Goal: Task Accomplishment & Management: Manage account settings

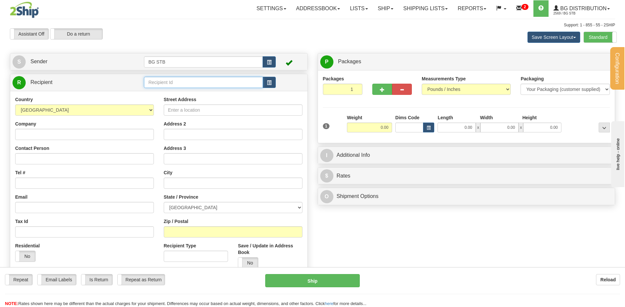
click at [150, 85] on input "text" at bounding box center [203, 82] width 119 height 11
click at [162, 92] on div "1226" at bounding box center [202, 92] width 112 height 7
type input "1226"
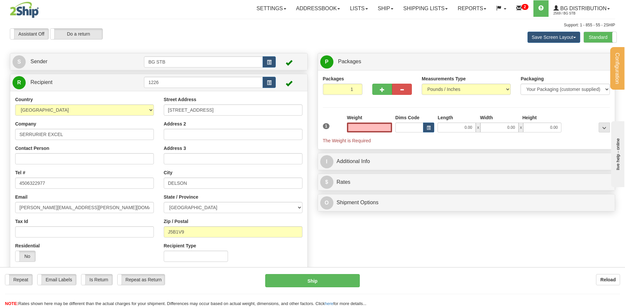
type input "0.00"
drag, startPoint x: 384, startPoint y: 125, endPoint x: 387, endPoint y: 126, distance: 3.7
click at [386, 126] on input "0.00" at bounding box center [369, 128] width 45 height 10
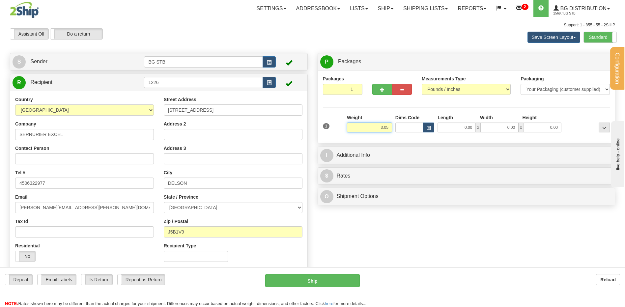
type input "3.05"
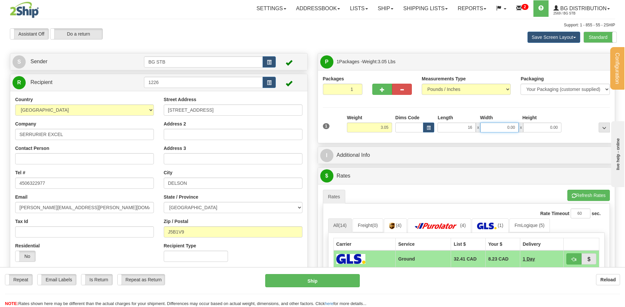
type input "16.00"
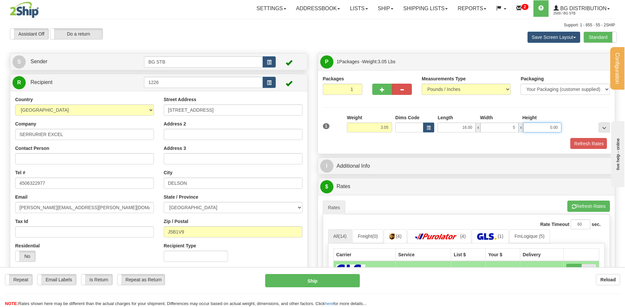
type input "5.00"
type input "6.00"
click at [583, 140] on button "Refresh Rates" at bounding box center [588, 143] width 38 height 11
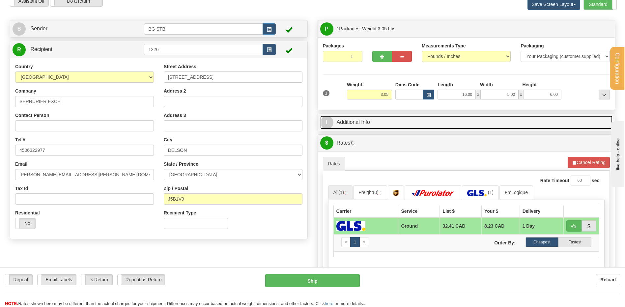
click at [374, 117] on link "I Additional Info" at bounding box center [466, 123] width 293 height 14
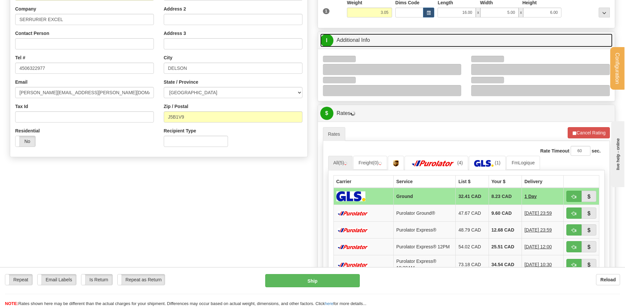
scroll to position [132, 0]
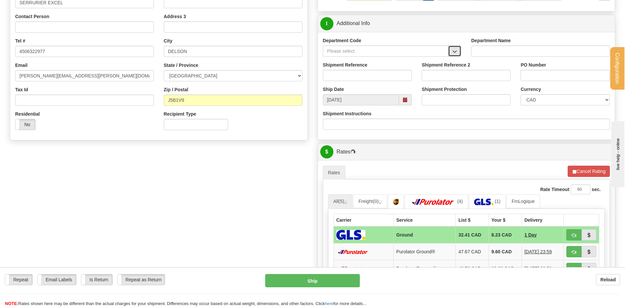
click at [451, 53] on button "button" at bounding box center [454, 50] width 13 height 11
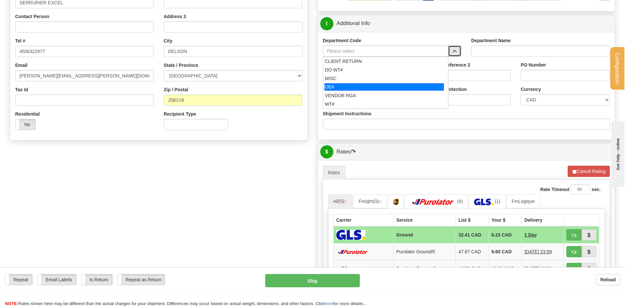
click at [377, 85] on div "OE#" at bounding box center [384, 86] width 119 height 7
type input "OE#"
type input "ORDERS"
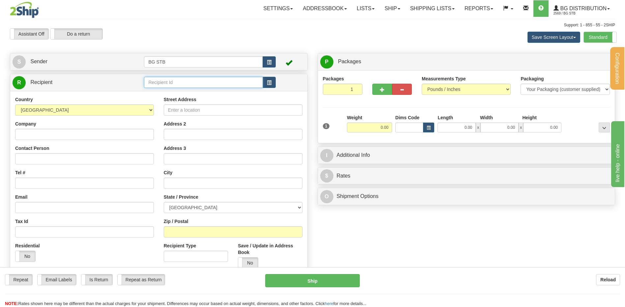
click at [178, 80] on input "text" at bounding box center [203, 82] width 119 height 11
click at [182, 95] on div "9401" at bounding box center [202, 92] width 112 height 7
type input "9401"
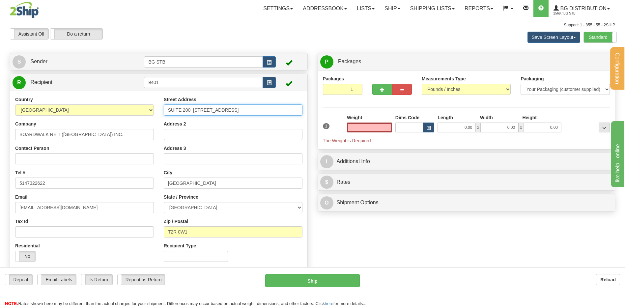
type input "0.00"
drag, startPoint x: 235, startPoint y: 109, endPoint x: 98, endPoint y: 96, distance: 138.4
click at [97, 96] on div "Country AFGHANISTAN ALAND ISLANDS ALBANIA ALGERIA AMERICAN SAMOA ANDORRA ANGOLA…" at bounding box center [158, 181] width 297 height 171
type input "450 CHEMIN DU GOLF"
drag, startPoint x: 202, startPoint y: 183, endPoint x: 162, endPoint y: 186, distance: 39.6
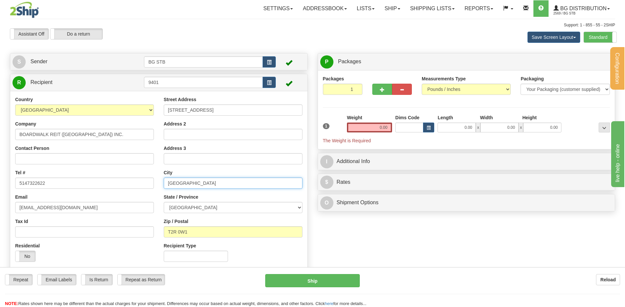
click at [162, 186] on div "Street Address 450 CHEMIN DU GOLF Address 2 Address 3 City CALGARY State / Prov…" at bounding box center [233, 181] width 149 height 171
type input "VERDUN"
click at [209, 210] on select "ALBERTA BRITISH COLUMBIA MANITOBA NEW BRUNSWICK NEWFOUNDLAND NOVA SCOTIA NUNAVU…" at bounding box center [233, 207] width 139 height 11
select select "QC"
click at [164, 202] on select "ALBERTA BRITISH COLUMBIA MANITOBA NEW BRUNSWICK NEWFOUNDLAND NOVA SCOTIA NUNAVU…" at bounding box center [233, 207] width 139 height 11
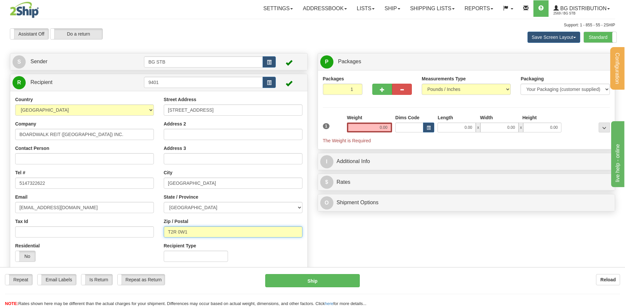
drag, startPoint x: 192, startPoint y: 231, endPoint x: 151, endPoint y: 230, distance: 41.5
click at [151, 230] on div "Country AFGHANISTAN ALAND ISLANDS ALBANIA ALGERIA AMERICAN SAMOA ANDORRA ANGOLA…" at bounding box center [158, 181] width 297 height 171
type input "H3E1A8"
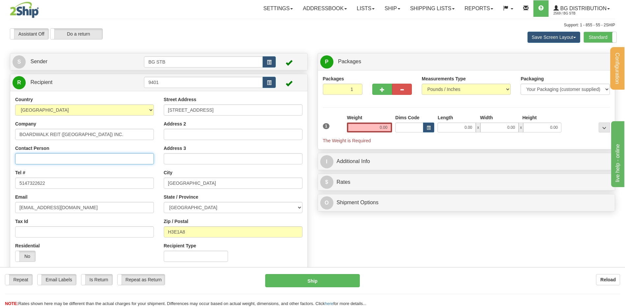
click at [36, 155] on input "Contact Person" at bounding box center [84, 158] width 139 height 11
type input "RECEPTION"
click at [13, 186] on div "Country AFGHANISTAN ALAND ISLANDS ALBANIA ALGERIA AMERICAN SAMOA ANDORRA ANGOLA…" at bounding box center [84, 181] width 149 height 171
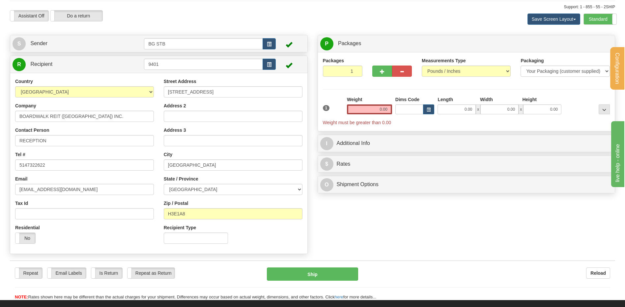
scroll to position [33, 0]
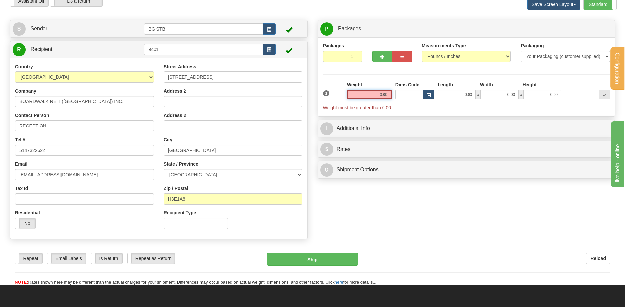
click at [371, 95] on input "0.00" at bounding box center [369, 95] width 45 height 10
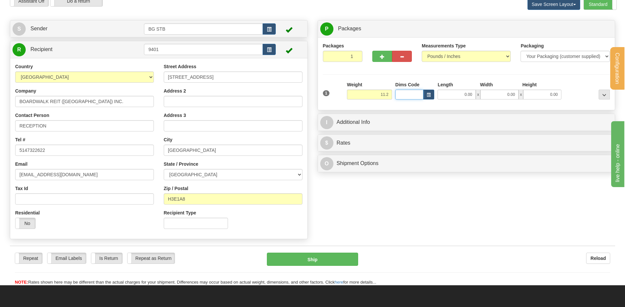
type input "11.20"
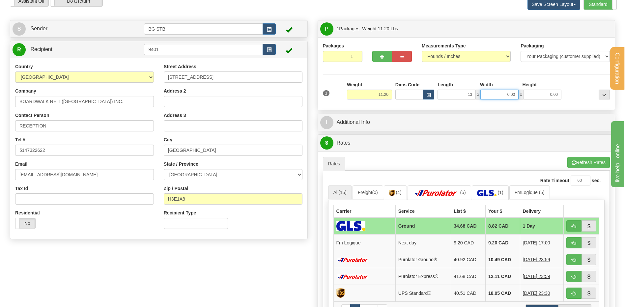
type input "13.00"
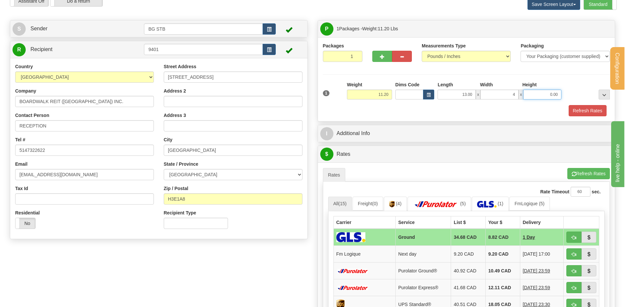
type input "4.00"
type input "4"
type input "4.00"
drag, startPoint x: 583, startPoint y: 111, endPoint x: 580, endPoint y: 109, distance: 3.5
click at [583, 111] on button "Refresh Rates" at bounding box center [588, 110] width 38 height 11
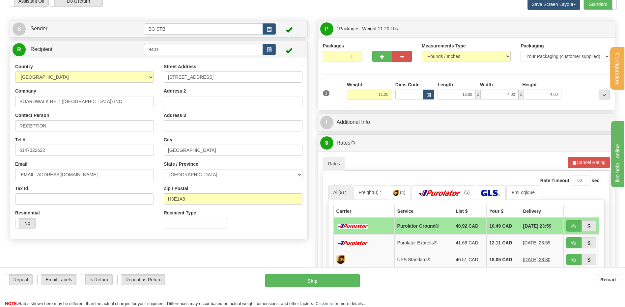
click at [405, 111] on div "P Packages 1 Packages - Weight: 11.20 Lbs Shipment Level Shipm. Package Level P…" at bounding box center [467, 211] width 308 height 382
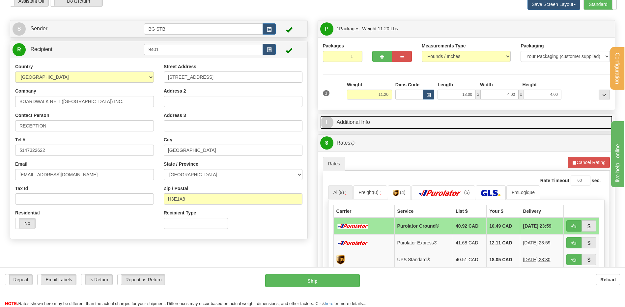
drag, startPoint x: 401, startPoint y: 120, endPoint x: 408, endPoint y: 119, distance: 7.0
click at [402, 120] on link "I Additional Info" at bounding box center [466, 123] width 293 height 14
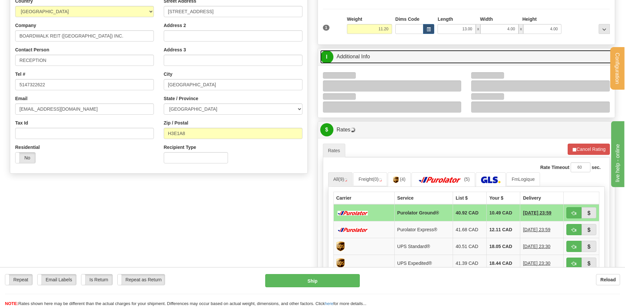
scroll to position [99, 0]
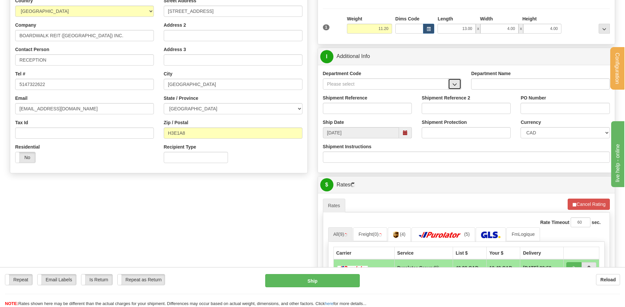
click at [453, 87] on button "button" at bounding box center [454, 83] width 13 height 11
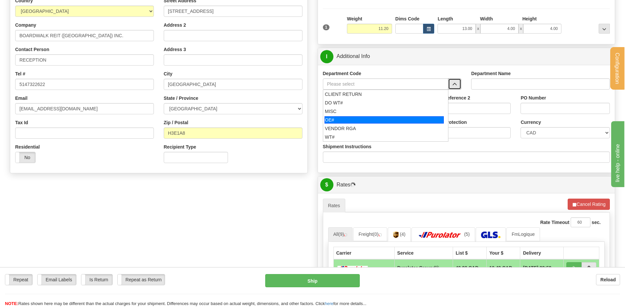
click at [366, 119] on div "OE#" at bounding box center [384, 119] width 119 height 7
type input "OE#"
type input "ORDERS"
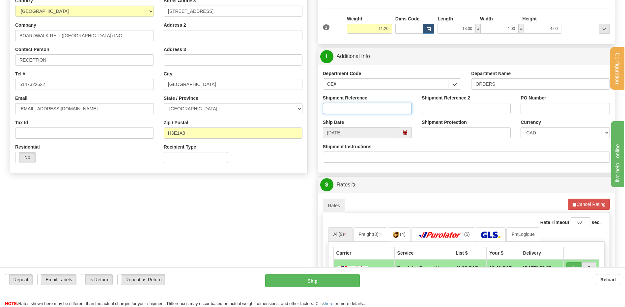
click at [349, 106] on input "Shipment Reference" at bounding box center [367, 108] width 89 height 11
type input "80006943-00"
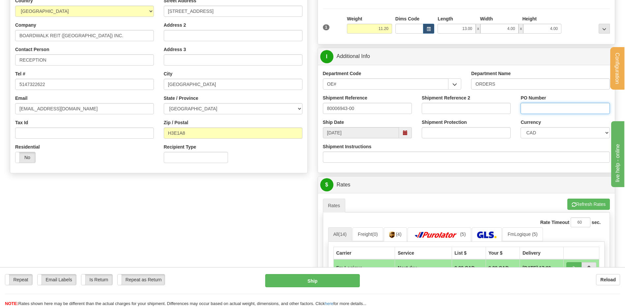
click at [527, 109] on input "PO Number" at bounding box center [565, 108] width 89 height 11
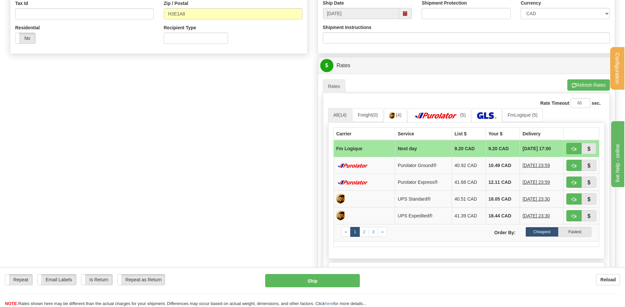
scroll to position [231, 0]
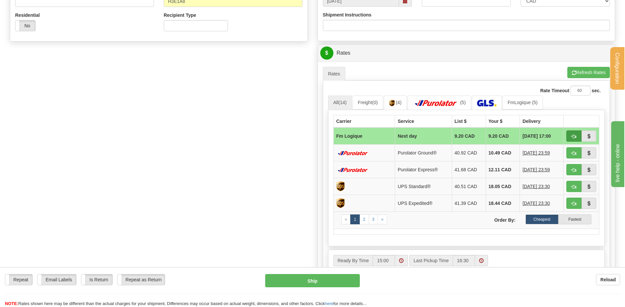
type input "3117451"
click at [574, 136] on span "button" at bounding box center [574, 136] width 5 height 4
type input "jour"
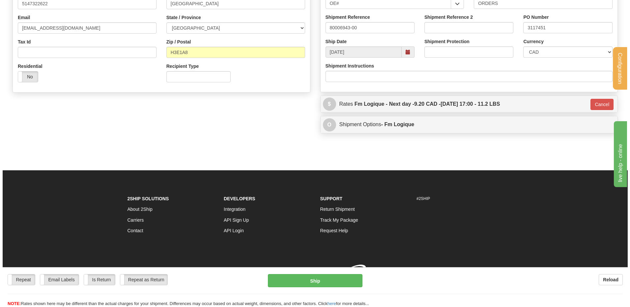
scroll to position [189, 0]
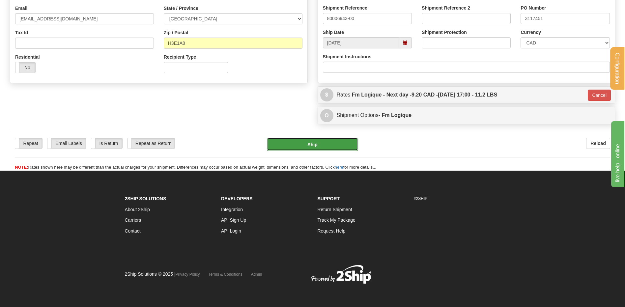
click at [318, 144] on button "Ship" at bounding box center [312, 144] width 91 height 13
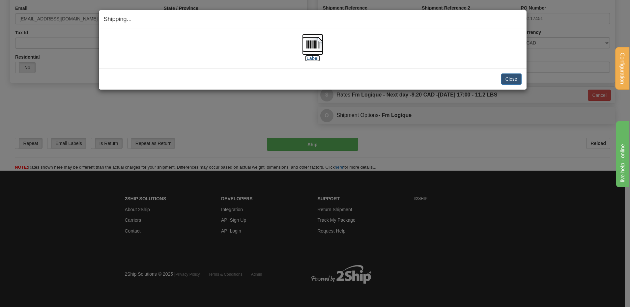
click at [312, 52] on img at bounding box center [312, 44] width 21 height 21
click at [510, 76] on button "Close" at bounding box center [511, 78] width 20 height 11
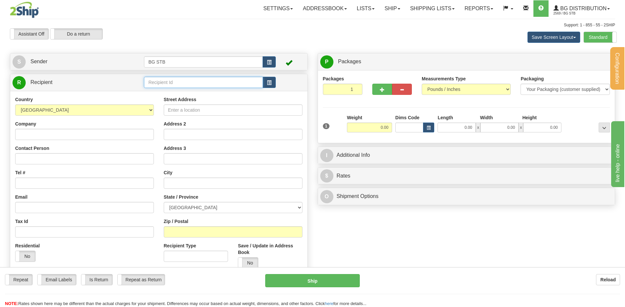
click at [180, 83] on input "text" at bounding box center [203, 82] width 119 height 11
click at [148, 90] on div "9549" at bounding box center [202, 92] width 112 height 7
type input "9549"
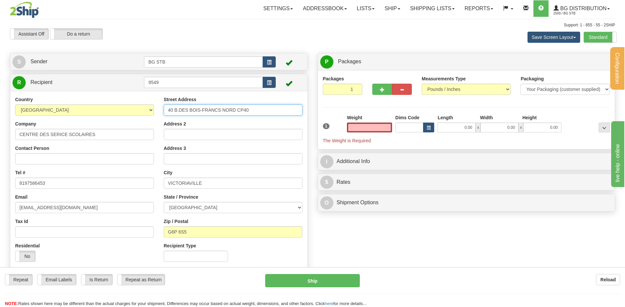
type input "0.00"
drag, startPoint x: 260, startPoint y: 114, endPoint x: 131, endPoint y: 104, distance: 129.6
click at [131, 104] on div "Country AFGHANISTAN ALAND ISLANDS ALBANIA ALGERIA AMERICAN SAMOA ANDORRA ANGOLA…" at bounding box center [158, 181] width 297 height 171
type input "595 RUE NOTRE-DAME EST"
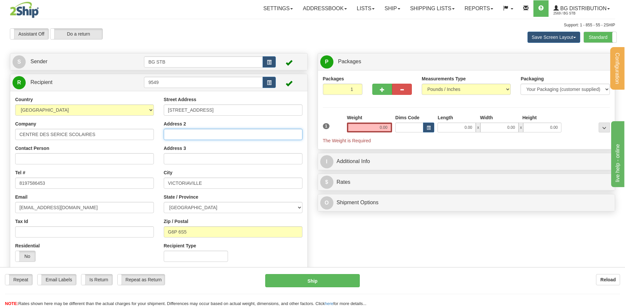
click at [183, 131] on input "Address 2" at bounding box center [233, 134] width 139 height 11
type input "CSBF P. \#3"
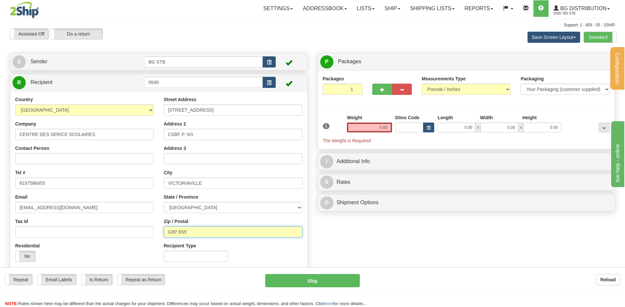
drag, startPoint x: 193, startPoint y: 232, endPoint x: 177, endPoint y: 230, distance: 16.2
click at [177, 230] on input "G6P 6S5" at bounding box center [233, 231] width 139 height 11
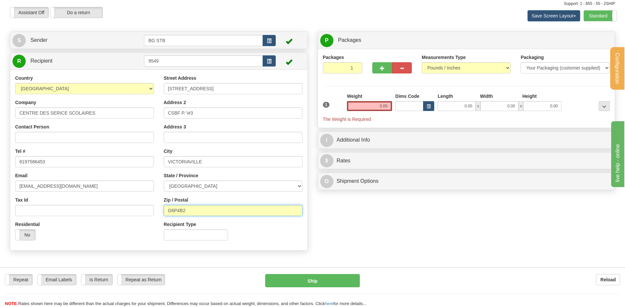
scroll to position [33, 0]
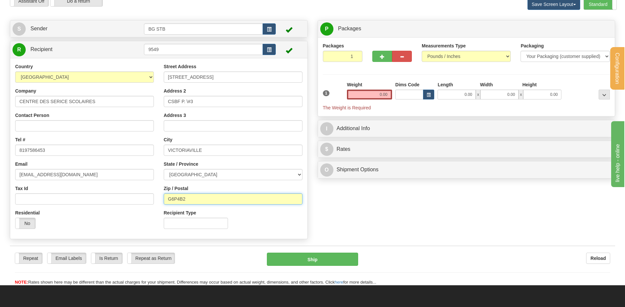
type input "G6P4B2"
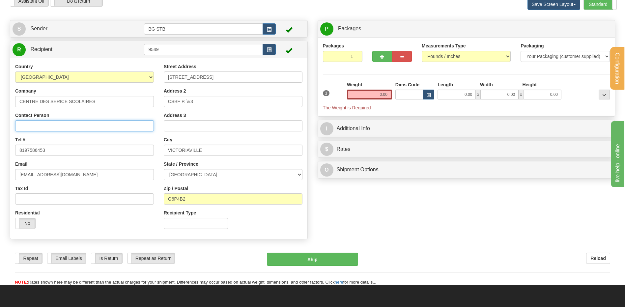
click at [31, 129] on input "Contact Person" at bounding box center [84, 125] width 139 height 11
type input "RECEPTION"
click at [138, 62] on div "Country AFGHANISTAN ALAND ISLANDS ALBANIA ALGERIA AMERICAN SAMOA ANDORRA ANGOLA…" at bounding box center [158, 148] width 297 height 181
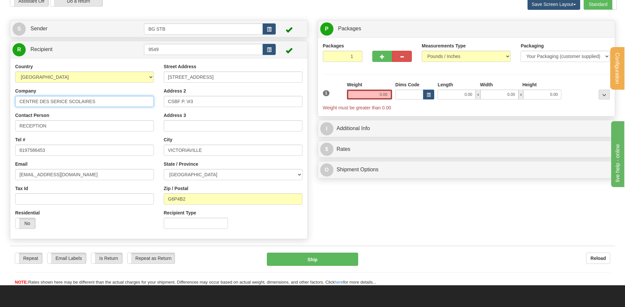
drag, startPoint x: 78, startPoint y: 102, endPoint x: -21, endPoint y: 90, distance: 99.2
click at [0, 90] on html "Training Course Close Configuration My Configuration Panel Close" at bounding box center [312, 120] width 625 height 307
type input "ATELIER MAINTENANCE"
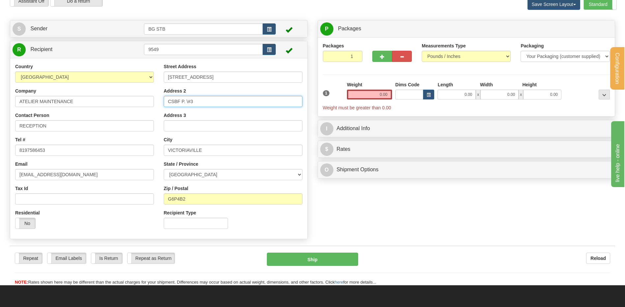
click at [150, 104] on div "Country AFGHANISTAN ALAND ISLANDS ALBANIA ALGERIA AMERICAN SAMOA ANDORRA ANGOLA…" at bounding box center [158, 148] width 297 height 171
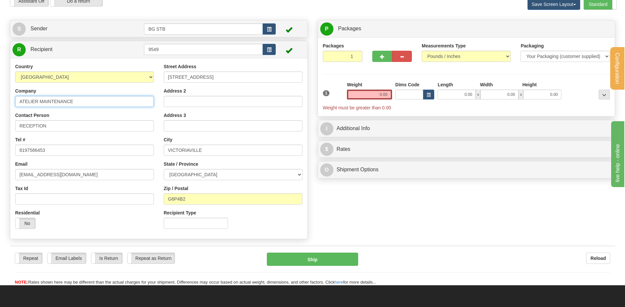
click at [134, 104] on input "ATELIER MAINTENANCE" at bounding box center [84, 101] width 139 height 11
paste input "CSBF P. \#3"
type input "ATELIER MAINTENANCE CSBF P. \#3"
click at [375, 91] on input "0.00" at bounding box center [369, 95] width 45 height 10
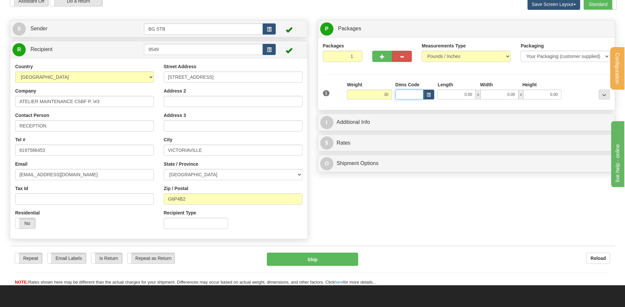
type input "30.00"
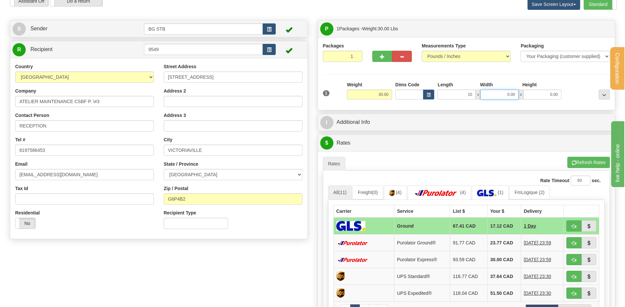
type input "10.00"
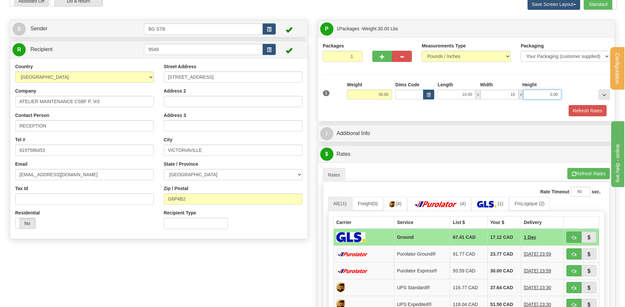
type input "16.00"
type input "15.00"
click at [581, 105] on button "Refresh Rates" at bounding box center [588, 110] width 38 height 11
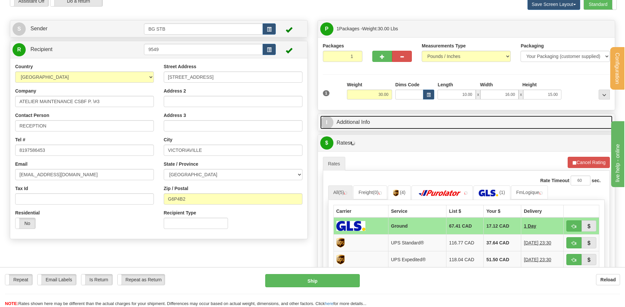
click at [352, 121] on link "I Additional Info" at bounding box center [466, 123] width 293 height 14
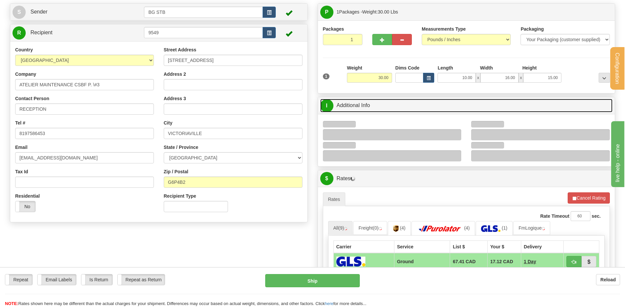
scroll to position [66, 0]
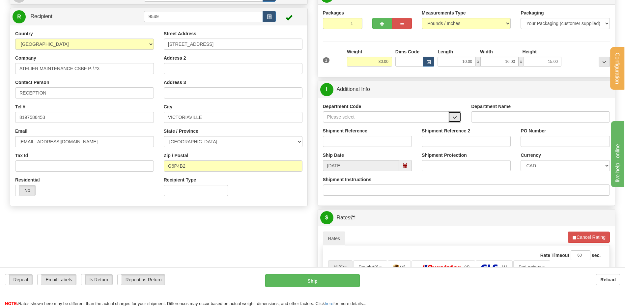
click at [456, 118] on span "button" at bounding box center [455, 117] width 5 height 4
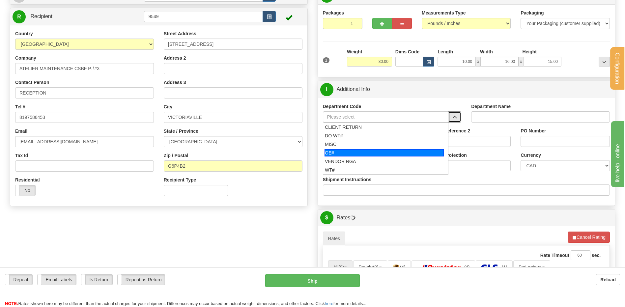
click at [336, 154] on div "OE#" at bounding box center [384, 152] width 119 height 7
type input "OE#"
type input "ORDERS"
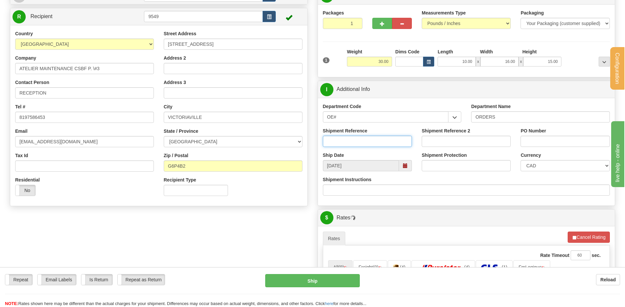
click at [336, 140] on input "Shipment Reference" at bounding box center [367, 141] width 89 height 11
type input "80005470-01//6492-00"
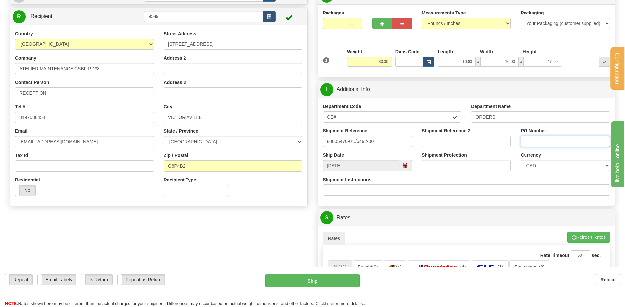
drag, startPoint x: 540, startPoint y: 140, endPoint x: 512, endPoint y: 133, distance: 28.5
click at [539, 140] on input "PO Number" at bounding box center [565, 141] width 89 height 11
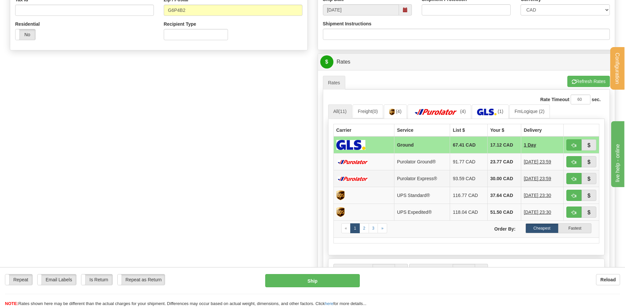
scroll to position [231, 0]
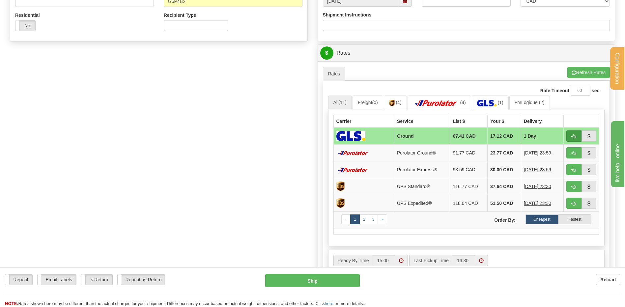
type input "202501758//202501436"
drag, startPoint x: 578, startPoint y: 132, endPoint x: 560, endPoint y: 141, distance: 19.3
click at [578, 132] on button "button" at bounding box center [574, 136] width 15 height 11
type input "1"
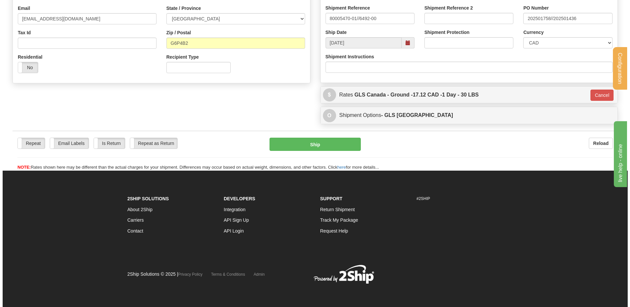
scroll to position [189, 0]
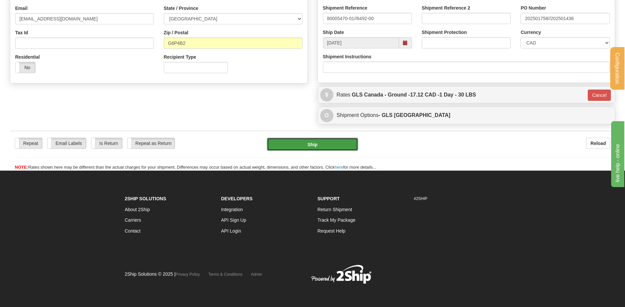
click at [333, 146] on button "Ship" at bounding box center [312, 144] width 91 height 13
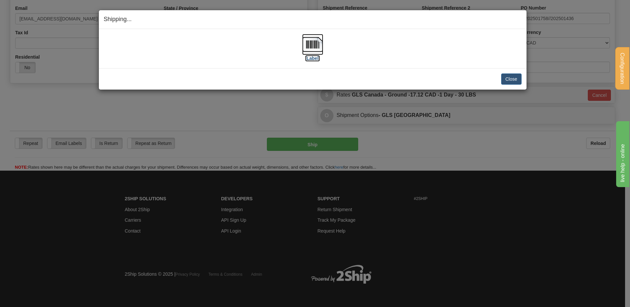
click at [307, 59] on label "[Label]" at bounding box center [312, 58] width 15 height 7
click at [512, 77] on button "Close" at bounding box center [511, 78] width 20 height 11
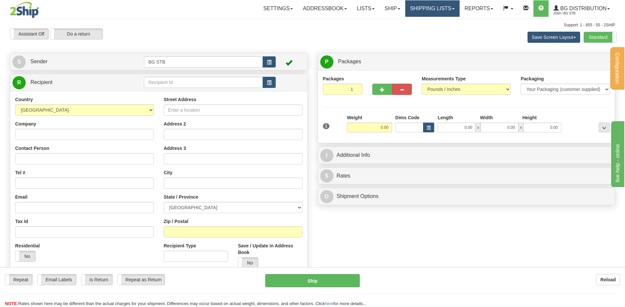
drag, startPoint x: 0, startPoint y: 0, endPoint x: 435, endPoint y: 6, distance: 435.4
click at [435, 6] on link "Shipping lists" at bounding box center [432, 8] width 54 height 16
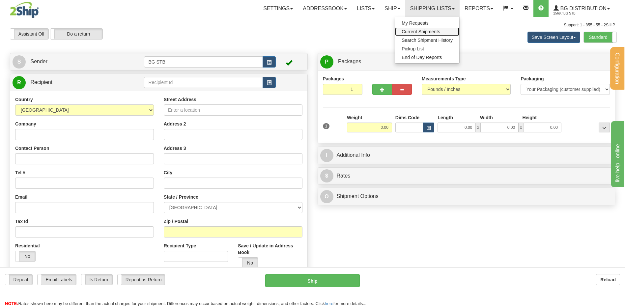
click at [423, 31] on span "Current Shipments" at bounding box center [421, 31] width 39 height 5
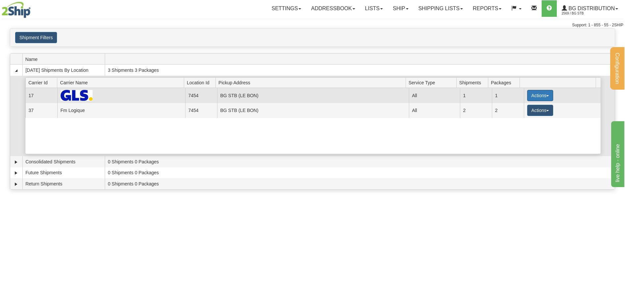
click at [530, 95] on button "Actions" at bounding box center [540, 95] width 26 height 11
click at [524, 112] on link "Close" at bounding box center [526, 116] width 53 height 9
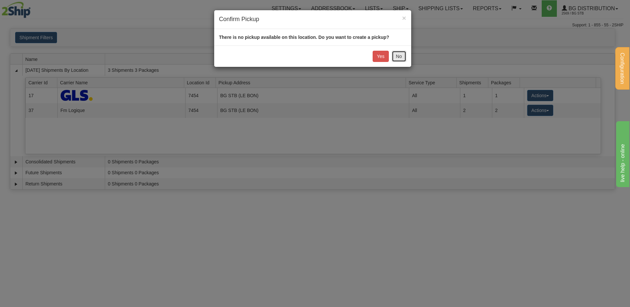
click at [402, 57] on button "No" at bounding box center [399, 56] width 15 height 11
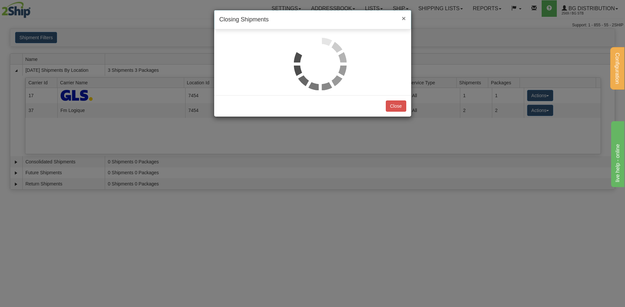
click at [404, 19] on span "×" at bounding box center [404, 19] width 4 height 8
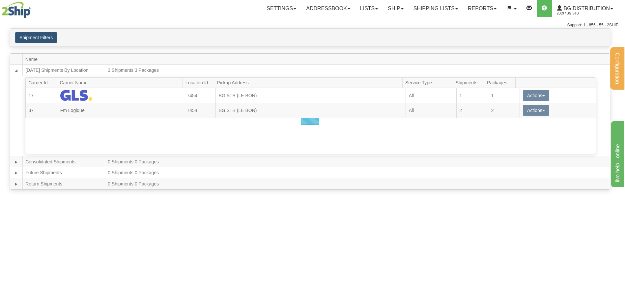
click at [528, 92] on div at bounding box center [310, 122] width 600 height 136
click at [529, 95] on div at bounding box center [310, 122] width 600 height 136
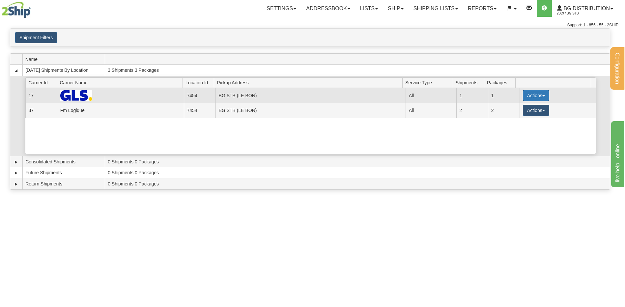
click at [533, 96] on button "Actions" at bounding box center [536, 95] width 26 height 11
click at [504, 109] on span "Details" at bounding box center [512, 107] width 18 height 5
click at [530, 96] on button "Actions" at bounding box center [536, 95] width 26 height 11
click at [517, 107] on span "Details" at bounding box center [512, 107] width 18 height 5
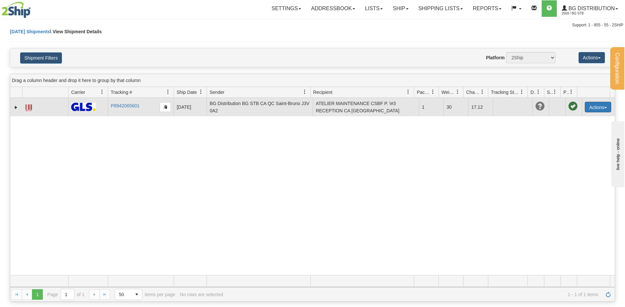
click at [598, 110] on button "Actions" at bounding box center [598, 107] width 26 height 11
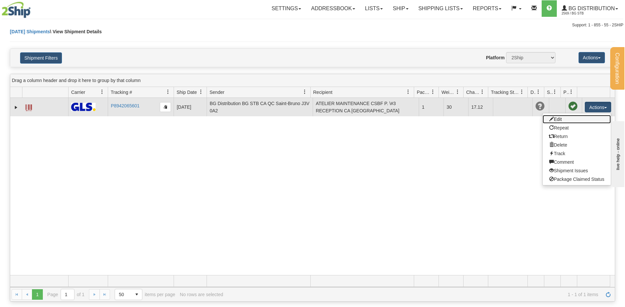
click at [567, 121] on link "Edit" at bounding box center [577, 119] width 68 height 9
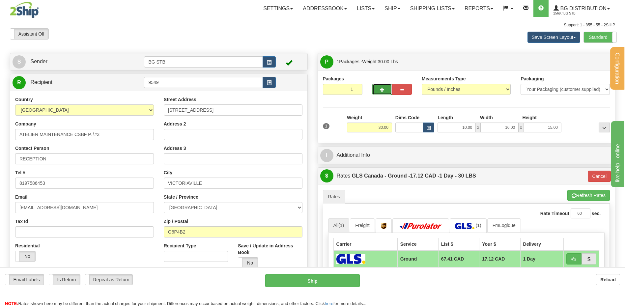
click at [384, 89] on span "button" at bounding box center [382, 90] width 5 height 4
type input "2"
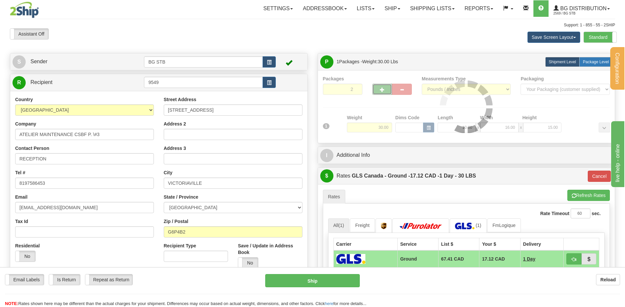
type input "1"
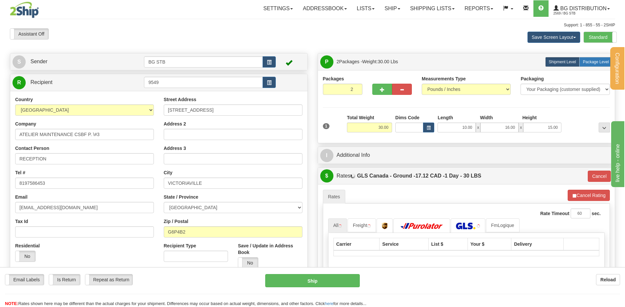
click at [596, 62] on span "Package Level" at bounding box center [596, 62] width 26 height 5
radio input "true"
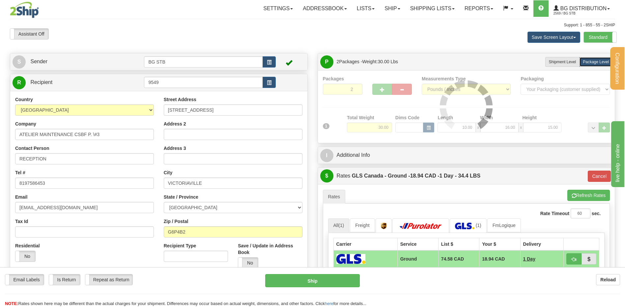
type input "1"
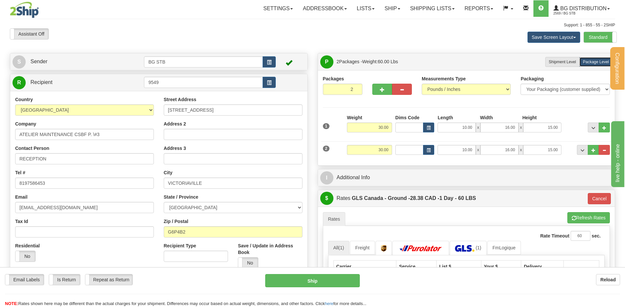
scroll to position [99, 0]
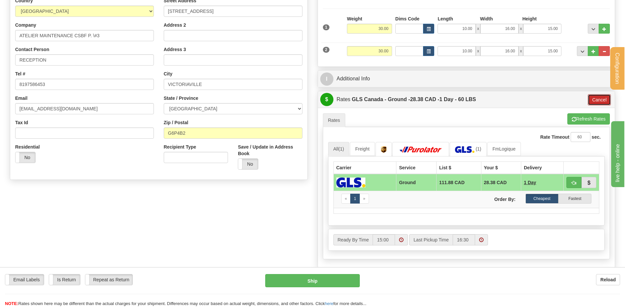
click at [601, 97] on button "Cancel" at bounding box center [599, 99] width 23 height 11
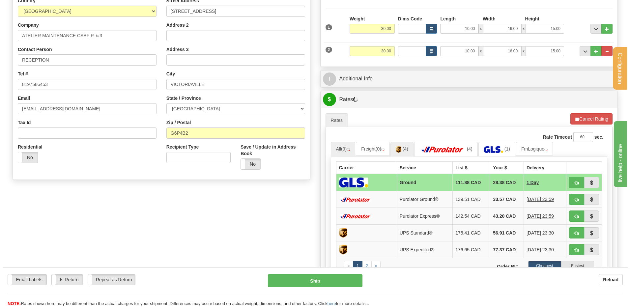
scroll to position [132, 0]
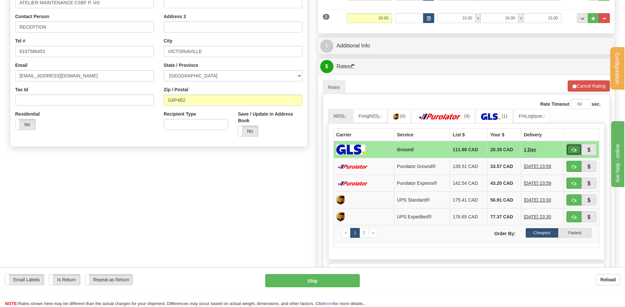
drag, startPoint x: 577, startPoint y: 146, endPoint x: 522, endPoint y: 153, distance: 55.8
click at [577, 146] on button "button" at bounding box center [574, 149] width 15 height 11
click at [575, 145] on button "button" at bounding box center [574, 149] width 15 height 11
type input "1"
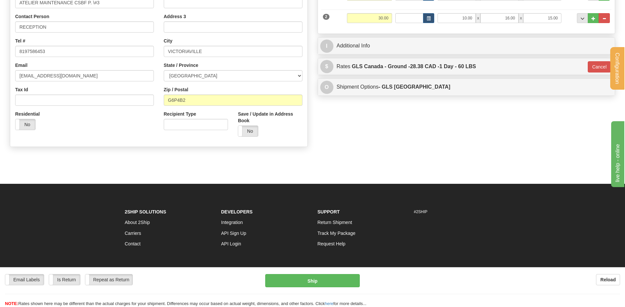
click at [309, 273] on div "Email Labels Email Labels Edit Is Return Is Return Repeat as Return Repeat as R…" at bounding box center [312, 287] width 625 height 40
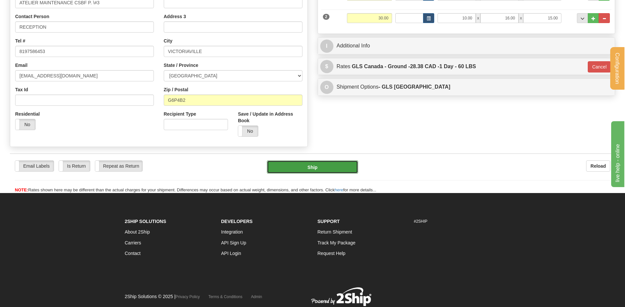
click at [319, 166] on button "Ship" at bounding box center [312, 167] width 91 height 13
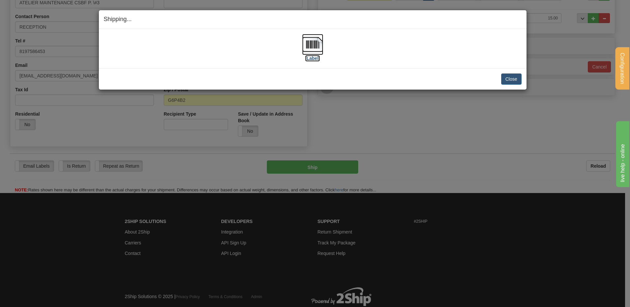
click at [306, 50] on img at bounding box center [312, 44] width 21 height 21
click at [518, 81] on button "Close" at bounding box center [511, 78] width 20 height 11
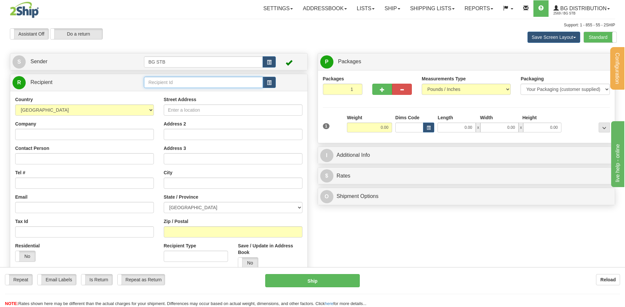
click at [171, 78] on input "text" at bounding box center [203, 82] width 119 height 11
click at [181, 93] on div "1009" at bounding box center [202, 92] width 112 height 7
type input "1009"
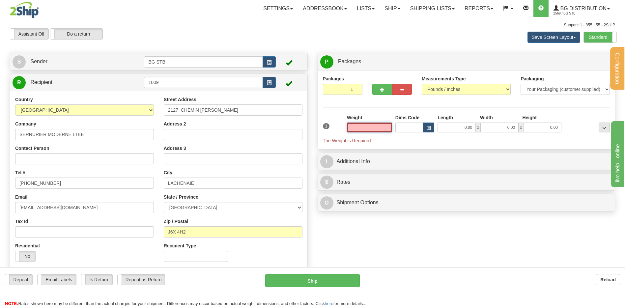
click at [380, 127] on input "text" at bounding box center [369, 128] width 45 height 10
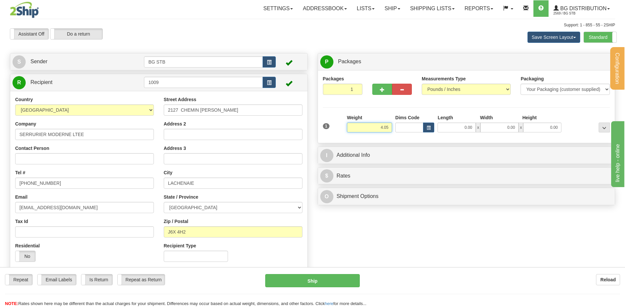
type input "4.05"
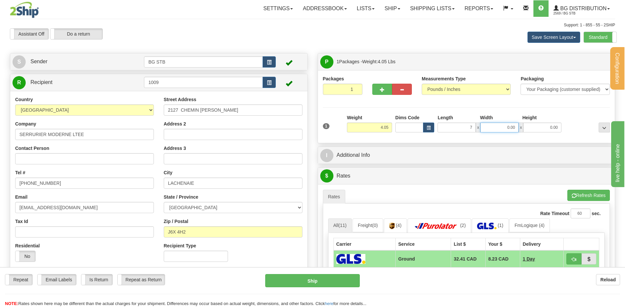
type input "7.00"
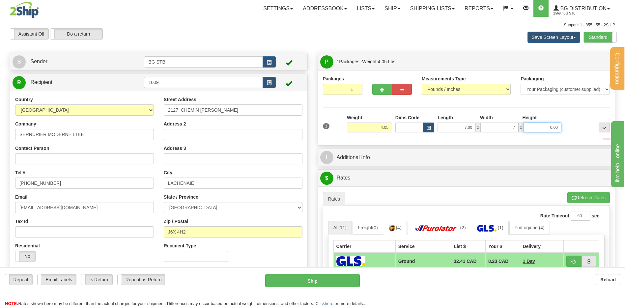
type input "7.00"
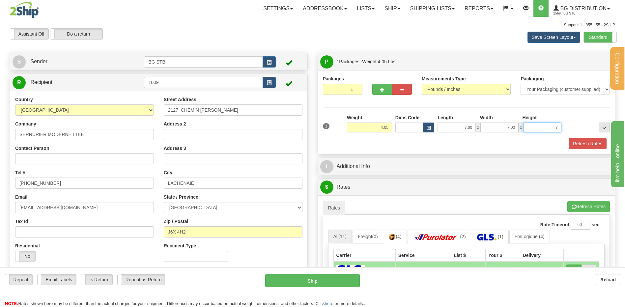
type input "7"
type input "7.00"
click at [584, 144] on button "Refresh Rates" at bounding box center [588, 143] width 38 height 11
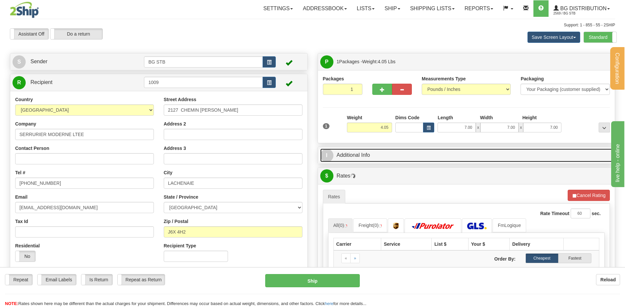
click at [410, 154] on link "I Additional Info" at bounding box center [466, 156] width 293 height 14
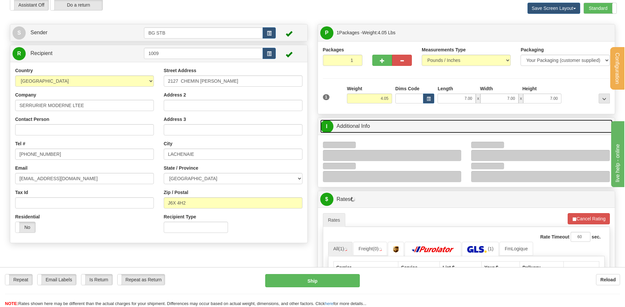
scroll to position [33, 0]
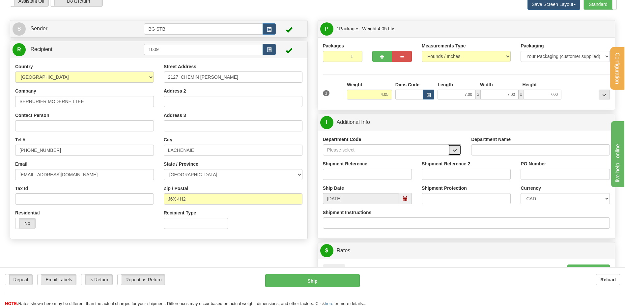
click at [457, 148] on span "button" at bounding box center [455, 150] width 5 height 4
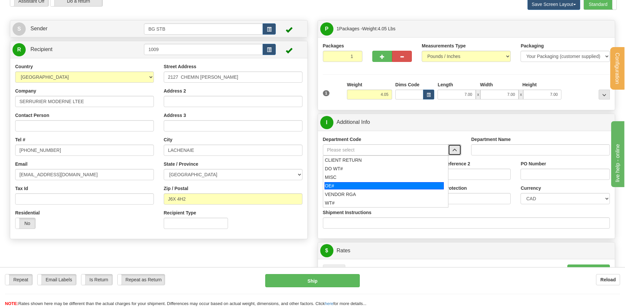
click at [342, 184] on div "OE#" at bounding box center [384, 185] width 119 height 7
type input "OE#"
type input "ORDERS"
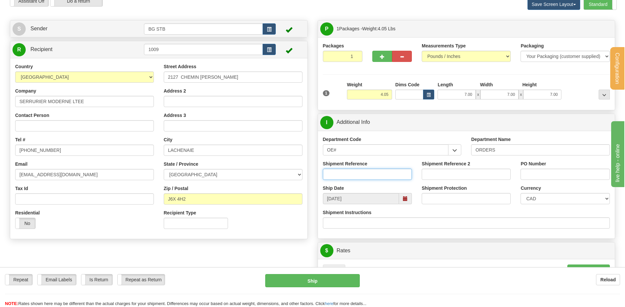
click at [341, 170] on input "Shipment Reference" at bounding box center [367, 174] width 89 height 11
type input "80007185-00"
click at [553, 170] on input "PO Number" at bounding box center [565, 174] width 89 height 11
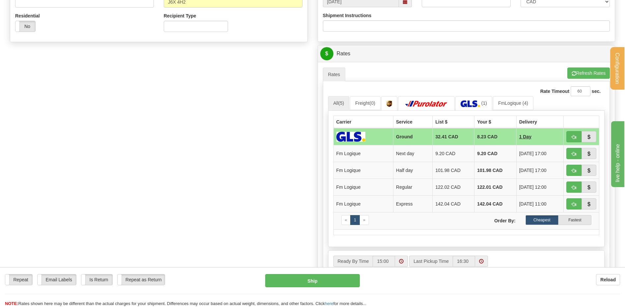
scroll to position [231, 0]
type input "5662"
click at [573, 154] on span "button" at bounding box center [574, 153] width 5 height 4
type input "jour"
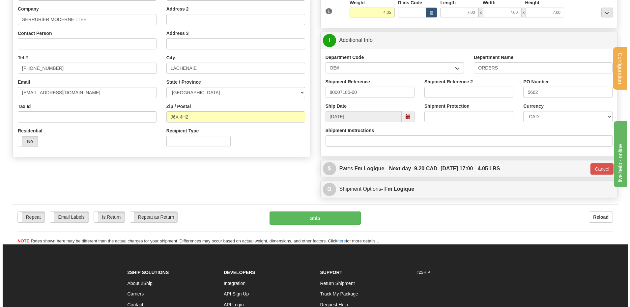
scroll to position [90, 0]
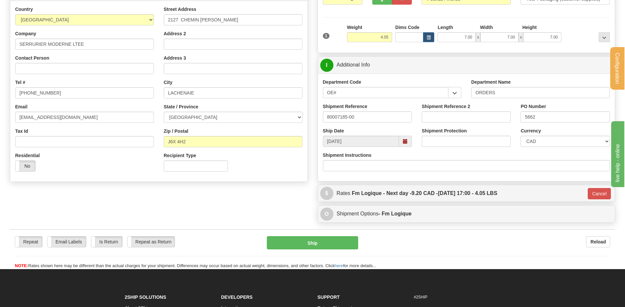
click at [311, 252] on div "Repeat Repeat Email Labels Email Labels Edit Is Return Is Return Repeat as Retu…" at bounding box center [312, 252] width 605 height 33
click at [311, 245] on button "Ship" at bounding box center [312, 242] width 91 height 13
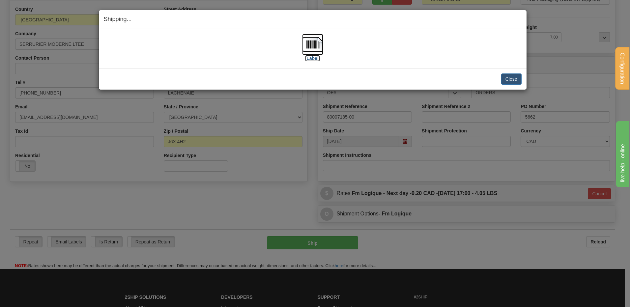
click at [310, 58] on label "[Label]" at bounding box center [312, 58] width 15 height 7
click at [507, 79] on button "Close" at bounding box center [511, 78] width 20 height 11
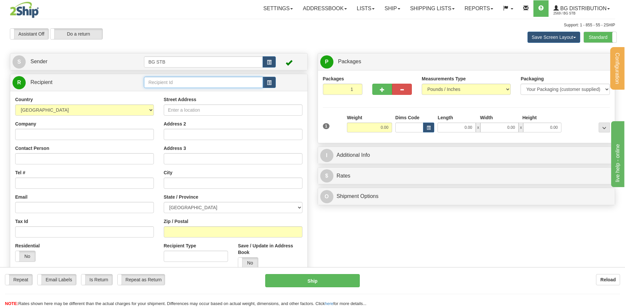
drag, startPoint x: 166, startPoint y: 83, endPoint x: 171, endPoint y: 93, distance: 11.2
click at [166, 83] on input "text" at bounding box center [203, 82] width 119 height 11
drag, startPoint x: 132, startPoint y: 85, endPoint x: 74, endPoint y: 86, distance: 57.4
click at [76, 87] on tr "R Recipient 4014" at bounding box center [159, 83] width 293 height 14
click at [154, 91] on div "7014" at bounding box center [202, 92] width 112 height 7
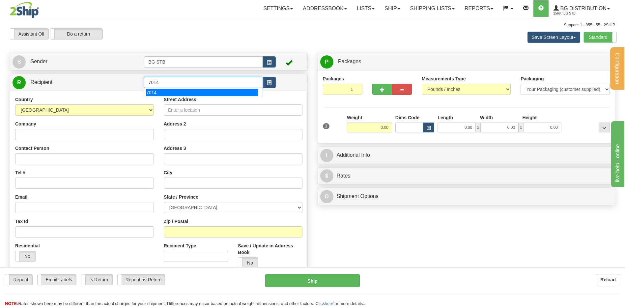
type input "7014"
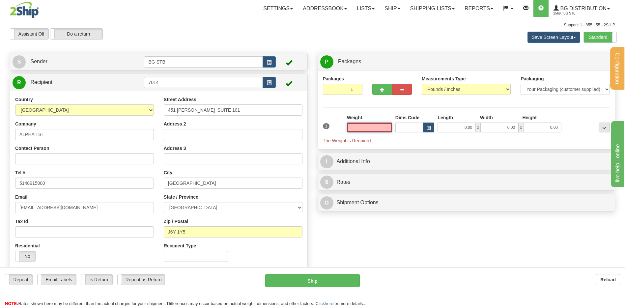
click at [373, 124] on input "text" at bounding box center [369, 128] width 45 height 10
click at [372, 127] on input "text" at bounding box center [369, 128] width 45 height 10
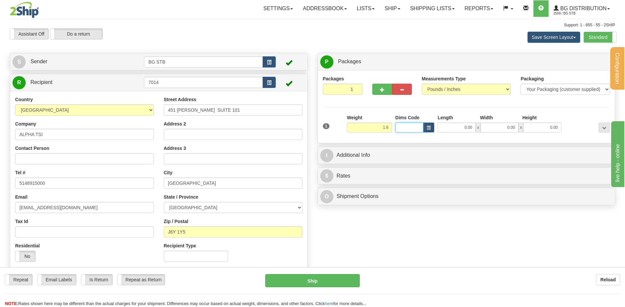
type input "1.60"
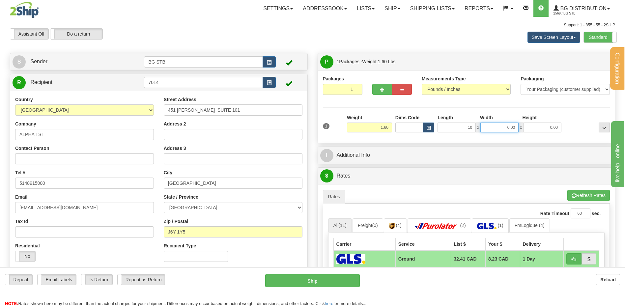
type input "10.00"
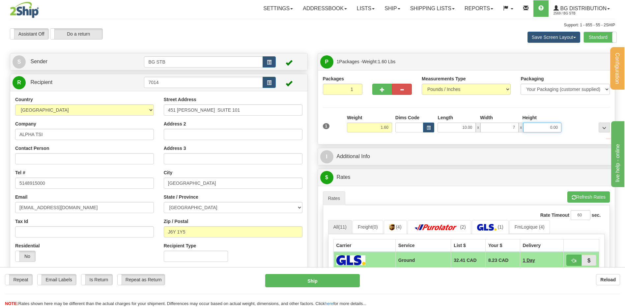
type input "7.00"
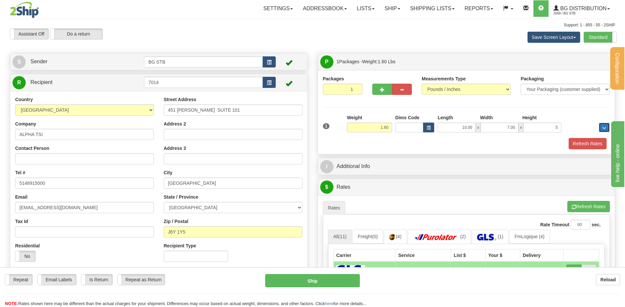
type input "5.00"
click at [574, 144] on button "Refresh Rates" at bounding box center [588, 143] width 38 height 11
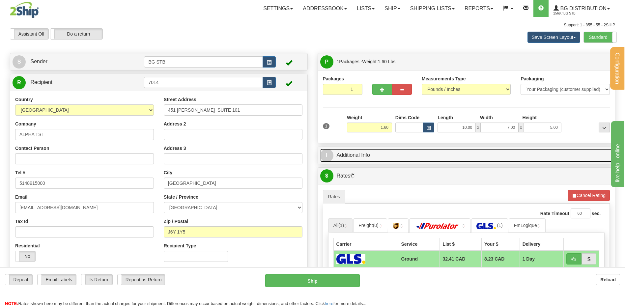
click at [385, 159] on link "I Additional Info" at bounding box center [466, 156] width 293 height 14
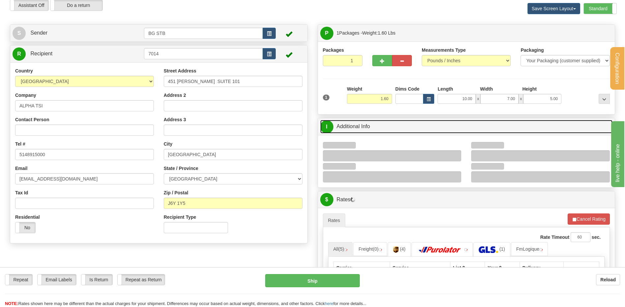
scroll to position [33, 0]
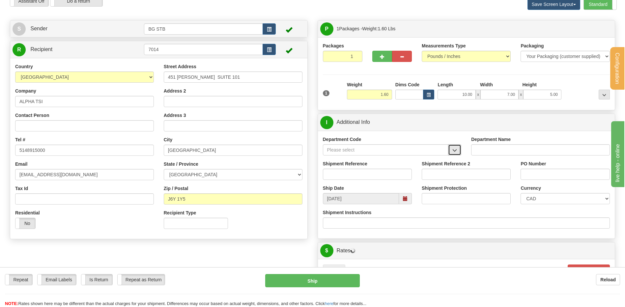
click at [459, 149] on button "button" at bounding box center [454, 149] width 13 height 11
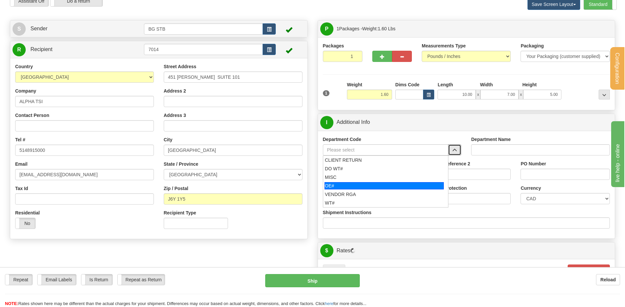
click at [345, 184] on div "OE#" at bounding box center [384, 185] width 119 height 7
type input "OE#"
type input "ORDERS"
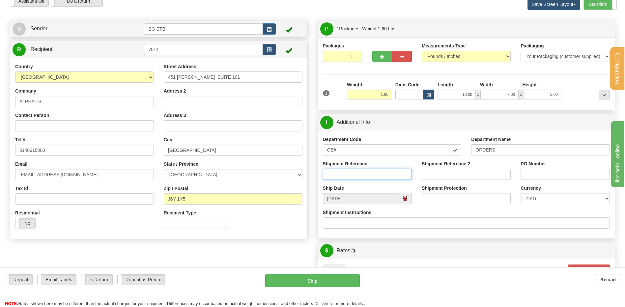
click at [343, 179] on input "Shipment Reference" at bounding box center [367, 174] width 89 height 11
type input "80007176-00"
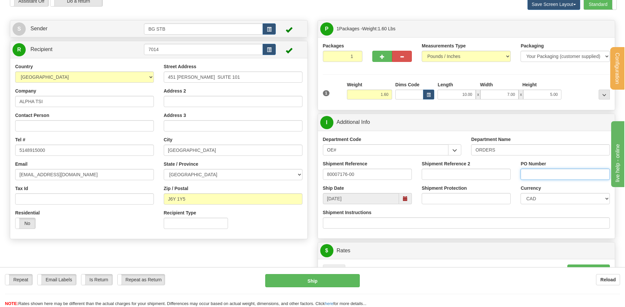
click at [556, 176] on input "PO Number" at bounding box center [565, 174] width 89 height 11
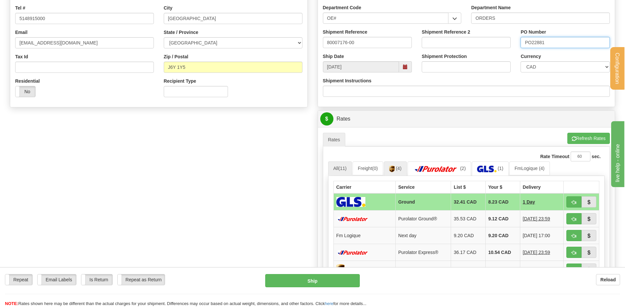
scroll to position [198, 0]
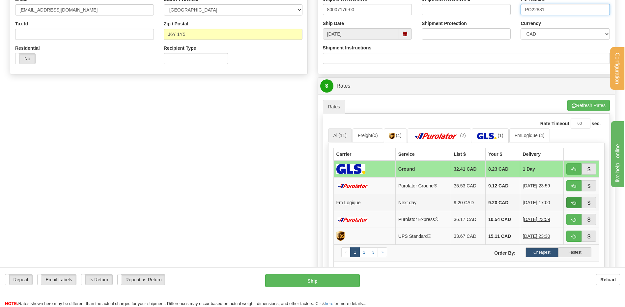
type input "PO22881"
click at [574, 202] on span "button" at bounding box center [574, 203] width 5 height 4
type input "jour"
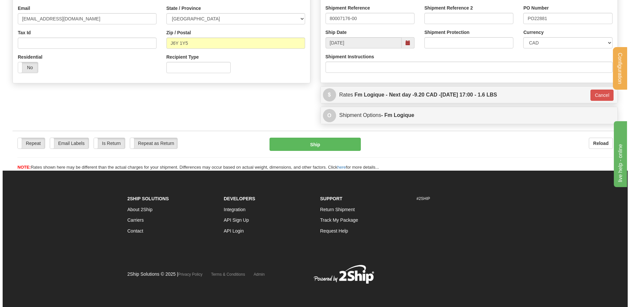
scroll to position [189, 0]
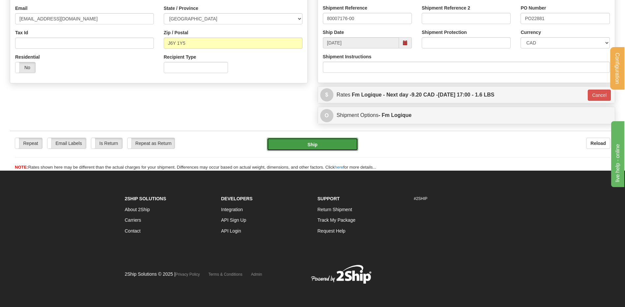
click at [316, 145] on button "Ship" at bounding box center [312, 144] width 91 height 13
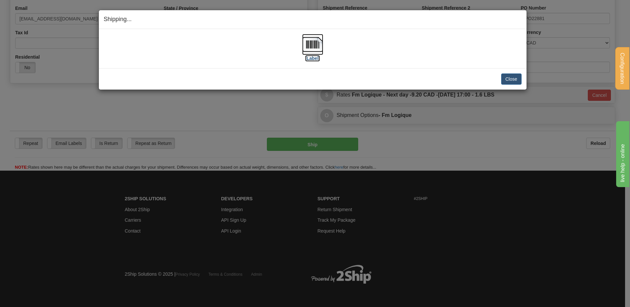
click at [311, 56] on label "[Label]" at bounding box center [312, 58] width 15 height 7
click at [511, 78] on button "Close" at bounding box center [511, 78] width 20 height 11
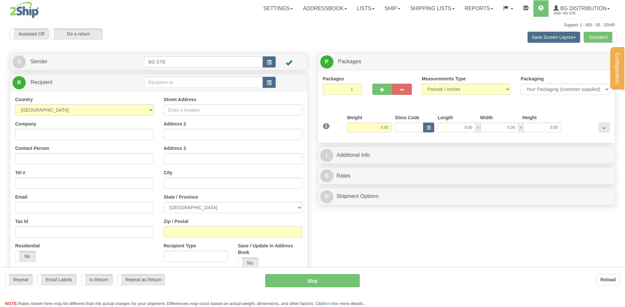
click at [170, 85] on div at bounding box center [312, 153] width 625 height 307
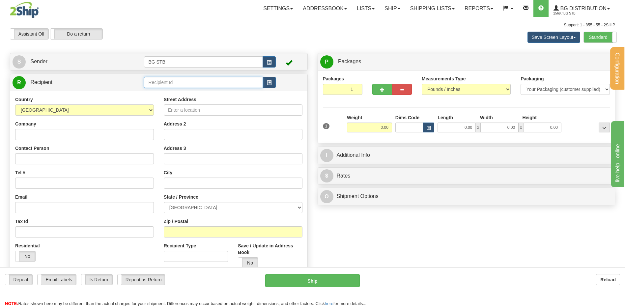
click at [161, 82] on input "text" at bounding box center [203, 82] width 119 height 11
click at [174, 93] on div "1035" at bounding box center [202, 92] width 112 height 7
type input "1035"
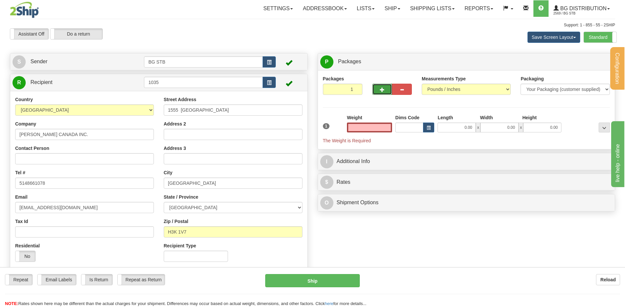
type input "0.00"
click at [382, 90] on span "button" at bounding box center [382, 90] width 5 height 4
type input "2"
click at [380, 125] on input "0.00" at bounding box center [369, 128] width 45 height 10
type input "0.00"
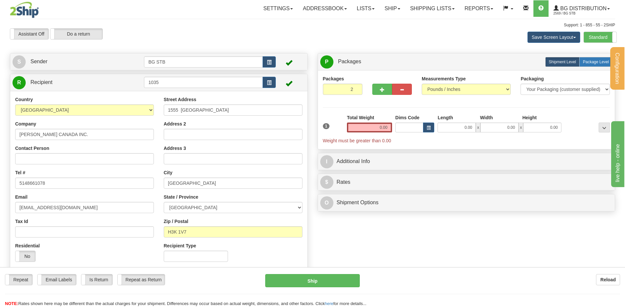
click at [603, 63] on span "Package Level" at bounding box center [596, 62] width 26 height 5
radio input "true"
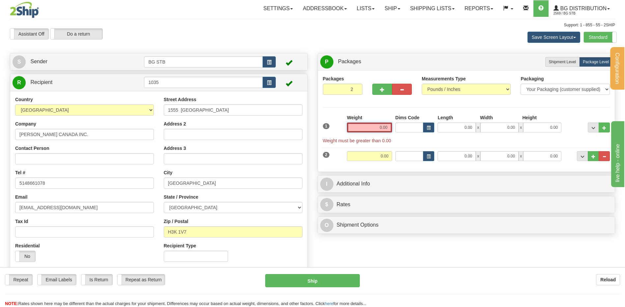
click at [373, 123] on input "0.00" at bounding box center [369, 128] width 45 height 10
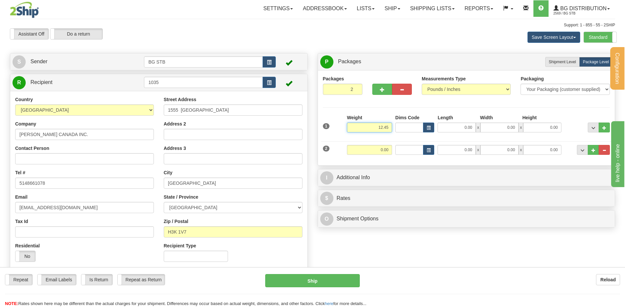
type input "12.45"
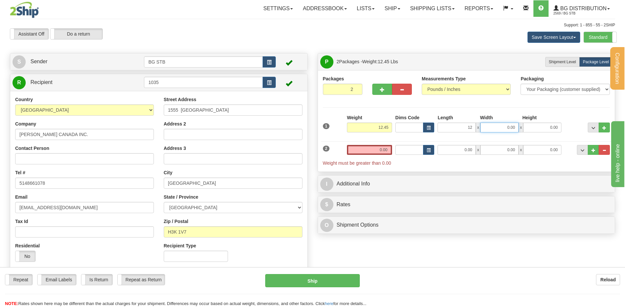
type input "12.00"
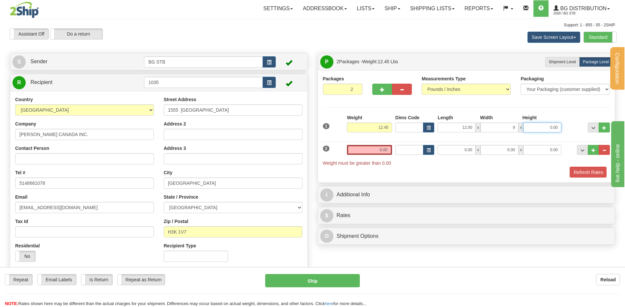
type input "9.00"
type input "8.00"
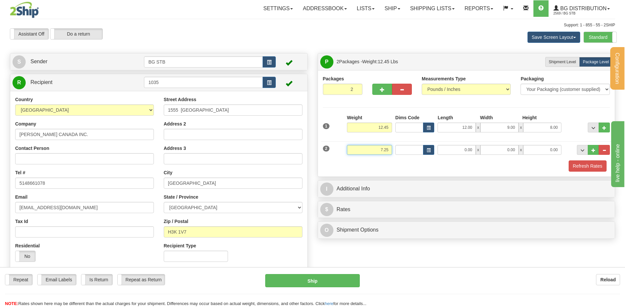
type input "7.25"
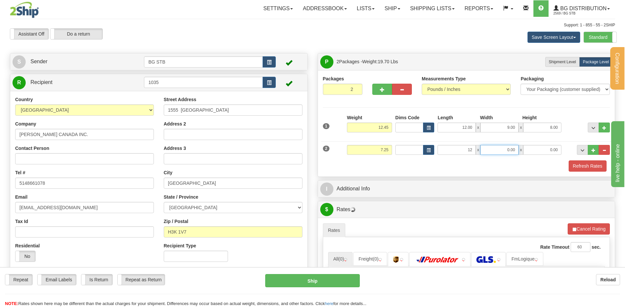
type input "12.00"
type input "9.00"
type input "8.00"
click at [569, 161] on button "Refresh Rates" at bounding box center [588, 166] width 38 height 11
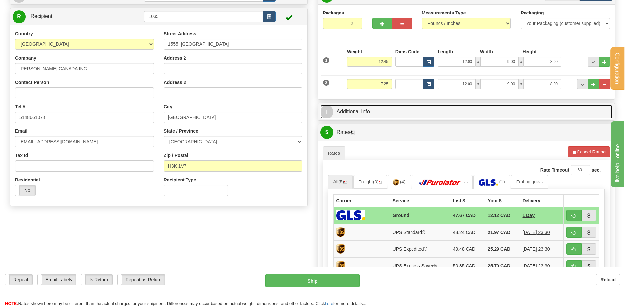
drag, startPoint x: 386, startPoint y: 106, endPoint x: 384, endPoint y: 103, distance: 3.8
click at [386, 106] on link "I Additional Info" at bounding box center [466, 112] width 293 height 14
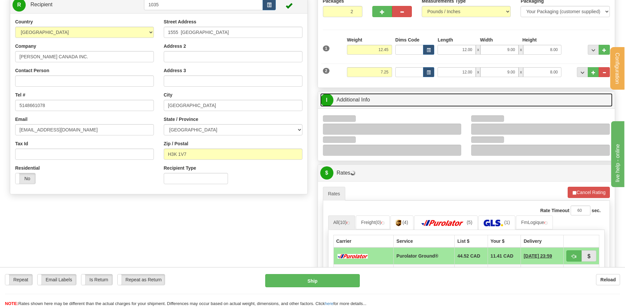
scroll to position [99, 0]
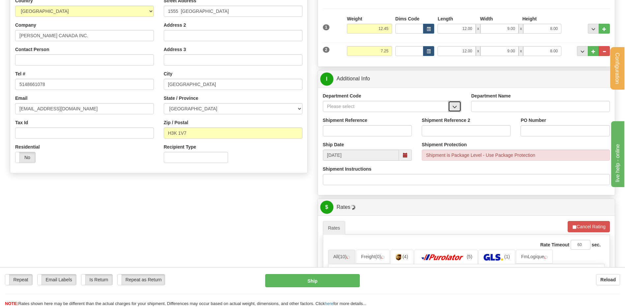
click at [456, 109] on span "button" at bounding box center [455, 107] width 5 height 4
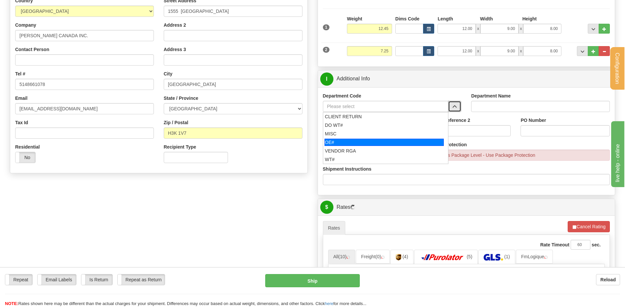
click at [360, 141] on div "OE#" at bounding box center [384, 142] width 119 height 7
type input "OE#"
type input "ORDERS"
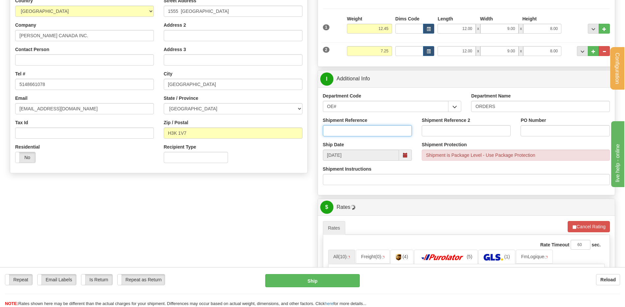
click at [355, 133] on input "Shipment Reference" at bounding box center [367, 130] width 89 height 11
type input "80004331-01//7183-00"
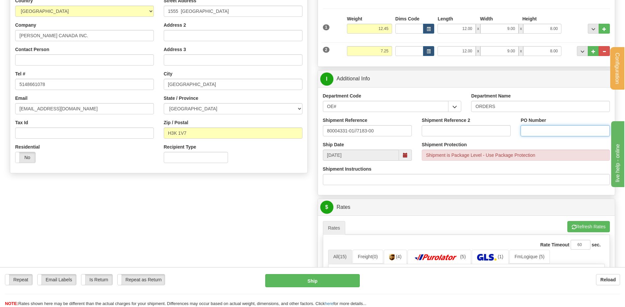
click at [537, 130] on input "PO Number" at bounding box center [565, 130] width 89 height 11
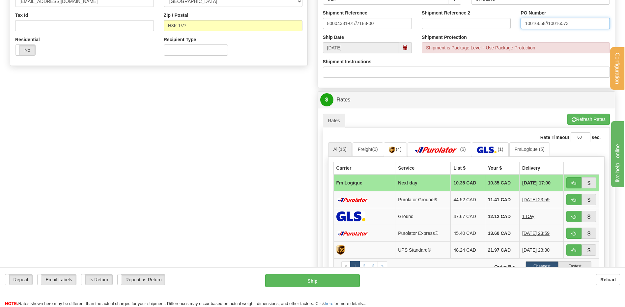
scroll to position [231, 0]
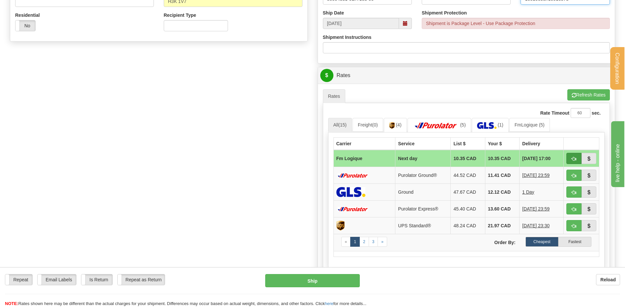
type input "10016658//10016573"
drag, startPoint x: 569, startPoint y: 159, endPoint x: 506, endPoint y: 178, distance: 65.8
click at [569, 159] on button "button" at bounding box center [574, 158] width 15 height 11
type input "jour"
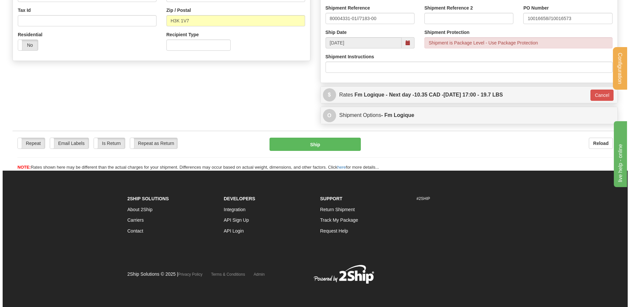
scroll to position [212, 0]
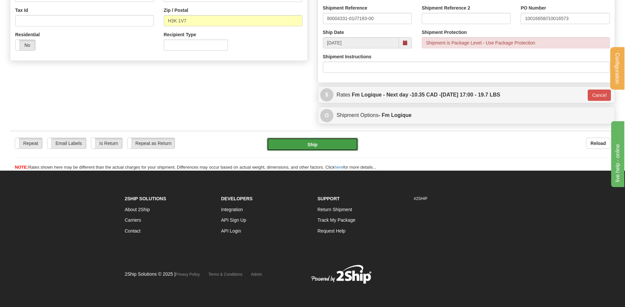
click at [325, 142] on button "Ship" at bounding box center [312, 144] width 91 height 13
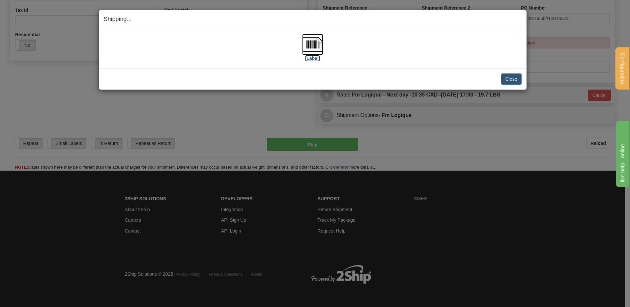
click at [317, 55] on label "[Label]" at bounding box center [312, 58] width 15 height 7
click at [524, 85] on div "Close Cancel Cancel Shipment and Quit Pickup Quit Pickup ONLY" at bounding box center [313, 78] width 428 height 21
click at [516, 82] on button "Close" at bounding box center [511, 78] width 20 height 11
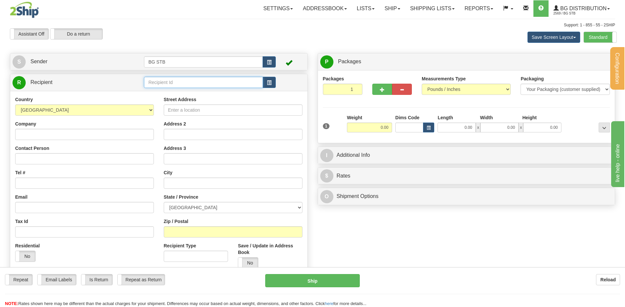
click at [162, 81] on input "text" at bounding box center [203, 82] width 119 height 11
type input "7016"
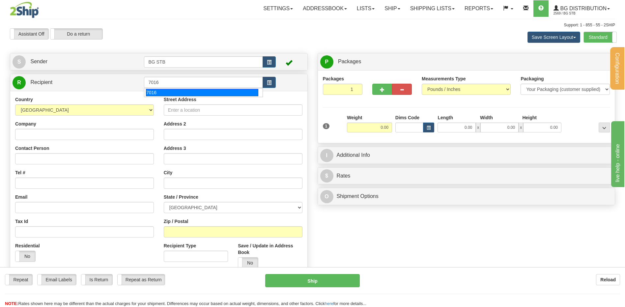
click at [162, 98] on div "Country AFGHANISTAN ALAND ISLANDS ALBANIA ALGERIA AMERICAN SAMOA ANDORRA ANGOLA…" at bounding box center [158, 185] width 297 height 188
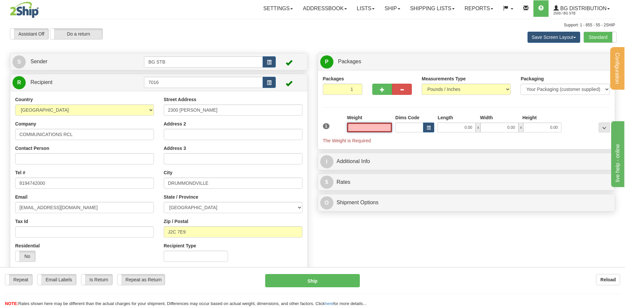
click at [374, 131] on input "text" at bounding box center [369, 128] width 45 height 10
click at [385, 127] on input "text" at bounding box center [369, 128] width 45 height 10
type input "5.10"
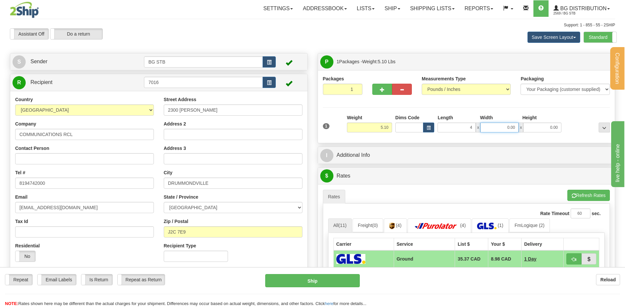
type input "4.00"
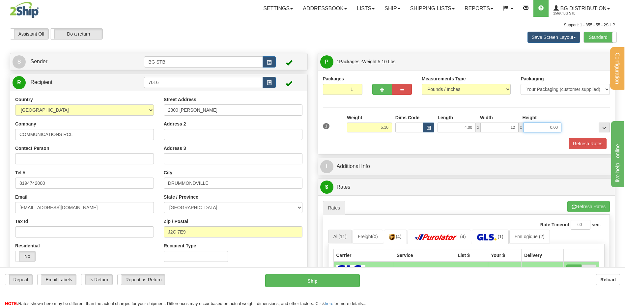
type input "12.00"
type input "8.00"
click at [590, 146] on button "Refresh Rates" at bounding box center [588, 143] width 38 height 11
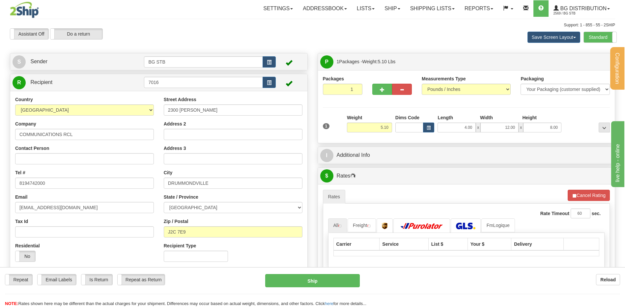
scroll to position [1, 0]
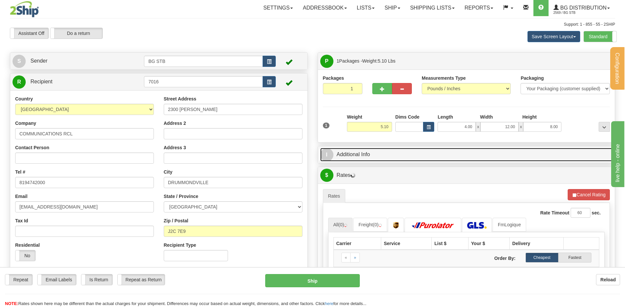
click at [369, 158] on link "I Additional Info" at bounding box center [466, 155] width 293 height 14
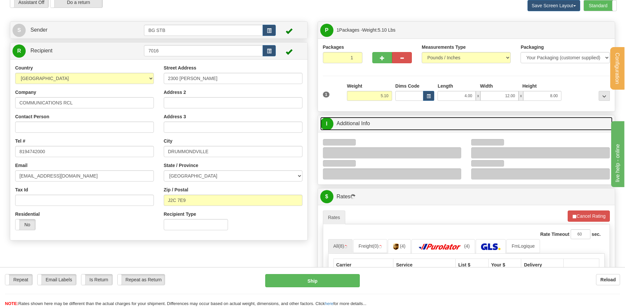
scroll to position [67, 0]
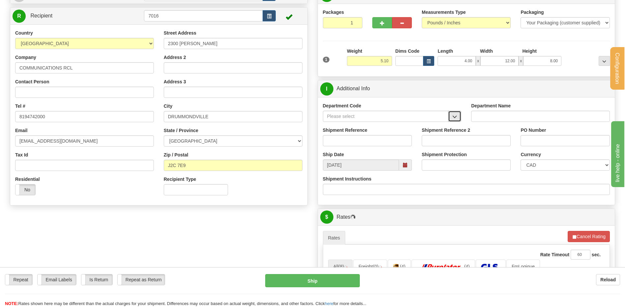
drag, startPoint x: 457, startPoint y: 118, endPoint x: 452, endPoint y: 121, distance: 5.8
click at [456, 118] on span "button" at bounding box center [455, 117] width 5 height 4
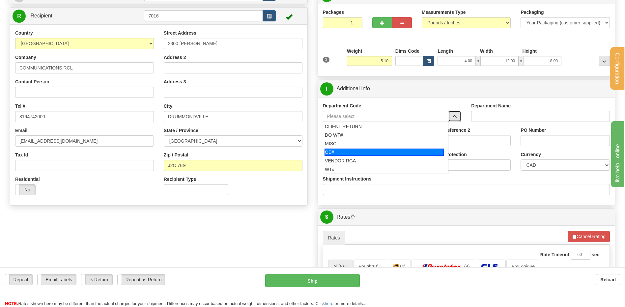
click at [354, 153] on div "OE#" at bounding box center [384, 152] width 119 height 7
type input "OE#"
type input "ORDERS"
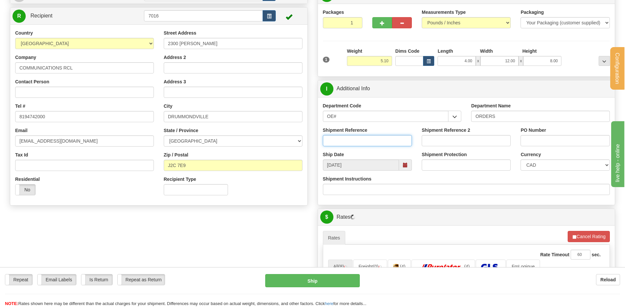
click at [348, 144] on input "Shipment Reference" at bounding box center [367, 140] width 89 height 11
type input "80006249-04"
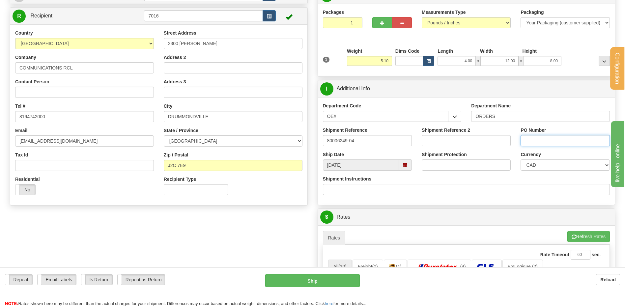
click at [542, 143] on input "PO Number" at bounding box center [565, 140] width 89 height 11
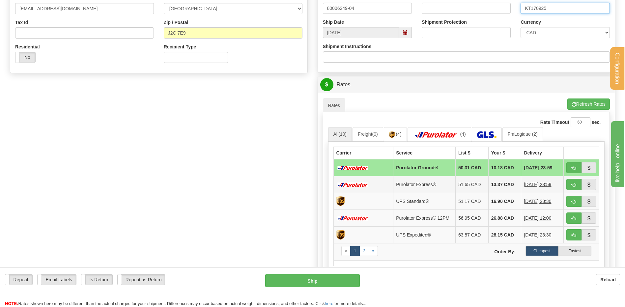
scroll to position [231, 0]
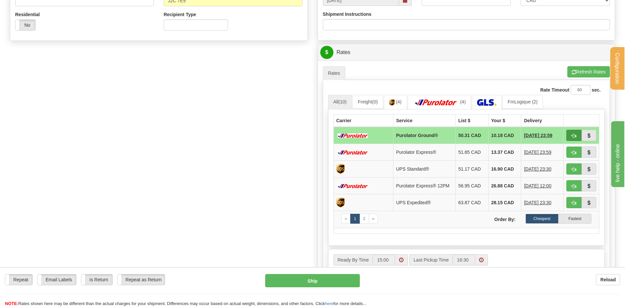
type input "KT170925"
click at [573, 134] on span "button" at bounding box center [574, 136] width 5 height 4
type input "260"
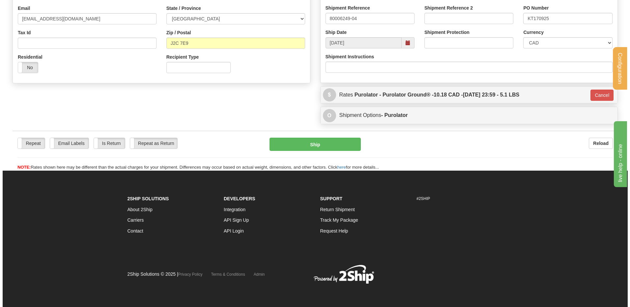
scroll to position [189, 0]
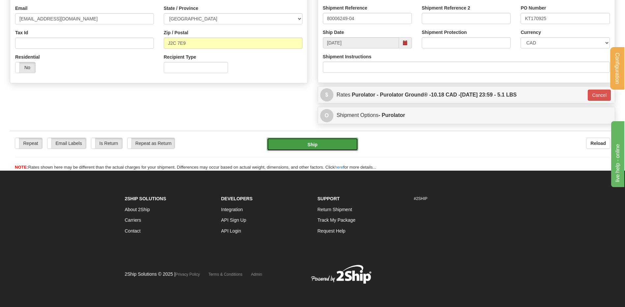
click at [311, 143] on button "Ship" at bounding box center [312, 144] width 91 height 13
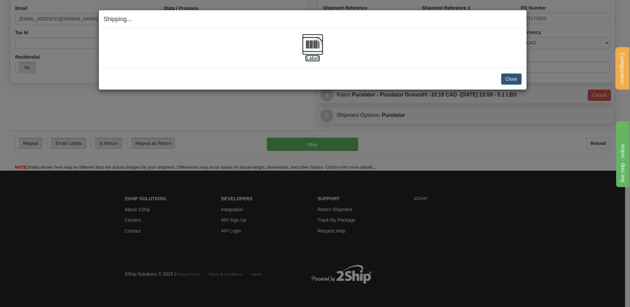
click at [305, 54] on img at bounding box center [312, 44] width 21 height 21
click at [508, 79] on button "Close" at bounding box center [511, 78] width 20 height 11
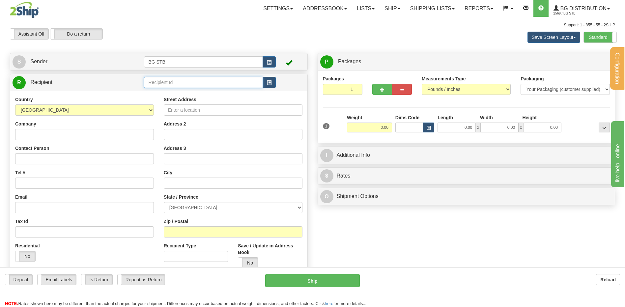
click at [152, 83] on input "text" at bounding box center [203, 82] width 119 height 11
click at [151, 95] on div "4068" at bounding box center [202, 92] width 112 height 7
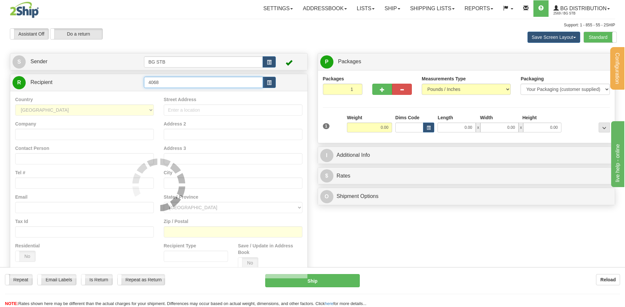
type input "4068"
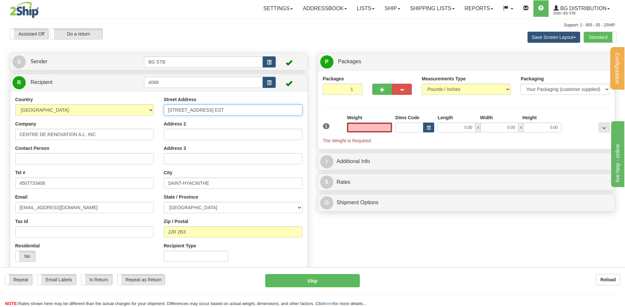
type input "0.00"
drag, startPoint x: 176, startPoint y: 110, endPoint x: 161, endPoint y: 107, distance: 15.7
click at [163, 109] on div "Street Address [STREET_ADDRESS] EST Address 2 Address 3 City [GEOGRAPHIC_DATA] …" at bounding box center [233, 181] width 149 height 171
type input "[STREET_ADDRESS] EST"
click at [357, 127] on input "0.00" at bounding box center [369, 128] width 45 height 10
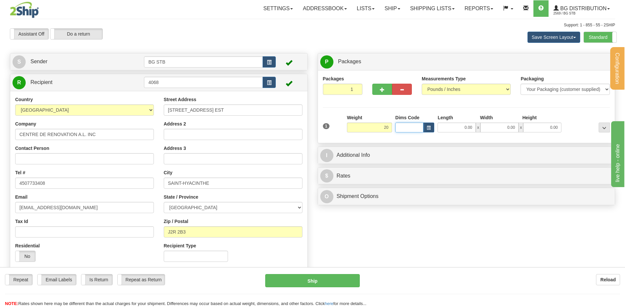
type input "20.00"
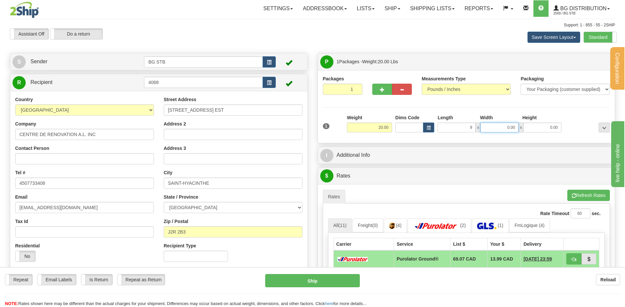
type input "9.00"
type input "5.00"
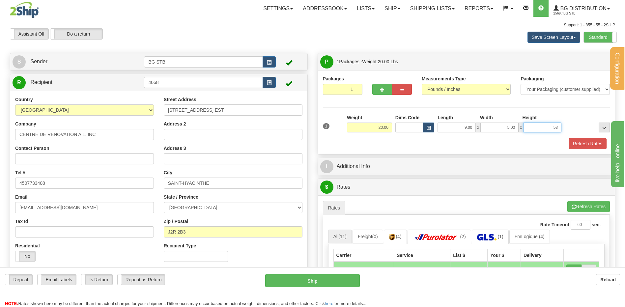
type input "53.00"
drag, startPoint x: 591, startPoint y: 140, endPoint x: 527, endPoint y: 151, distance: 64.8
click at [591, 140] on button "Refresh Rates" at bounding box center [588, 143] width 38 height 11
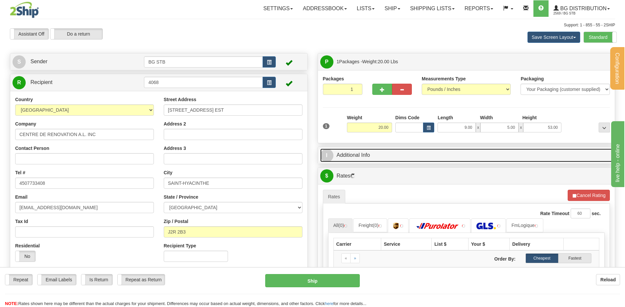
click at [349, 152] on link "I Additional Info" at bounding box center [466, 156] width 293 height 14
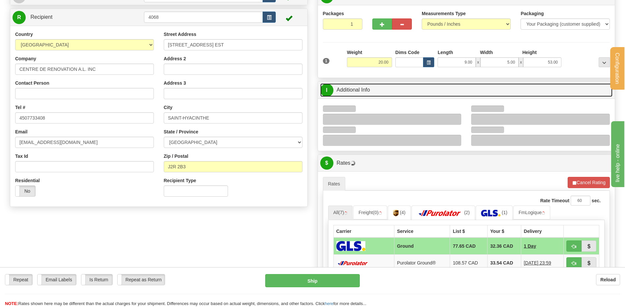
scroll to position [66, 0]
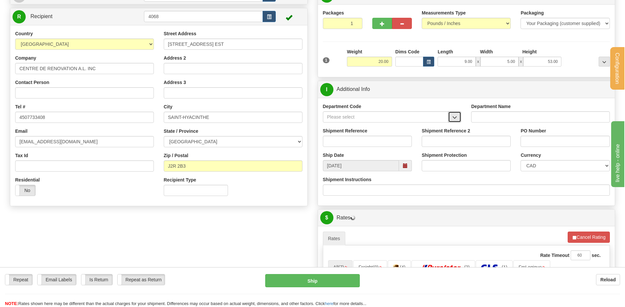
click at [454, 117] on span "button" at bounding box center [455, 117] width 5 height 4
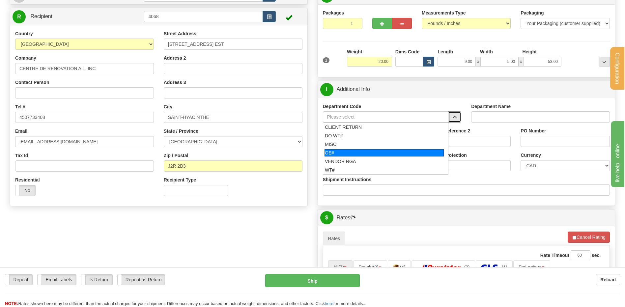
click at [339, 152] on div "OE#" at bounding box center [384, 152] width 119 height 7
type input "OE#"
type input "ORDERS"
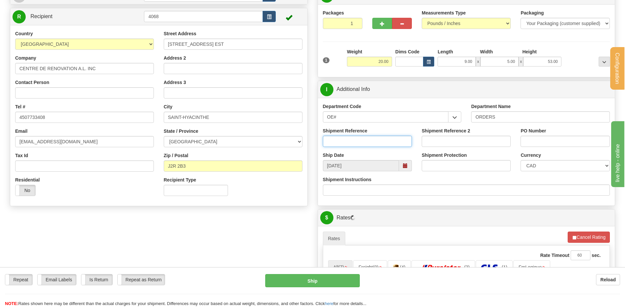
click at [342, 140] on input "Shipment Reference" at bounding box center [367, 141] width 89 height 11
type input "80007125-00"
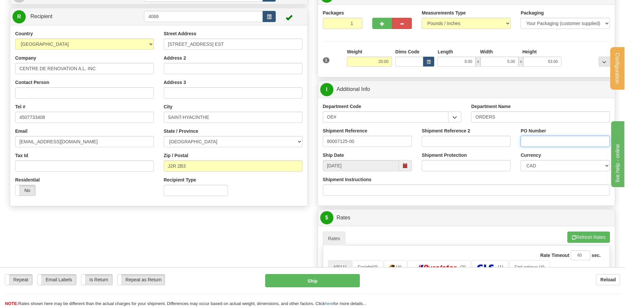
click at [545, 145] on input "PO Number" at bounding box center [565, 141] width 89 height 11
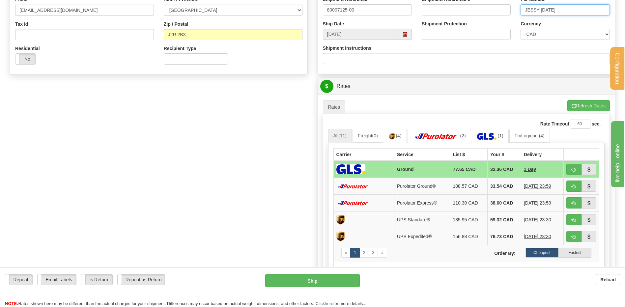
scroll to position [198, 0]
type input "JESSY [DATE]"
drag, startPoint x: 573, startPoint y: 170, endPoint x: 504, endPoint y: 171, distance: 69.6
click at [573, 170] on span "button" at bounding box center [574, 169] width 5 height 4
type input "1"
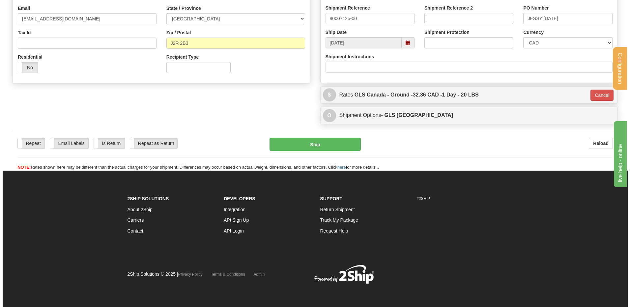
scroll to position [189, 0]
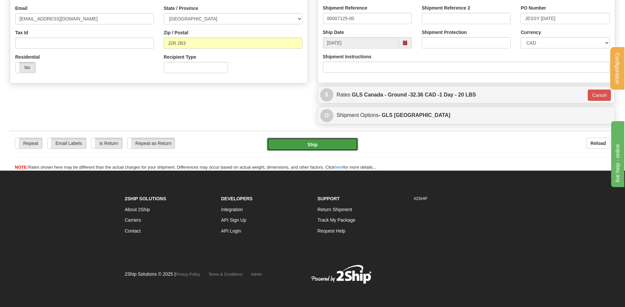
click at [315, 149] on button "Ship" at bounding box center [312, 144] width 91 height 13
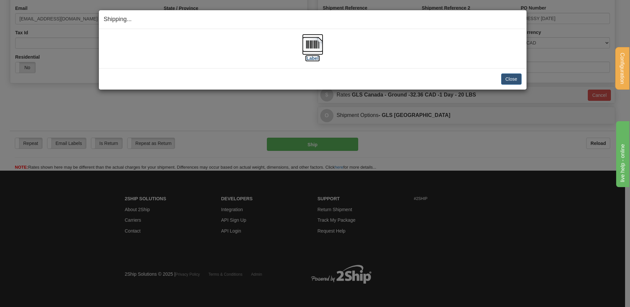
click at [307, 57] on label "[Label]" at bounding box center [312, 58] width 15 height 7
click at [300, 44] on div "[Label]" at bounding box center [313, 48] width 418 height 29
click at [307, 45] on img at bounding box center [312, 44] width 21 height 21
click at [509, 78] on button "Close" at bounding box center [511, 78] width 20 height 11
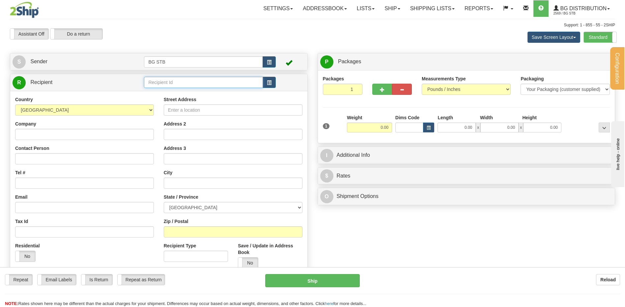
click at [177, 79] on input "text" at bounding box center [203, 82] width 119 height 11
click at [167, 91] on div "7020" at bounding box center [202, 92] width 112 height 7
type input "7020"
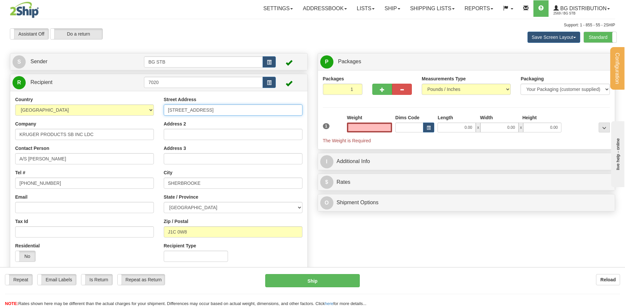
type input "0.00"
click at [185, 111] on input "[STREET_ADDRESS]" at bounding box center [233, 109] width 139 height 11
drag, startPoint x: 227, startPoint y: 109, endPoint x: 105, endPoint y: 103, distance: 121.4
click at [105, 103] on div "Country AFGHANISTAN ALAND ISLANDS ALBANIA ALGERIA AMERICAN SAMOA ANDORRA ANGOLA…" at bounding box center [158, 181] width 297 height 171
type input "1955 CHEMIN COTE DE LIESSE"
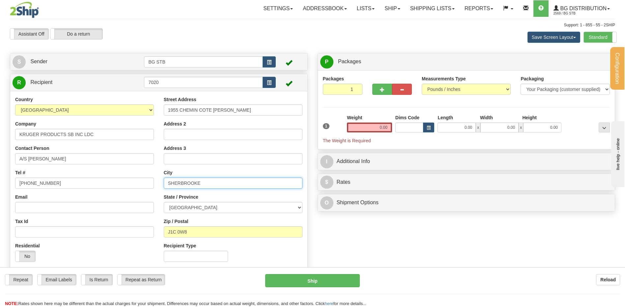
drag, startPoint x: 98, startPoint y: 173, endPoint x: 73, endPoint y: 171, distance: 25.1
click at [73, 171] on div "Country AFGHANISTAN ALAND ISLANDS ALBANIA ALGERIA AMERICAN SAMOA ANDORRA ANGOLA…" at bounding box center [158, 181] width 297 height 171
type input "MONTREAL"
drag, startPoint x: 106, startPoint y: 133, endPoint x: 19, endPoint y: 135, distance: 86.4
click at [0, 127] on html "Training Course Close Configuration My Configuration Panel Close" at bounding box center [312, 153] width 625 height 307
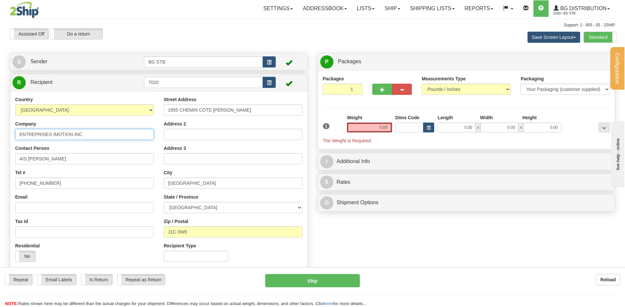
type input "ENTREPRISES IMOTION INC"
drag, startPoint x: 39, startPoint y: 184, endPoint x: -47, endPoint y: 179, distance: 86.2
click at [0, 179] on html "Training Course Close Configuration My Configuration Panel Close" at bounding box center [312, 153] width 625 height 307
type input "5143370008"
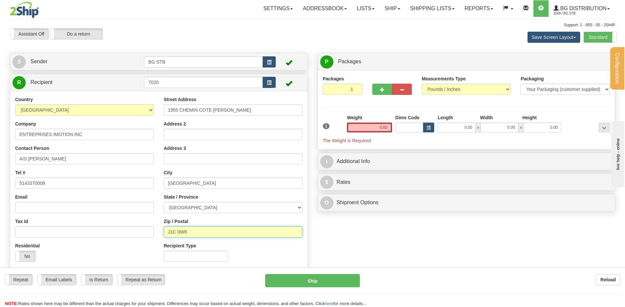
drag, startPoint x: 192, startPoint y: 228, endPoint x: 115, endPoint y: 224, distance: 77.2
click at [105, 225] on div "Country AFGHANISTAN ALAND ISLANDS ALBANIA ALGERIA AMERICAN SAMOA ANDORRA ANGOLA…" at bounding box center [158, 181] width 297 height 171
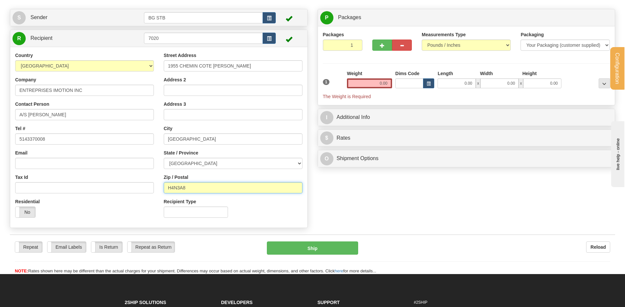
scroll to position [33, 0]
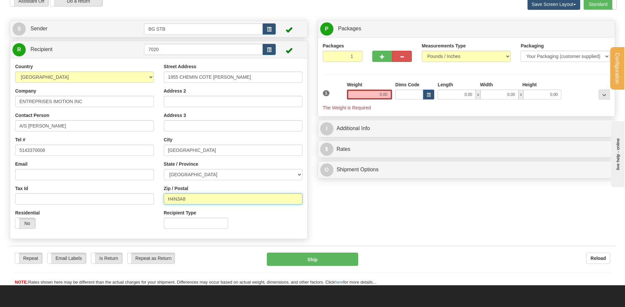
type input "H4N3A8"
click at [379, 94] on input "0.00" at bounding box center [369, 95] width 45 height 10
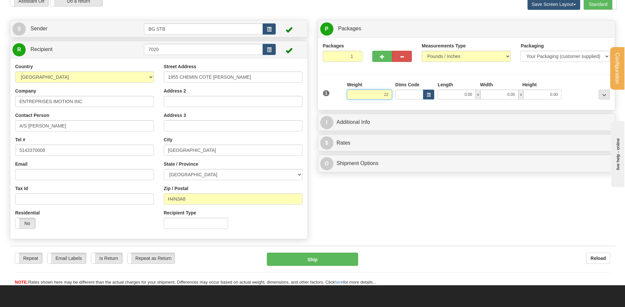
type input "2"
type input "33.99"
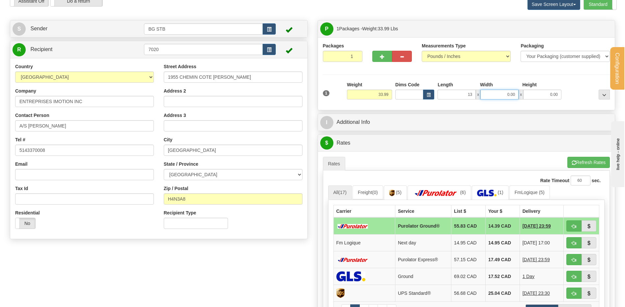
type input "13.00"
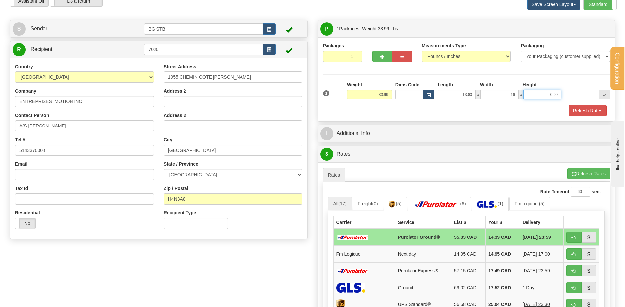
type input "16.00"
type input "8.00"
click at [588, 106] on button "Refresh Rates" at bounding box center [588, 110] width 38 height 11
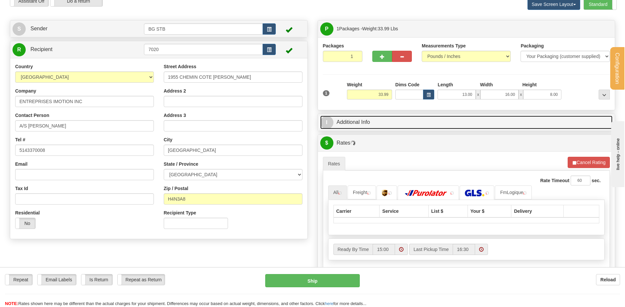
click at [429, 118] on link "I Additional Info" at bounding box center [466, 123] width 293 height 14
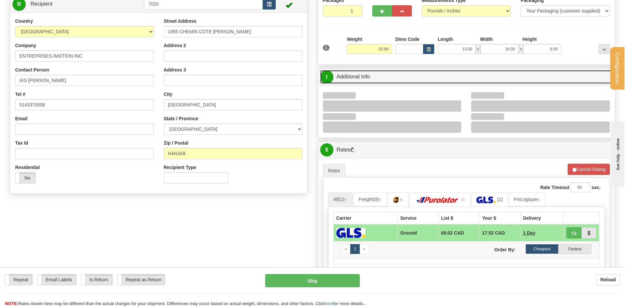
scroll to position [99, 0]
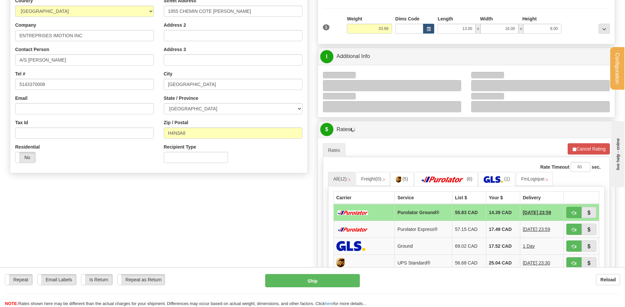
click at [456, 81] on div at bounding box center [392, 85] width 139 height 11
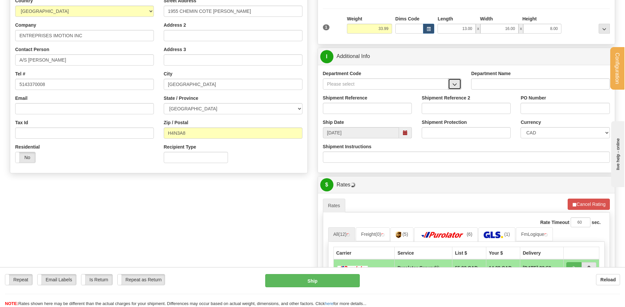
drag, startPoint x: 455, startPoint y: 81, endPoint x: 446, endPoint y: 87, distance: 10.6
click at [455, 81] on button "button" at bounding box center [454, 83] width 13 height 11
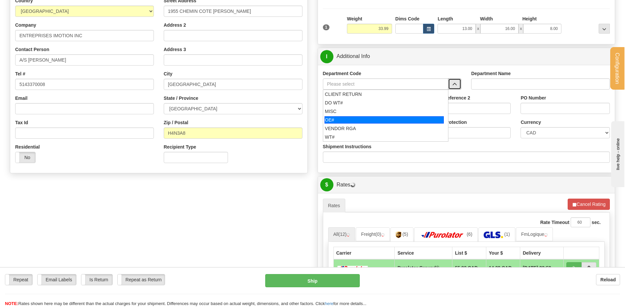
click at [345, 121] on div "OE#" at bounding box center [384, 119] width 119 height 7
type input "OE#"
type input "ORDERS"
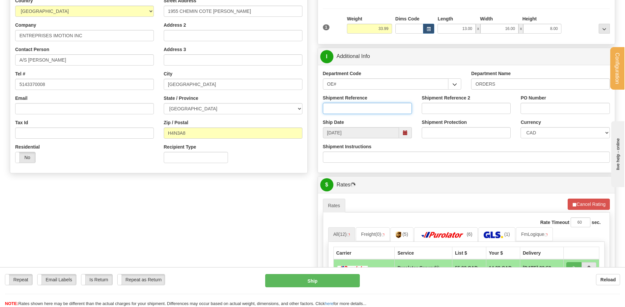
click at [343, 113] on input "Shipment Reference" at bounding box center [367, 108] width 89 height 11
type input "80006731-00"
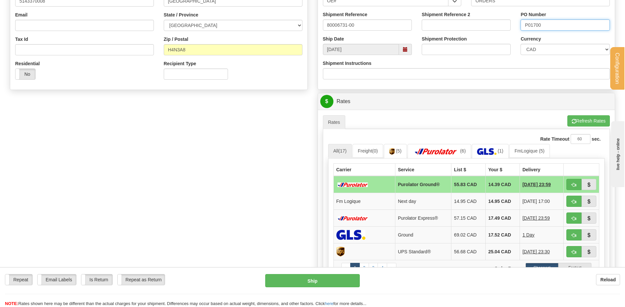
scroll to position [231, 0]
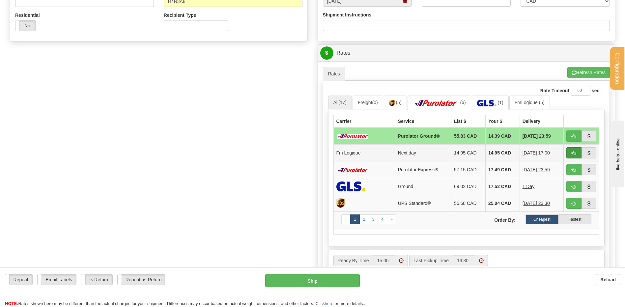
type input "P01700"
click at [579, 155] on button "button" at bounding box center [574, 152] width 15 height 11
type input "jour"
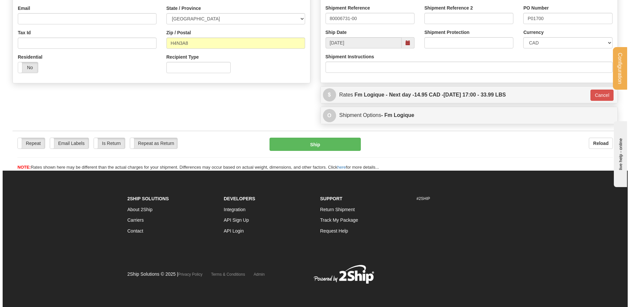
scroll to position [189, 0]
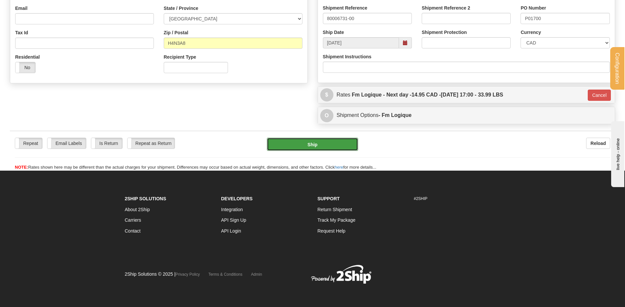
click at [295, 148] on button "Ship" at bounding box center [312, 144] width 91 height 13
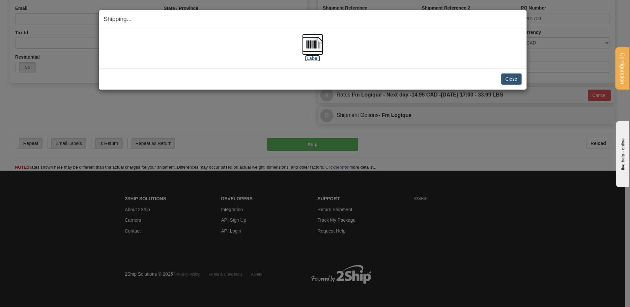
click at [310, 59] on label "[Label]" at bounding box center [312, 58] width 15 height 7
drag, startPoint x: 511, startPoint y: 80, endPoint x: 296, endPoint y: 72, distance: 215.0
click at [511, 80] on button "Close" at bounding box center [511, 78] width 20 height 11
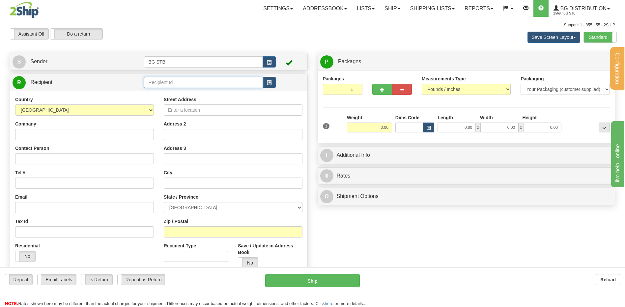
click at [163, 78] on input "text" at bounding box center [203, 82] width 119 height 11
click at [161, 95] on div "7089" at bounding box center [202, 92] width 112 height 7
type input "7089"
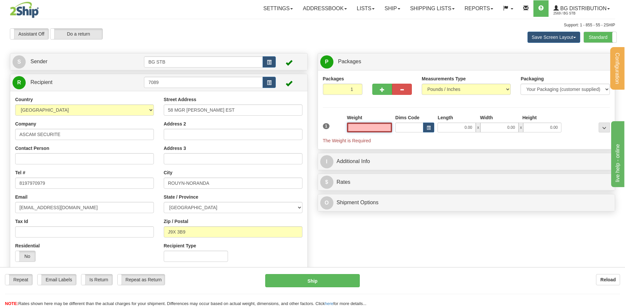
click at [375, 124] on input "text" at bounding box center [369, 128] width 45 height 10
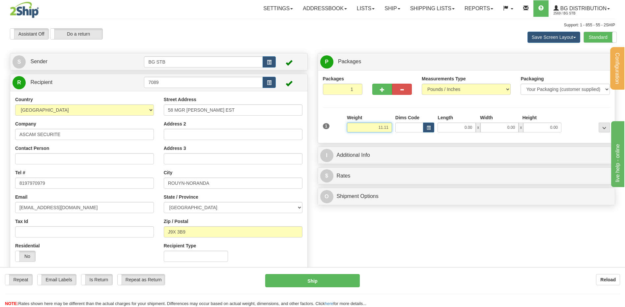
type input "11.11"
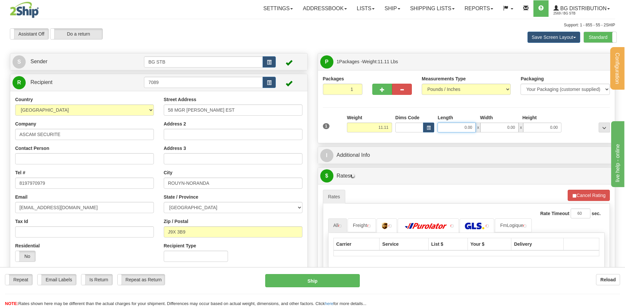
click at [470, 128] on input "0.00" at bounding box center [457, 128] width 38 height 10
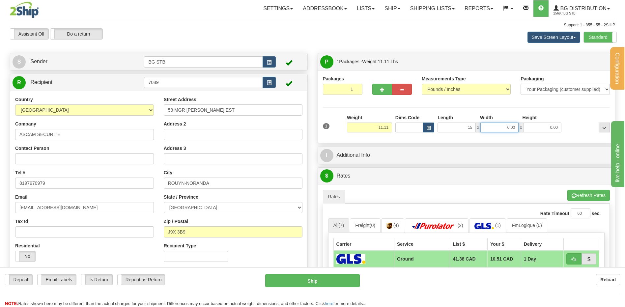
type input "15.00"
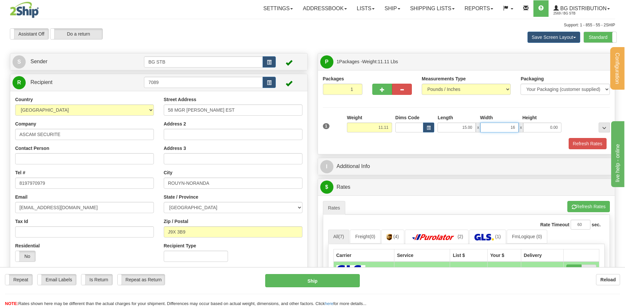
type input "16.00"
type input "11.00"
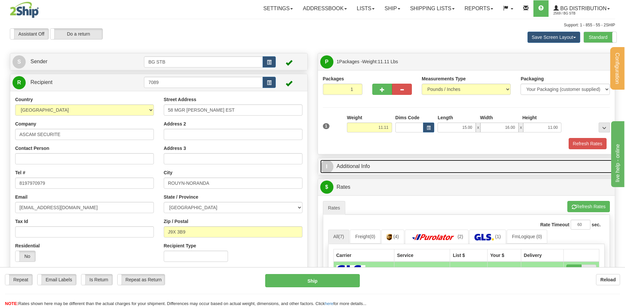
click at [379, 172] on link "I Additional Info" at bounding box center [466, 167] width 293 height 14
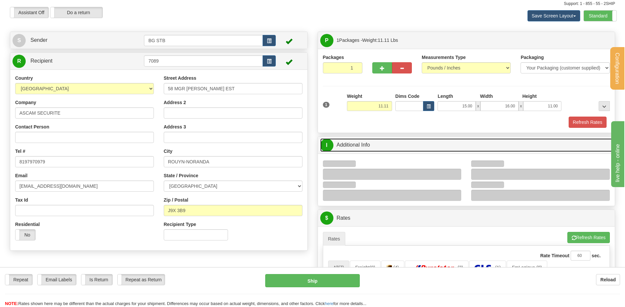
scroll to position [33, 0]
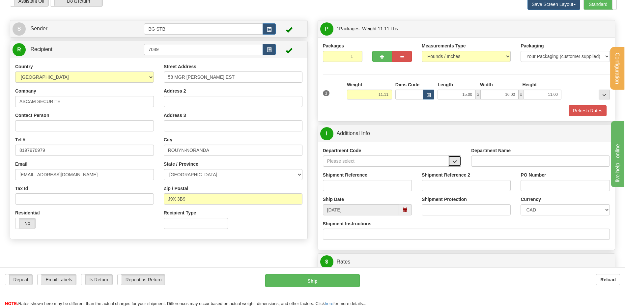
click at [457, 160] on span "button" at bounding box center [455, 162] width 5 height 4
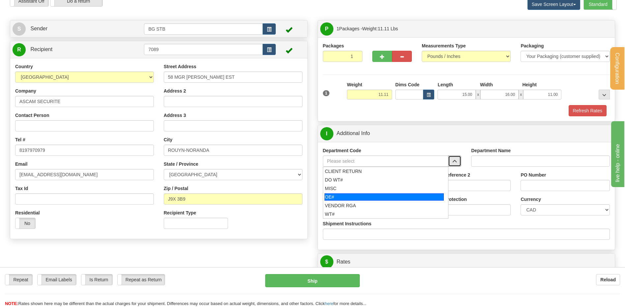
click at [338, 193] on div "OE#" at bounding box center [384, 196] width 119 height 7
type input "OE#"
type input "ORDERS"
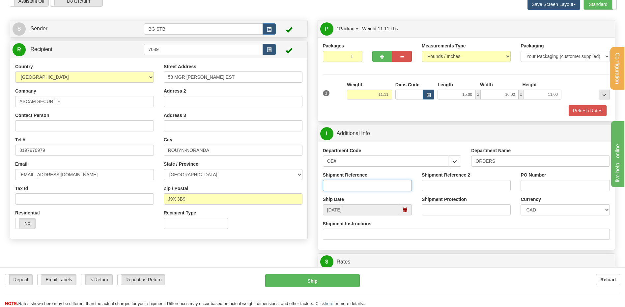
click at [333, 183] on input "Shipment Reference" at bounding box center [367, 185] width 89 height 11
type input "80006805-00"
click at [545, 186] on input "PO Number" at bounding box center [565, 185] width 89 height 11
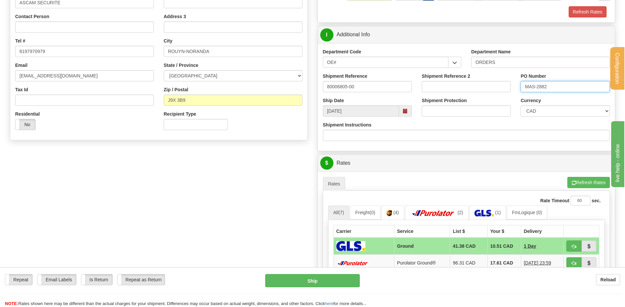
scroll to position [231, 0]
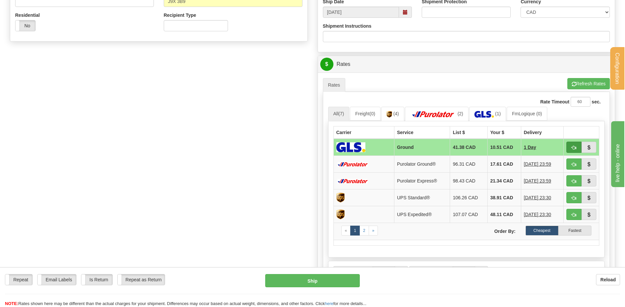
type input "MAS-2882"
click at [577, 148] on button "button" at bounding box center [574, 147] width 15 height 11
type input "1"
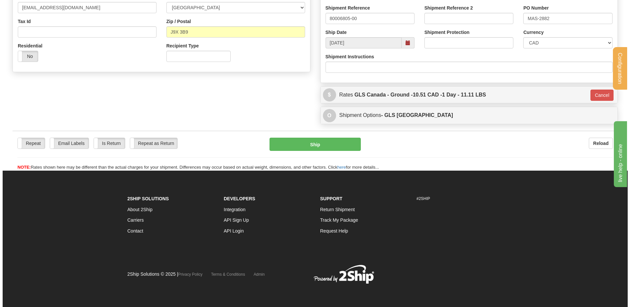
scroll to position [200, 0]
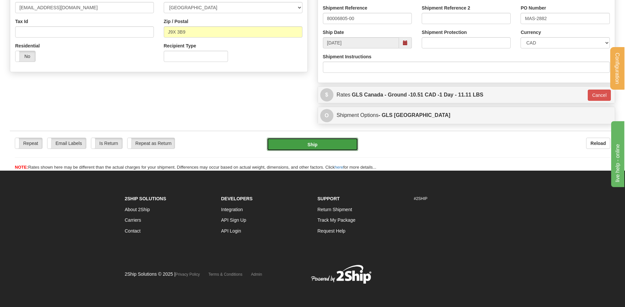
click at [304, 143] on button "Ship" at bounding box center [312, 144] width 91 height 13
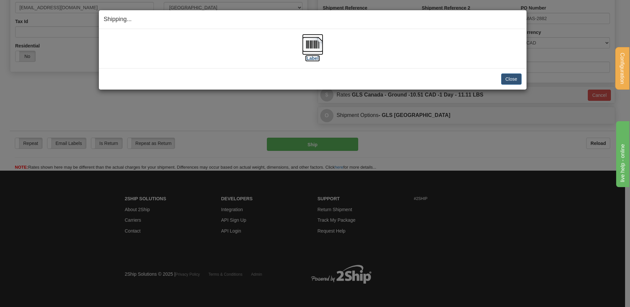
click at [311, 58] on label "[Label]" at bounding box center [312, 58] width 15 height 7
click at [510, 78] on button "Close" at bounding box center [511, 78] width 20 height 11
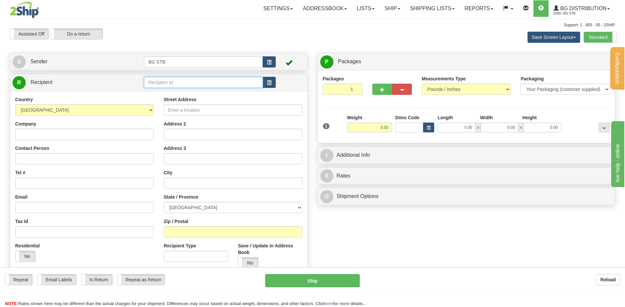
drag, startPoint x: 630, startPoint y: 284, endPoint x: 161, endPoint y: 80, distance: 511.3
click at [161, 80] on input "text" at bounding box center [203, 82] width 119 height 11
click at [158, 92] on div "4108" at bounding box center [202, 92] width 112 height 7
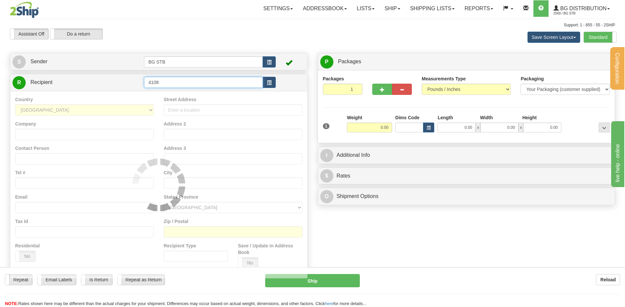
type input "4108"
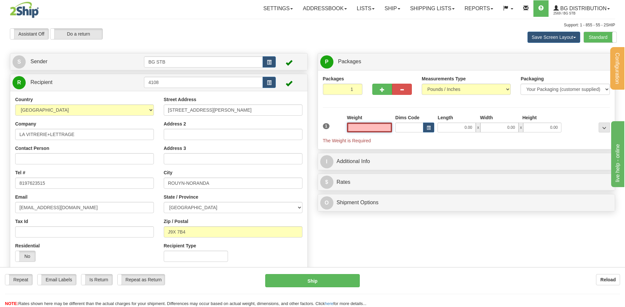
click at [372, 130] on input "text" at bounding box center [369, 128] width 45 height 10
type input "0.00"
drag, startPoint x: 382, startPoint y: 84, endPoint x: 477, endPoint y: 82, distance: 95.6
click at [382, 85] on button "button" at bounding box center [382, 89] width 20 height 11
type input "2"
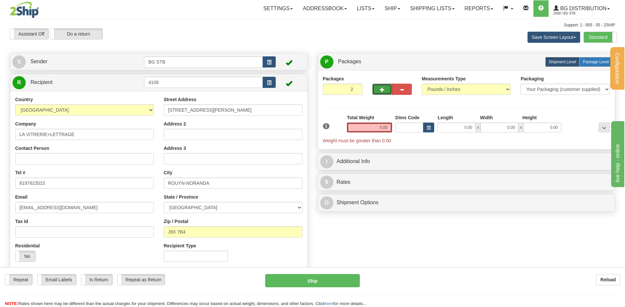
click at [600, 60] on span "Package Level" at bounding box center [596, 62] width 26 height 5
radio input "true"
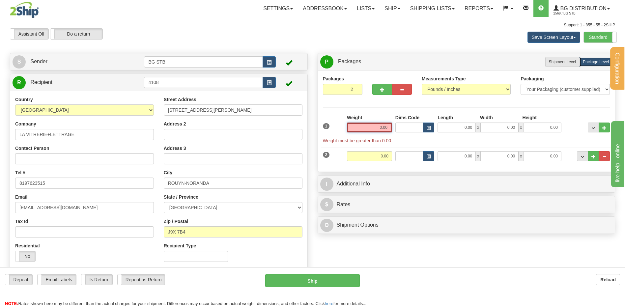
click at [376, 130] on input "0.00" at bounding box center [369, 128] width 45 height 10
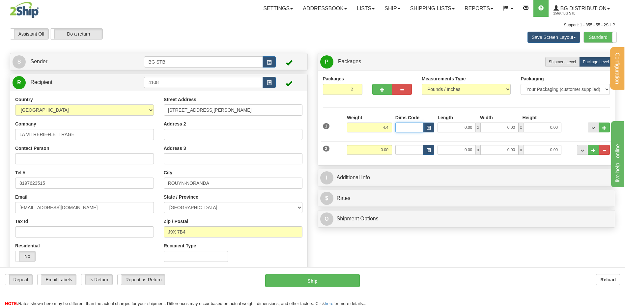
type input "4.40"
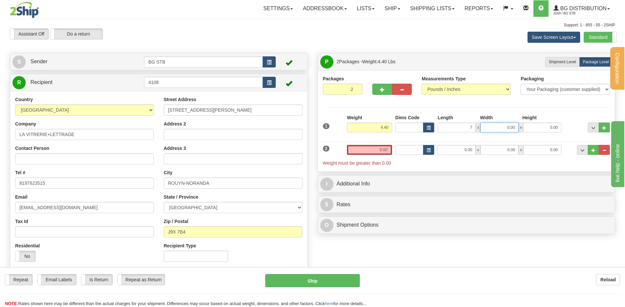
type input "7.00"
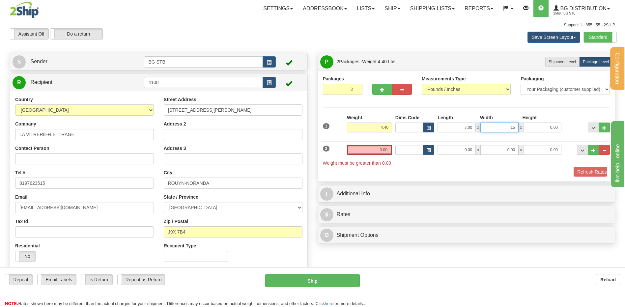
type input "15.00"
type input "14.00"
type input "14.10"
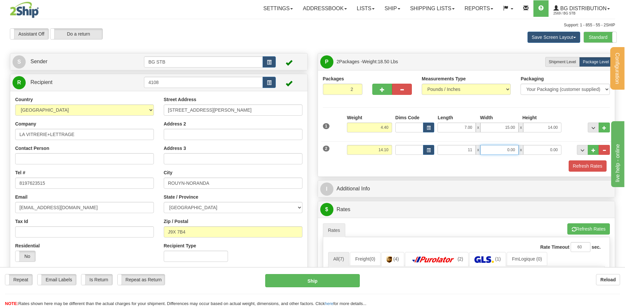
type input "11.00"
type input "6.00"
type input "40.00"
click at [569, 161] on button "Refresh Rates" at bounding box center [588, 166] width 38 height 11
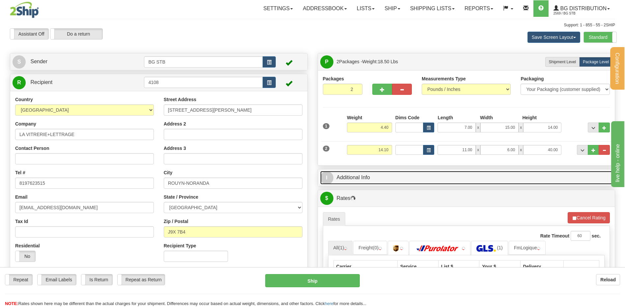
click at [398, 183] on link "I Additional Info" at bounding box center [466, 178] width 293 height 14
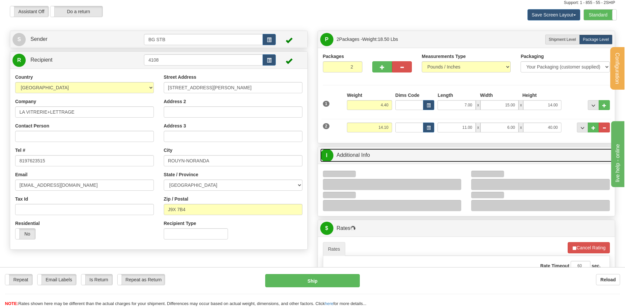
scroll to position [33, 0]
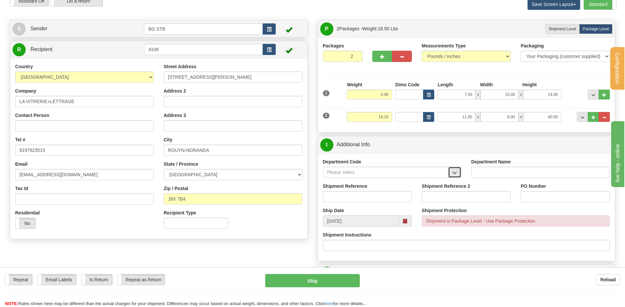
click at [453, 175] on span "button" at bounding box center [455, 173] width 5 height 4
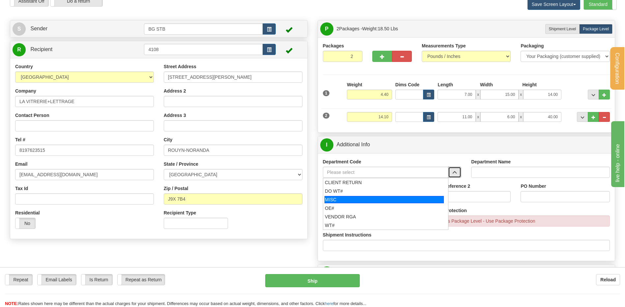
click at [341, 208] on div "OE#" at bounding box center [384, 208] width 119 height 7
type input "OE#"
type input "ORDERS"
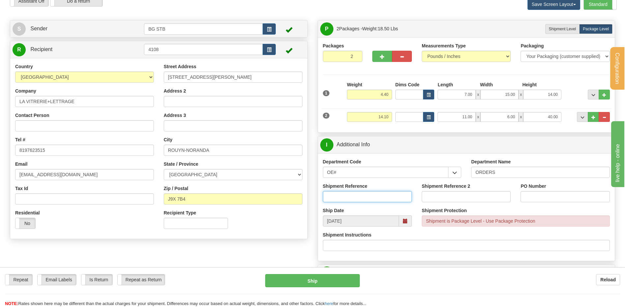
click at [338, 197] on input "Shipment Reference" at bounding box center [367, 196] width 89 height 11
type input "80005697-00"
click at [540, 192] on input "PO Number" at bounding box center [565, 196] width 89 height 11
type input "41990"
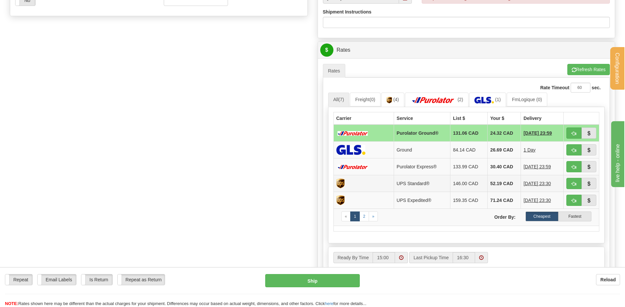
scroll to position [264, 0]
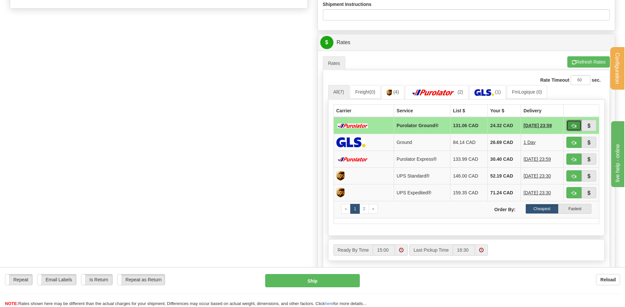
drag, startPoint x: 571, startPoint y: 126, endPoint x: 564, endPoint y: 132, distance: 9.3
click at [571, 126] on button "button" at bounding box center [574, 125] width 15 height 11
type input "260"
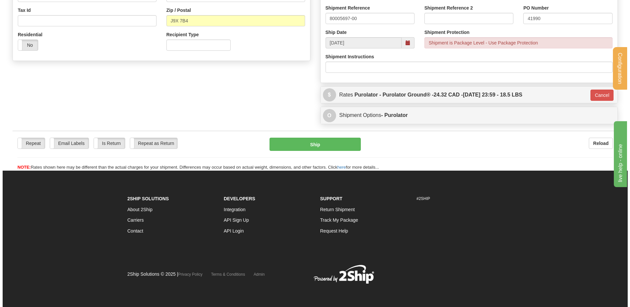
scroll to position [212, 0]
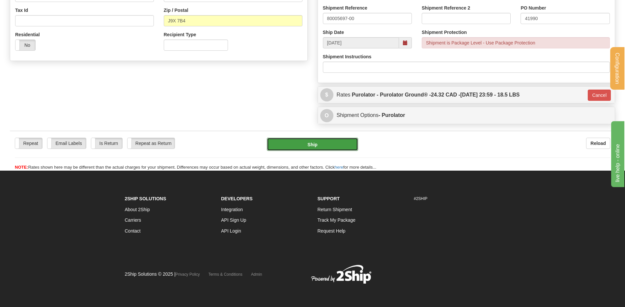
click at [294, 140] on button "Ship" at bounding box center [312, 144] width 91 height 13
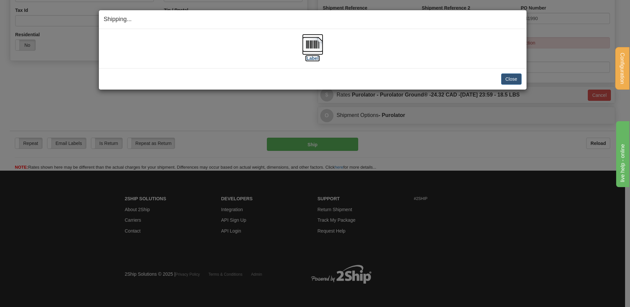
click at [308, 57] on label "[Label]" at bounding box center [312, 58] width 15 height 7
click at [510, 79] on button "Close" at bounding box center [511, 78] width 20 height 11
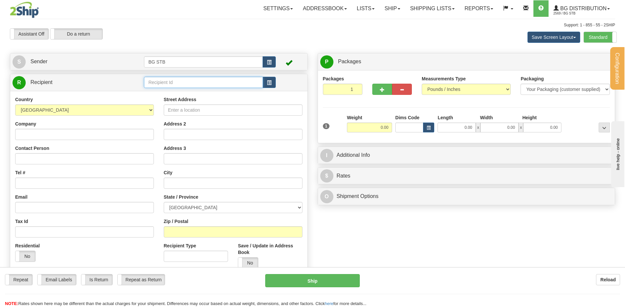
click at [163, 84] on input "text" at bounding box center [203, 82] width 119 height 11
click at [158, 93] on div "1032" at bounding box center [202, 92] width 112 height 7
type input "1032"
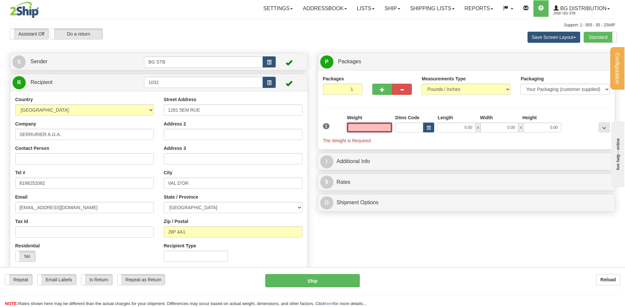
click at [379, 123] on input "text" at bounding box center [369, 128] width 45 height 10
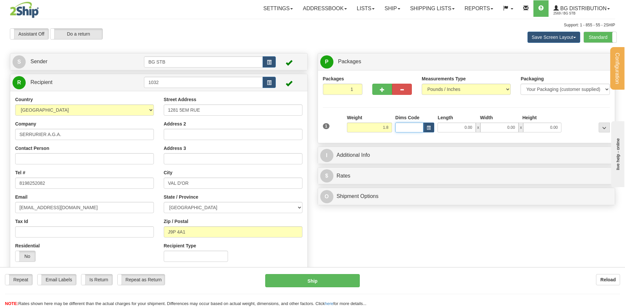
type input "1.80"
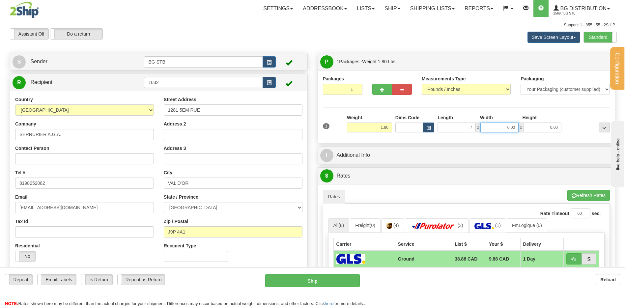
type input "7.00"
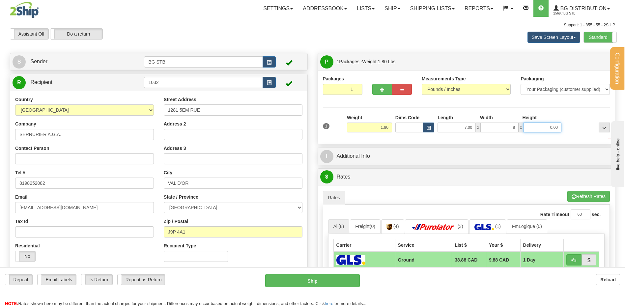
type input "8.00"
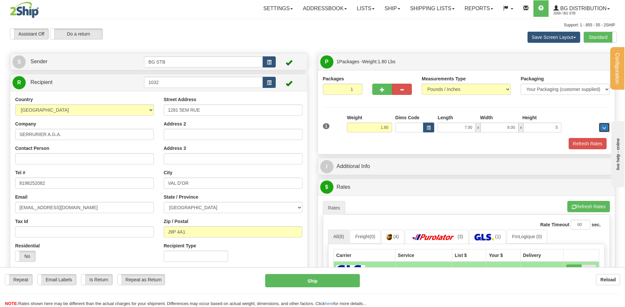
type input "5.00"
drag, startPoint x: 580, startPoint y: 140, endPoint x: 518, endPoint y: 157, distance: 64.2
click at [580, 140] on button "Refresh Rates" at bounding box center [588, 143] width 38 height 11
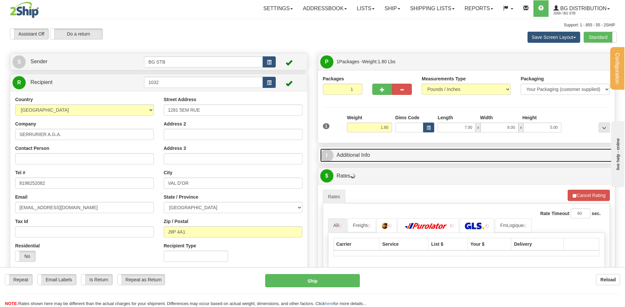
click at [419, 154] on link "I Additional Info" at bounding box center [466, 156] width 293 height 14
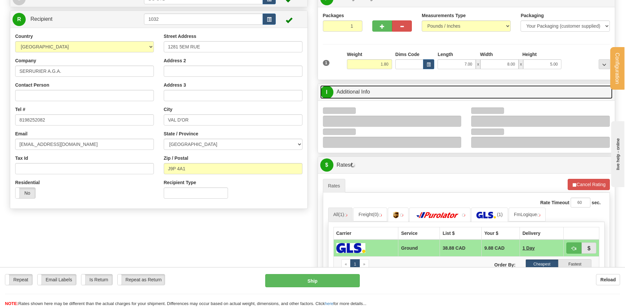
scroll to position [66, 0]
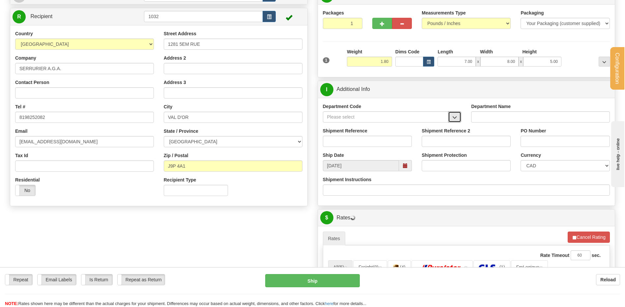
click at [458, 116] on button "button" at bounding box center [454, 116] width 13 height 11
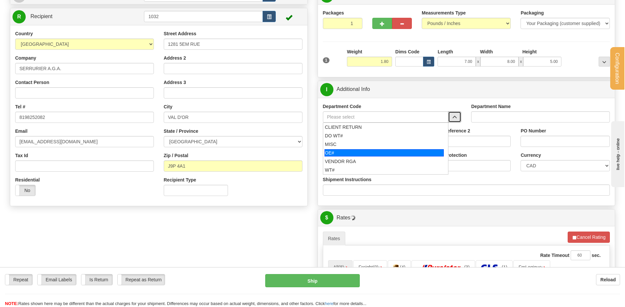
click at [367, 151] on div "OE#" at bounding box center [384, 152] width 119 height 7
type input "OE#"
type input "ORDERS"
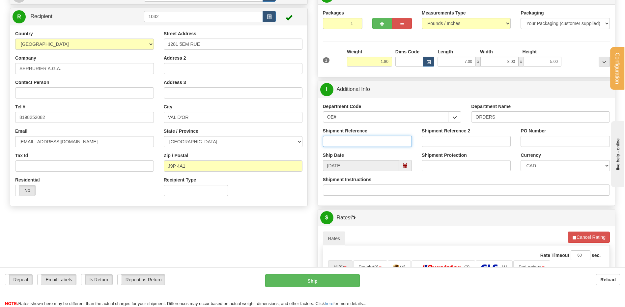
click at [358, 139] on input "Shipment Reference" at bounding box center [367, 141] width 89 height 11
type input "80007094-01//7029-01"
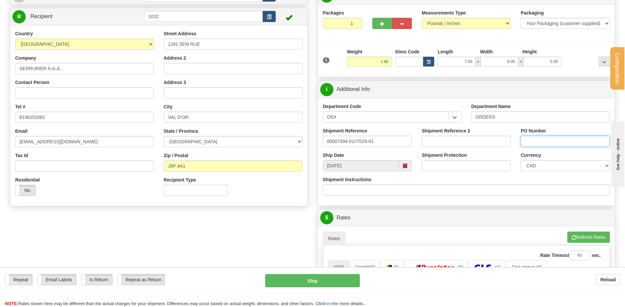
click at [571, 142] on input "PO Number" at bounding box center [565, 141] width 89 height 11
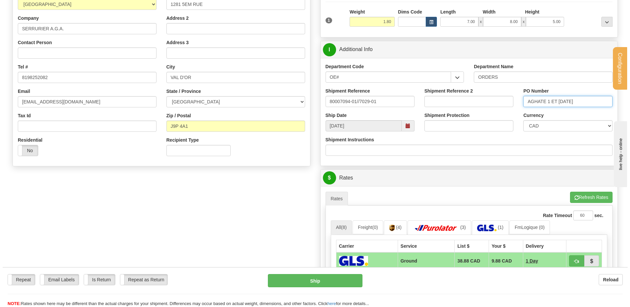
scroll to position [165, 0]
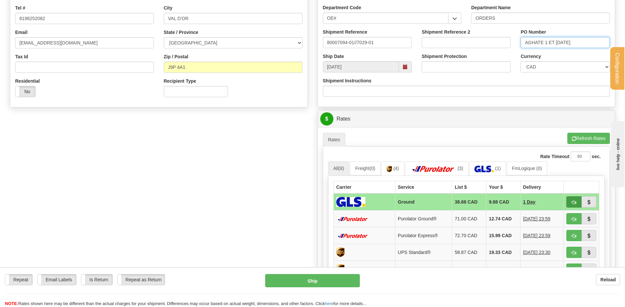
type input "AGHATE 1 ET [DATE]"
click at [577, 204] on button "button" at bounding box center [574, 201] width 15 height 11
type input "1"
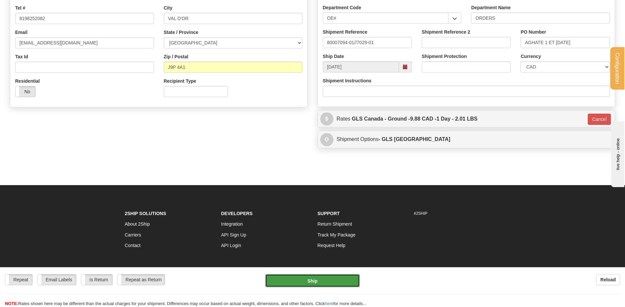
click at [315, 279] on button "Ship" at bounding box center [312, 280] width 94 height 13
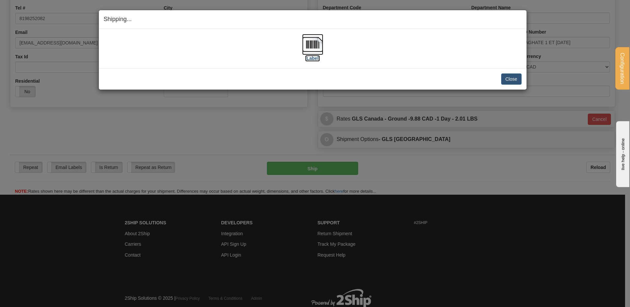
click at [312, 53] on img at bounding box center [312, 44] width 21 height 21
click at [511, 78] on button "Close" at bounding box center [511, 78] width 20 height 11
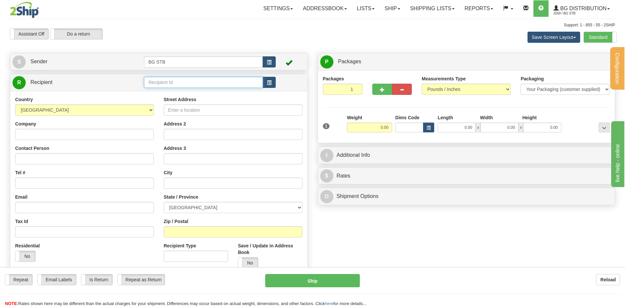
click at [150, 82] on input "text" at bounding box center [203, 82] width 119 height 11
click at [162, 92] on div "4127" at bounding box center [202, 92] width 112 height 7
type input "4127"
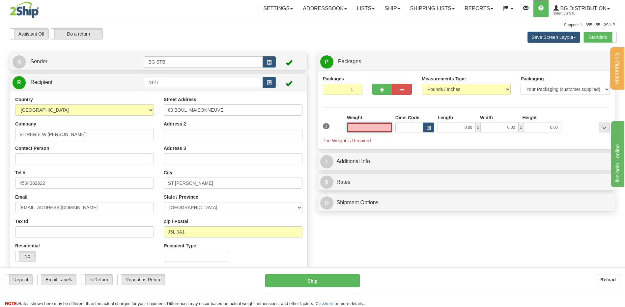
click at [375, 124] on input "text" at bounding box center [369, 128] width 45 height 10
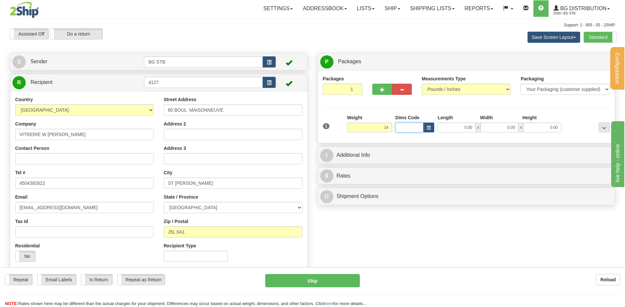
type input "14.00"
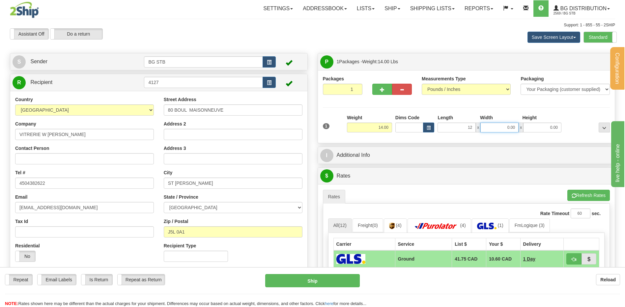
type input "12.00"
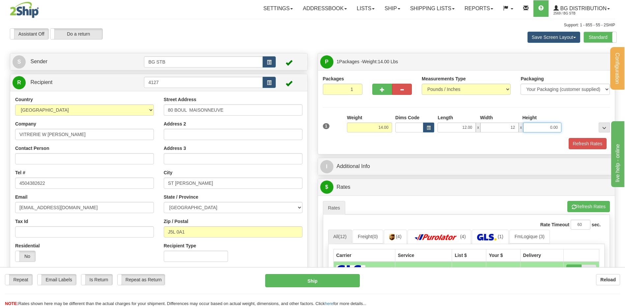
type input "12.00"
type input "16.00"
click at [592, 146] on button "Refresh Rates" at bounding box center [588, 143] width 38 height 11
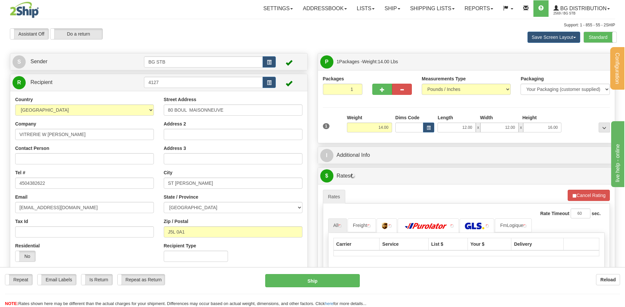
click at [391, 146] on div "P Packages 1 Packages - Weight: 14.00 Lbs Shipment Level Shipm. Package Level P…" at bounding box center [467, 193] width 308 height 281
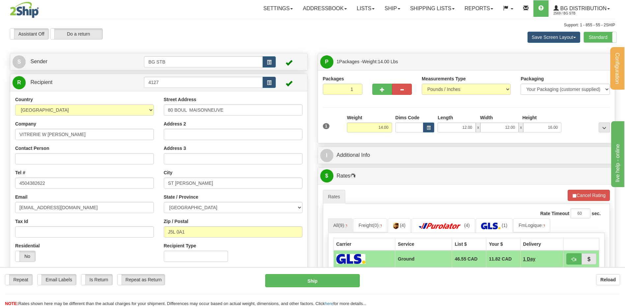
click at [472, 163] on div "I Additional Info" at bounding box center [466, 155] width 297 height 17
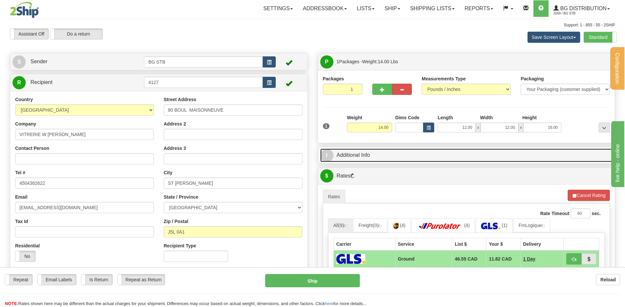
drag, startPoint x: 457, startPoint y: 159, endPoint x: 445, endPoint y: 161, distance: 11.7
click at [456, 159] on link "I Additional Info" at bounding box center [466, 156] width 293 height 14
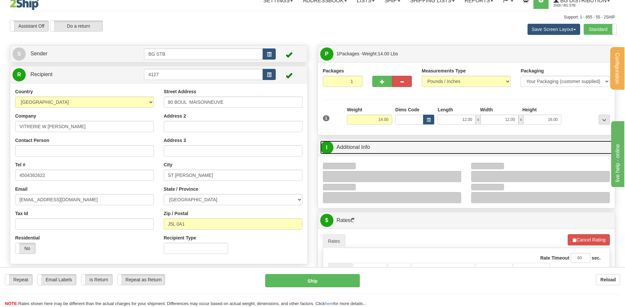
scroll to position [66, 0]
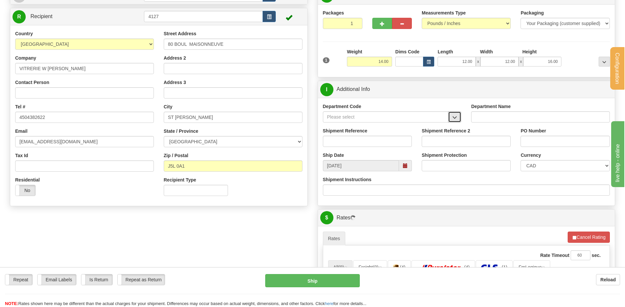
click at [454, 117] on span "button" at bounding box center [455, 117] width 5 height 4
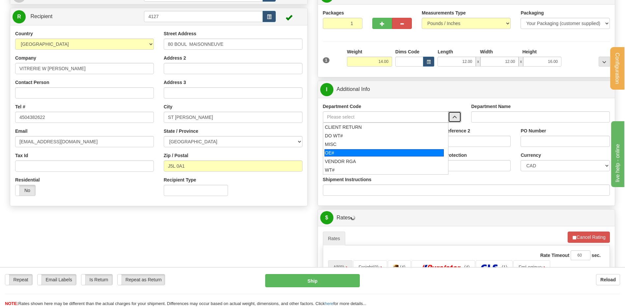
click at [364, 156] on div "OE#" at bounding box center [384, 152] width 119 height 7
type input "OE#"
type input "ORDERS"
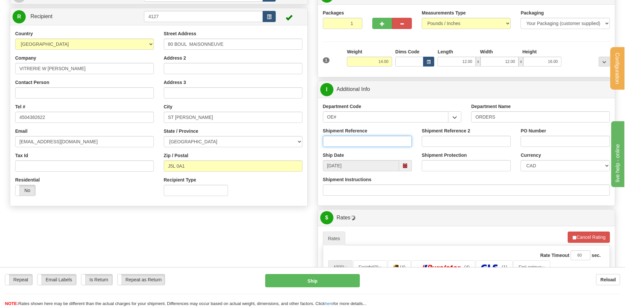
click at [351, 141] on input "Shipment Reference" at bounding box center [367, 141] width 89 height 11
type input "8"
type input "50316873-01"
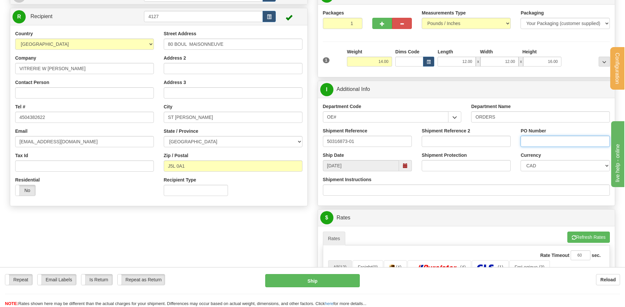
drag, startPoint x: 543, startPoint y: 141, endPoint x: 534, endPoint y: 137, distance: 9.9
click at [542, 141] on input "PO Number" at bounding box center [565, 141] width 89 height 11
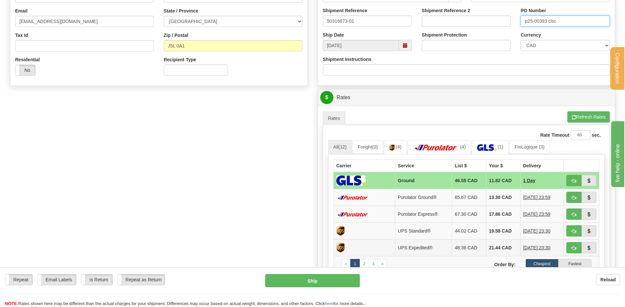
scroll to position [198, 0]
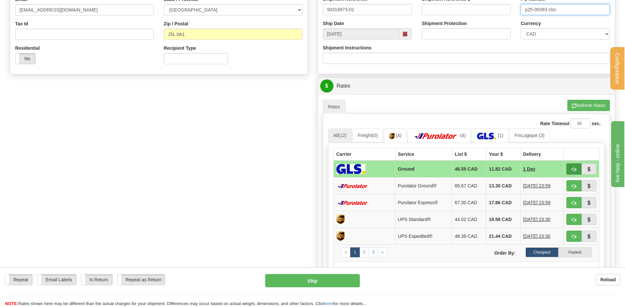
type input "p25-00393 clsc"
click at [575, 170] on span "button" at bounding box center [574, 169] width 5 height 4
type input "1"
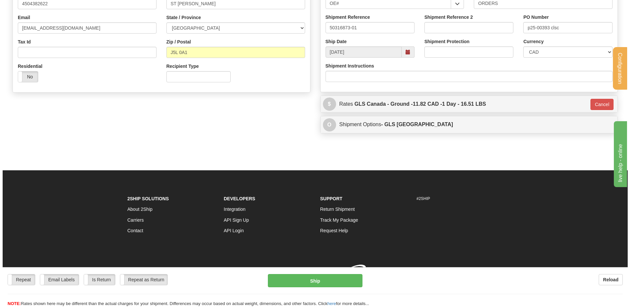
scroll to position [189, 0]
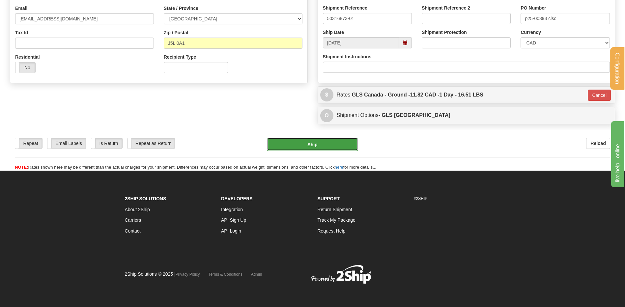
click at [304, 144] on button "Ship" at bounding box center [312, 144] width 91 height 13
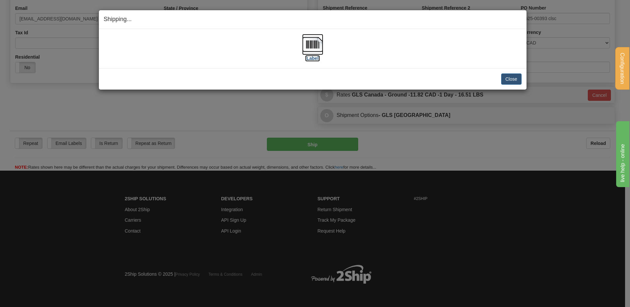
click at [316, 51] on img at bounding box center [312, 44] width 21 height 21
click at [509, 81] on button "Close" at bounding box center [511, 78] width 20 height 11
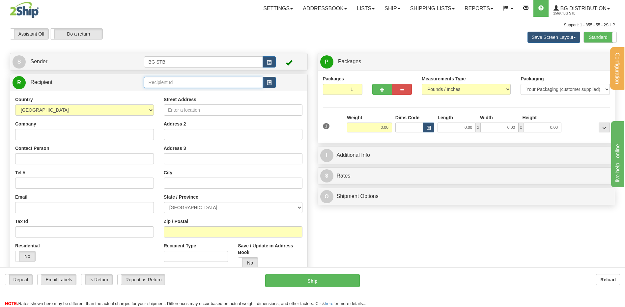
click at [161, 80] on input "text" at bounding box center [203, 82] width 119 height 11
click at [154, 91] on div "5917" at bounding box center [202, 92] width 112 height 7
type input "5917"
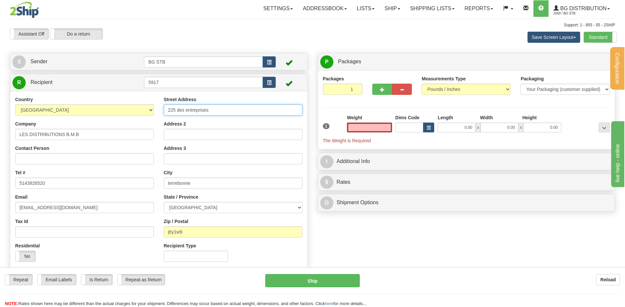
type input "0.00"
click at [170, 110] on input "225 des entreprises" at bounding box center [233, 109] width 139 height 11
type input "2225 des entreprises"
click at [382, 127] on input "0.00" at bounding box center [369, 128] width 45 height 10
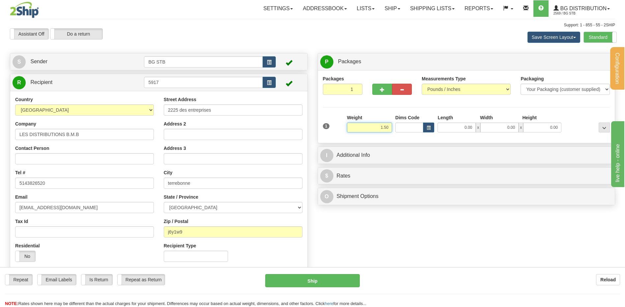
type input "1.50"
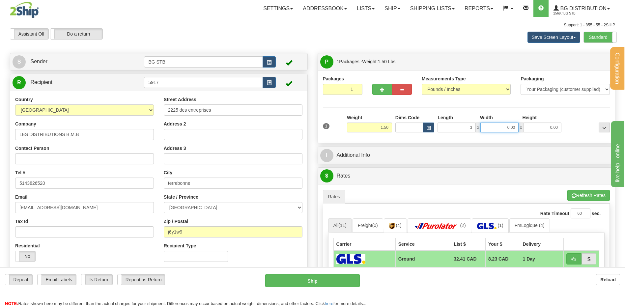
type input "3.00"
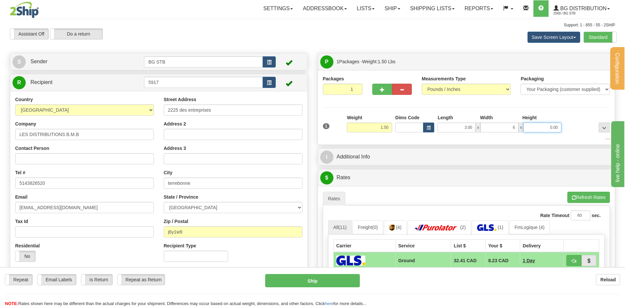
type input "6.00"
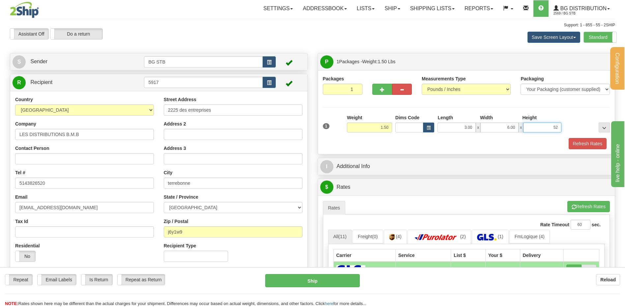
type input "52.00"
drag, startPoint x: 594, startPoint y: 144, endPoint x: 588, endPoint y: 145, distance: 5.6
click at [591, 145] on button "Refresh Rates" at bounding box center [588, 143] width 38 height 11
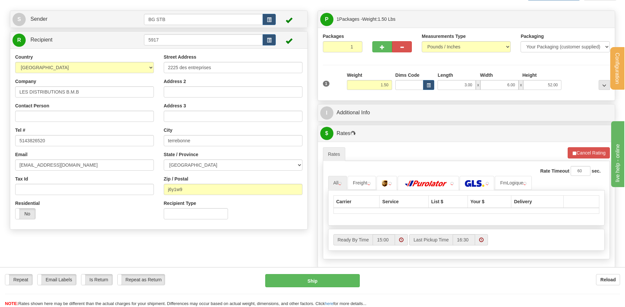
scroll to position [66, 0]
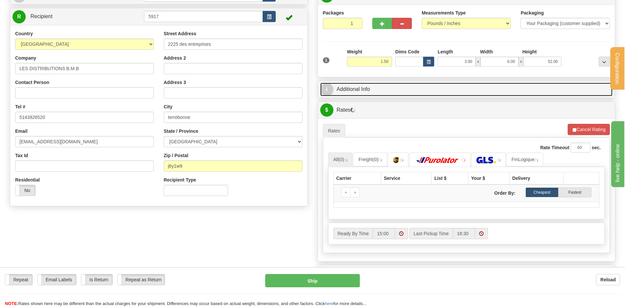
click at [353, 91] on link "I Additional Info" at bounding box center [466, 90] width 293 height 14
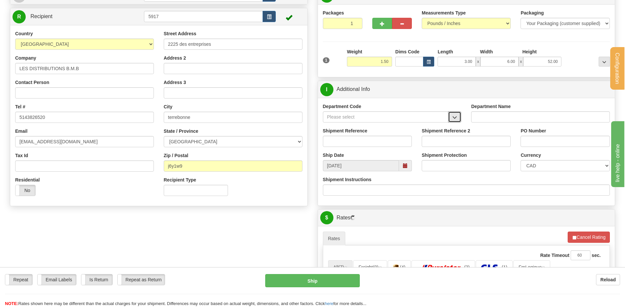
click at [456, 117] on span "button" at bounding box center [455, 117] width 5 height 4
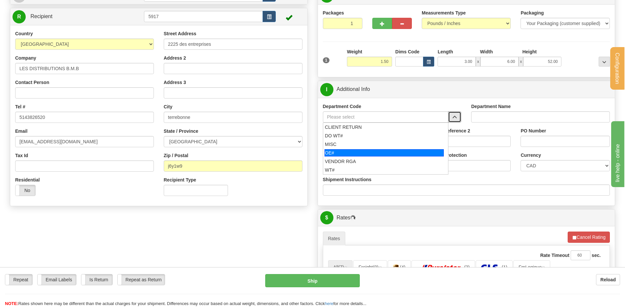
drag, startPoint x: 366, startPoint y: 152, endPoint x: 358, endPoint y: 139, distance: 15.2
click at [366, 152] on div "OE#" at bounding box center [384, 152] width 119 height 7
type input "OE#"
type input "ORDERS"
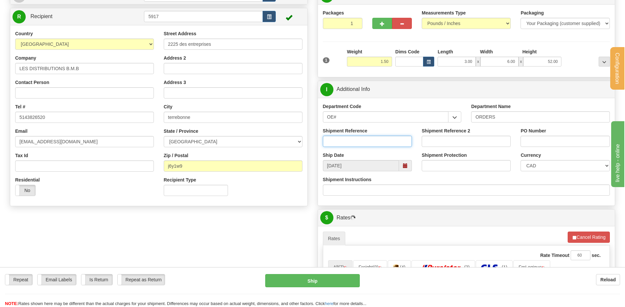
click at [358, 139] on input "Shipment Reference" at bounding box center [367, 141] width 89 height 11
type input "80005818-00"
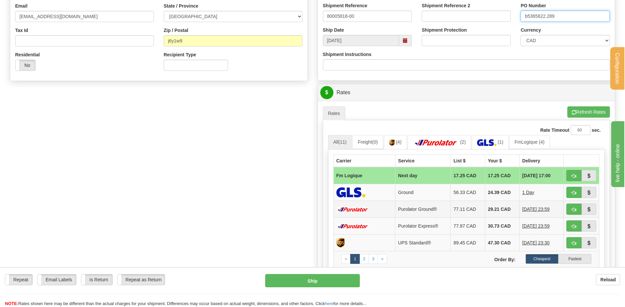
scroll to position [231, 0]
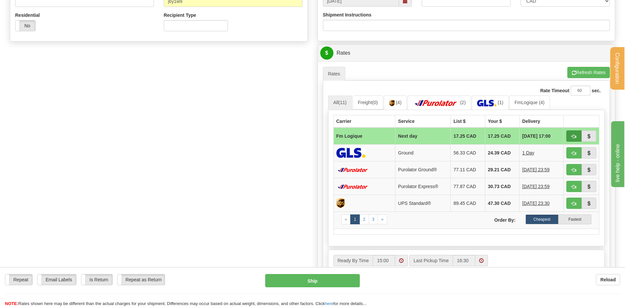
type input "b5365622.289"
click at [575, 134] on span "button" at bounding box center [574, 136] width 5 height 4
type input "jour"
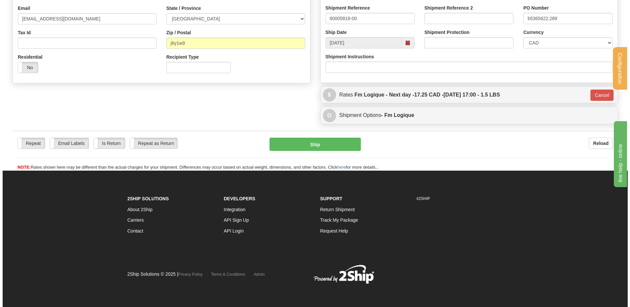
scroll to position [189, 0]
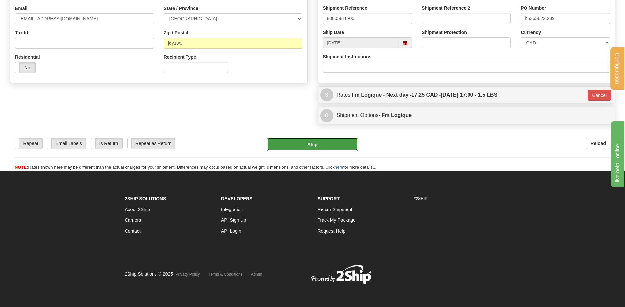
click at [318, 149] on button "Ship" at bounding box center [312, 144] width 91 height 13
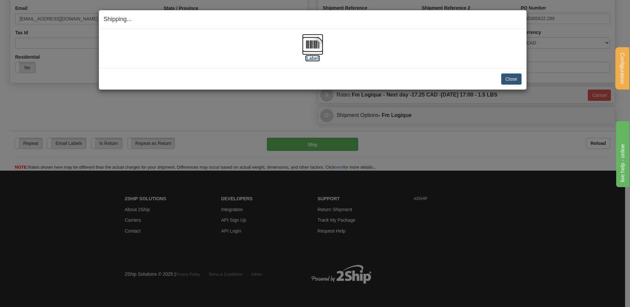
click at [319, 57] on label "[Label]" at bounding box center [312, 58] width 15 height 7
click at [522, 80] on div "Close Cancel Cancel Shipment and Quit Pickup Quit Pickup ONLY" at bounding box center [313, 78] width 428 height 21
click at [124, 114] on div "Shipping... Your SHIPMENT will EXPIRE in [Label] IMPORTANT NOTICE Embassy / Con…" at bounding box center [315, 153] width 630 height 307
click at [513, 78] on button "Close" at bounding box center [511, 78] width 20 height 11
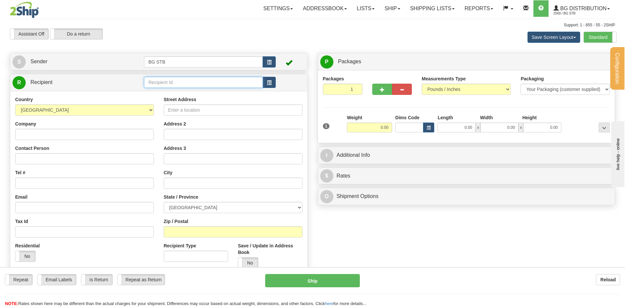
drag, startPoint x: 161, startPoint y: 86, endPoint x: 322, endPoint y: 92, distance: 161.3
click at [161, 86] on input "text" at bounding box center [203, 82] width 119 height 11
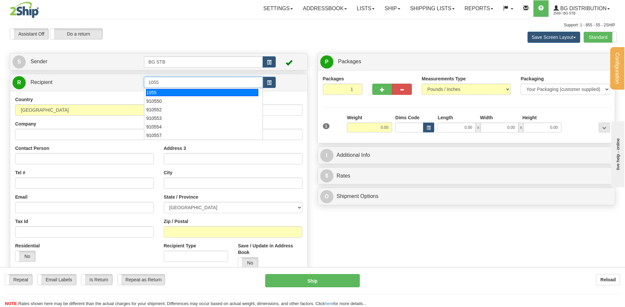
click at [204, 92] on div "1055" at bounding box center [202, 92] width 112 height 7
type input "1055"
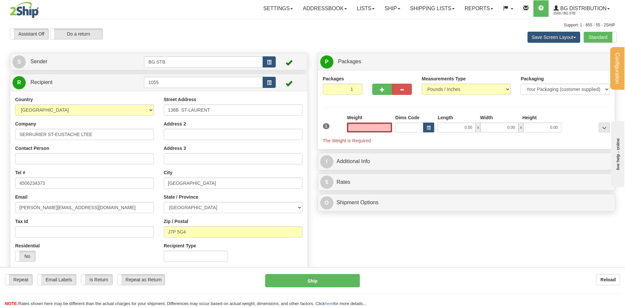
type input "0.00"
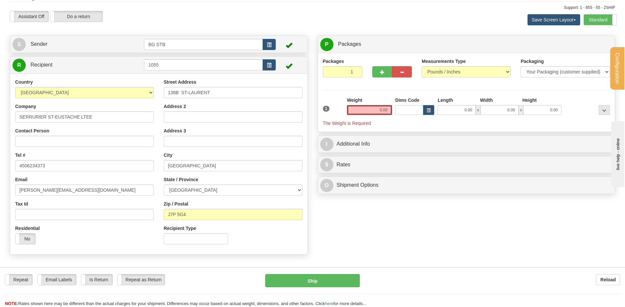
scroll to position [33, 0]
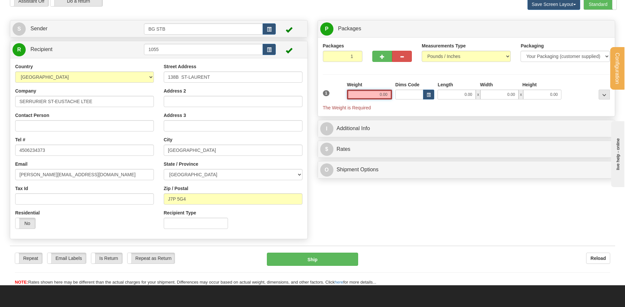
click at [387, 98] on input "0.00" at bounding box center [369, 95] width 45 height 10
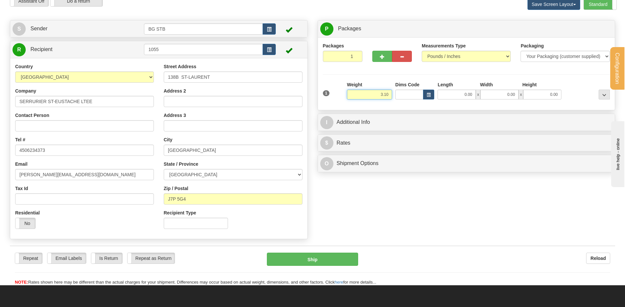
type input "3.10"
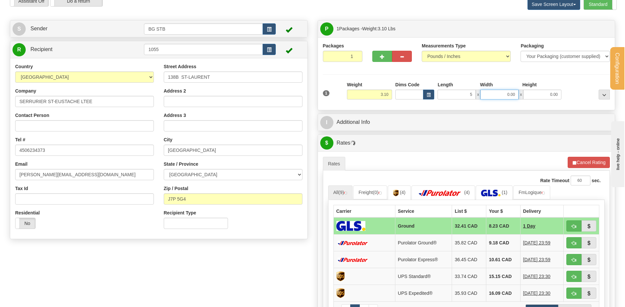
type input "5.00"
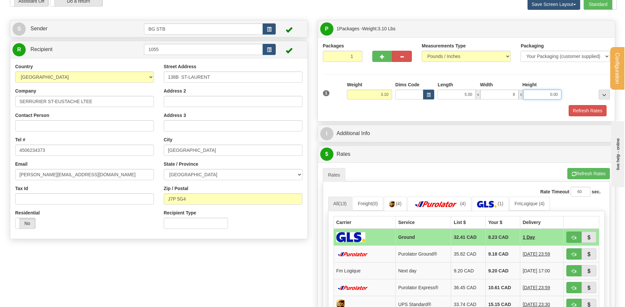
type input "8.00"
type input "11"
type input "11.00"
click at [405, 126] on div "I Additional Info" at bounding box center [466, 133] width 297 height 17
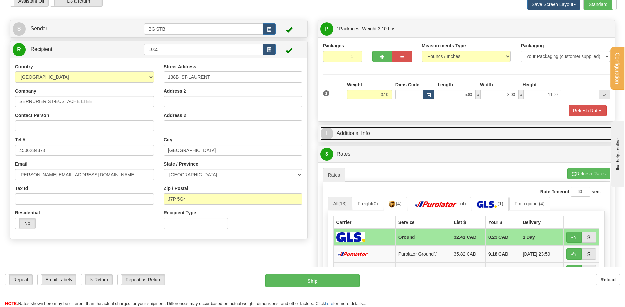
click at [396, 130] on link "I Additional Info" at bounding box center [466, 134] width 293 height 14
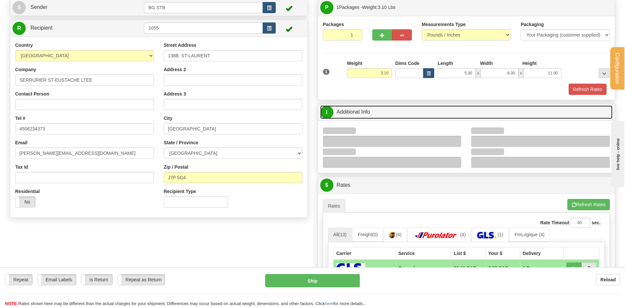
scroll to position [66, 0]
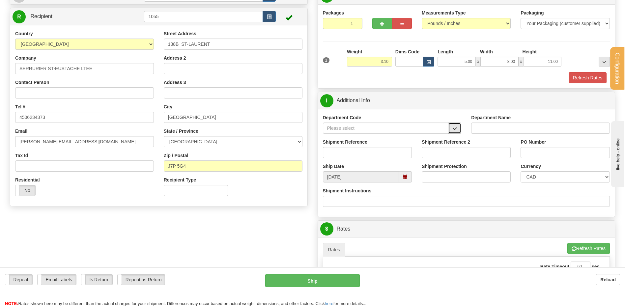
click at [457, 128] on span "button" at bounding box center [455, 129] width 5 height 4
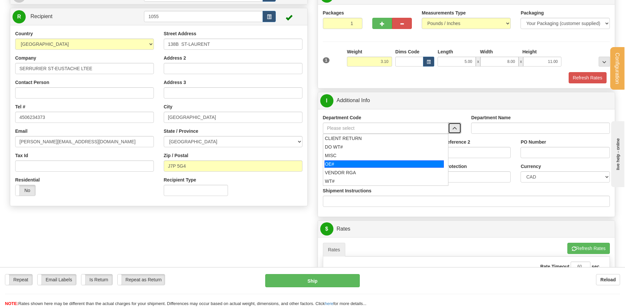
click at [332, 163] on div "OE#" at bounding box center [384, 164] width 119 height 7
type input "OE#"
type input "ORDERS"
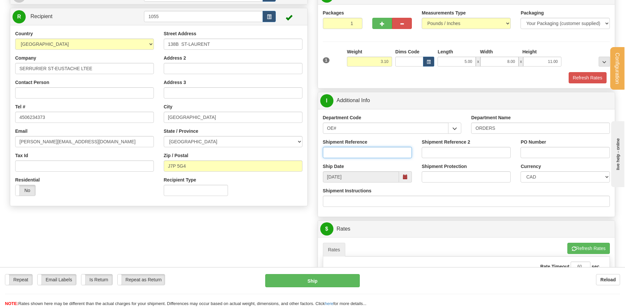
click at [336, 154] on input "Shipment Reference" at bounding box center [367, 152] width 89 height 11
type input "80006970-00"
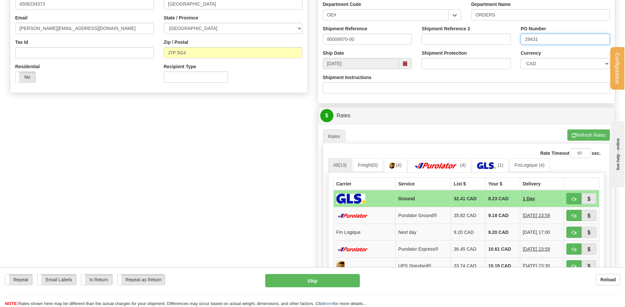
scroll to position [198, 0]
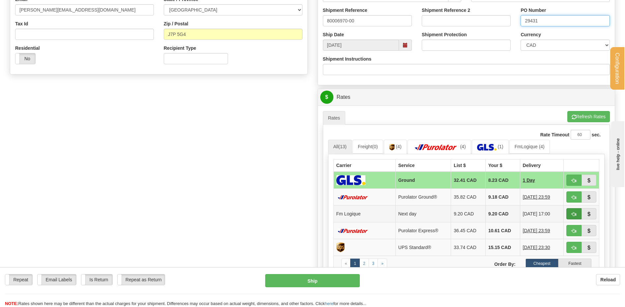
type input "29431"
click at [574, 212] on span "button" at bounding box center [574, 214] width 5 height 4
type input "jour"
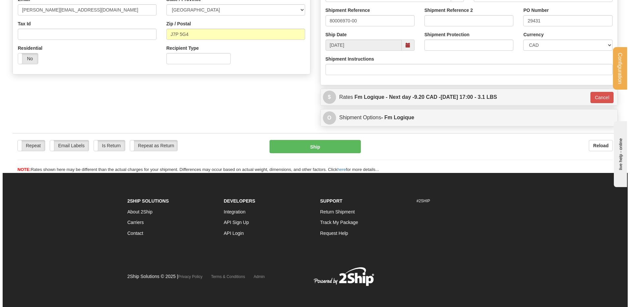
scroll to position [196, 0]
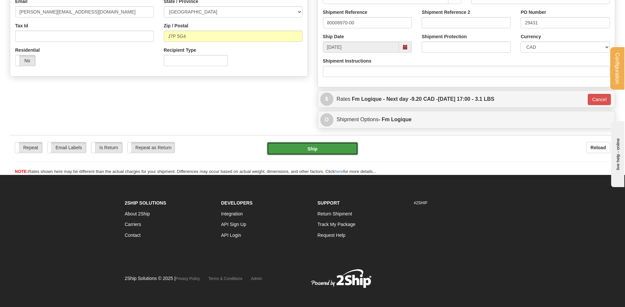
click at [320, 146] on button "Ship" at bounding box center [312, 148] width 91 height 13
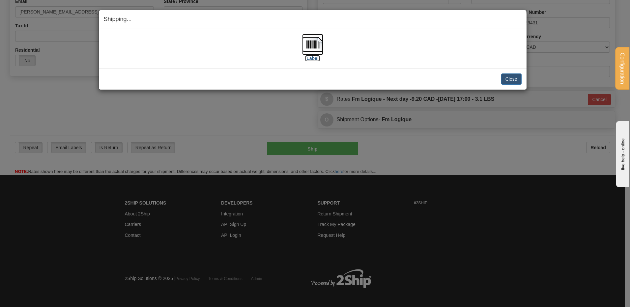
click at [318, 50] on img at bounding box center [312, 44] width 21 height 21
click at [512, 77] on button "Close" at bounding box center [511, 78] width 20 height 11
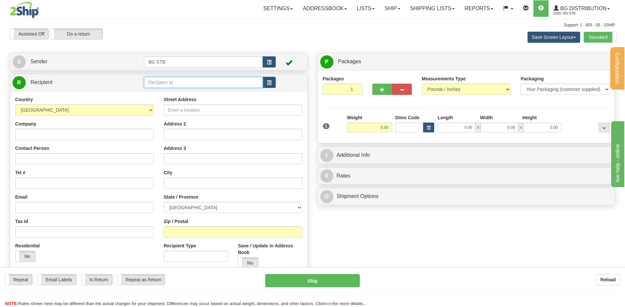
click at [154, 82] on input "text" at bounding box center [203, 82] width 119 height 11
click at [152, 92] on div "7079" at bounding box center [202, 92] width 112 height 7
type input "7079"
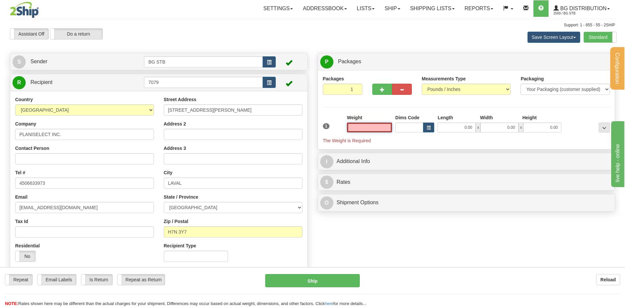
click at [382, 126] on input "text" at bounding box center [369, 128] width 45 height 10
type input "2"
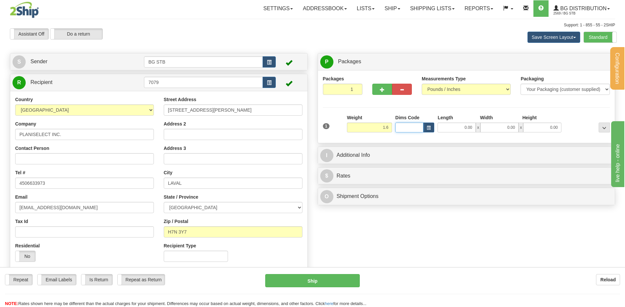
type input "1.60"
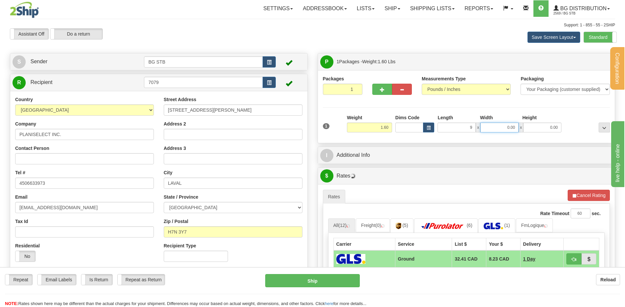
type input "9.00"
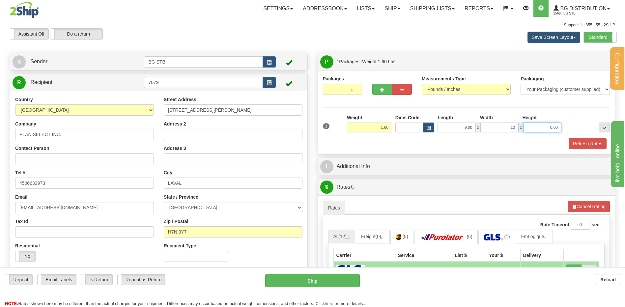
type input "10.00"
type input "6.00"
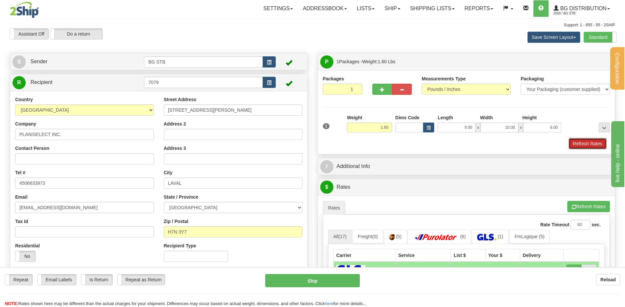
click at [580, 140] on button "Refresh Rates" at bounding box center [588, 143] width 38 height 11
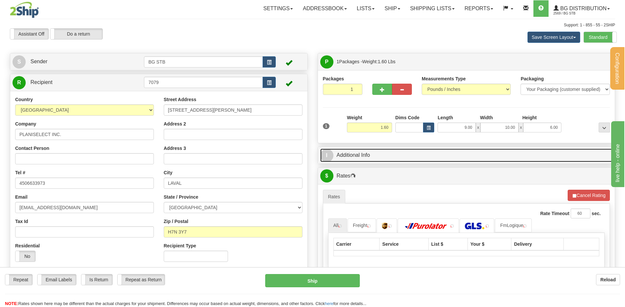
click at [430, 156] on link "I Additional Info" at bounding box center [466, 156] width 293 height 14
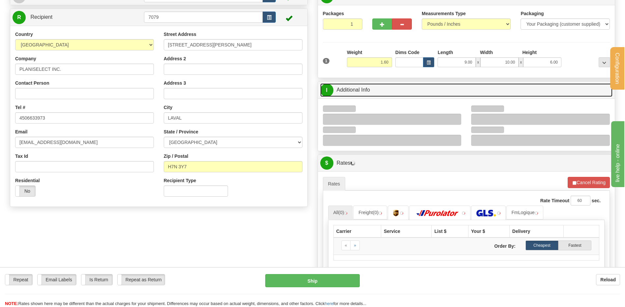
scroll to position [66, 0]
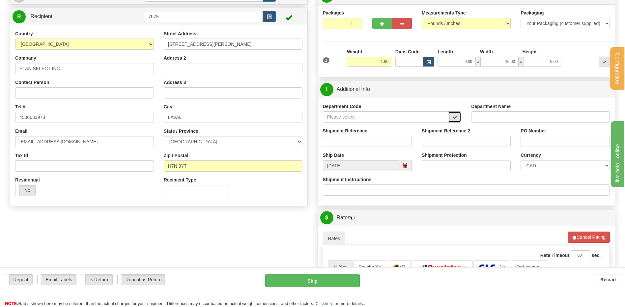
click at [457, 118] on span "button" at bounding box center [455, 117] width 5 height 4
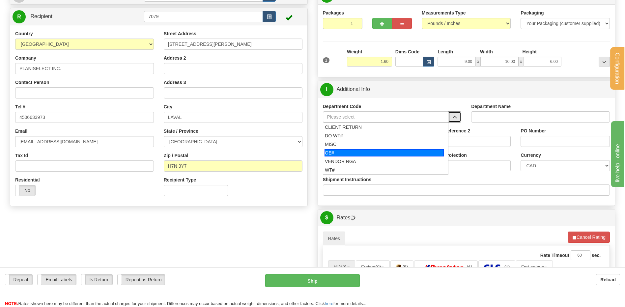
drag, startPoint x: 364, startPoint y: 157, endPoint x: 359, endPoint y: 145, distance: 12.4
click at [363, 156] on li "OE#" at bounding box center [385, 153] width 125 height 9
type input "OE#"
type input "ORDERS"
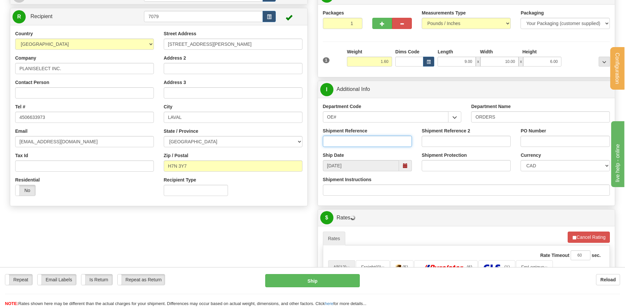
click at [359, 145] on input "Shipment Reference" at bounding box center [367, 141] width 89 height 11
type input "80006925-02"
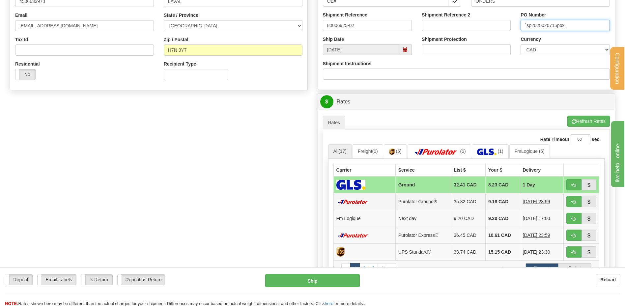
scroll to position [198, 0]
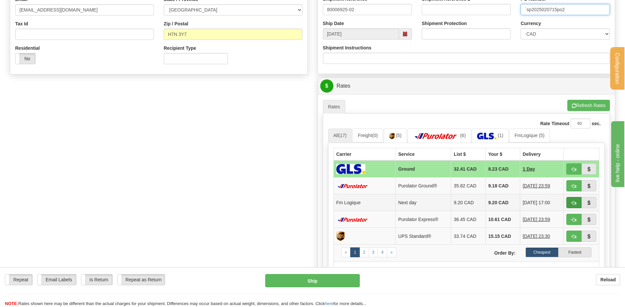
type input "`sp2025020715po2"
click at [572, 203] on span "button" at bounding box center [574, 203] width 5 height 4
type input "jour"
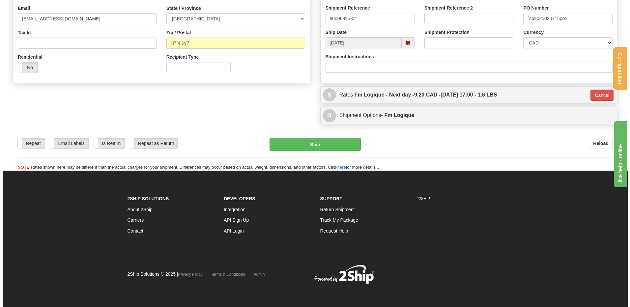
scroll to position [189, 0]
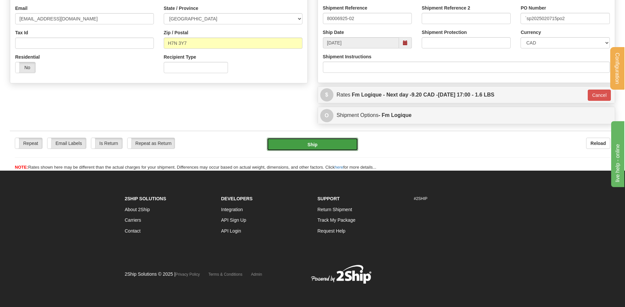
click at [309, 147] on button "Ship" at bounding box center [312, 144] width 91 height 13
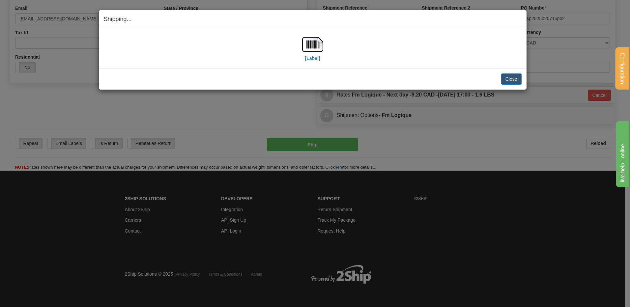
click at [321, 59] on div "[Label]" at bounding box center [312, 48] width 21 height 29
click at [315, 45] on img at bounding box center [312, 44] width 21 height 21
drag, startPoint x: 377, startPoint y: 14, endPoint x: 366, endPoint y: 17, distance: 11.5
click at [377, 14] on div "Shipping... Your SHIPMENT will EXPIRE in" at bounding box center [313, 19] width 428 height 19
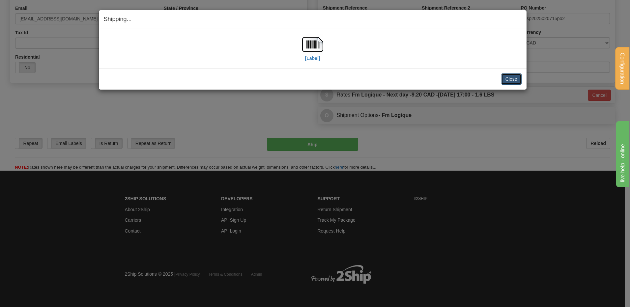
click at [504, 76] on button "Close" at bounding box center [511, 78] width 20 height 11
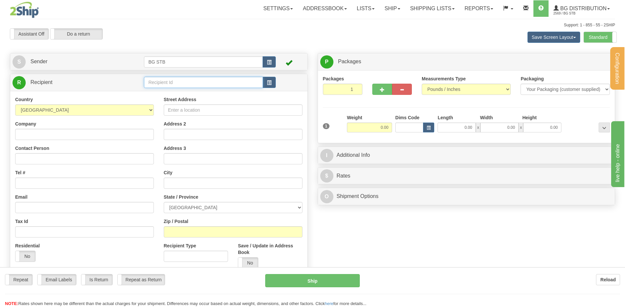
click at [150, 82] on input "text" at bounding box center [203, 82] width 119 height 11
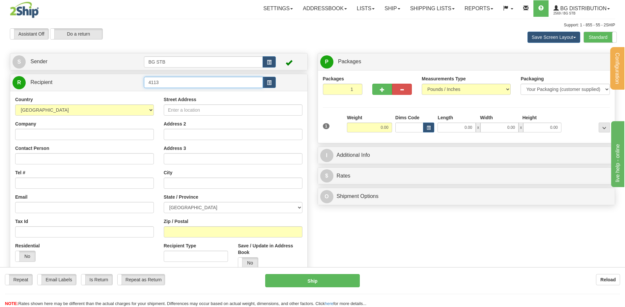
type input "4113"
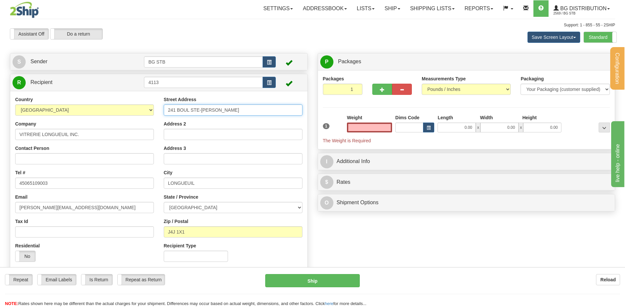
type input "0.00"
drag, startPoint x: 217, startPoint y: 111, endPoint x: 178, endPoint y: 108, distance: 39.1
click at [178, 108] on input "241 BOUL STE-[PERSON_NAME]" at bounding box center [233, 109] width 139 height 11
type input "241 CHEMIN DU COTEAU ROUGE"
click at [368, 127] on input "0.00" at bounding box center [369, 128] width 45 height 10
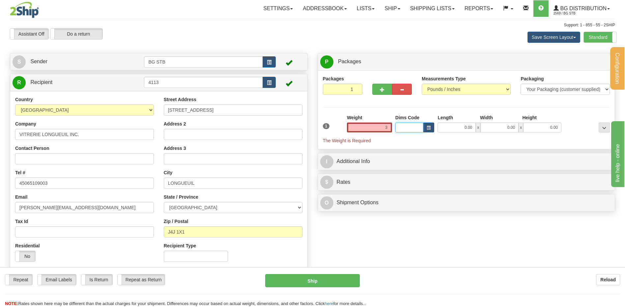
type input "3.00"
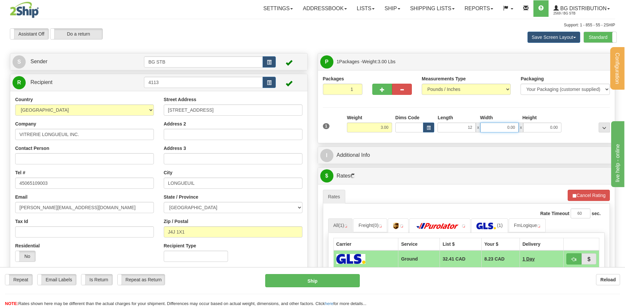
type input "12.00"
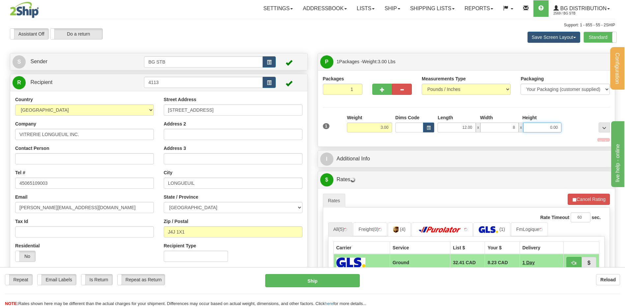
type input "8.00"
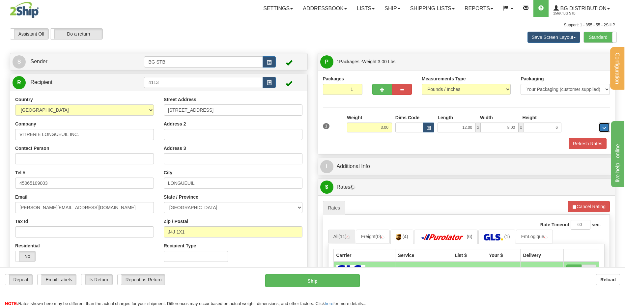
type input "6.00"
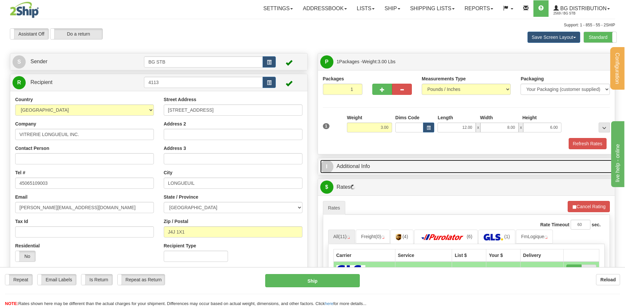
click at [368, 171] on link "I Additional Info" at bounding box center [466, 167] width 293 height 14
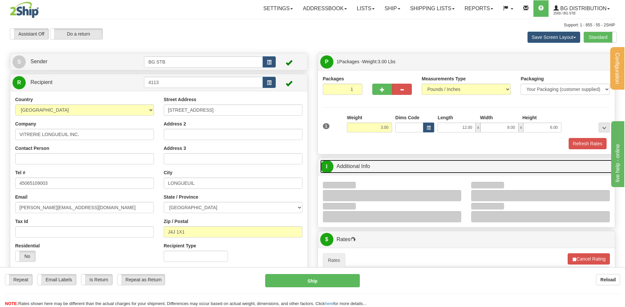
scroll to position [99, 0]
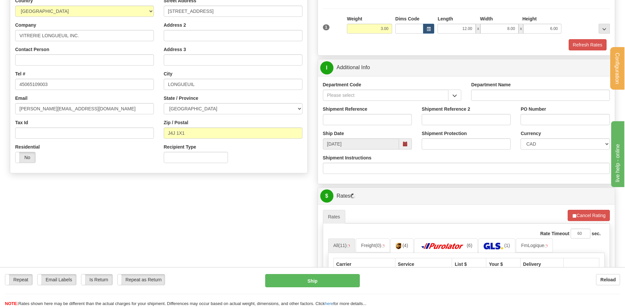
click at [457, 94] on button "button" at bounding box center [454, 95] width 13 height 11
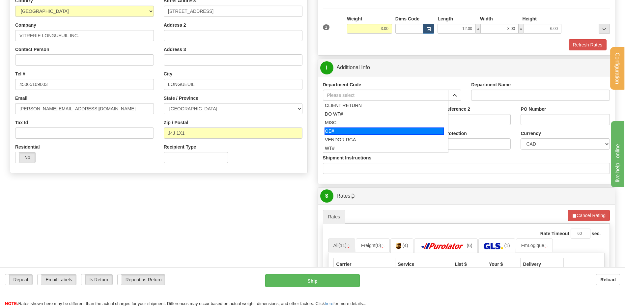
click at [380, 131] on div "OE#" at bounding box center [384, 131] width 119 height 7
type input "OE#"
type input "ORDERS"
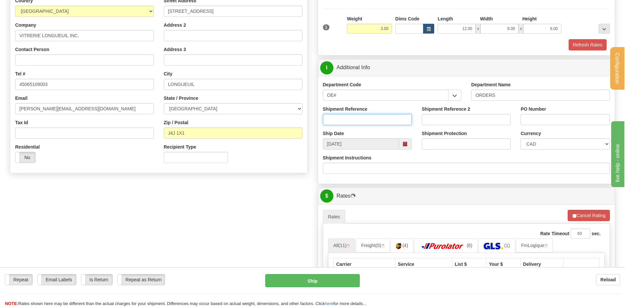
click at [378, 122] on input "Shipment Reference" at bounding box center [367, 119] width 89 height 11
type input "80007129-00"
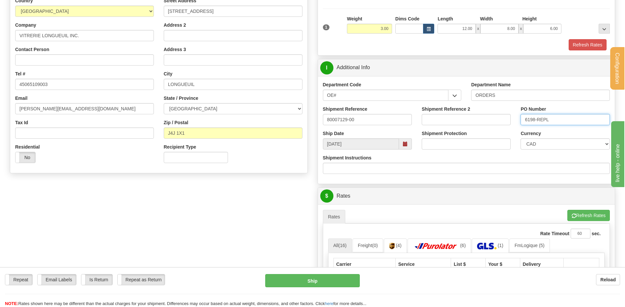
scroll to position [264, 0]
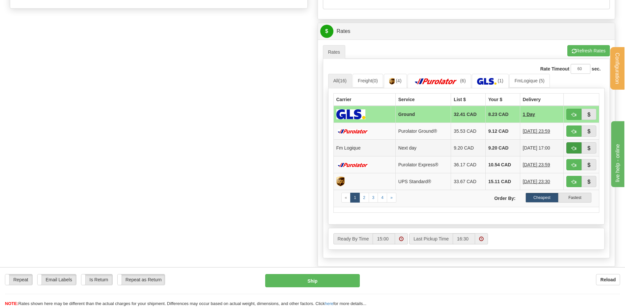
type input "6198-REPL"
click at [572, 153] on button "button" at bounding box center [574, 147] width 15 height 11
type input "jour"
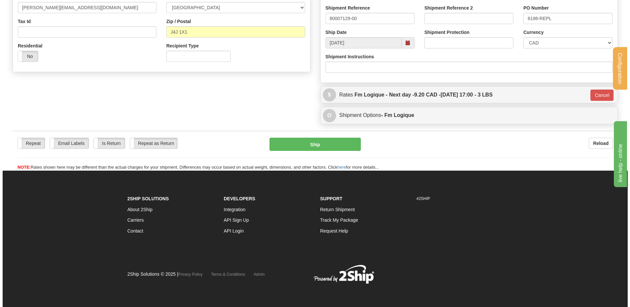
scroll to position [200, 0]
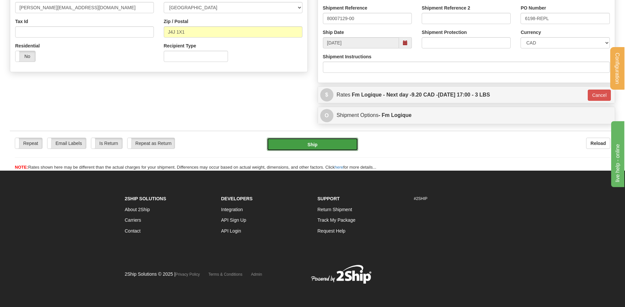
click at [334, 138] on button "Ship" at bounding box center [312, 144] width 91 height 13
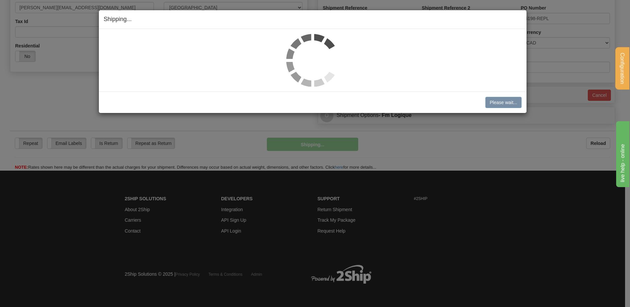
click at [333, 144] on div "Shipping... Your SHIPMENT will EXPIRE in Please wait... [PERSON_NAME] Shipment …" at bounding box center [315, 153] width 630 height 307
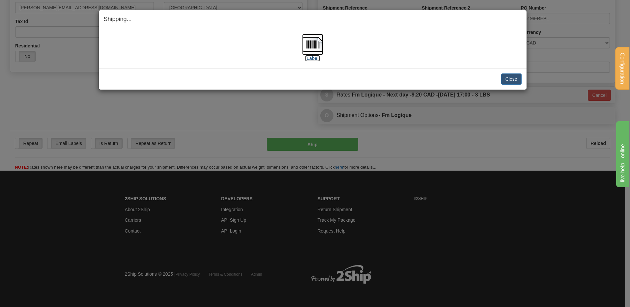
click at [314, 45] on img at bounding box center [312, 44] width 21 height 21
click at [513, 82] on button "Close" at bounding box center [511, 78] width 20 height 11
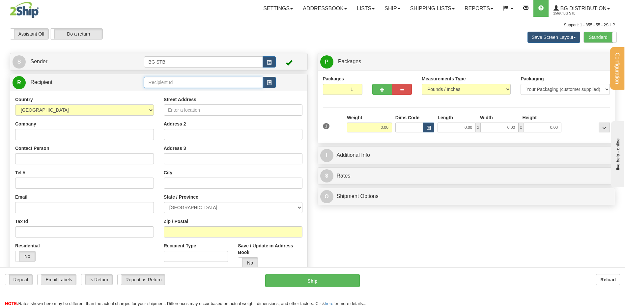
click at [164, 84] on input "text" at bounding box center [203, 82] width 119 height 11
type input "20064"
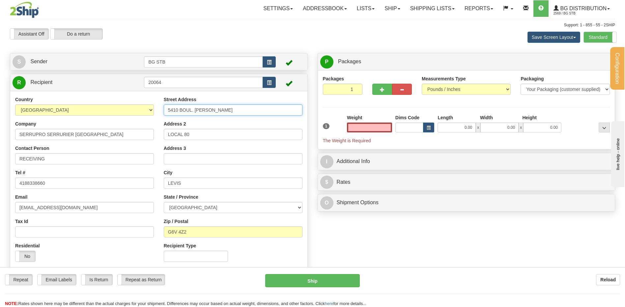
type input "0.00"
drag, startPoint x: 226, startPoint y: 107, endPoint x: 108, endPoint y: 111, distance: 118.7
click at [112, 111] on div "Country [GEOGRAPHIC_DATA] [GEOGRAPHIC_DATA] [GEOGRAPHIC_DATA] [GEOGRAPHIC_DATA]…" at bounding box center [158, 181] width 297 height 171
type input "1378 KING OUEST"
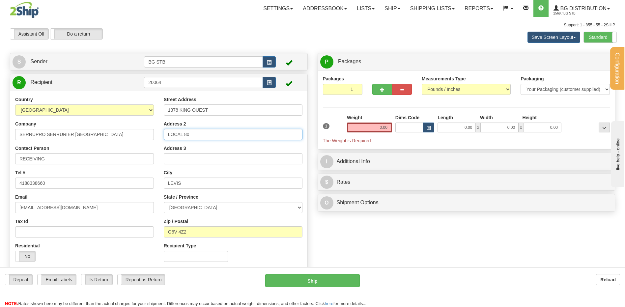
drag, startPoint x: 159, startPoint y: 132, endPoint x: 107, endPoint y: 131, distance: 51.1
click at [108, 131] on div "Country [GEOGRAPHIC_DATA] [GEOGRAPHIC_DATA] [GEOGRAPHIC_DATA] [GEOGRAPHIC_DATA]…" at bounding box center [158, 181] width 297 height 171
drag, startPoint x: 187, startPoint y: 186, endPoint x: 138, endPoint y: 189, distance: 48.5
click at [129, 186] on div "Country [GEOGRAPHIC_DATA] [GEOGRAPHIC_DATA] [GEOGRAPHIC_DATA] [GEOGRAPHIC_DATA]…" at bounding box center [158, 181] width 297 height 171
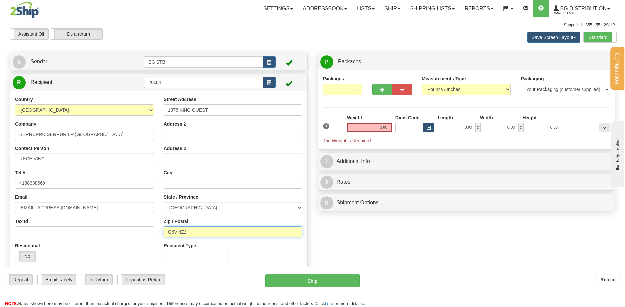
click at [152, 230] on div "Country [GEOGRAPHIC_DATA] [GEOGRAPHIC_DATA] [GEOGRAPHIC_DATA] [GEOGRAPHIC_DATA]…" at bounding box center [158, 181] width 297 height 171
click at [183, 188] on input "text" at bounding box center [233, 183] width 139 height 11
type input "SHERBROOKE"
click at [174, 229] on input "Zip / Postal" at bounding box center [233, 231] width 139 height 11
type input "J1J 2B6"
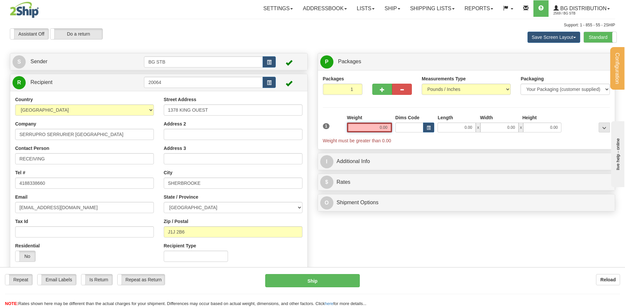
click at [381, 129] on input "0.00" at bounding box center [369, 128] width 45 height 10
type input "2.00"
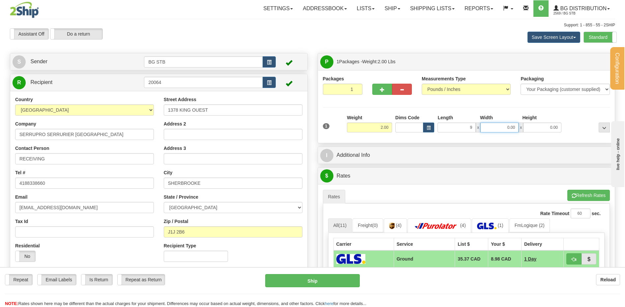
type input "9.00"
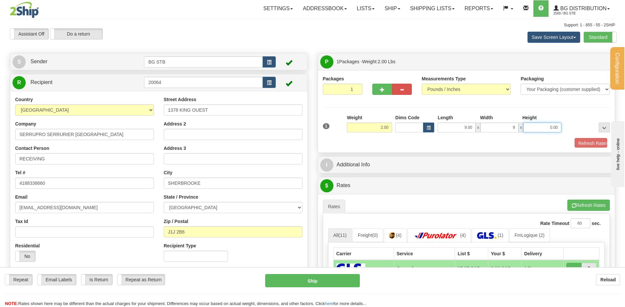
type input "9.00"
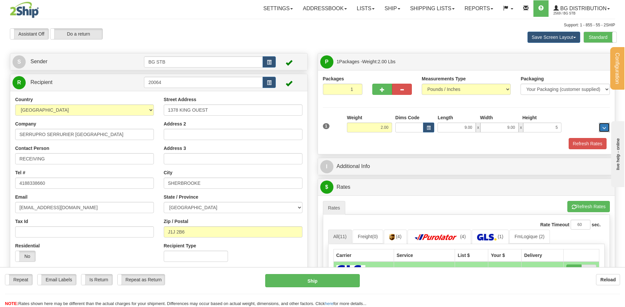
type input "5.00"
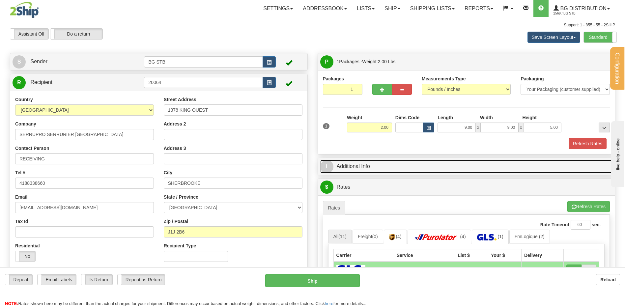
click at [363, 172] on link "I Additional Info" at bounding box center [466, 167] width 293 height 14
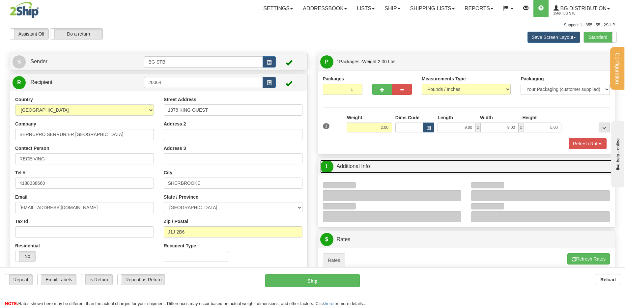
scroll to position [132, 0]
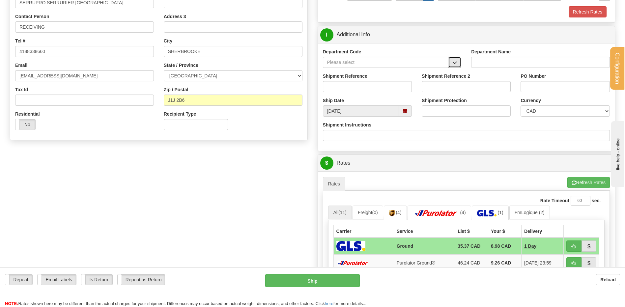
drag, startPoint x: 455, startPoint y: 58, endPoint x: 448, endPoint y: 65, distance: 9.3
click at [455, 58] on button "button" at bounding box center [454, 62] width 13 height 11
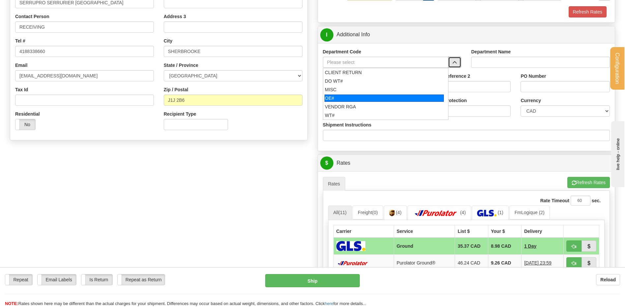
click at [368, 99] on div "OE#" at bounding box center [384, 98] width 119 height 7
type input "OE#"
type input "ORDERS"
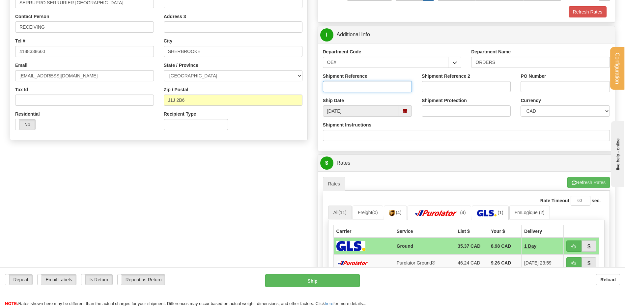
click at [367, 91] on input "Shipment Reference" at bounding box center [367, 86] width 89 height 11
click at [340, 86] on input "8000725-01" at bounding box center [367, 86] width 89 height 11
type input "80007025-01"
click at [525, 85] on input "PO Number" at bounding box center [565, 86] width 89 height 11
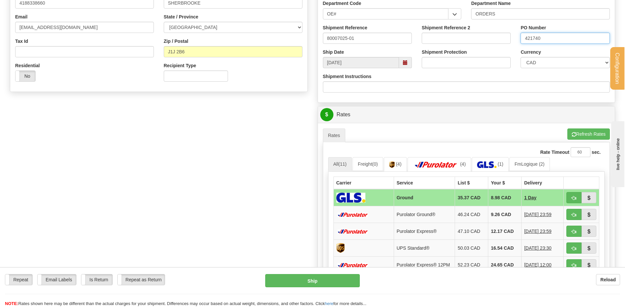
scroll to position [165, 0]
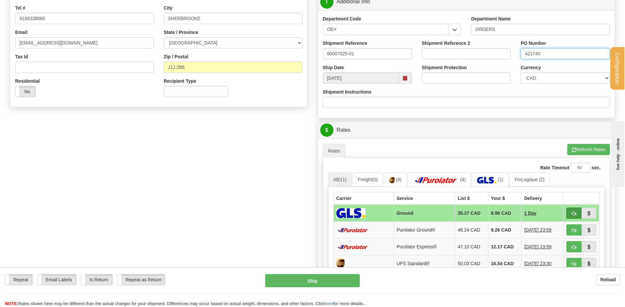
type input "421740"
click at [572, 209] on button "button" at bounding box center [574, 213] width 15 height 11
type input "1"
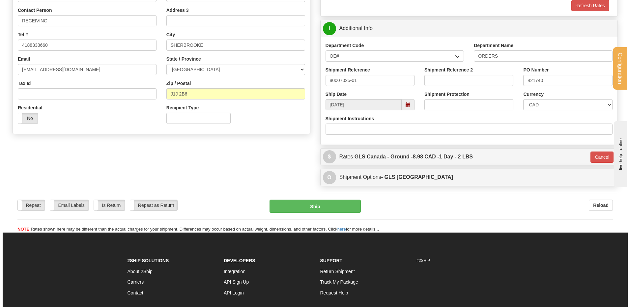
scroll to position [66, 0]
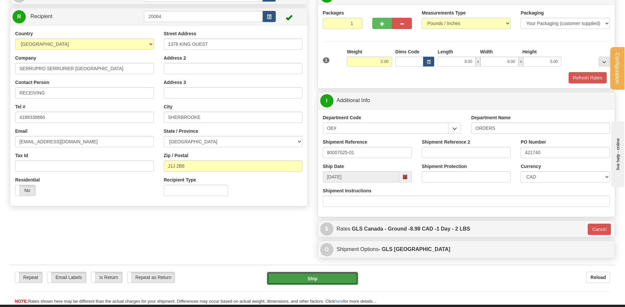
click at [297, 276] on button "Ship" at bounding box center [312, 278] width 91 height 13
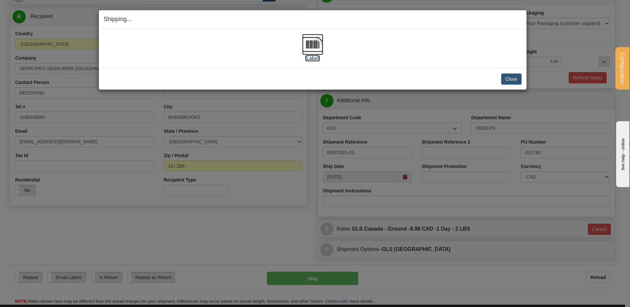
click at [309, 46] on img at bounding box center [312, 44] width 21 height 21
click at [505, 78] on button "Close" at bounding box center [511, 78] width 20 height 11
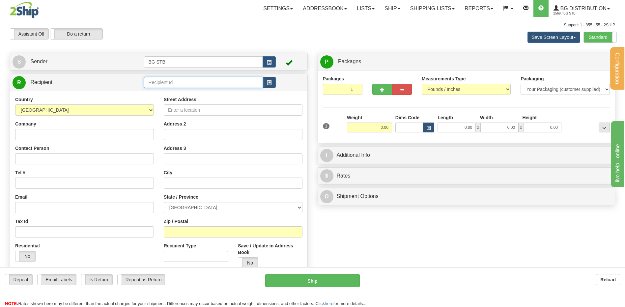
click at [158, 83] on input "text" at bounding box center [203, 82] width 119 height 11
type input "7"
click at [159, 95] on div "9410" at bounding box center [202, 92] width 112 height 7
type input "9410"
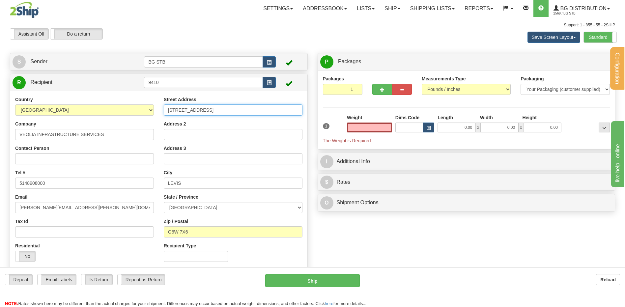
type input "0.00"
drag, startPoint x: 212, startPoint y: 108, endPoint x: 109, endPoint y: 100, distance: 103.5
click at [109, 100] on div "Country [GEOGRAPHIC_DATA] [GEOGRAPHIC_DATA] [GEOGRAPHIC_DATA] [GEOGRAPHIC_DATA]…" at bounding box center [158, 181] width 297 height 171
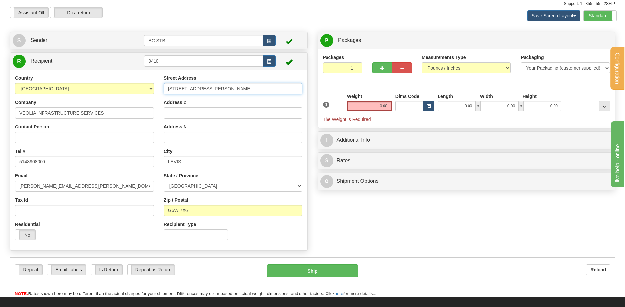
scroll to position [33, 0]
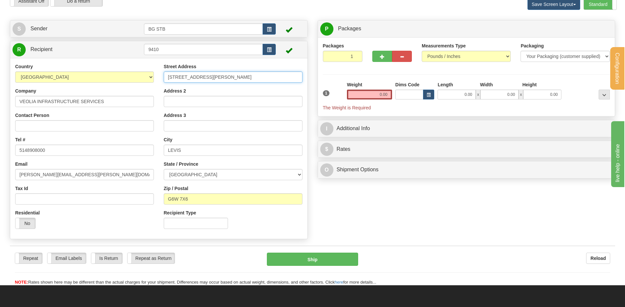
type input "[STREET_ADDRESS][PERSON_NAME]"
drag, startPoint x: 191, startPoint y: 146, endPoint x: 124, endPoint y: 149, distance: 66.6
click at [124, 149] on div "Country [GEOGRAPHIC_DATA] [GEOGRAPHIC_DATA] [GEOGRAPHIC_DATA] [GEOGRAPHIC_DATA]…" at bounding box center [158, 148] width 297 height 171
type input "[GEOGRAPHIC_DATA]"
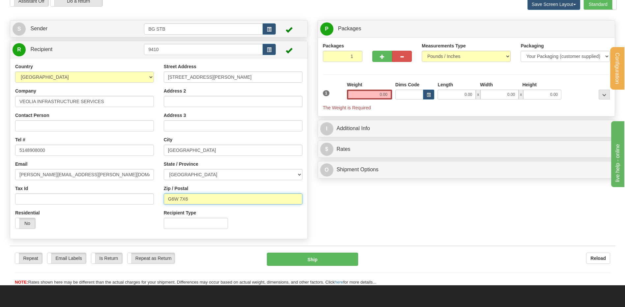
drag, startPoint x: 159, startPoint y: 194, endPoint x: 143, endPoint y: 193, distance: 15.5
click at [143, 193] on div "Country [GEOGRAPHIC_DATA] [GEOGRAPHIC_DATA] [GEOGRAPHIC_DATA] [GEOGRAPHIC_DATA]…" at bounding box center [158, 148] width 297 height 171
type input "H2X0C2"
drag, startPoint x: 35, startPoint y: 148, endPoint x: -29, endPoint y: 143, distance: 64.1
click at [0, 143] on html "Training Course Close Configuration My Configuration Panel Close" at bounding box center [312, 120] width 625 height 307
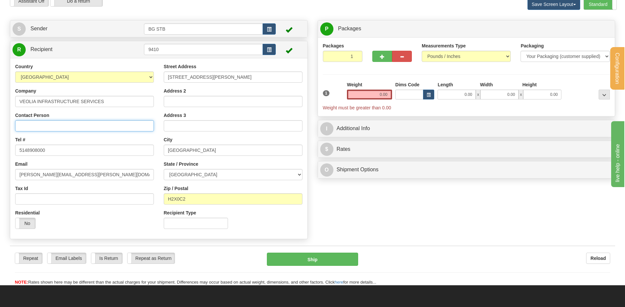
drag, startPoint x: 75, startPoint y: 127, endPoint x: 51, endPoint y: 128, distance: 23.4
click at [74, 127] on input "Contact Person" at bounding box center [84, 125] width 139 height 11
click at [35, 125] on input "R3ECWEPTION" at bounding box center [84, 125] width 139 height 11
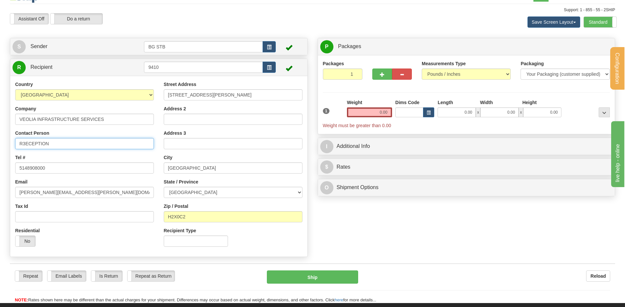
scroll to position [0, 0]
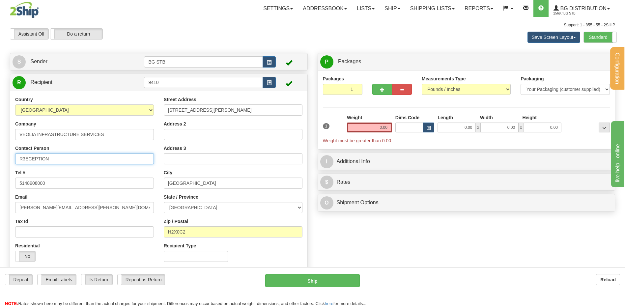
type input "R3ECEPTION"
click at [362, 128] on input "0.00" at bounding box center [369, 128] width 45 height 10
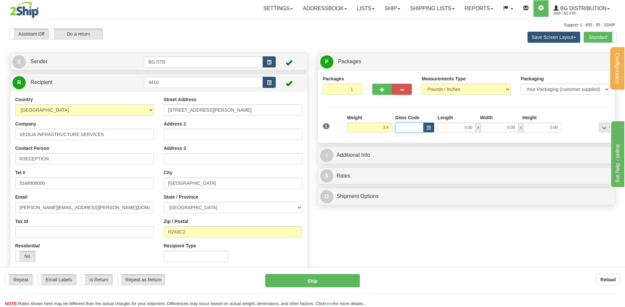
type input "3.90"
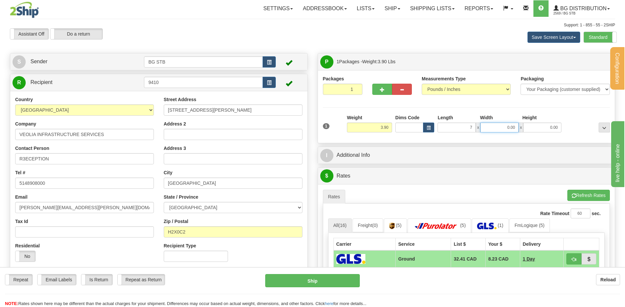
type input "7.00"
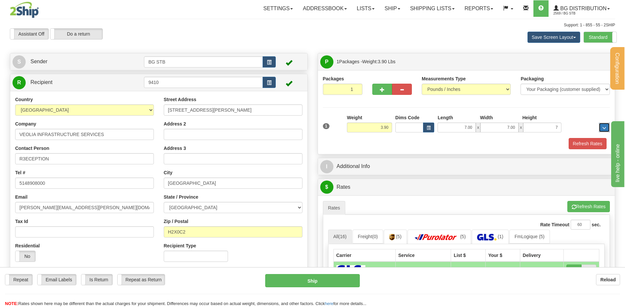
type input "7.00"
drag, startPoint x: 588, startPoint y: 144, endPoint x: 570, endPoint y: 134, distance: 21.3
click at [588, 144] on button "Refresh Rates" at bounding box center [588, 143] width 38 height 11
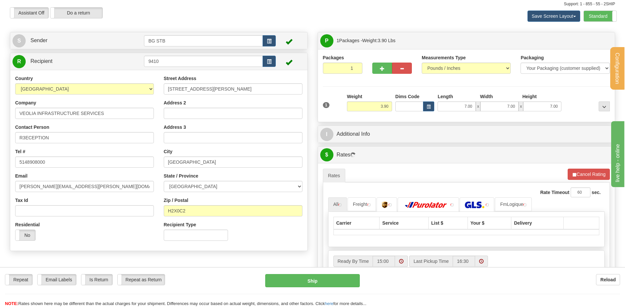
scroll to position [33, 0]
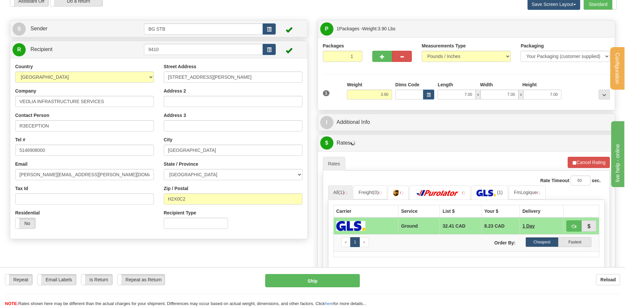
click at [386, 113] on div "P Packages 1 Packages - Weight: 3.90 Lbs Shipment Level Shipm. Package Level Pa…" at bounding box center [467, 177] width 308 height 315
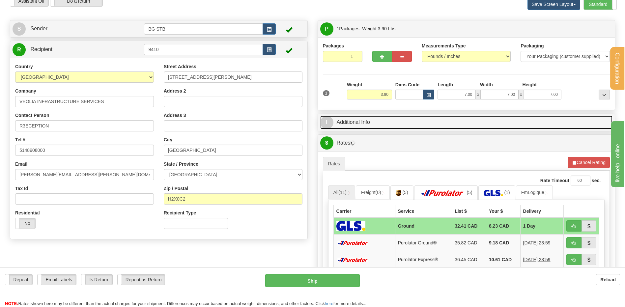
click at [374, 125] on link "I Additional Info" at bounding box center [466, 123] width 293 height 14
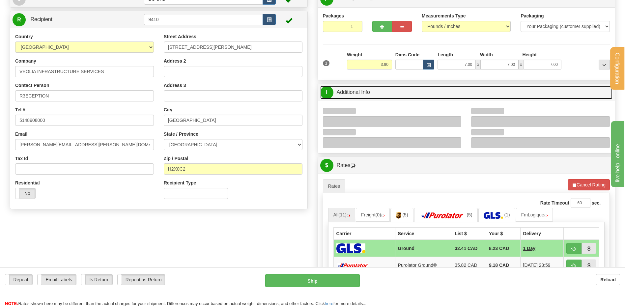
scroll to position [66, 0]
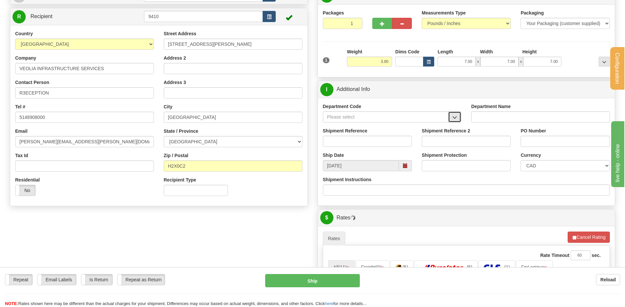
click at [455, 115] on span "button" at bounding box center [455, 117] width 5 height 4
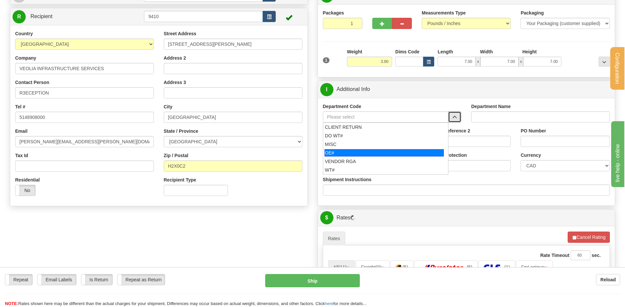
click at [373, 151] on div "OE#" at bounding box center [384, 152] width 119 height 7
type input "OE#"
type input "ORDERS"
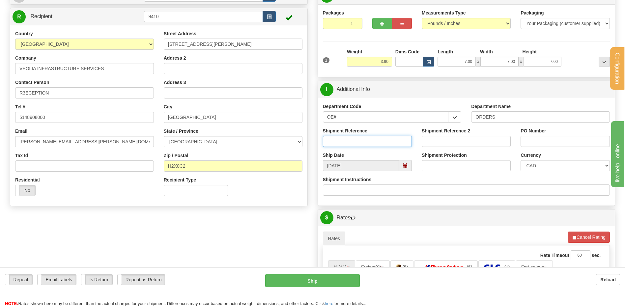
click at [364, 139] on input "Shipment Reference" at bounding box center [367, 141] width 89 height 11
type input "80005496-06"
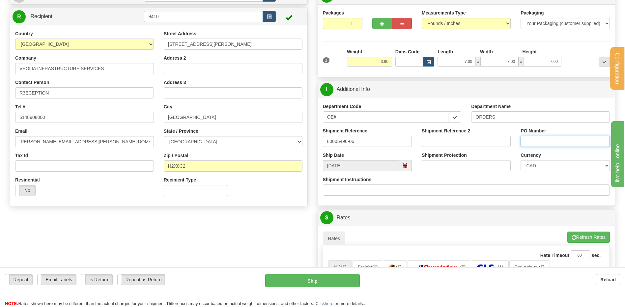
click at [565, 143] on input "PO Number" at bounding box center [565, 141] width 89 height 11
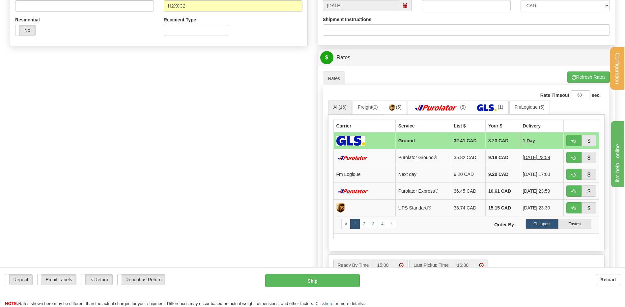
scroll to position [231, 0]
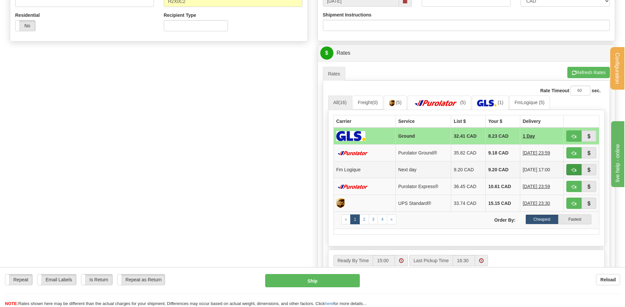
type input "533941 OP 22430"
click at [576, 172] on span "button" at bounding box center [574, 170] width 5 height 4
type input "jour"
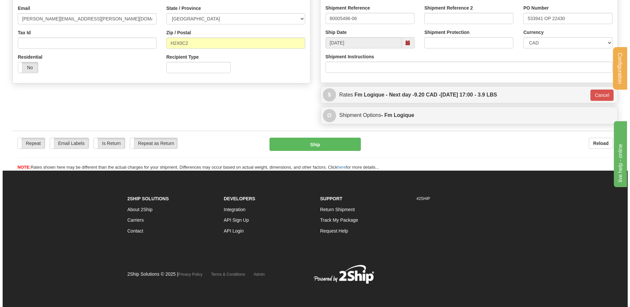
scroll to position [189, 0]
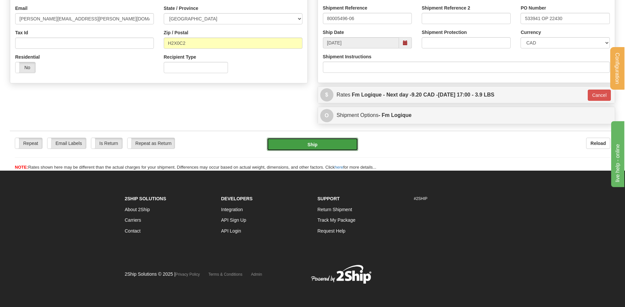
click at [300, 144] on button "Ship" at bounding box center [312, 144] width 91 height 13
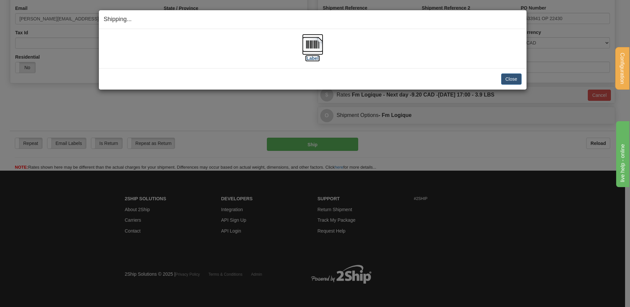
click at [321, 48] on img at bounding box center [312, 44] width 21 height 21
click at [509, 77] on div "Close Cancel" at bounding box center [313, 78] width 418 height 11
click at [510, 73] on div "Close Cancel Cancel Shipment and Quit Pickup Quit Pickup ONLY" at bounding box center [313, 78] width 428 height 21
click at [513, 78] on button "Close" at bounding box center [511, 78] width 20 height 11
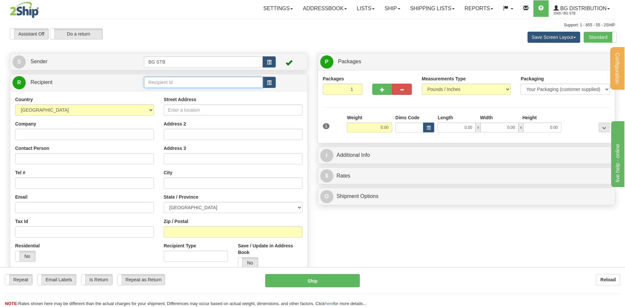
click at [181, 82] on input "text" at bounding box center [203, 82] width 119 height 11
type input "4075"
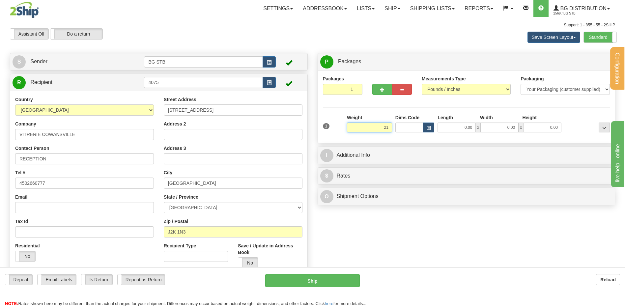
type input "2"
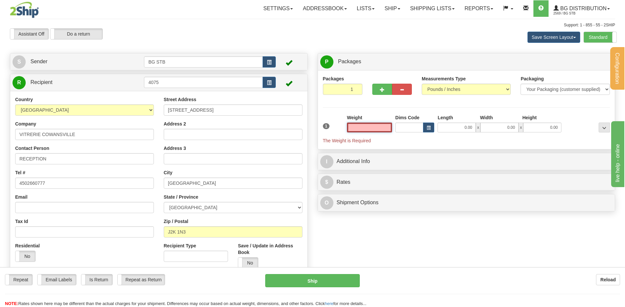
type input "2"
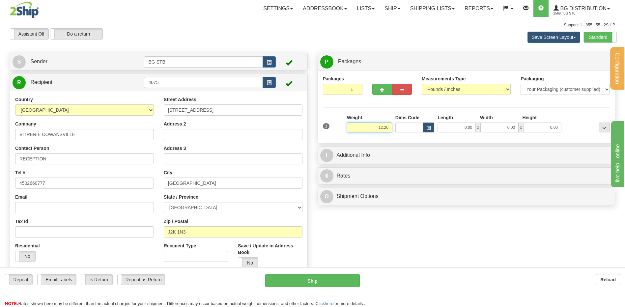
type input "12.20"
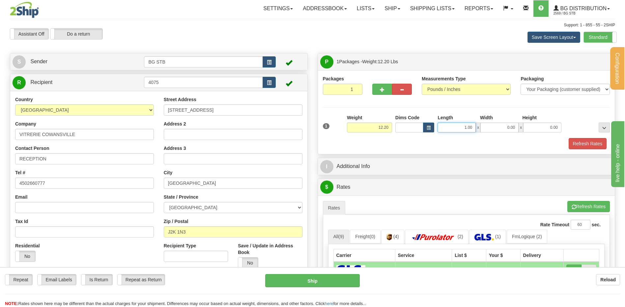
click at [449, 132] on input "1.00" at bounding box center [457, 128] width 38 height 10
type input "11.00"
type input "9.00"
type input "10.00"
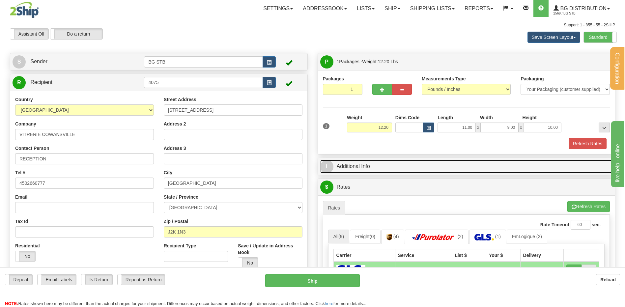
click at [381, 170] on link "I Additional Info" at bounding box center [466, 167] width 293 height 14
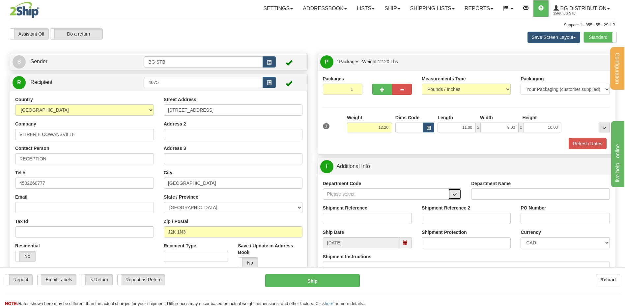
click at [460, 194] on button "button" at bounding box center [454, 194] width 13 height 11
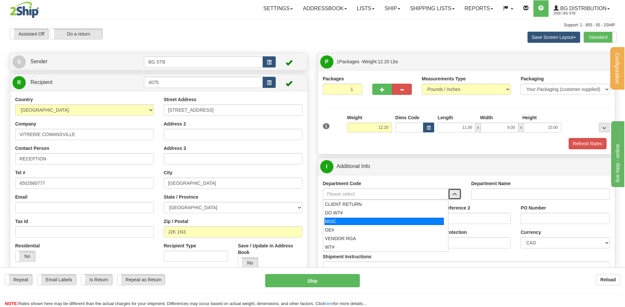
click at [362, 230] on div "OE#" at bounding box center [384, 230] width 119 height 7
type input "OE#"
type input "ORDERS"
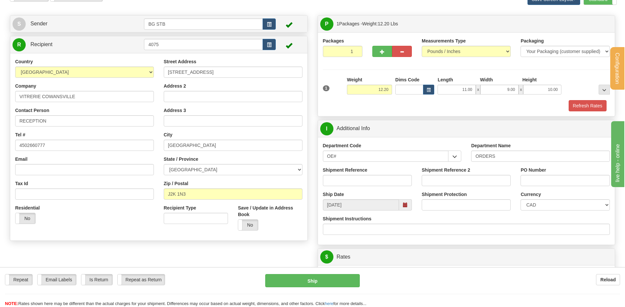
scroll to position [66, 0]
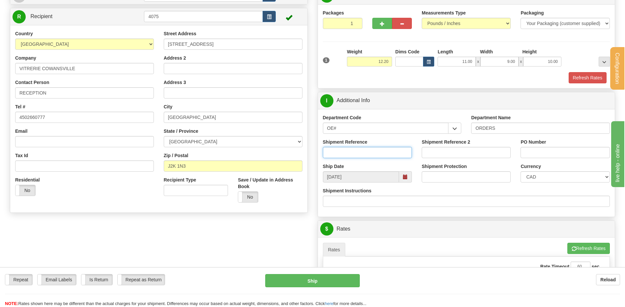
click at [391, 154] on input "Shipment Reference" at bounding box center [367, 152] width 89 height 11
type input "80007008-00 // 80006971-00"
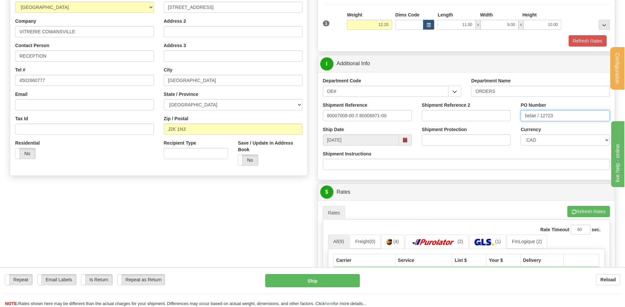
scroll to position [264, 0]
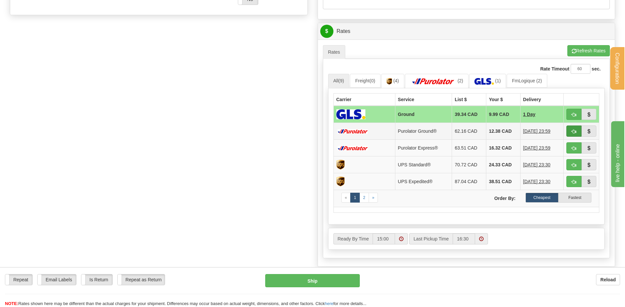
type input "belair / 12723"
click at [575, 130] on span "button" at bounding box center [574, 132] width 5 height 4
type input "260"
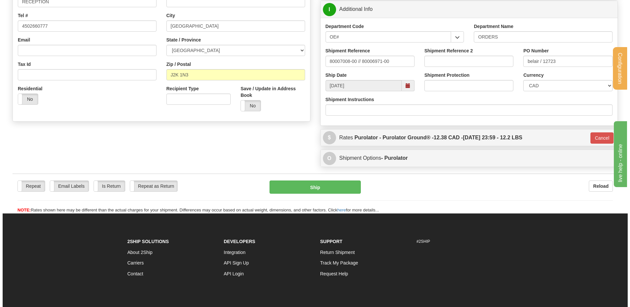
scroll to position [102, 0]
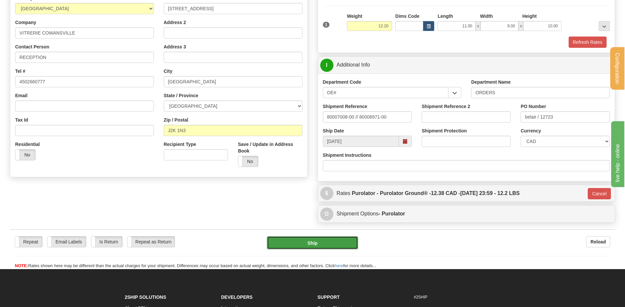
click at [299, 244] on button "Ship" at bounding box center [312, 242] width 91 height 13
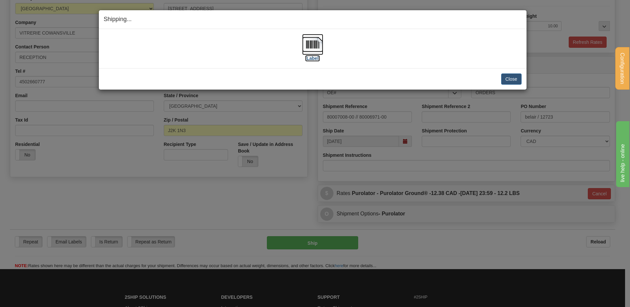
click at [309, 44] on img at bounding box center [312, 44] width 21 height 21
click at [507, 80] on button "Close" at bounding box center [511, 78] width 20 height 11
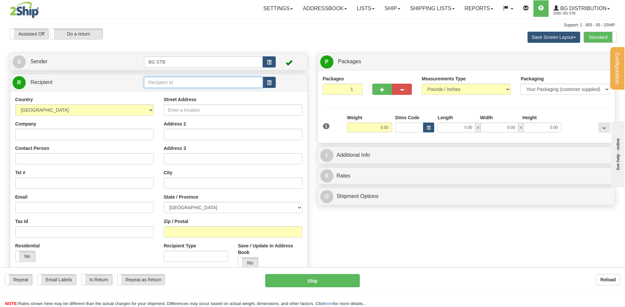
click at [170, 83] on input "text" at bounding box center [203, 82] width 119 height 11
type input "5589"
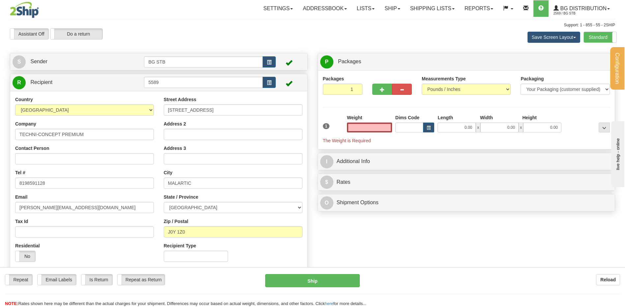
type input "0.00"
click at [373, 127] on input "0.00" at bounding box center [369, 128] width 45 height 10
type input "4.60"
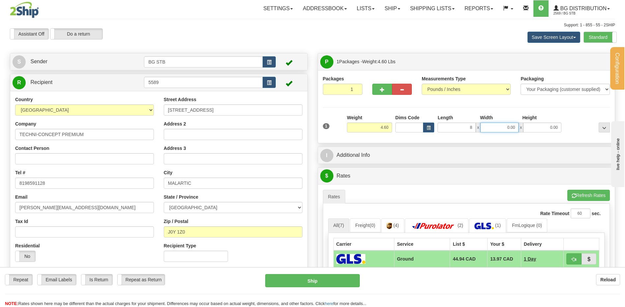
type input "8.00"
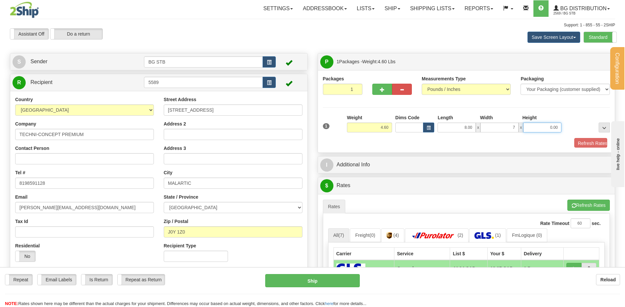
type input "7.00"
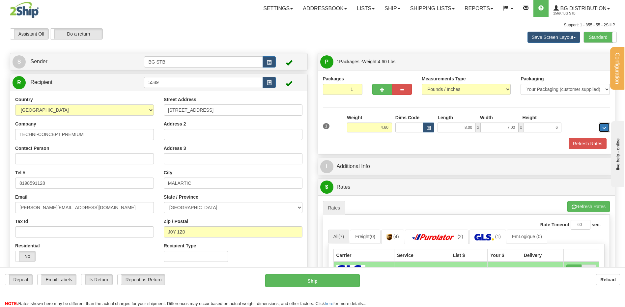
type input "6.00"
drag, startPoint x: 545, startPoint y: 125, endPoint x: 630, endPoint y: 142, distance: 86.7
click at [609, 133] on div "1 Weight 4.60 Dims Code 8.00" at bounding box center [466, 125] width 291 height 23
type input "5.00"
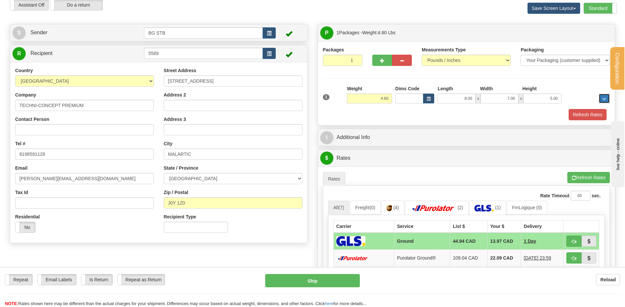
scroll to position [99, 0]
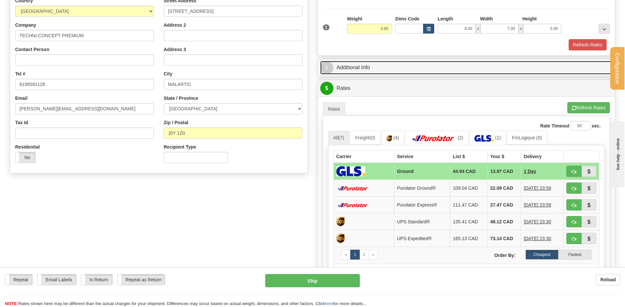
click at [362, 73] on link "I Additional Info" at bounding box center [466, 68] width 293 height 14
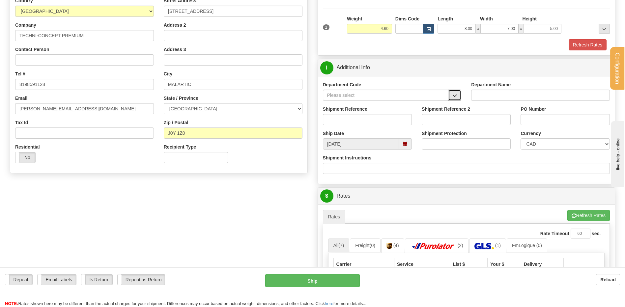
drag, startPoint x: 453, startPoint y: 91, endPoint x: 434, endPoint y: 97, distance: 20.0
click at [454, 91] on button "button" at bounding box center [454, 95] width 13 height 11
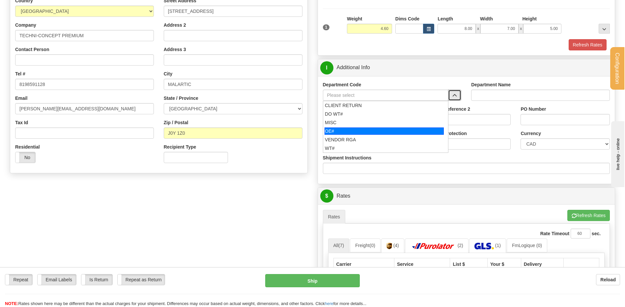
click at [358, 131] on div "OE#" at bounding box center [384, 131] width 119 height 7
type input "OE#"
type input "ORDERS"
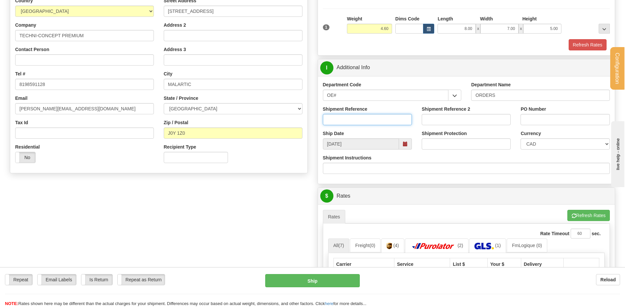
click at [356, 121] on input "Shipment Reference" at bounding box center [367, 119] width 89 height 11
click at [362, 119] on input "Shipment Reference" at bounding box center [367, 119] width 89 height 11
paste input "80005348-00"
type input "80005348-00"
click at [548, 122] on input "PO Number" at bounding box center [565, 119] width 89 height 11
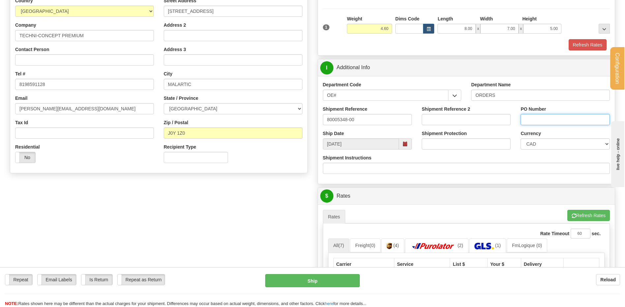
click at [539, 116] on input "PO Number" at bounding box center [565, 119] width 89 height 11
paste input "po-GLX250902"
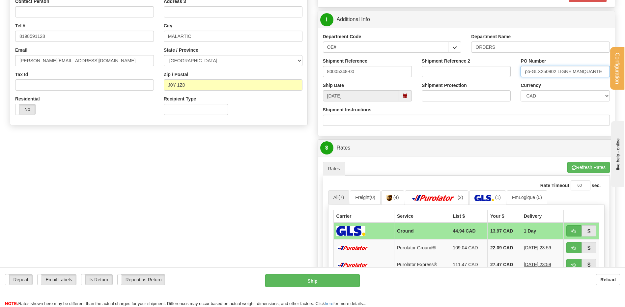
scroll to position [198, 0]
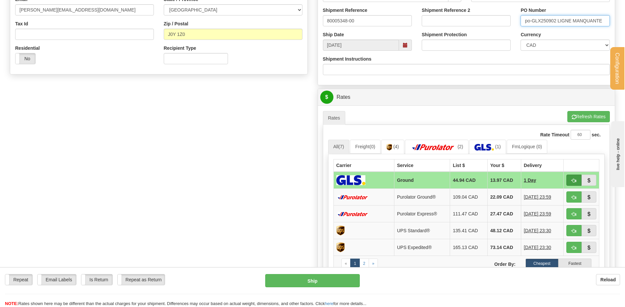
type input "po-GLX250902 LIGNE MANQUANTE"
drag, startPoint x: 577, startPoint y: 182, endPoint x: 561, endPoint y: 183, distance: 16.2
click at [577, 182] on button "button" at bounding box center [574, 180] width 15 height 11
type input "1"
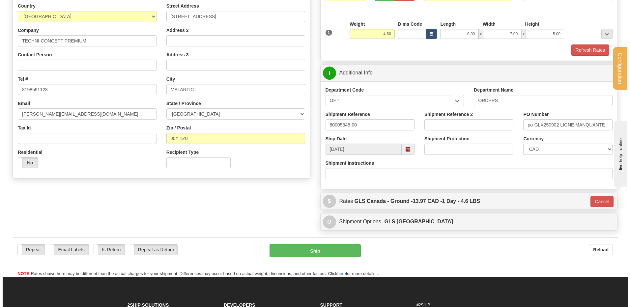
scroll to position [64, 0]
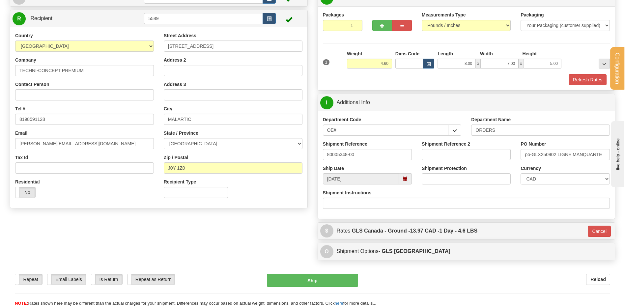
click at [327, 288] on div "Repeat Repeat Email Labels Email Labels Edit Is Return Is Return Repeat as Retu…" at bounding box center [312, 290] width 605 height 33
click at [326, 285] on button "Ship" at bounding box center [312, 280] width 91 height 13
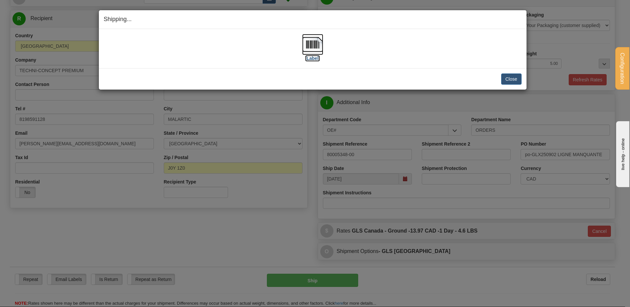
click at [306, 44] on img at bounding box center [312, 44] width 21 height 21
click at [377, 54] on div "[Label]" at bounding box center [313, 48] width 418 height 29
click at [314, 46] on img at bounding box center [312, 44] width 21 height 21
click at [508, 76] on button "Close" at bounding box center [511, 78] width 20 height 11
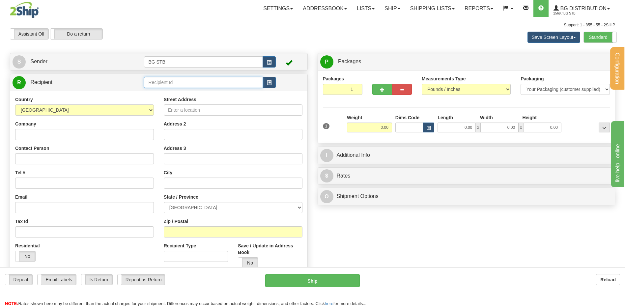
click at [167, 81] on input "text" at bounding box center [203, 82] width 119 height 11
type input "5554"
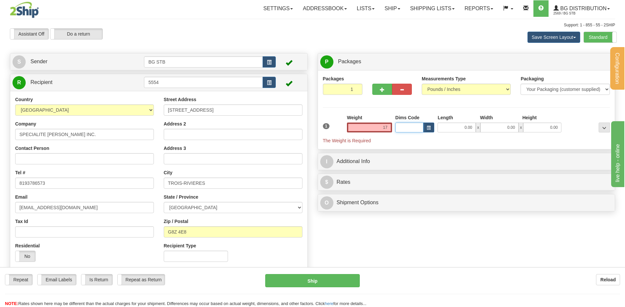
type input "17.00"
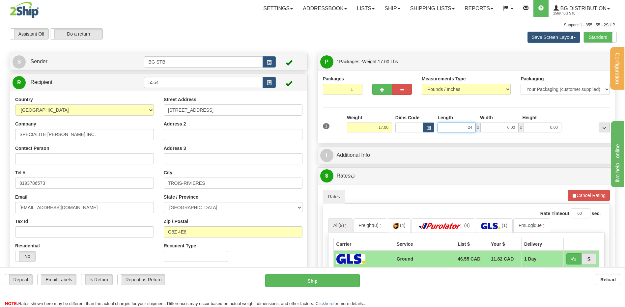
type input "24.00"
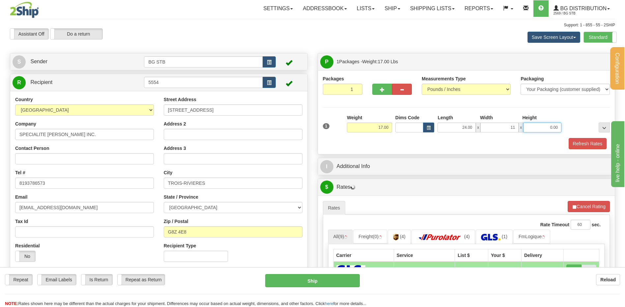
type input "11.00"
click at [373, 159] on div "I Additional Info" at bounding box center [466, 166] width 297 height 17
click at [375, 158] on div "I Additional Info" at bounding box center [467, 166] width 298 height 17
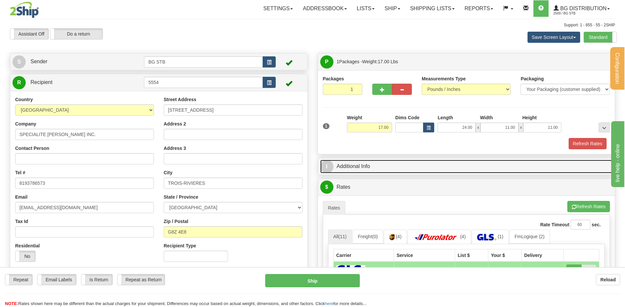
drag, startPoint x: 391, startPoint y: 168, endPoint x: 399, endPoint y: 163, distance: 9.9
click at [391, 168] on link "I Additional Info" at bounding box center [466, 167] width 293 height 14
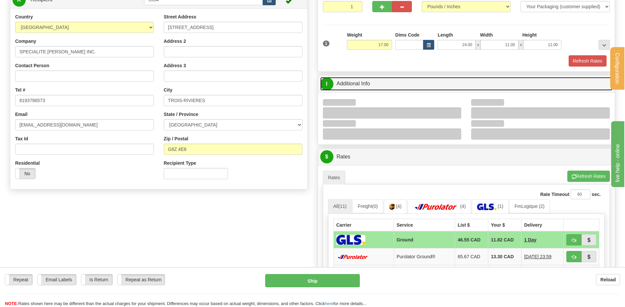
scroll to position [132, 0]
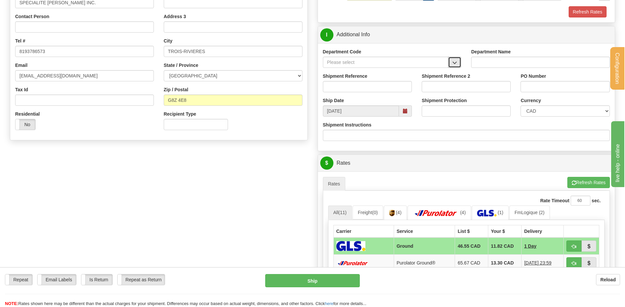
click at [452, 62] on button "button" at bounding box center [454, 62] width 13 height 11
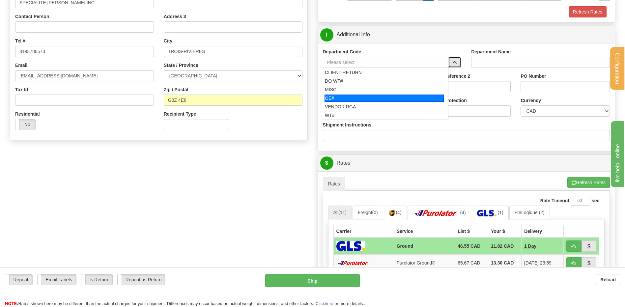
click at [338, 99] on div "OE#" at bounding box center [384, 98] width 119 height 7
type input "OE#"
type input "ORDERS"
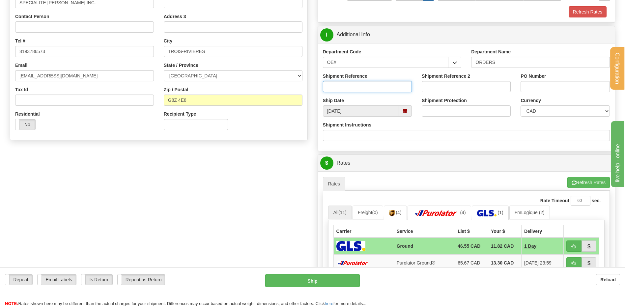
click at [341, 87] on input "Shipment Reference" at bounding box center [367, 86] width 89 height 11
type input "80007088-00 // -01 /// 80007191-00"
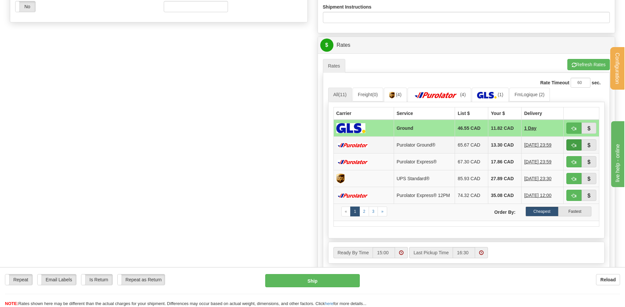
scroll to position [297, 0]
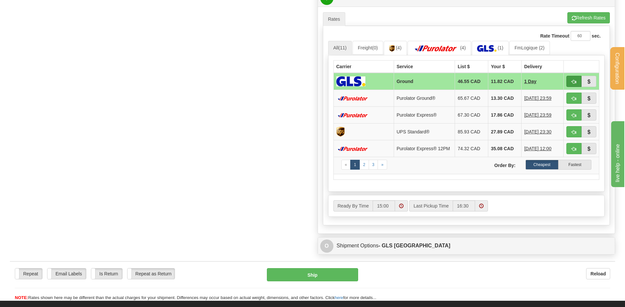
type input "54043 // 54058"
click at [574, 78] on button "button" at bounding box center [574, 81] width 15 height 11
type input "1"
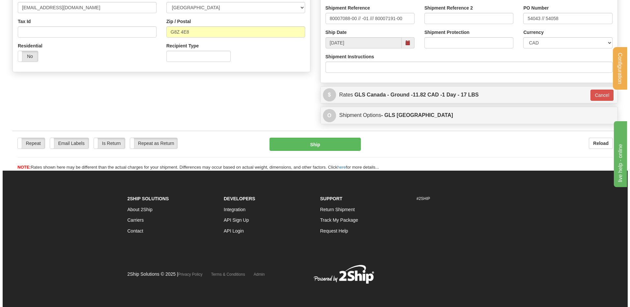
scroll to position [200, 0]
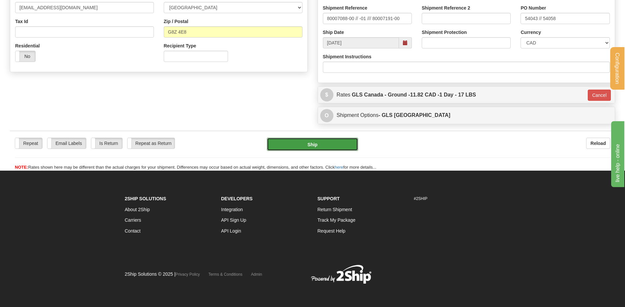
click at [338, 143] on button "Ship" at bounding box center [312, 144] width 91 height 13
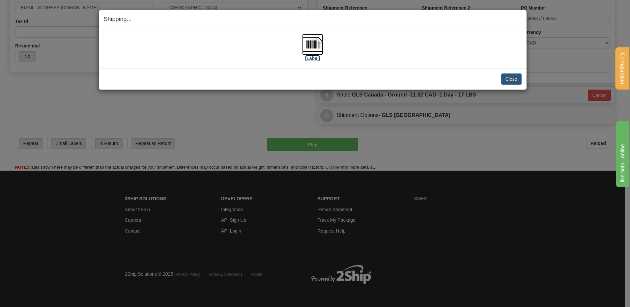
click at [316, 44] on img at bounding box center [312, 44] width 21 height 21
click at [317, 40] on img at bounding box center [312, 44] width 21 height 21
click at [508, 81] on button "Close" at bounding box center [511, 78] width 20 height 11
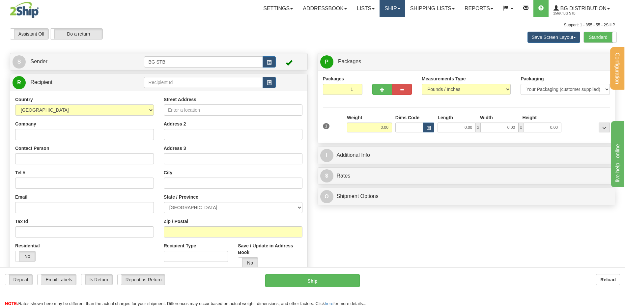
drag, startPoint x: 399, startPoint y: 2, endPoint x: 392, endPoint y: 11, distance: 11.3
click at [399, 2] on link "Ship" at bounding box center [392, 8] width 25 height 16
click at [378, 28] on link "Ship Request" at bounding box center [379, 31] width 52 height 9
click at [385, 14] on link "Ship" at bounding box center [392, 8] width 25 height 16
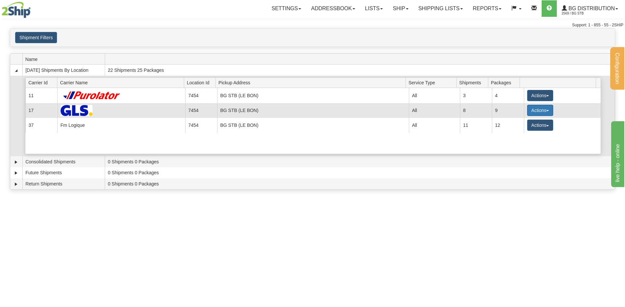
drag, startPoint x: 546, startPoint y: 110, endPoint x: 533, endPoint y: 117, distance: 14.9
click at [546, 110] on button "Actions" at bounding box center [540, 110] width 26 height 11
click at [526, 124] on link "Details" at bounding box center [526, 123] width 53 height 9
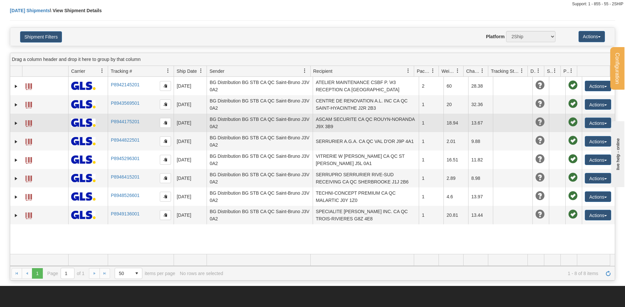
scroll to position [33, 0]
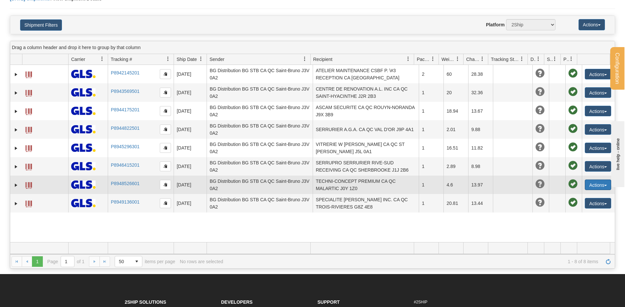
click at [596, 184] on button "Actions" at bounding box center [598, 185] width 26 height 11
click at [577, 196] on link "Edit" at bounding box center [577, 197] width 68 height 9
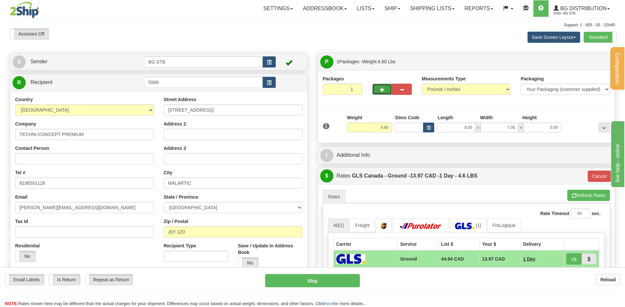
click at [381, 92] on span "button" at bounding box center [382, 90] width 5 height 4
type input "2"
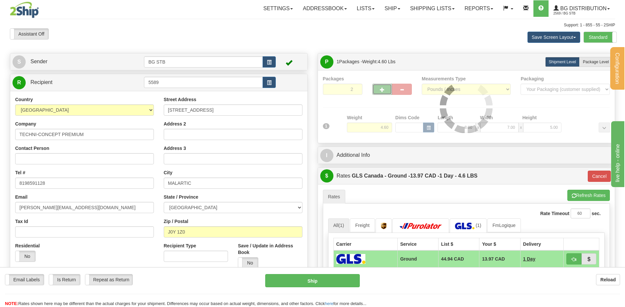
type input "1"
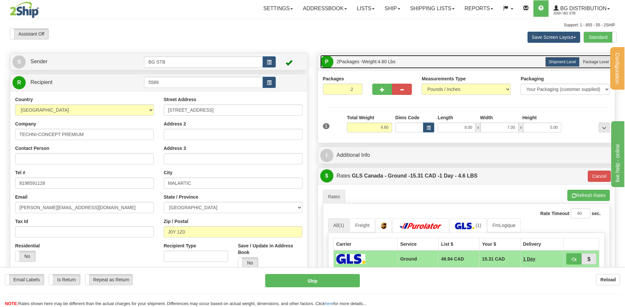
click at [588, 56] on link "P Packages 2 Packages - Weight: 4.60 Lbs" at bounding box center [466, 62] width 293 height 14
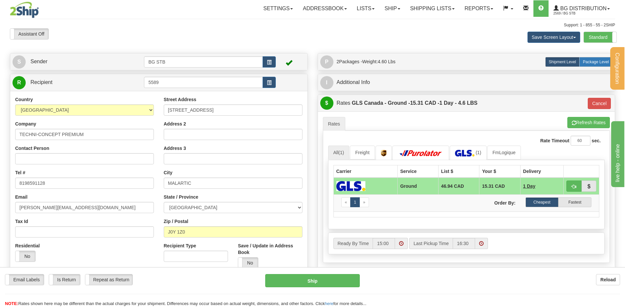
click at [587, 59] on label "Package Level Pack.." at bounding box center [595, 62] width 33 height 10
radio input "true"
type input "1"
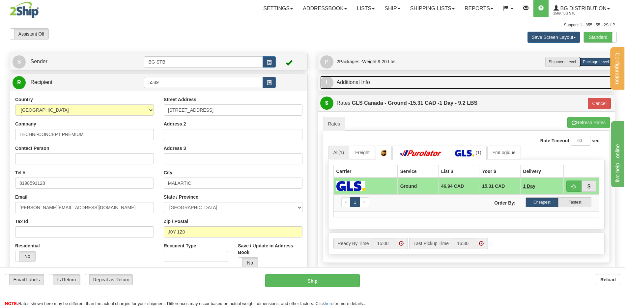
click at [388, 84] on link "I Additional Info" at bounding box center [466, 83] width 293 height 14
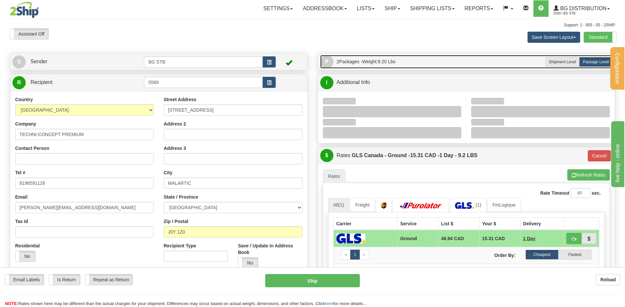
click at [406, 62] on link "P Packages 2 Packages - Weight: 9.20 Lbs" at bounding box center [466, 62] width 293 height 14
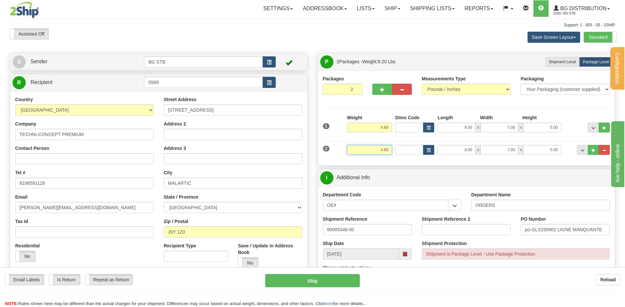
drag, startPoint x: 376, startPoint y: 150, endPoint x: 401, endPoint y: 150, distance: 25.0
click at [386, 148] on input "4.60" at bounding box center [369, 150] width 45 height 10
drag, startPoint x: 382, startPoint y: 149, endPoint x: 431, endPoint y: 144, distance: 49.4
click at [431, 144] on div "2 Weight 0 Dims Code Length Width Height x x" at bounding box center [466, 149] width 291 height 22
type input "9"
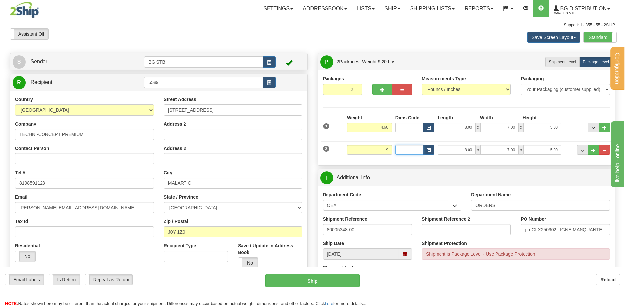
type input "1"
type input "9.00"
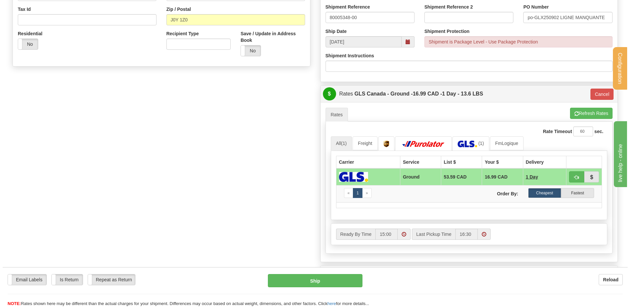
scroll to position [231, 0]
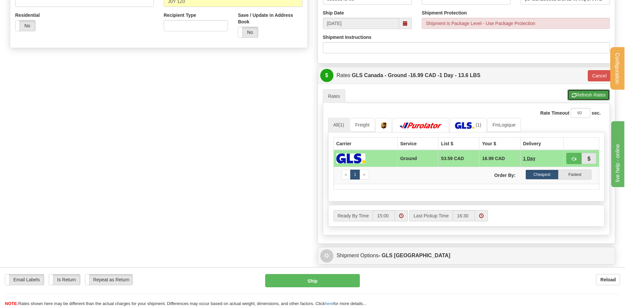
click at [587, 97] on button "Refresh Rates" at bounding box center [589, 94] width 43 height 11
type input "1"
click at [571, 159] on button "button" at bounding box center [574, 158] width 15 height 11
click at [571, 160] on button "button" at bounding box center [574, 158] width 15 height 11
click at [328, 277] on button "Ship" at bounding box center [312, 280] width 94 height 13
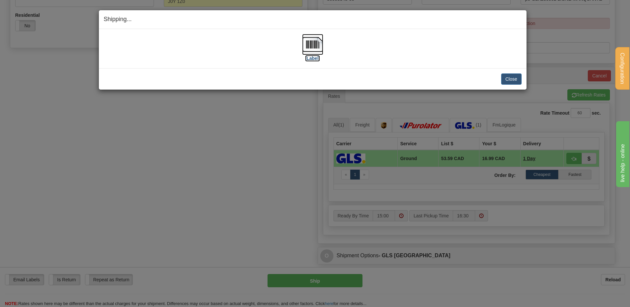
click at [319, 44] on img at bounding box center [312, 44] width 21 height 21
click at [513, 78] on button "Close" at bounding box center [511, 78] width 20 height 11
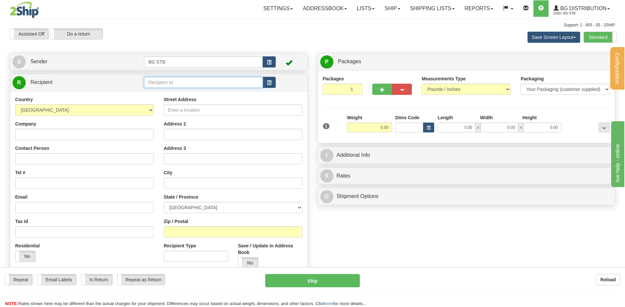
click at [168, 81] on input "text" at bounding box center [203, 82] width 119 height 11
type input "7085"
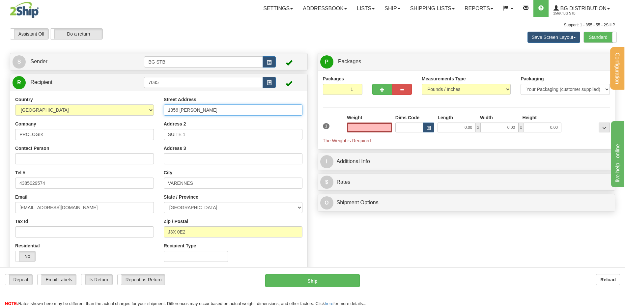
type input "0.00"
click at [175, 112] on input "1356 LIONEL-BOULET" at bounding box center [233, 109] width 139 height 11
click at [177, 111] on input "1356 LIONEL-BOULET" at bounding box center [233, 109] width 139 height 11
click at [178, 112] on input "1356 LIONEL-BOULET" at bounding box center [233, 109] width 139 height 11
type input "1354 LIONEL-BOULET"
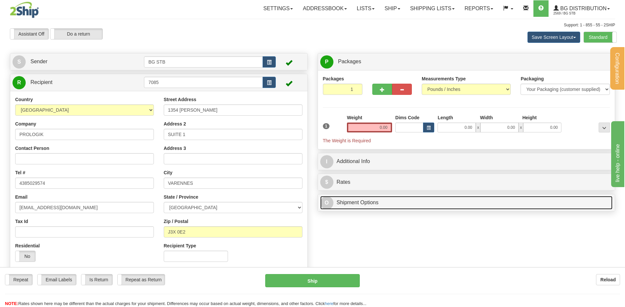
click at [388, 205] on link "O Shipment Options" at bounding box center [466, 203] width 293 height 14
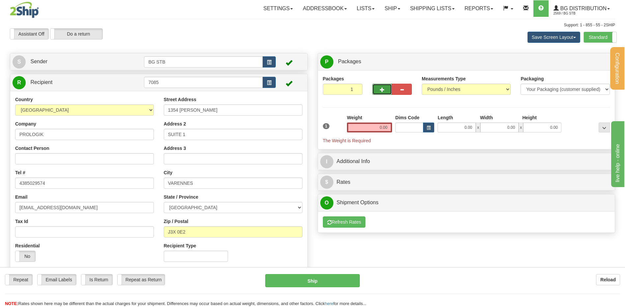
drag, startPoint x: 383, startPoint y: 91, endPoint x: 431, endPoint y: 87, distance: 48.0
click at [383, 91] on span "button" at bounding box center [382, 90] width 5 height 4
type input "2"
click at [601, 60] on span "Package Level" at bounding box center [596, 62] width 26 height 5
radio input "true"
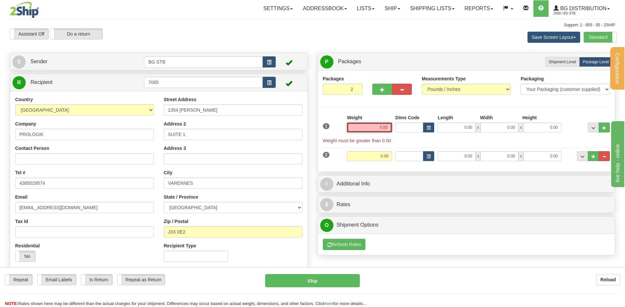
click at [377, 128] on input "0.00" at bounding box center [369, 128] width 45 height 10
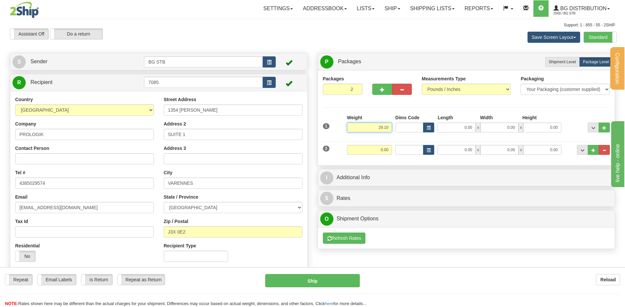
type input "29.10"
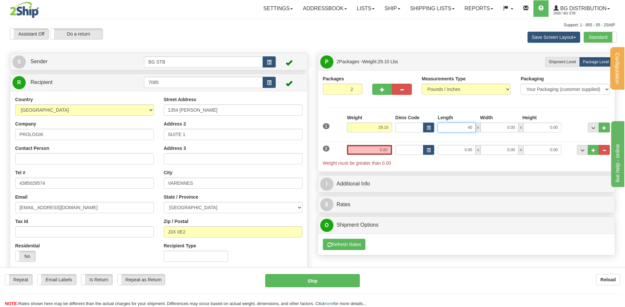
type input "40.00"
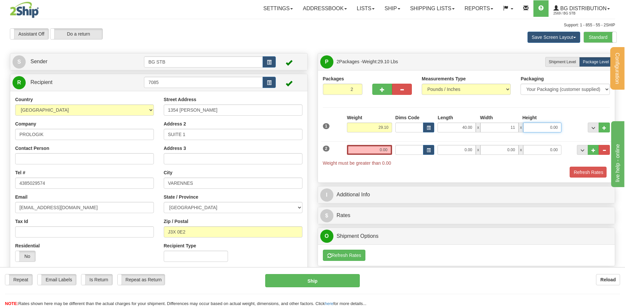
type input "11.00"
type input "6.00"
click at [356, 156] on div "Weight 0.00" at bounding box center [369, 152] width 48 height 15
click at [359, 151] on input "0.00" at bounding box center [369, 150] width 45 height 10
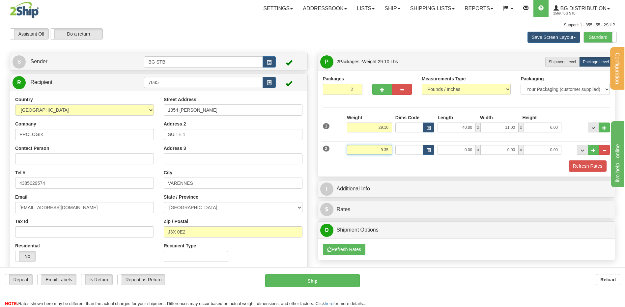
type input "9.35"
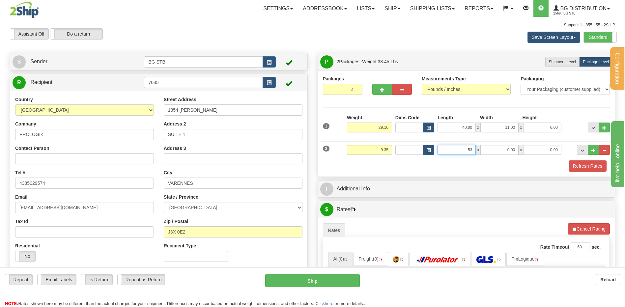
type input "53"
type input "5"
type input "53.00"
type input "5.00"
type input "5"
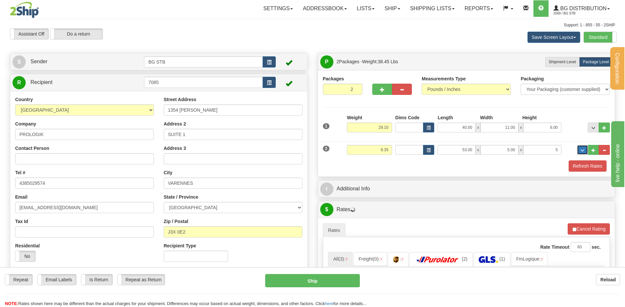
type input "5.00"
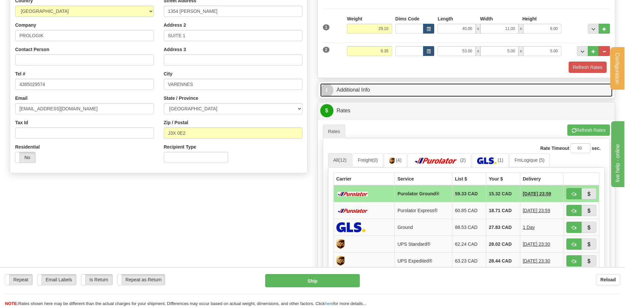
click at [363, 93] on link "I Additional Info" at bounding box center [466, 90] width 293 height 14
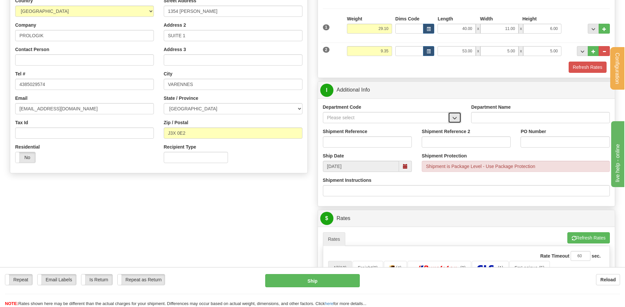
drag, startPoint x: 458, startPoint y: 114, endPoint x: 455, endPoint y: 116, distance: 3.7
click at [457, 114] on button "button" at bounding box center [454, 117] width 13 height 11
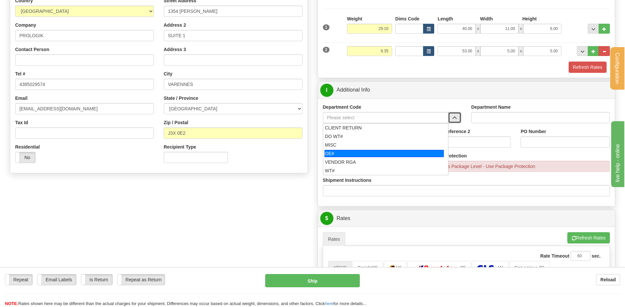
click at [365, 152] on div "OE#" at bounding box center [384, 153] width 119 height 7
type input "OE#"
type input "ORDERS"
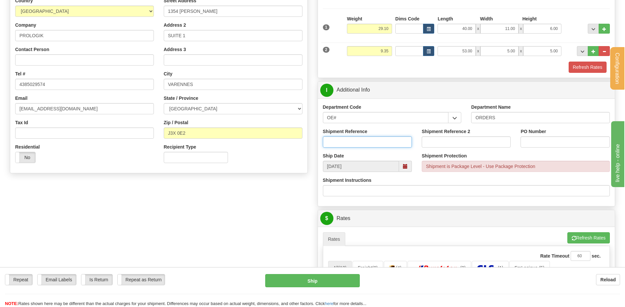
click at [363, 144] on input "Shipment Reference" at bounding box center [367, 141] width 89 height 11
type input "80007014-00 // 80007160-00"
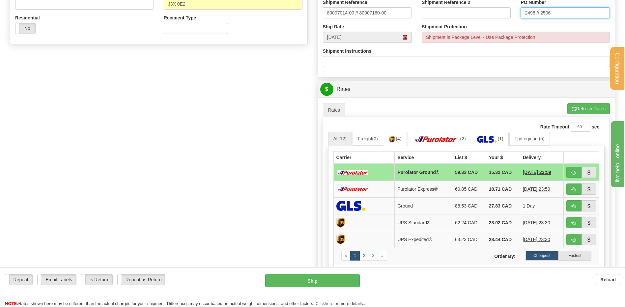
scroll to position [264, 0]
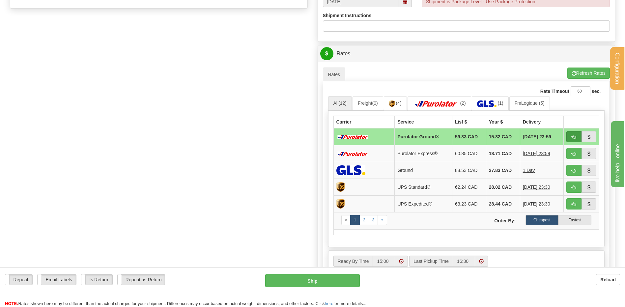
type input "2498 // 2506"
click at [573, 138] on span "button" at bounding box center [574, 137] width 5 height 4
type input "260"
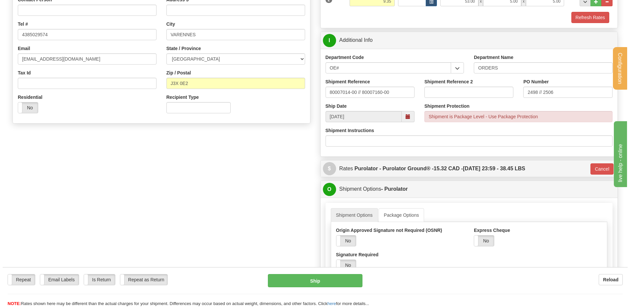
scroll to position [198, 0]
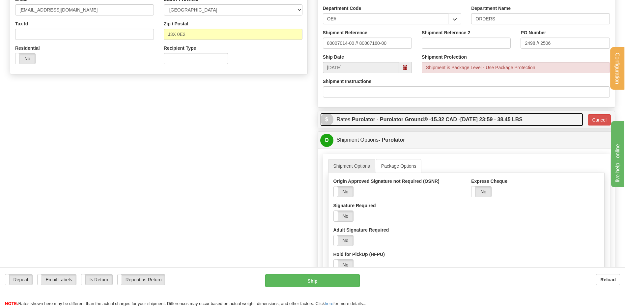
click at [425, 124] on label "Purolator - Purolator Ground® - 15.32 CAD - 10/07/2025 23:59 - 38.45 LBS" at bounding box center [437, 119] width 171 height 13
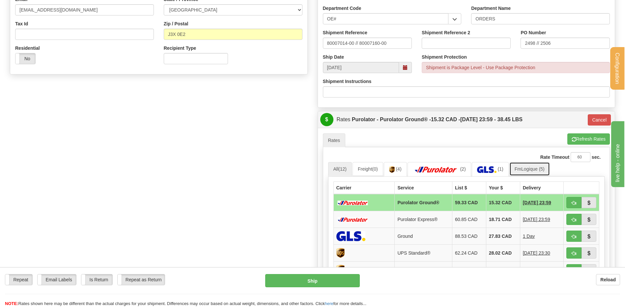
click at [535, 170] on link "FmLogique (5)" at bounding box center [530, 169] width 41 height 14
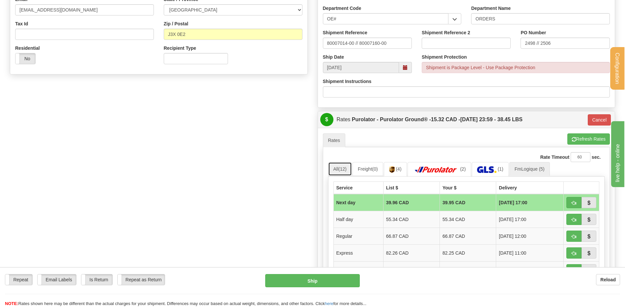
click at [348, 165] on link "All (12)" at bounding box center [340, 169] width 24 height 14
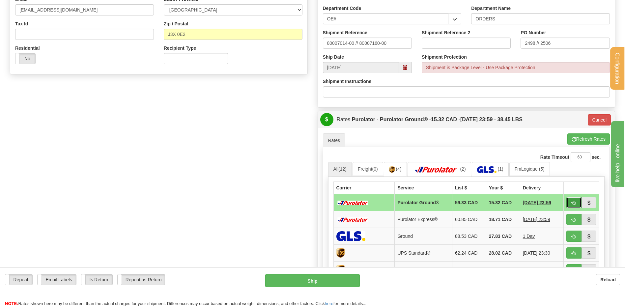
click at [576, 202] on span "button" at bounding box center [574, 203] width 5 height 4
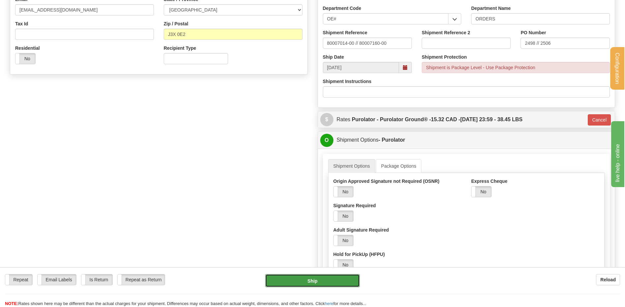
click at [336, 281] on button "Ship" at bounding box center [312, 280] width 94 height 13
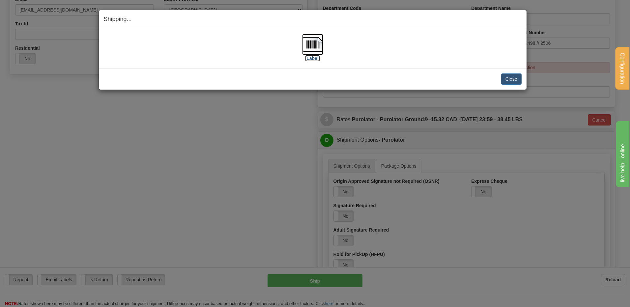
click at [320, 48] on img at bounding box center [312, 44] width 21 height 21
click at [502, 73] on button "Close" at bounding box center [511, 78] width 20 height 11
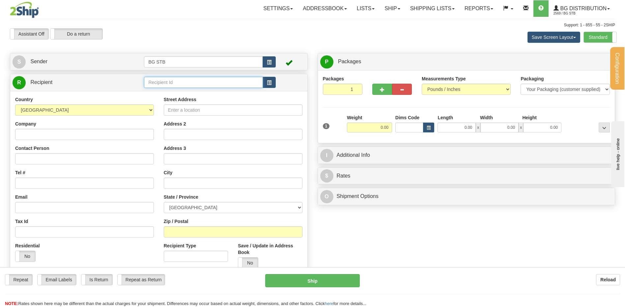
click at [188, 86] on input "text" at bounding box center [203, 82] width 119 height 11
type input "5585"
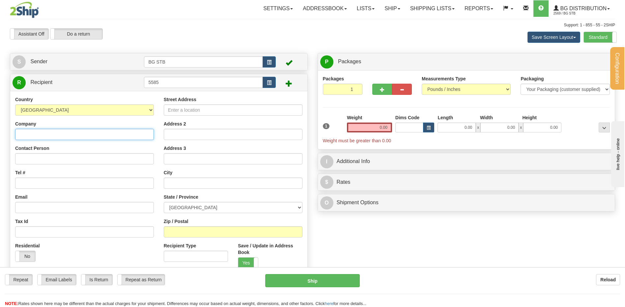
click at [65, 138] on input "Company" at bounding box center [84, 134] width 139 height 11
type input "e"
drag, startPoint x: 97, startPoint y: 135, endPoint x: -32, endPoint y: 144, distance: 129.2
click at [0, 144] on html "Training Course Close Configuration My Configuration Panel Close" at bounding box center [312, 153] width 625 height 307
type input "ECLAIRAGE DECA LIGHTING"
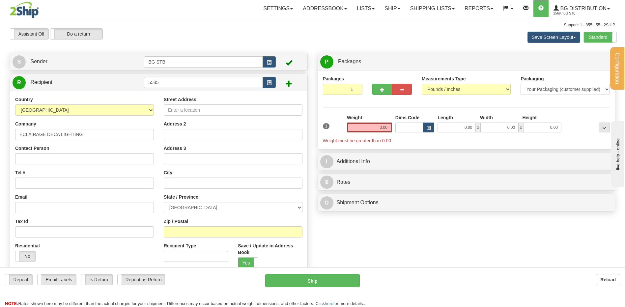
click at [235, 116] on div "Street Address Address 2 Address 3 City State / Province [GEOGRAPHIC_DATA] [GEO…" at bounding box center [233, 184] width 149 height 177
click at [230, 112] on input "Street Address" at bounding box center [233, 109] width 139 height 11
type input "4192 [GEOGRAPHIC_DATA][PERSON_NAME]"
click at [210, 186] on input "text" at bounding box center [233, 183] width 139 height 11
type input "WESMOUNT"
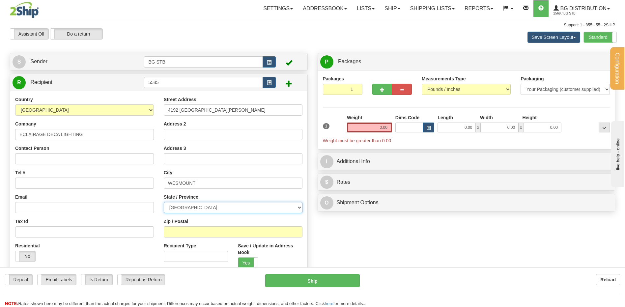
click at [193, 208] on select "[GEOGRAPHIC_DATA] [GEOGRAPHIC_DATA] [GEOGRAPHIC_DATA] [GEOGRAPHIC_DATA] [GEOGRA…" at bounding box center [233, 207] width 139 height 11
select select "QC"
click at [164, 202] on select "[GEOGRAPHIC_DATA] [GEOGRAPHIC_DATA] [GEOGRAPHIC_DATA] [GEOGRAPHIC_DATA] [GEOGRA…" at bounding box center [233, 207] width 139 height 11
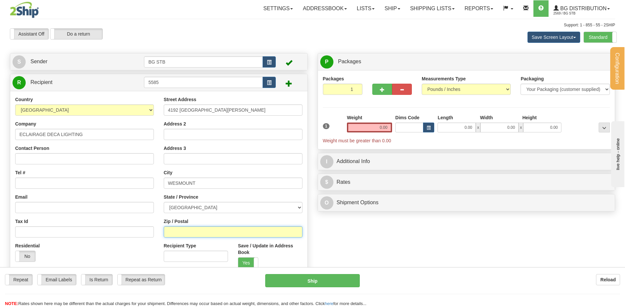
click at [192, 230] on input "Zip / Postal" at bounding box center [233, 231] width 139 height 11
type input "H3Z 1P4"
drag, startPoint x: 365, startPoint y: 127, endPoint x: 383, endPoint y: 112, distance: 23.4
click at [365, 127] on input "0.00" at bounding box center [369, 128] width 45 height 10
type input "0.00"
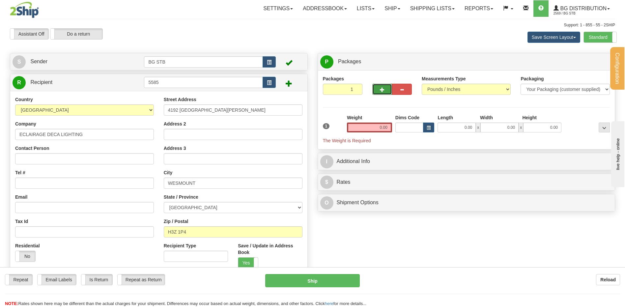
click at [380, 88] on span "button" at bounding box center [382, 90] width 5 height 4
type input "2"
click at [583, 63] on label "Package Level Pack.." at bounding box center [595, 62] width 33 height 10
radio input "true"
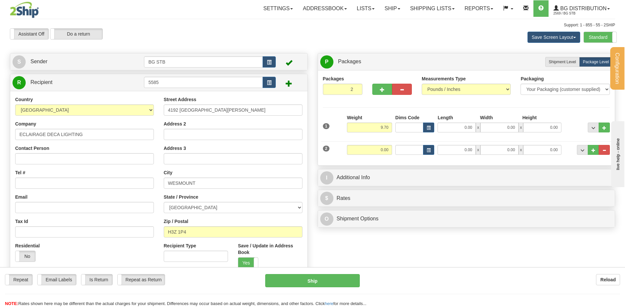
type input "9.70"
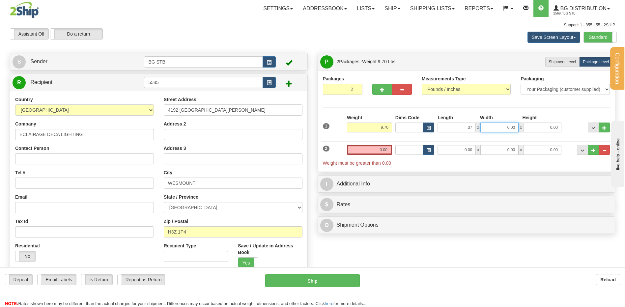
type input "37.00"
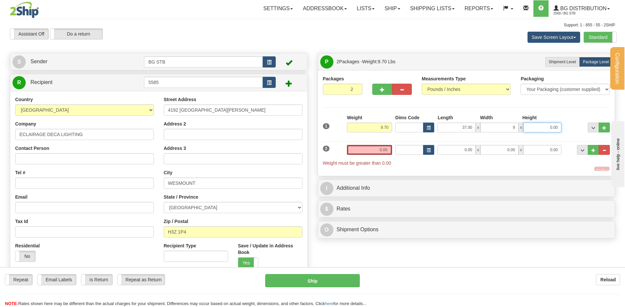
type input "9.00"
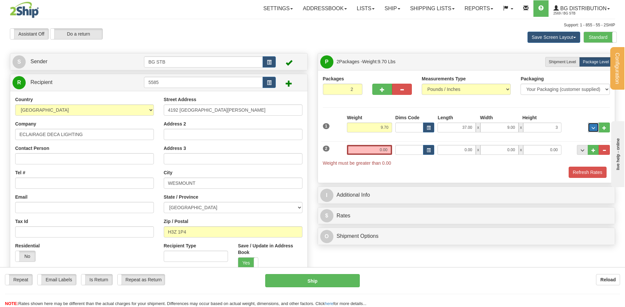
type input "3.00"
click at [359, 147] on input "0.00" at bounding box center [369, 150] width 45 height 10
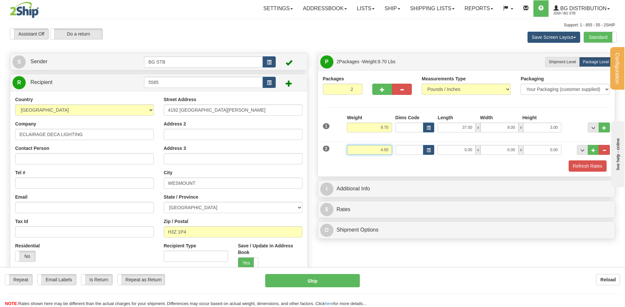
type input "4.50"
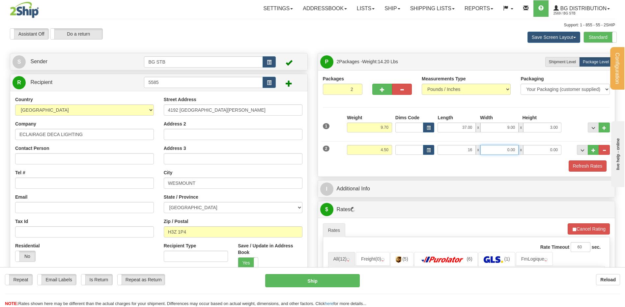
type input "16.00"
type input "5.00"
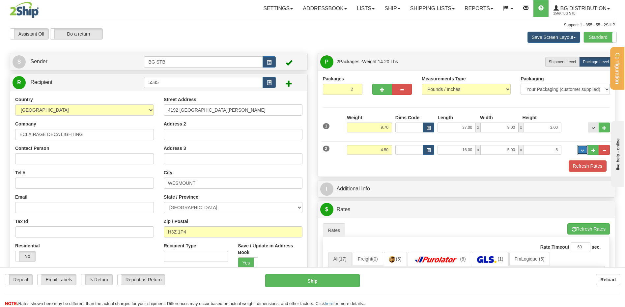
type input "5.00"
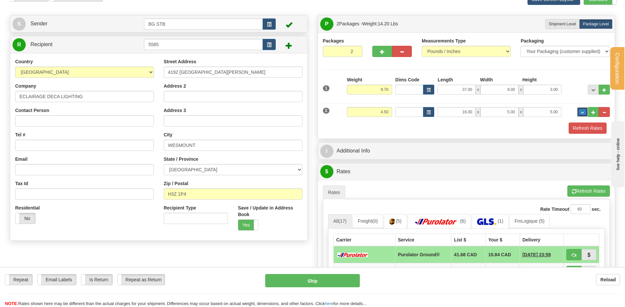
scroll to position [99, 0]
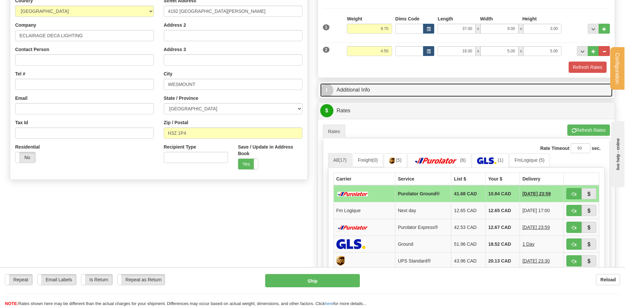
drag, startPoint x: 373, startPoint y: 88, endPoint x: 365, endPoint y: 93, distance: 9.3
click at [373, 88] on link "I Additional Info" at bounding box center [466, 90] width 293 height 14
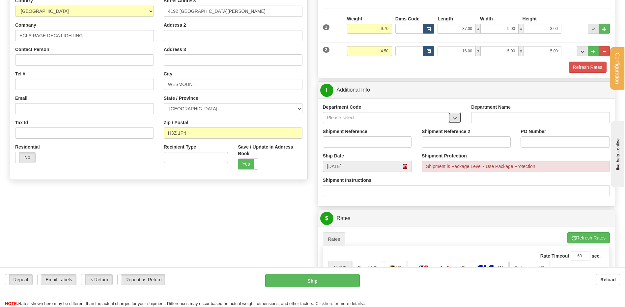
click at [455, 119] on span "button" at bounding box center [455, 118] width 5 height 4
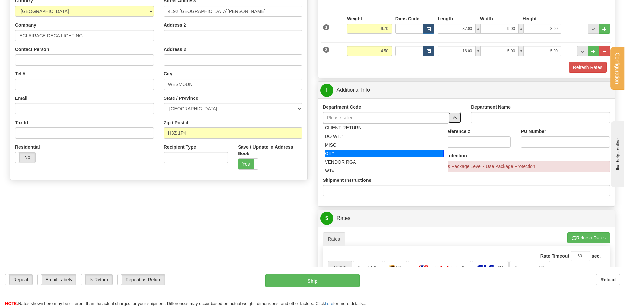
click at [347, 152] on div "OE#" at bounding box center [384, 153] width 119 height 7
type input "OE#"
type input "ORDERS"
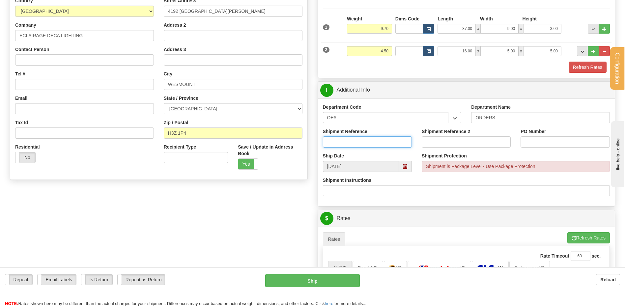
click at [352, 139] on input "Shipment Reference" at bounding box center [367, 141] width 89 height 11
type input "80007163-00"
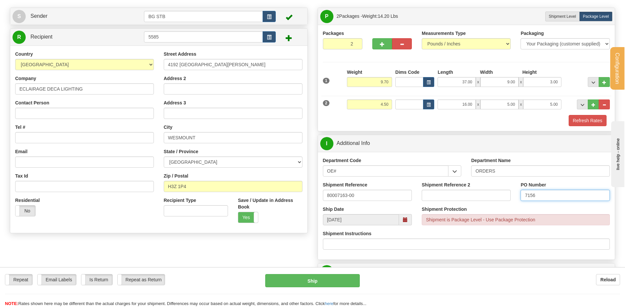
scroll to position [33, 0]
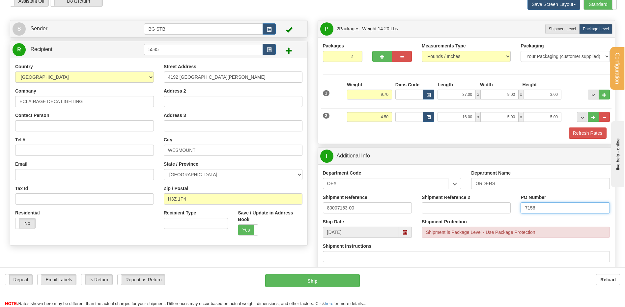
type input "7156"
click at [64, 123] on input "Contact Person" at bounding box center [84, 125] width 139 height 11
type input "RECEPTION"
click at [33, 178] on input "Email" at bounding box center [84, 174] width 139 height 11
click at [37, 147] on input "Tel #" at bounding box center [84, 150] width 139 height 11
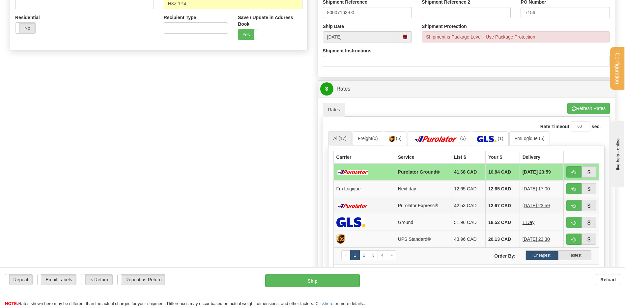
scroll to position [264, 0]
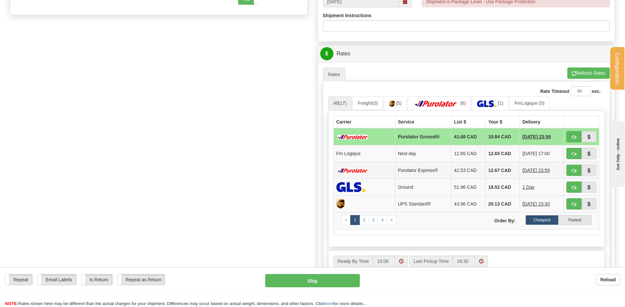
type input "4506876969"
click at [577, 155] on button "button" at bounding box center [574, 153] width 15 height 11
type input "jour"
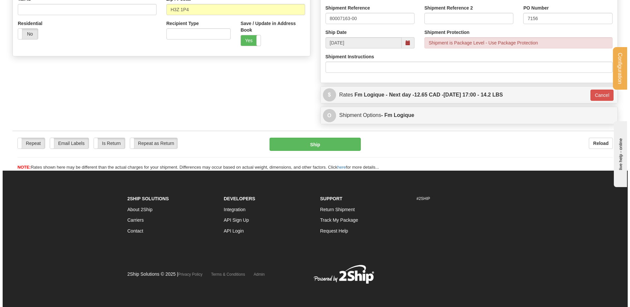
scroll to position [223, 0]
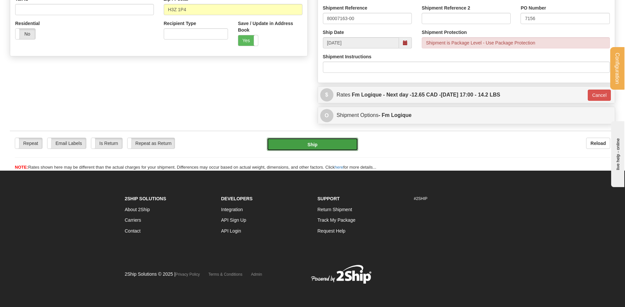
click at [296, 142] on button "Ship" at bounding box center [312, 144] width 91 height 13
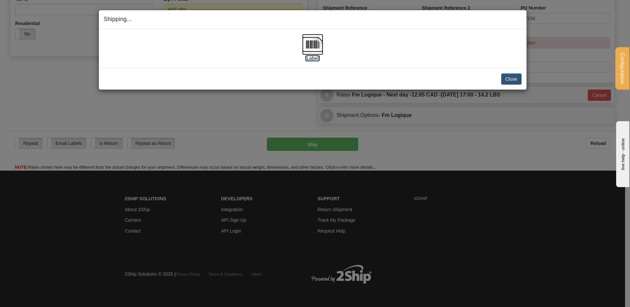
click at [312, 45] on img at bounding box center [312, 44] width 21 height 21
click at [424, 160] on div "Shipping... Your SHIPMENT will EXPIRE in [Label] IMPORTANT NOTICE Embassy / Con…" at bounding box center [315, 153] width 630 height 307
click at [506, 77] on button "Close" at bounding box center [511, 78] width 20 height 11
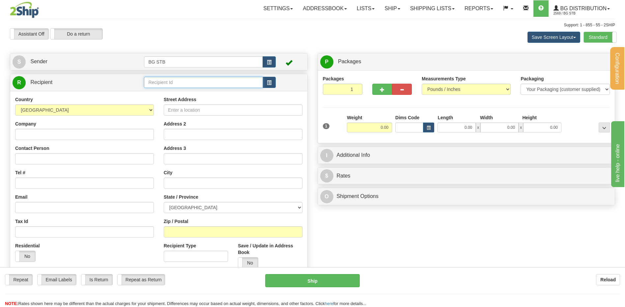
click at [161, 83] on input "text" at bounding box center [203, 82] width 119 height 11
type input "5503"
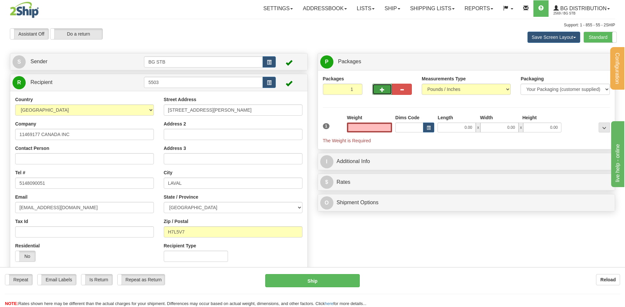
type input "0.00"
click at [383, 90] on span "button" at bounding box center [382, 90] width 5 height 4
click at [383, 88] on span "button" at bounding box center [382, 90] width 5 height 4
type input "4"
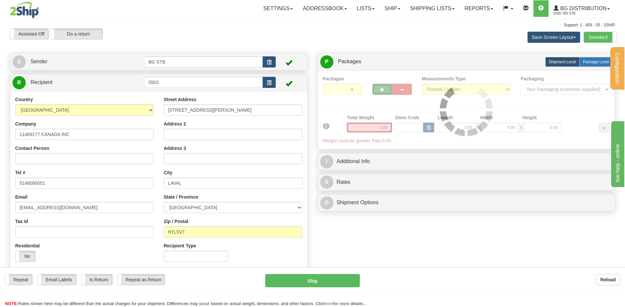
click at [586, 61] on span "Package Level" at bounding box center [596, 62] width 26 height 5
radio input "true"
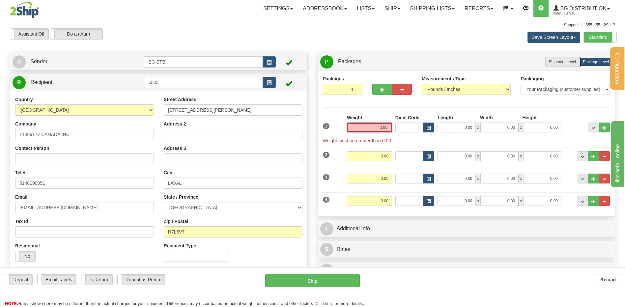
click at [361, 131] on input "0.00" at bounding box center [369, 128] width 45 height 10
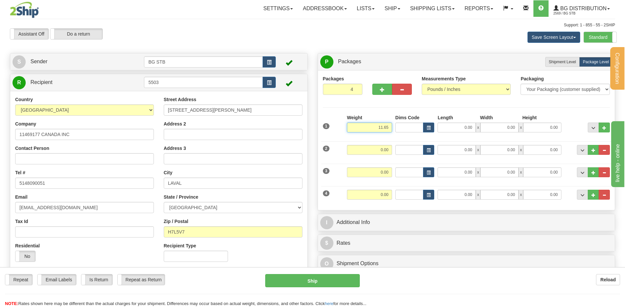
type input "11.65"
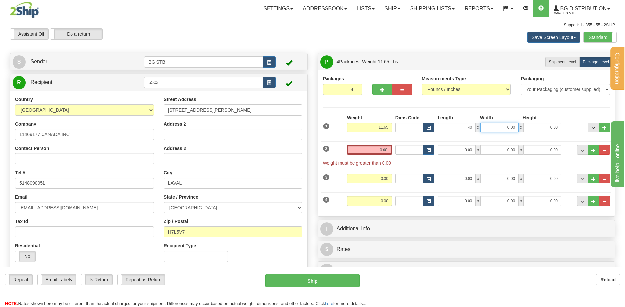
type input "40.00"
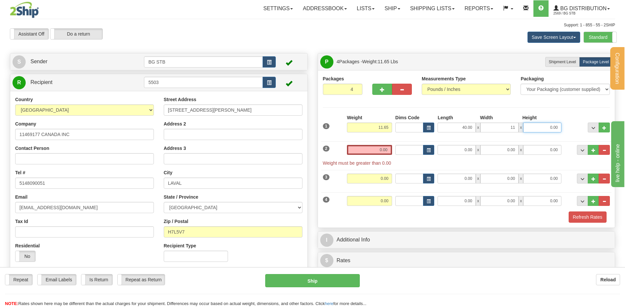
type input "11.00"
type input "6.00"
click at [370, 154] on input "0.00" at bounding box center [369, 150] width 45 height 10
click at [371, 153] on input "text" at bounding box center [369, 150] width 45 height 10
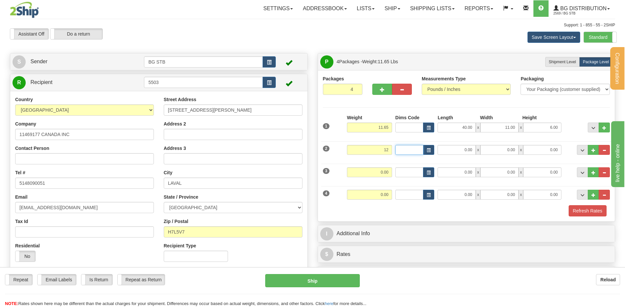
type input "12.00"
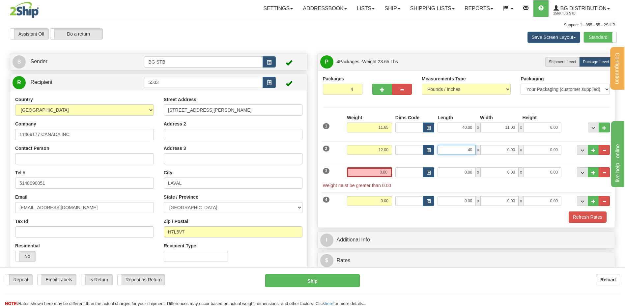
type input "40.00"
type input "11.00"
type input "6.00"
click at [374, 165] on div "3 Weight 0.00 Dims Code Length Width Height" at bounding box center [466, 175] width 291 height 28
click at [373, 170] on input "0.00" at bounding box center [369, 172] width 45 height 10
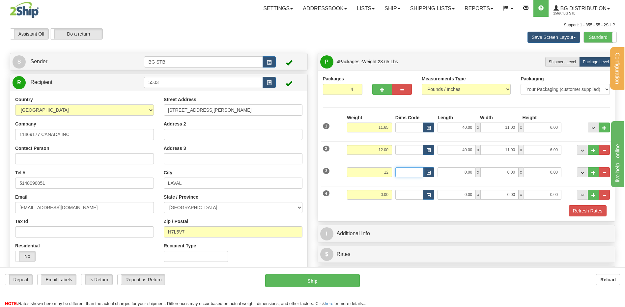
type input "12.00"
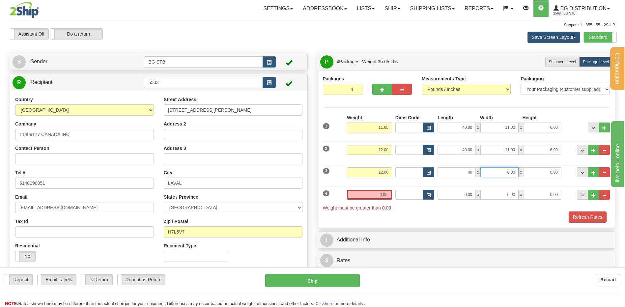
type input "40.00"
type input "11.00"
type input "6.00"
drag, startPoint x: 369, startPoint y: 84, endPoint x: 372, endPoint y: 86, distance: 4.1
click at [370, 85] on div at bounding box center [391, 87] width 49 height 25
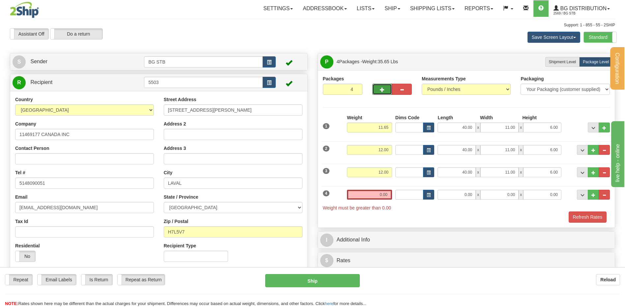
drag, startPoint x: 374, startPoint y: 87, endPoint x: 406, endPoint y: 86, distance: 32.6
click at [374, 87] on button "button" at bounding box center [382, 89] width 20 height 11
type input "5"
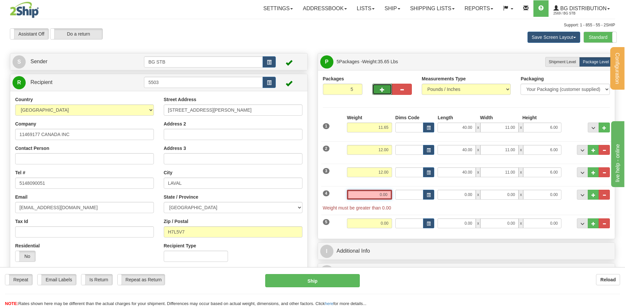
click at [377, 192] on input "0.00" at bounding box center [369, 195] width 45 height 10
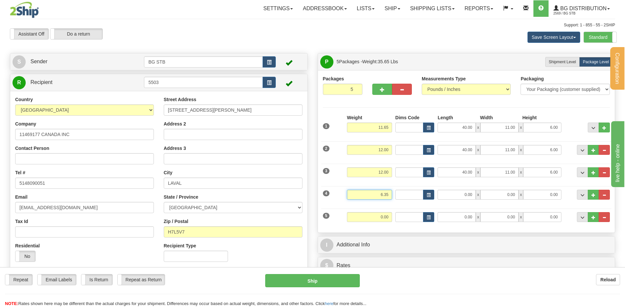
type input "6.35"
click at [461, 192] on input "0.00" at bounding box center [457, 195] width 38 height 10
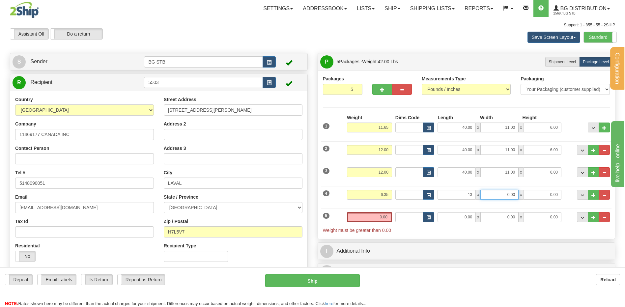
type input "13.00"
type input "8.00"
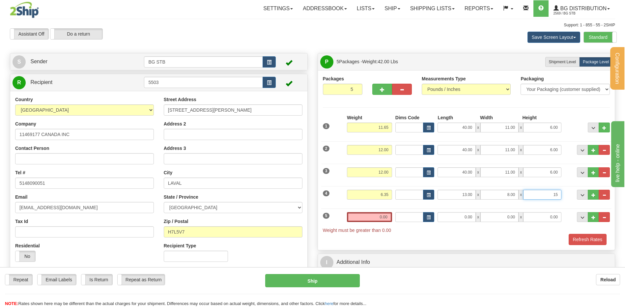
type input "15"
type input "15.00"
click at [461, 215] on input "0.00" at bounding box center [457, 217] width 38 height 10
type input "9.00"
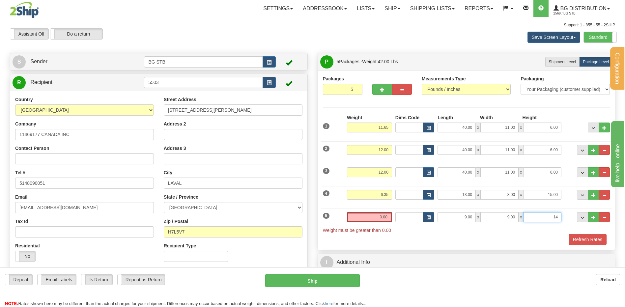
type input "14.00"
click at [371, 217] on input "0.00" at bounding box center [369, 217] width 45 height 10
type input "29.05"
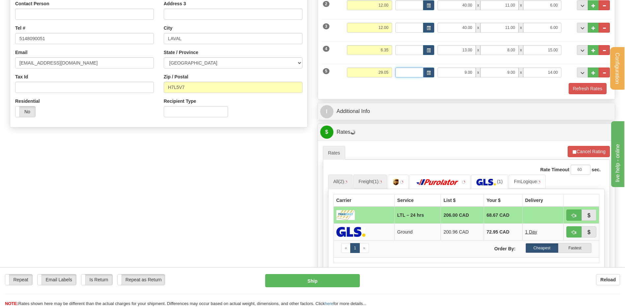
scroll to position [165, 0]
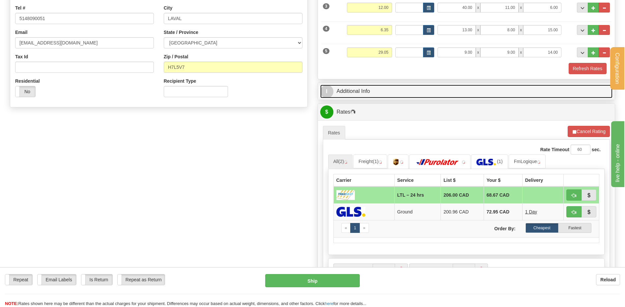
click at [376, 96] on link "I Additional Info" at bounding box center [466, 92] width 293 height 14
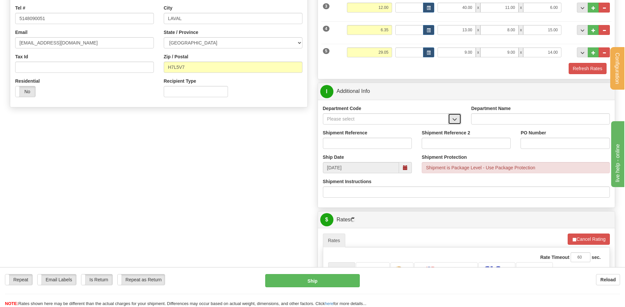
click at [453, 119] on span "button" at bounding box center [455, 119] width 5 height 4
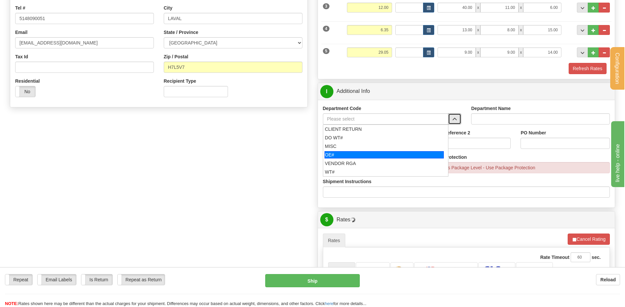
click at [367, 154] on div "OE#" at bounding box center [384, 154] width 119 height 7
type input "OE#"
type input "ORDERS"
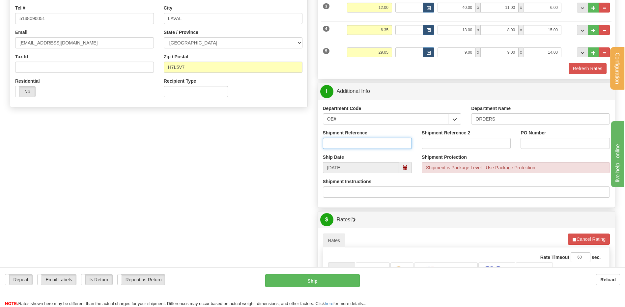
click at [361, 143] on input "Shipment Reference" at bounding box center [367, 143] width 89 height 11
type input "7"
type input "80007107-00"
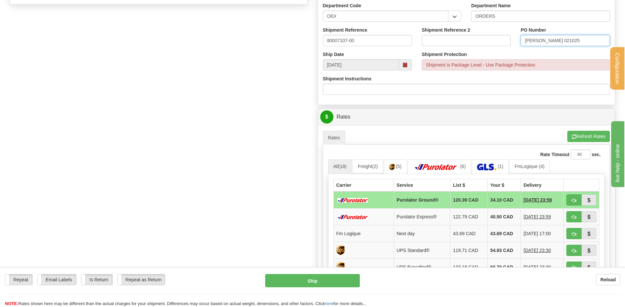
scroll to position [330, 0]
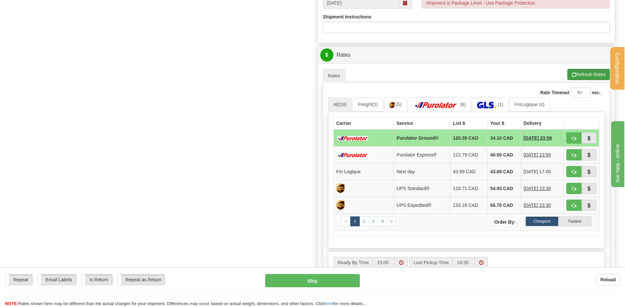
type input "JOHNNY 021025"
click at [590, 77] on button "Refresh Rates" at bounding box center [589, 74] width 43 height 11
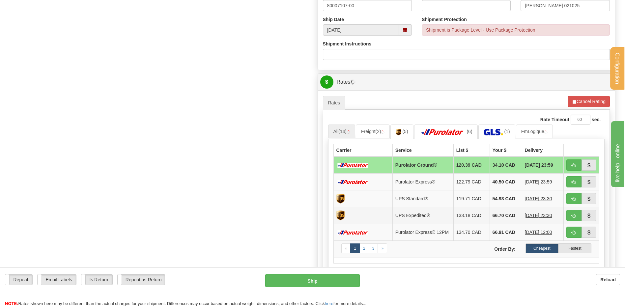
scroll to position [396, 0]
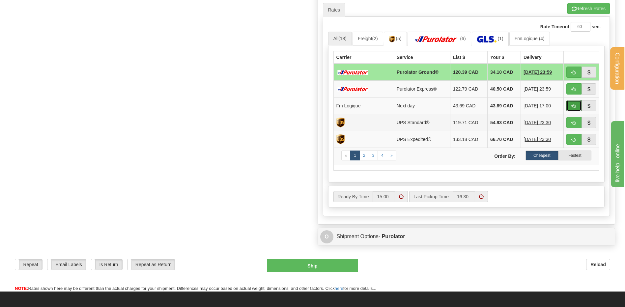
click at [570, 106] on button "button" at bounding box center [574, 105] width 15 height 11
type input "jour"
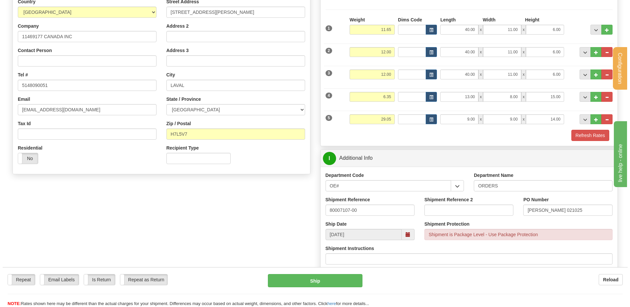
scroll to position [93, 0]
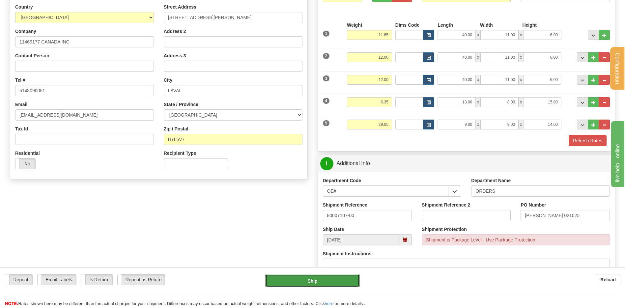
click at [315, 275] on button "Ship" at bounding box center [312, 280] width 94 height 13
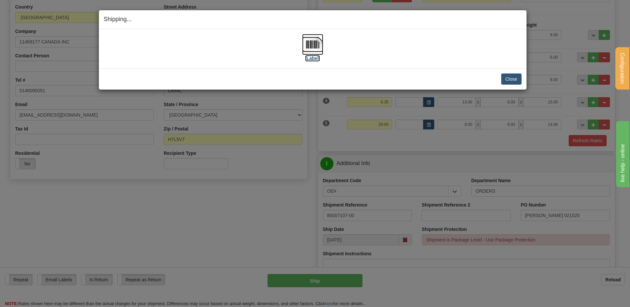
click at [309, 45] on img at bounding box center [312, 44] width 21 height 21
drag, startPoint x: 345, startPoint y: 160, endPoint x: 378, endPoint y: 61, distance: 103.7
click at [345, 160] on div "Shipping... Your SHIPMENT will EXPIRE in [Label] IMPORTANT NOTICE Embassy / Con…" at bounding box center [315, 153] width 630 height 307
click at [515, 79] on button "Close" at bounding box center [511, 78] width 20 height 11
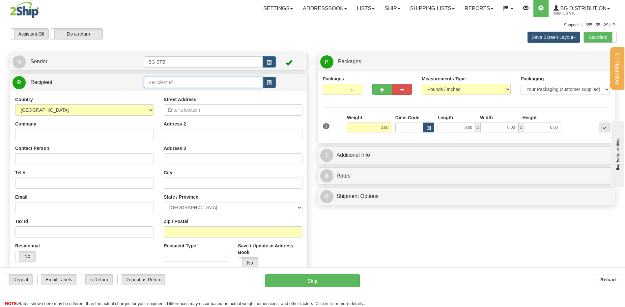
click at [166, 85] on input "text" at bounding box center [203, 82] width 119 height 11
click at [173, 87] on input "text" at bounding box center [203, 82] width 119 height 11
click at [172, 92] on div "ASSA ABLOY CANADA" at bounding box center [202, 92] width 112 height 7
type input "ASSA ABLOY CANADA"
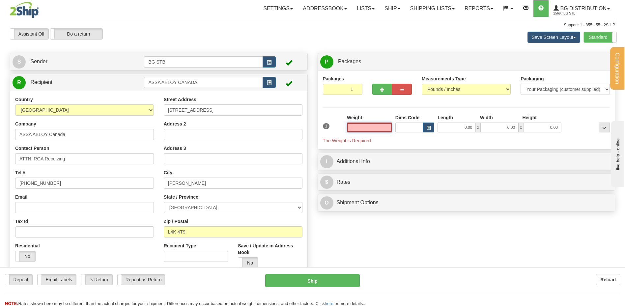
click at [372, 123] on input "text" at bounding box center [369, 128] width 45 height 10
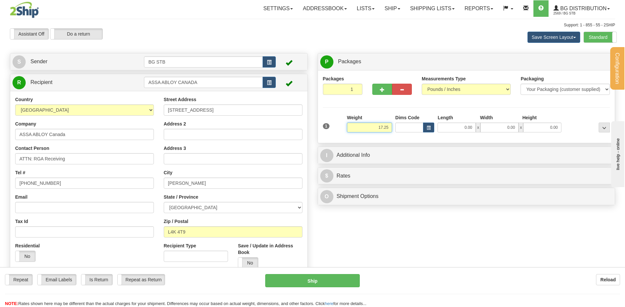
type input "17.25"
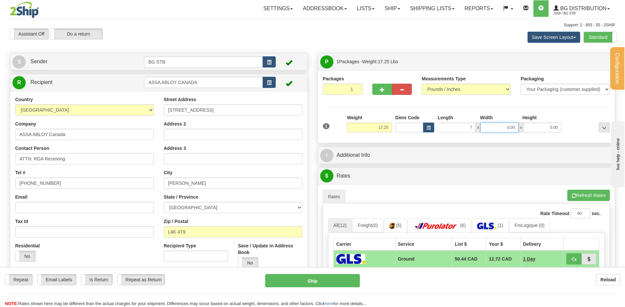
type input "7.00"
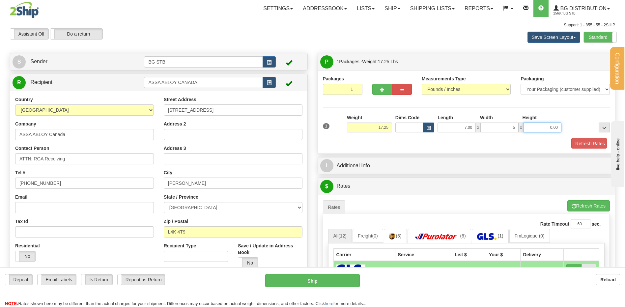
type input "5.00"
type input "22.00"
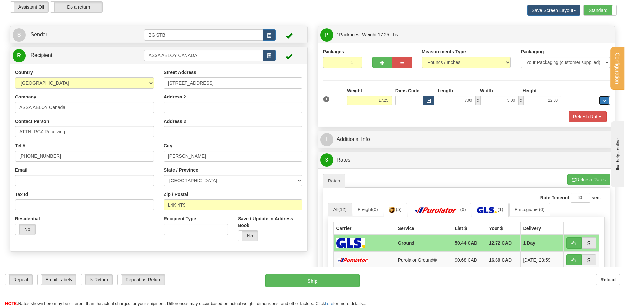
scroll to position [66, 0]
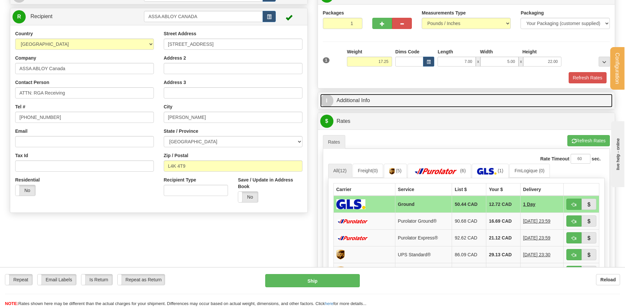
click at [383, 98] on link "I Additional Info" at bounding box center [466, 101] width 293 height 14
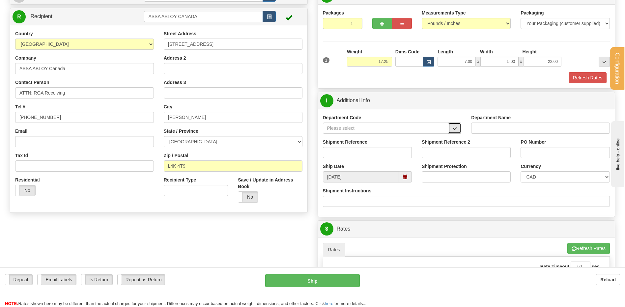
click at [454, 130] on span "button" at bounding box center [455, 129] width 5 height 4
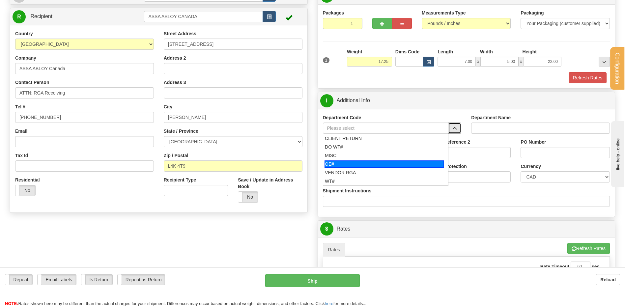
click at [360, 165] on div "OE#" at bounding box center [384, 164] width 119 height 7
type input "OE#"
type input "ORDERS"
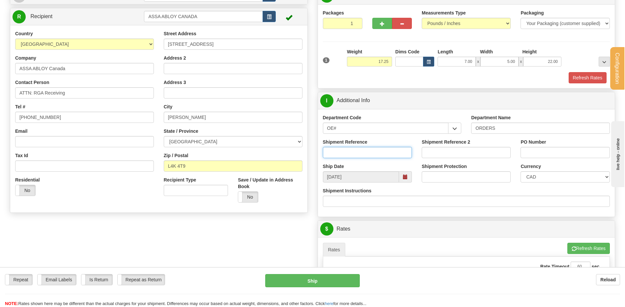
click at [355, 155] on input "Shipment Reference" at bounding box center [367, 152] width 89 height 11
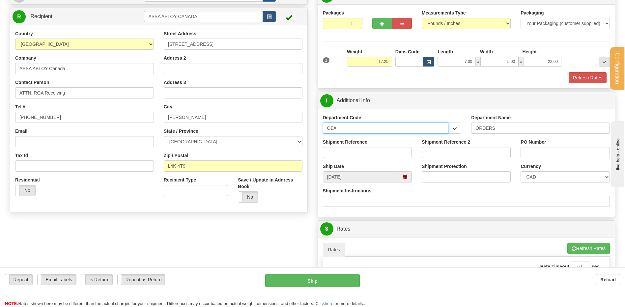
drag, startPoint x: 344, startPoint y: 128, endPoint x: 291, endPoint y: 131, distance: 53.5
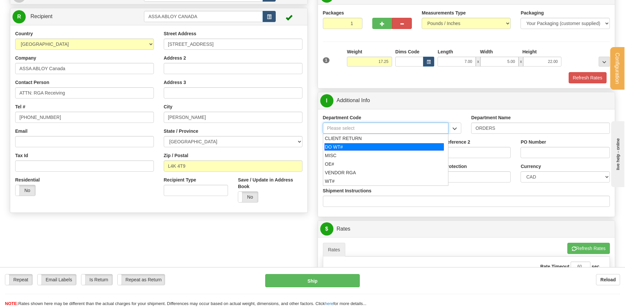
click at [343, 138] on div "CLIENT RETURN" at bounding box center [384, 138] width 119 height 7
type input "CLIENT RETURN"
type input "RETURN LABELS"
type input "CLIENT RETURN"
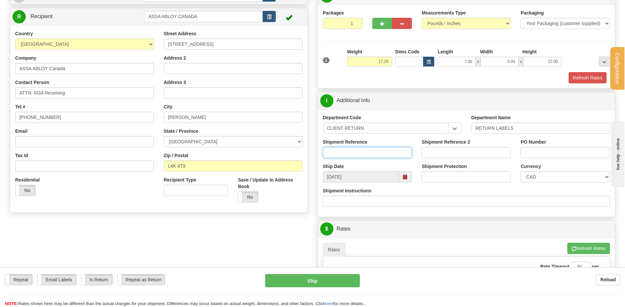
click at [348, 152] on input "Shipment Reference" at bounding box center [367, 152] width 89 height 11
type input "RETOUR ASSA"
click at [558, 152] on input "PO Number" at bounding box center [565, 152] width 89 height 11
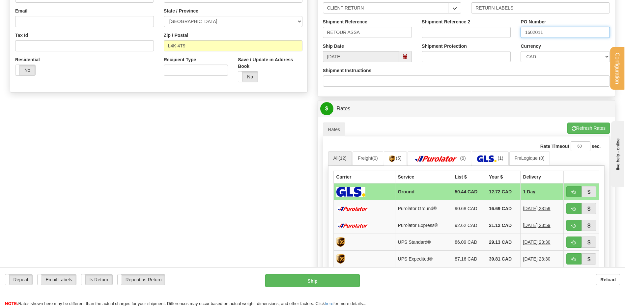
scroll to position [198, 0]
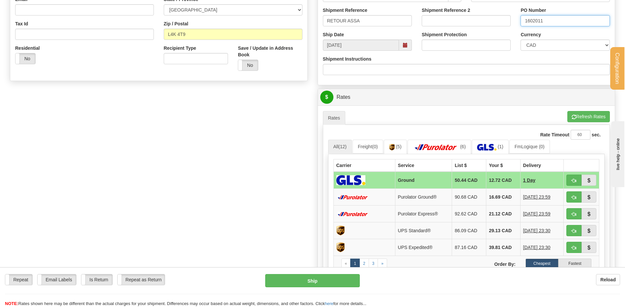
type input "1602011"
click at [569, 177] on button "button" at bounding box center [574, 180] width 15 height 11
type input "1"
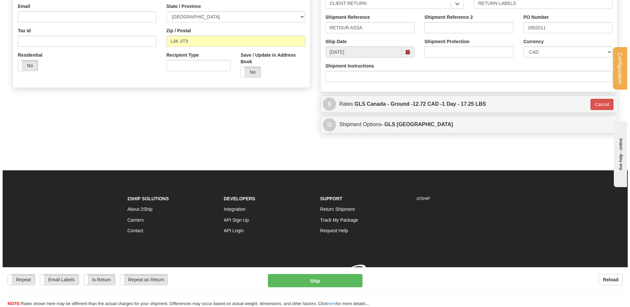
scroll to position [196, 0]
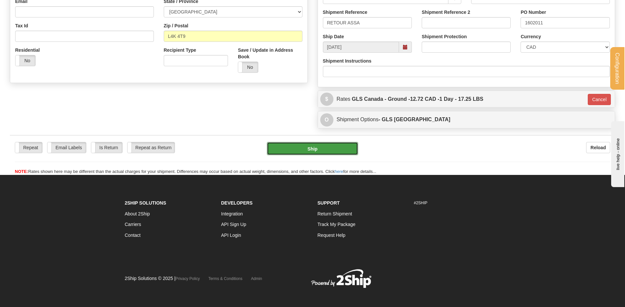
click at [324, 148] on button "Ship" at bounding box center [312, 148] width 91 height 13
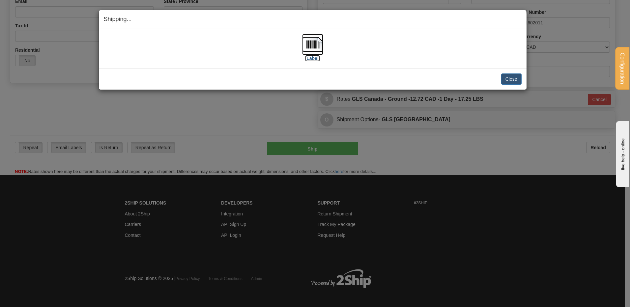
click at [322, 41] on img at bounding box center [312, 44] width 21 height 21
drag, startPoint x: 358, startPoint y: 82, endPoint x: 290, endPoint y: 94, distance: 68.3
click at [358, 82] on div "Close Cancel" at bounding box center [313, 78] width 418 height 11
click at [512, 77] on button "Close" at bounding box center [511, 78] width 20 height 11
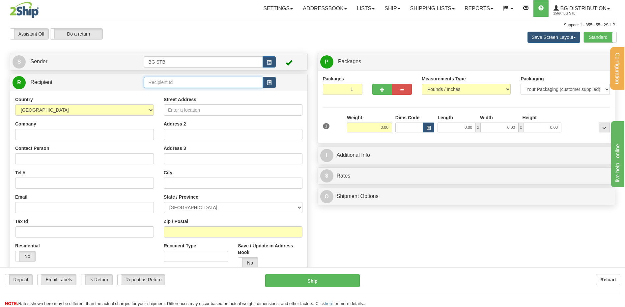
click at [190, 87] on input "text" at bounding box center [203, 82] width 119 height 11
type input "1025"
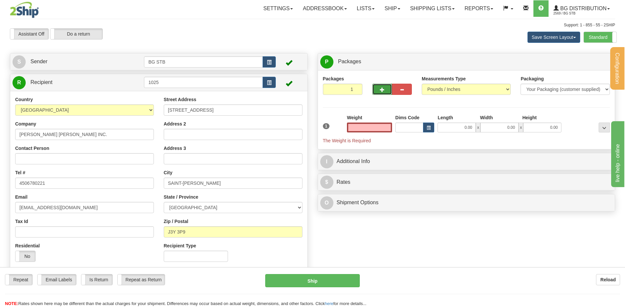
type input "0.00"
click at [381, 90] on span "button" at bounding box center [382, 90] width 5 height 4
type input "2"
drag, startPoint x: 596, startPoint y: 61, endPoint x: 569, endPoint y: 74, distance: 30.4
click at [595, 61] on span "Package Level" at bounding box center [596, 62] width 26 height 5
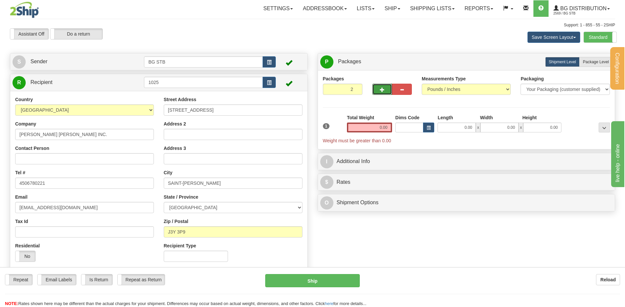
radio input "true"
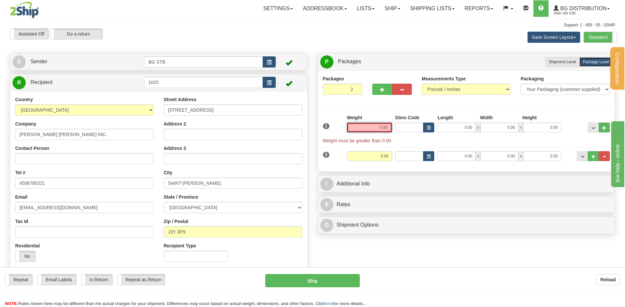
click at [377, 125] on input "0.00" at bounding box center [369, 128] width 45 height 10
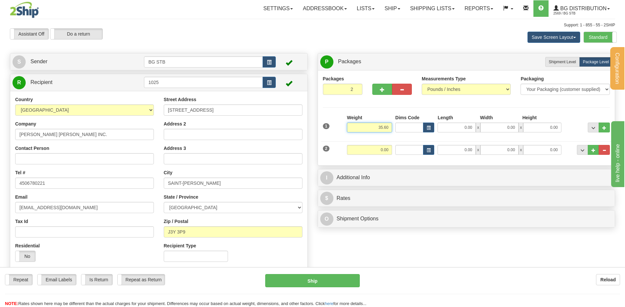
type input "35.60"
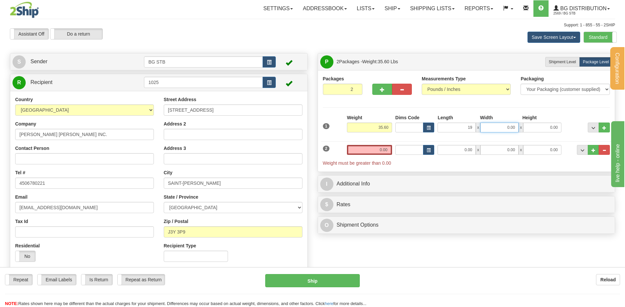
type input "19.00"
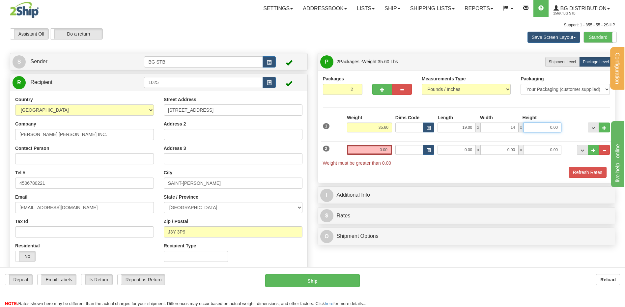
type input "14.00"
type input "8.00"
click at [382, 148] on input "0.00" at bounding box center [369, 150] width 45 height 10
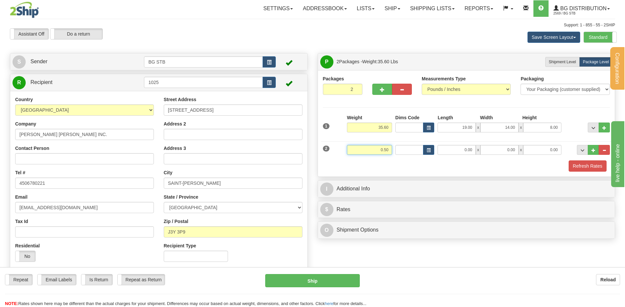
type input "0.50"
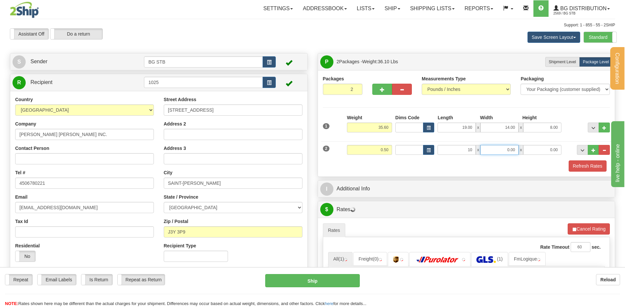
type input "10.00"
type input "8.00"
type input "1.00"
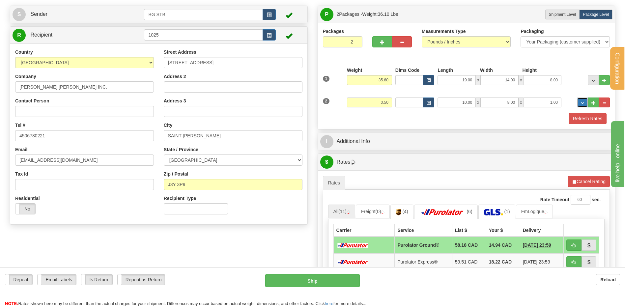
scroll to position [99, 0]
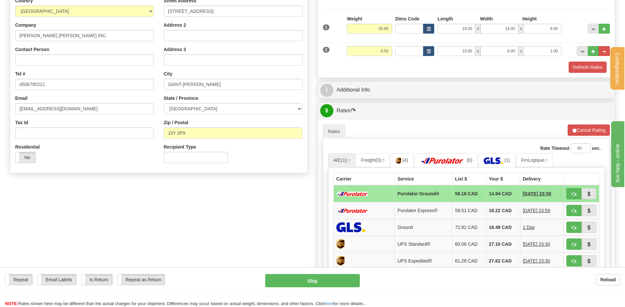
drag, startPoint x: 374, startPoint y: 101, endPoint x: 375, endPoint y: 98, distance: 3.3
click at [374, 101] on div "P Packages 2 Packages - Weight: 36.10 Lbs Shipment Level Shipm. Package Level P…" at bounding box center [467, 162] width 308 height 416
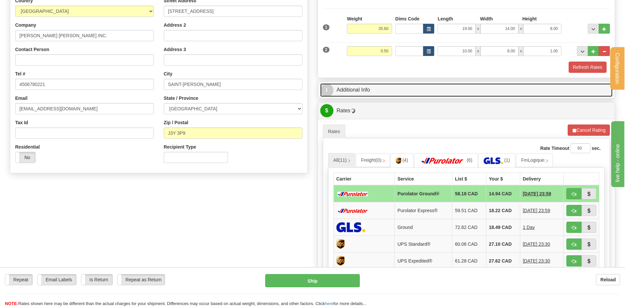
click at [375, 93] on link "I Additional Info" at bounding box center [466, 90] width 293 height 14
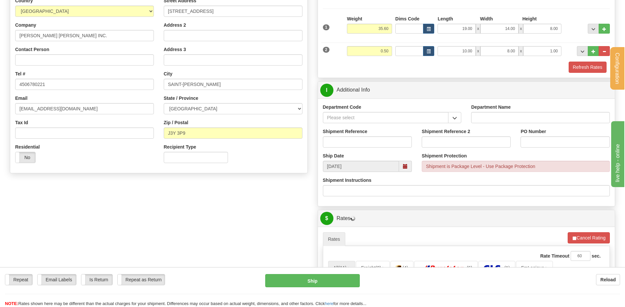
click at [453, 119] on span "button" at bounding box center [455, 118] width 5 height 4
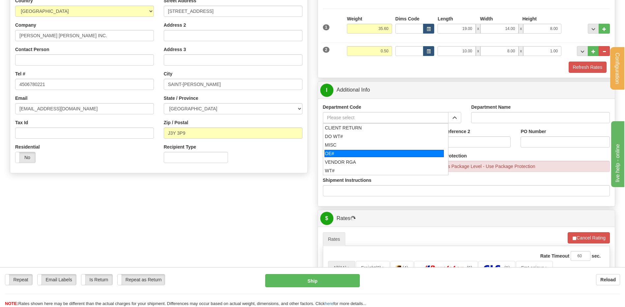
click at [373, 153] on div "OE#" at bounding box center [384, 153] width 119 height 7
type input "OE#"
type input "ORDERS"
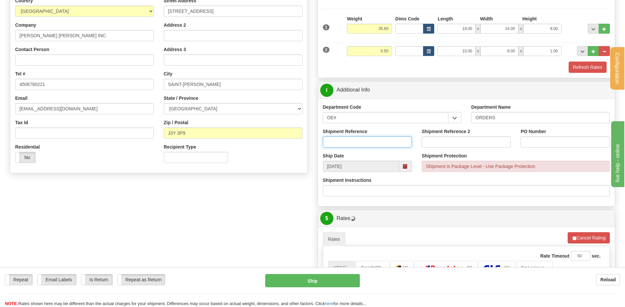
click at [368, 142] on input "Shipment Reference" at bounding box center [367, 141] width 89 height 11
type input "80007130-00"
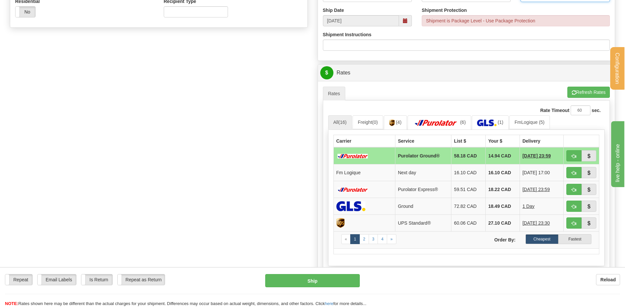
scroll to position [297, 0]
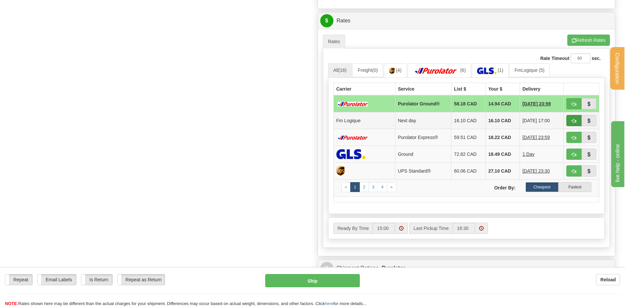
type input "7789"
click at [573, 122] on span "button" at bounding box center [574, 121] width 5 height 4
type input "jour"
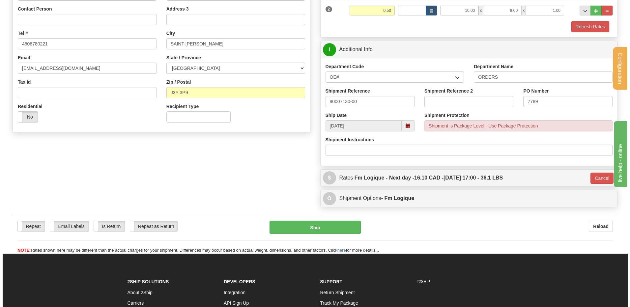
scroll to position [99, 0]
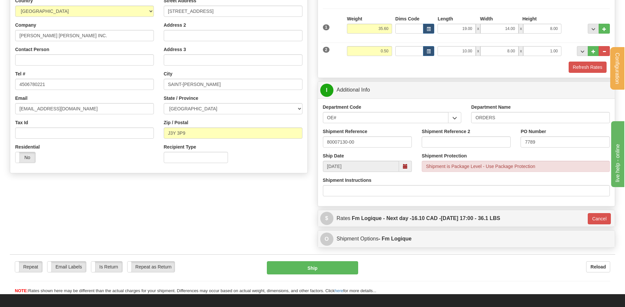
click at [311, 261] on div "Repeat Repeat Email Labels Email Labels Edit Is Return Is Return Repeat as Retu…" at bounding box center [312, 274] width 605 height 40
click at [314, 266] on button "Ship" at bounding box center [312, 267] width 91 height 13
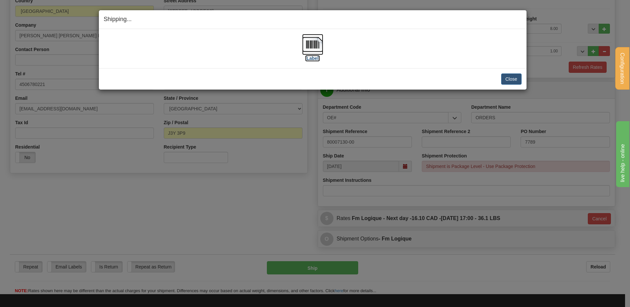
click at [314, 47] on img at bounding box center [312, 44] width 21 height 21
click at [524, 8] on div "Shipping... Your SHIPMENT will EXPIRE in [Label] IMPORTANT NOTICE Embassy / Con…" at bounding box center [315, 153] width 630 height 307
drag, startPoint x: 517, startPoint y: 77, endPoint x: 513, endPoint y: 79, distance: 3.8
click at [517, 77] on button "Close" at bounding box center [511, 78] width 20 height 11
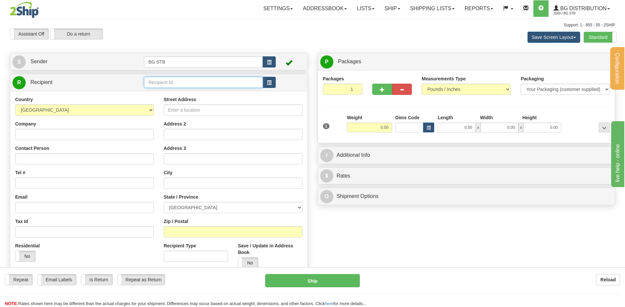
click at [162, 82] on input "text" at bounding box center [203, 82] width 119 height 11
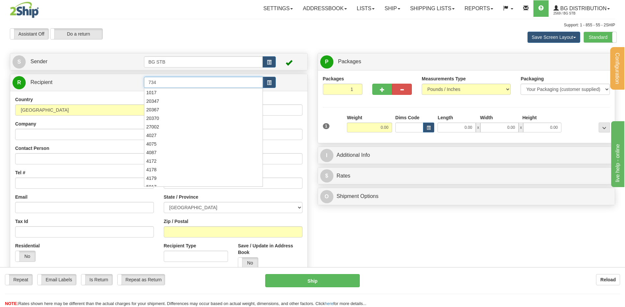
type input "734"
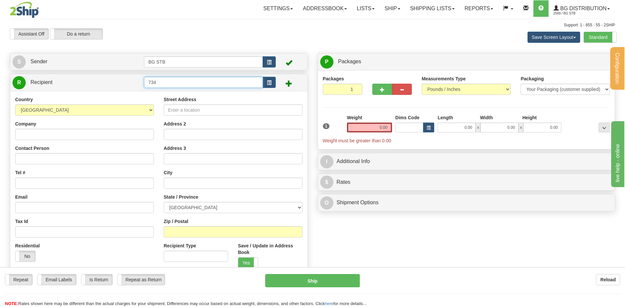
click at [152, 81] on input "734" at bounding box center [203, 82] width 119 height 11
type input "7034"
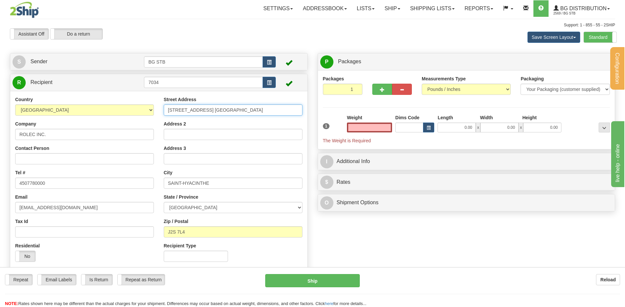
type input "0.00"
drag, startPoint x: 229, startPoint y: 110, endPoint x: 106, endPoint y: 111, distance: 122.9
click at [110, 110] on div "Country [GEOGRAPHIC_DATA] [GEOGRAPHIC_DATA] [GEOGRAPHIC_DATA] [GEOGRAPHIC_DATA]…" at bounding box center [158, 181] width 297 height 171
drag, startPoint x: 210, startPoint y: 184, endPoint x: 118, endPoint y: 183, distance: 92.3
click at [109, 182] on div "Country [GEOGRAPHIC_DATA] [GEOGRAPHIC_DATA] [GEOGRAPHIC_DATA] [GEOGRAPHIC_DATA]…" at bounding box center [158, 181] width 297 height 171
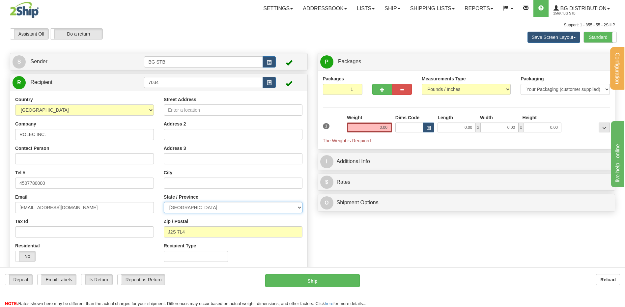
drag, startPoint x: 182, startPoint y: 204, endPoint x: 121, endPoint y: 208, distance: 61.1
click at [122, 207] on div "Country AFGHANISTAN ALAND ISLANDS ALBANIA ALGERIA AMERICAN SAMOA ANDORRA ANGOLA…" at bounding box center [158, 181] width 297 height 171
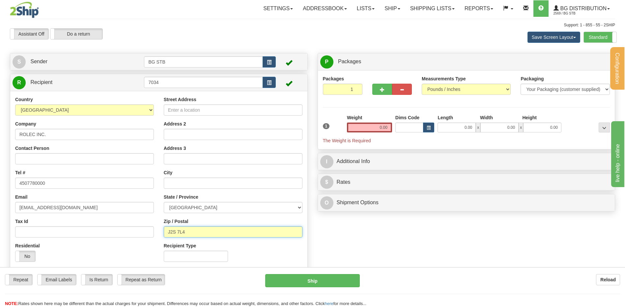
click at [188, 228] on input "J2S 7L4" at bounding box center [233, 231] width 139 height 11
drag, startPoint x: 189, startPoint y: 230, endPoint x: 137, endPoint y: 233, distance: 51.8
click at [113, 232] on div "Country AFGHANISTAN ALAND ISLANDS ALBANIA ALGERIA AMERICAN SAMOA ANDORRA ANGOLA…" at bounding box center [158, 181] width 297 height 171
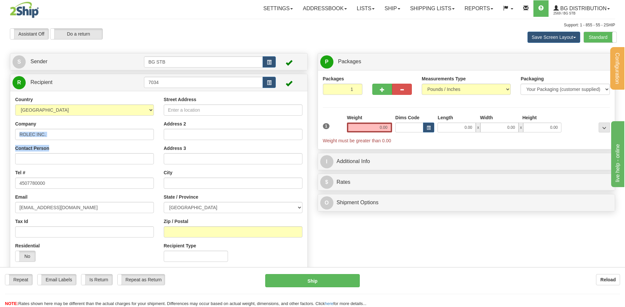
drag, startPoint x: 82, startPoint y: 140, endPoint x: -7, endPoint y: 139, distance: 88.7
click at [0, 139] on html "Training Course Close Configuration My Configuration Panel Close" at bounding box center [312, 153] width 625 height 307
click at [66, 141] on div "Country AFGHANISTAN ALAND ISLANDS ALBANIA ALGERIA AMERICAN SAMOA ANDORRA ANGOLA…" at bounding box center [84, 181] width 149 height 171
click at [65, 138] on input "ROLEC INC." at bounding box center [84, 134] width 139 height 11
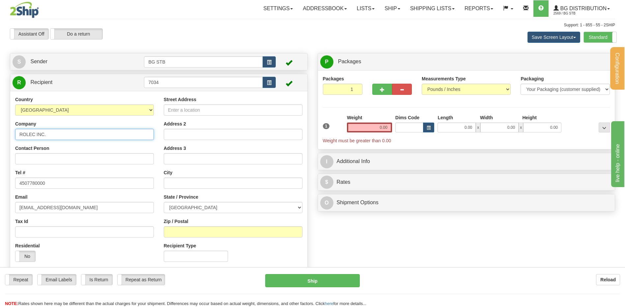
click at [65, 138] on input "ROLEC INC." at bounding box center [84, 134] width 139 height 11
type input "g"
type input "GROUPE TCJ INC."
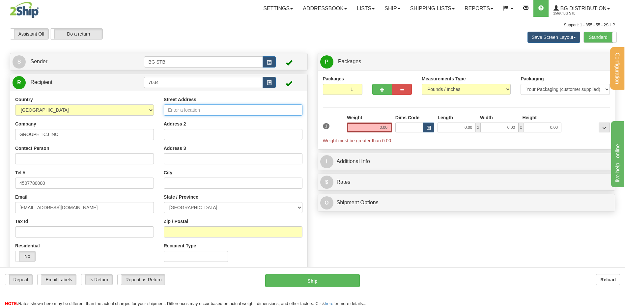
click at [192, 114] on input "Street Address" at bounding box center [233, 109] width 139 height 11
click at [220, 108] on input "3111 BOUL. ST-MARTIN SUITE 500" at bounding box center [233, 109] width 139 height 11
type input "3111 BOUL. ST-MARTIN OUEST SUITE 500"
click at [187, 190] on div "Street Address 3111 BOUL. ST-MARTIN OUEST SUITE 500 Address 2 Address 3 City St…" at bounding box center [233, 181] width 149 height 171
click at [184, 186] on input "text" at bounding box center [233, 183] width 139 height 11
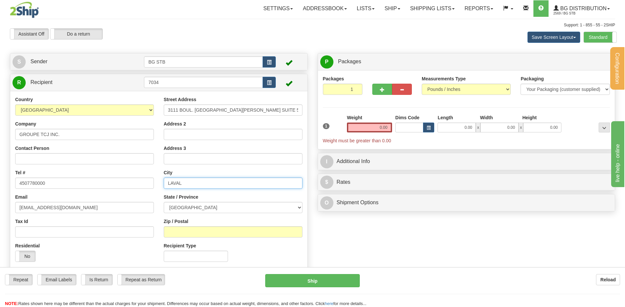
type input "LAVAL"
click at [202, 230] on input "Zip / Postal" at bounding box center [233, 231] width 139 height 11
type input "H7T 0K2"
click at [43, 157] on input "Contact Person" at bounding box center [84, 158] width 139 height 11
type input "AS JONATHAN"
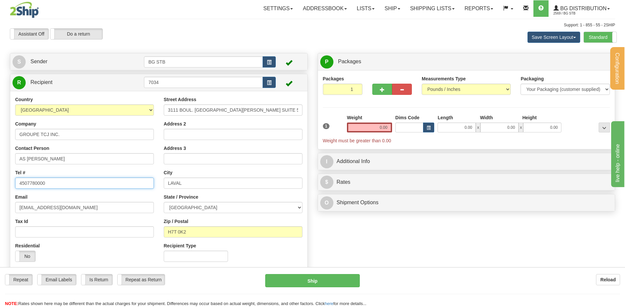
drag, startPoint x: 46, startPoint y: 185, endPoint x: -50, endPoint y: 168, distance: 98.1
click at [0, 168] on html "Training Course Close Configuration My Configuration Panel Close" at bounding box center [312, 153] width 625 height 307
type input "5149700635"
click at [383, 91] on span "button" at bounding box center [382, 90] width 5 height 4
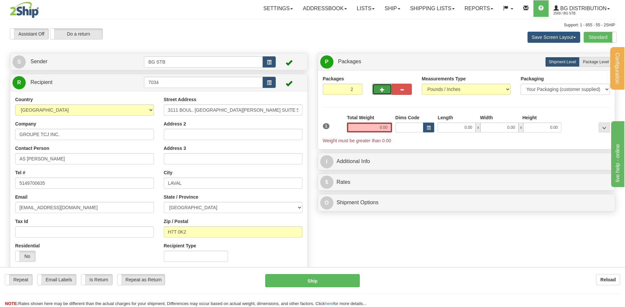
type input "3"
click at [590, 65] on label "Package Level Pack.." at bounding box center [595, 62] width 33 height 10
radio input "true"
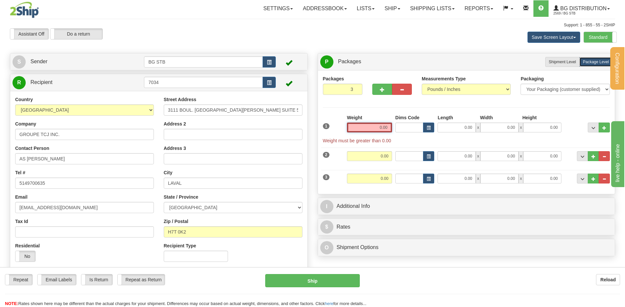
click at [367, 126] on input "0.00" at bounding box center [369, 128] width 45 height 10
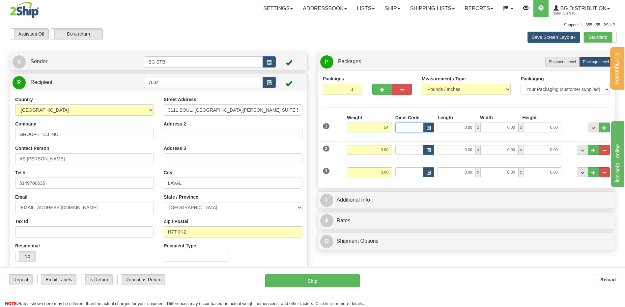
type input "54.00"
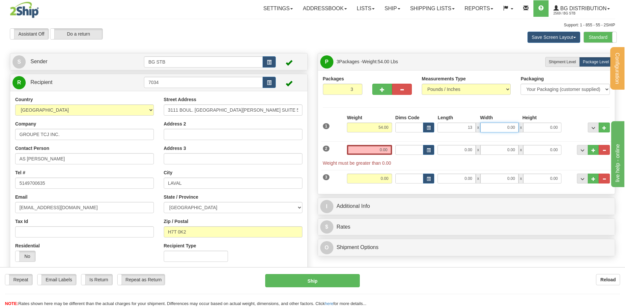
type input "13.00"
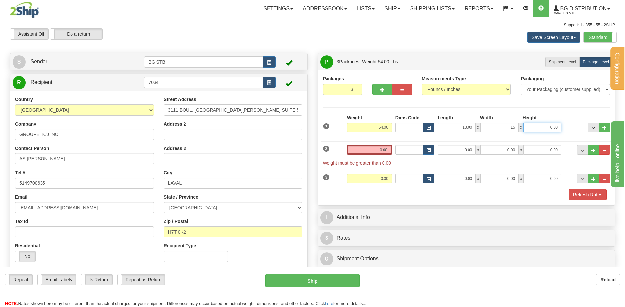
type input "15.00"
type input "13.00"
click at [359, 147] on input "0.00" at bounding box center [369, 150] width 45 height 10
type input "5.00"
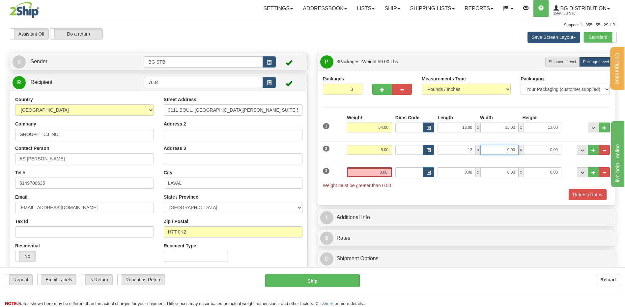
type input "12.00"
type input "7.00"
type input "6.00"
click at [375, 170] on input "0.00" at bounding box center [369, 172] width 45 height 10
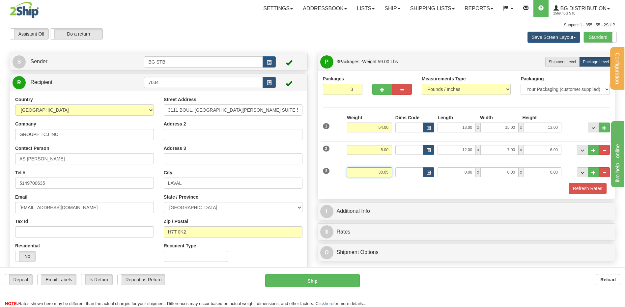
type input "30.05"
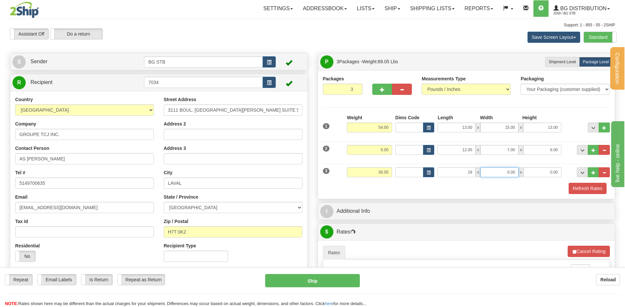
type input "19.00"
type input "213.00"
type input "8.00"
drag, startPoint x: 498, startPoint y: 170, endPoint x: 630, endPoint y: 187, distance: 132.8
click at [553, 176] on div "19.00 x 213.00 x 8.00" at bounding box center [500, 172] width 124 height 10
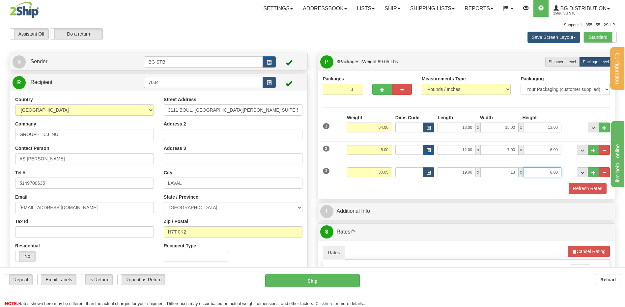
type input "13.00"
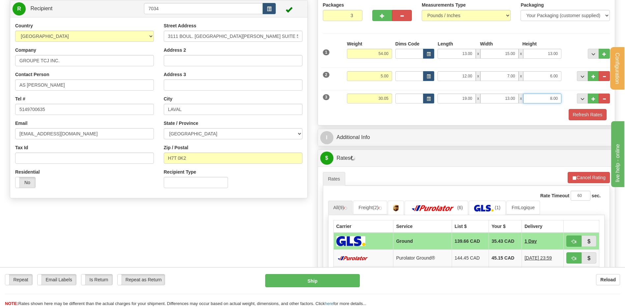
scroll to position [132, 0]
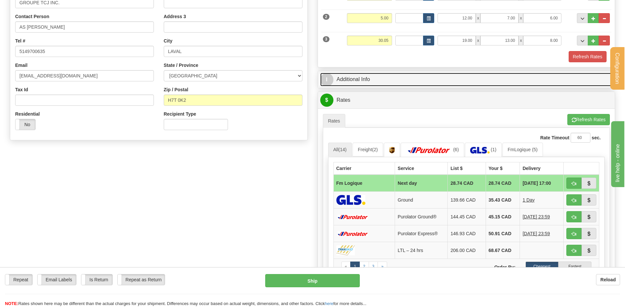
click at [396, 83] on link "I Additional Info" at bounding box center [466, 80] width 293 height 14
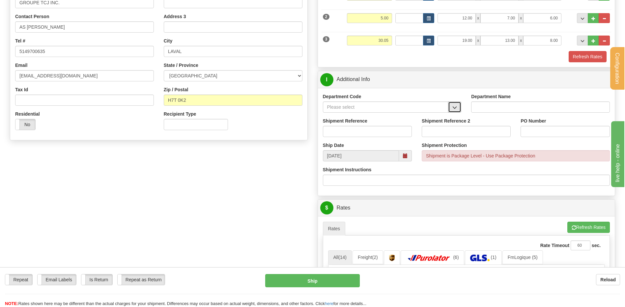
click at [456, 109] on span "button" at bounding box center [455, 107] width 5 height 4
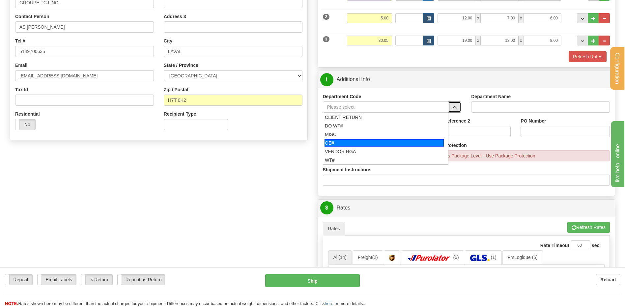
click at [331, 143] on div "OE#" at bounding box center [384, 142] width 119 height 7
type input "OE#"
type input "ORDERS"
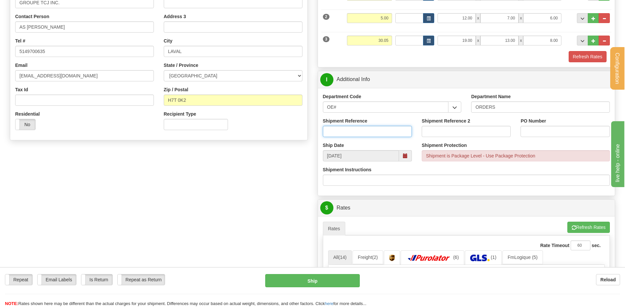
click at [332, 132] on input "Shipment Reference" at bounding box center [367, 131] width 89 height 11
click at [390, 132] on input "80006850-00 // 80006928-00" at bounding box center [367, 131] width 89 height 11
type input "80006850-00 // 80006928-00 // 80006850-01"
click at [539, 130] on input "PO Number" at bounding box center [565, 131] width 89 height 11
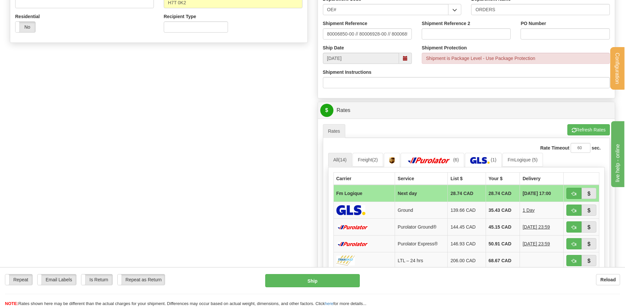
scroll to position [264, 0]
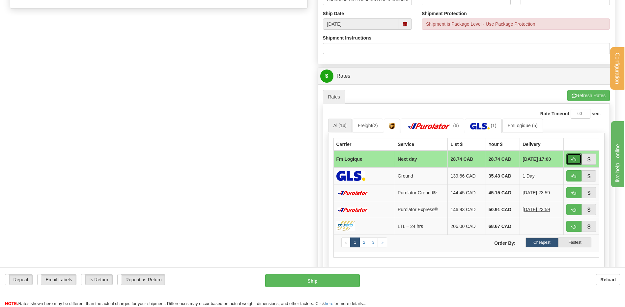
drag, startPoint x: 573, startPoint y: 160, endPoint x: 455, endPoint y: 151, distance: 118.7
click at [573, 160] on span "button" at bounding box center [574, 160] width 5 height 4
type input "jour"
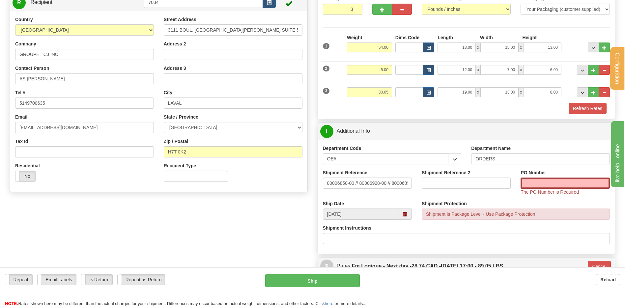
scroll to position [21, 0]
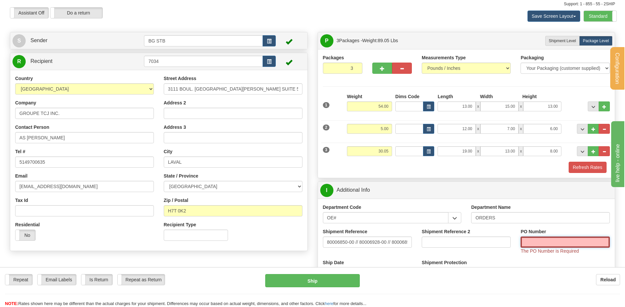
click at [551, 244] on input "PO Number" at bounding box center [565, 242] width 89 height 11
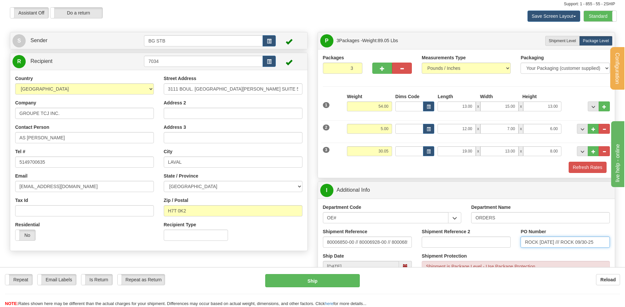
click at [593, 242] on input "ROCK 09/29/25 /// ROCK 09/30-25" at bounding box center [565, 242] width 89 height 11
click at [598, 243] on input "ROCK 09/29/25 /// ROCK 09/30-25" at bounding box center [565, 242] width 89 height 11
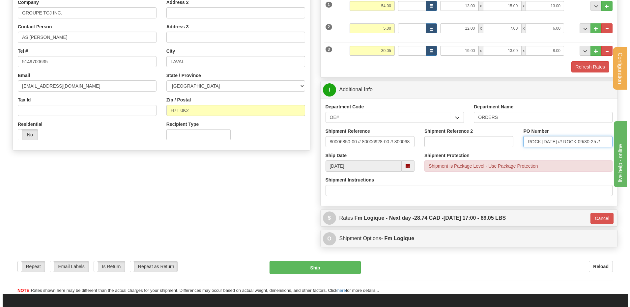
scroll to position [186, 0]
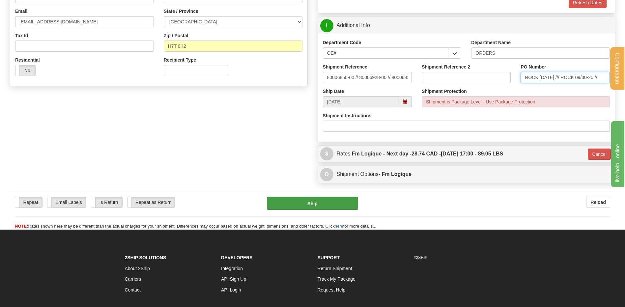
type input "ROCK 09/29/25 /// ROCK 09/30-25 //"
click at [294, 205] on button "Ship" at bounding box center [312, 203] width 91 height 13
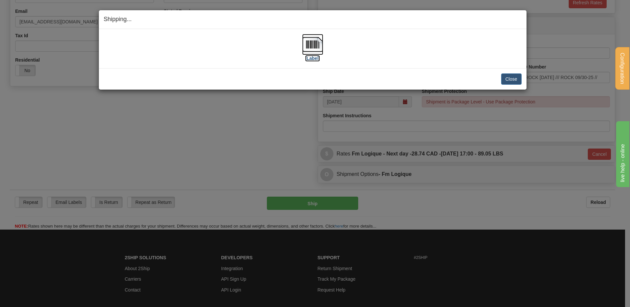
click at [318, 45] on img at bounding box center [312, 44] width 21 height 21
click at [513, 78] on button "Close" at bounding box center [511, 78] width 20 height 11
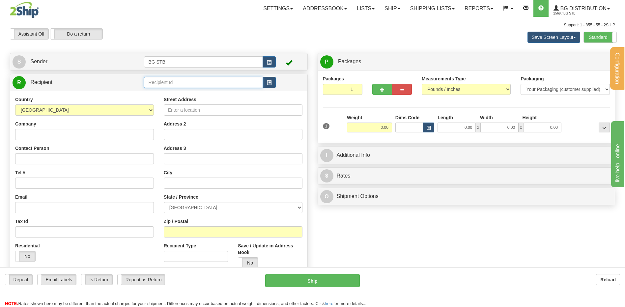
click at [181, 86] on input "text" at bounding box center [203, 82] width 119 height 11
type input "1080"
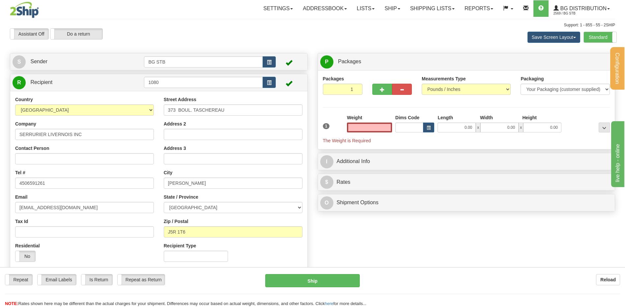
type input "0.00"
click at [358, 120] on label "Weight" at bounding box center [354, 117] width 15 height 7
click at [363, 123] on input "0.00" at bounding box center [369, 128] width 45 height 10
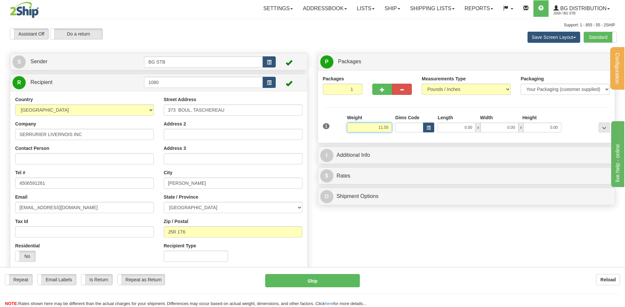
type input "11.55"
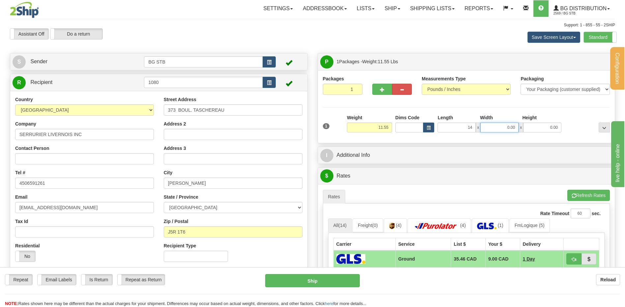
type input "14.00"
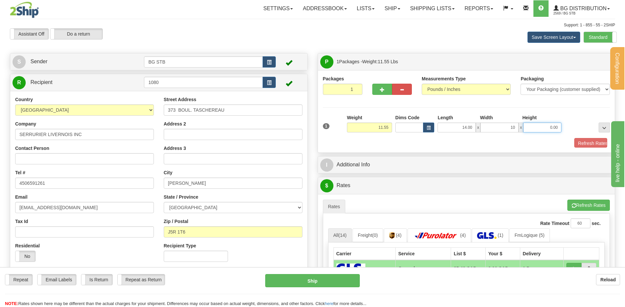
type input "10.00"
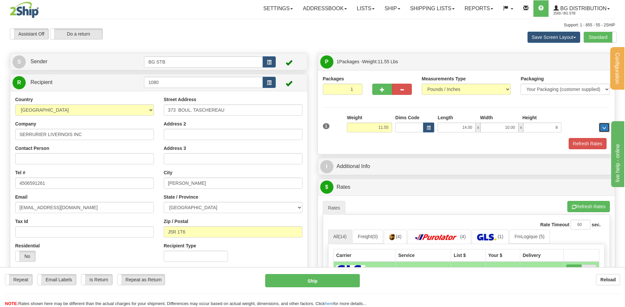
type input "8.00"
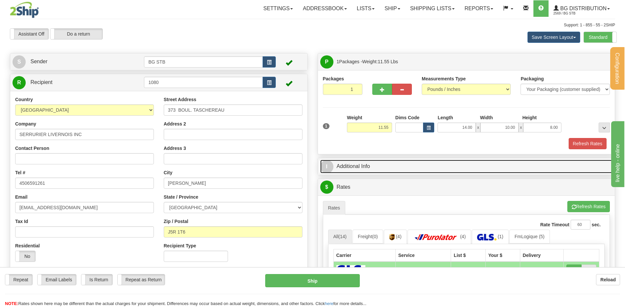
click at [351, 168] on link "I Additional Info" at bounding box center [466, 167] width 293 height 14
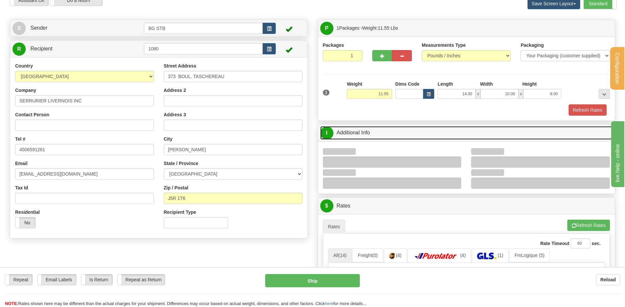
scroll to position [66, 0]
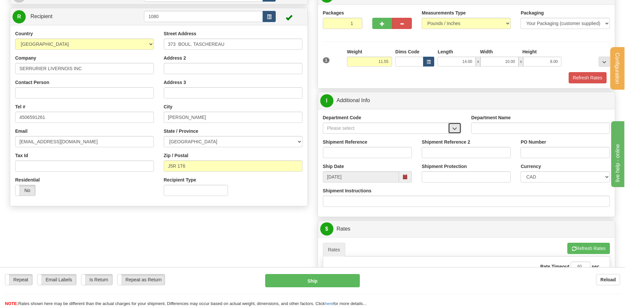
click at [451, 126] on button "button" at bounding box center [454, 128] width 13 height 11
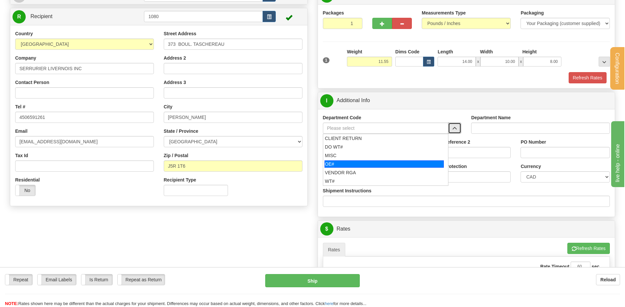
click at [328, 167] on li "OE#" at bounding box center [385, 164] width 125 height 9
type input "OE#"
type input "ORDERS"
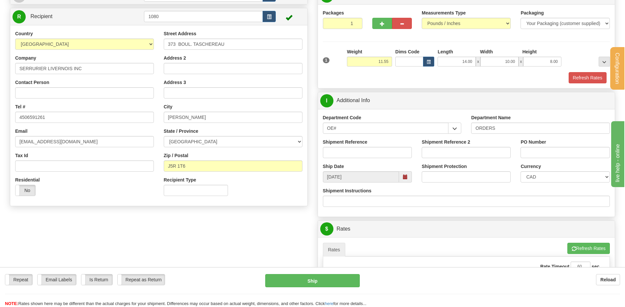
click at [337, 146] on div "Shipment Reference" at bounding box center [367, 148] width 89 height 19
click at [339, 153] on input "Shipment Reference" at bounding box center [367, 152] width 89 height 11
type input "80007197-00"
type input "U"
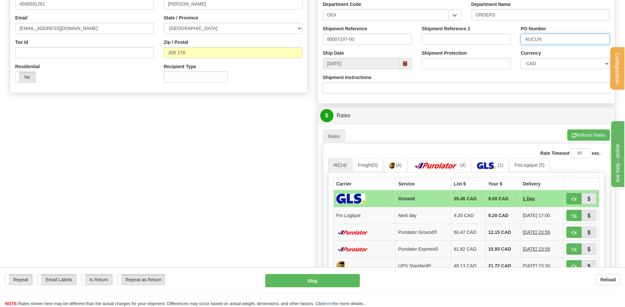
scroll to position [231, 0]
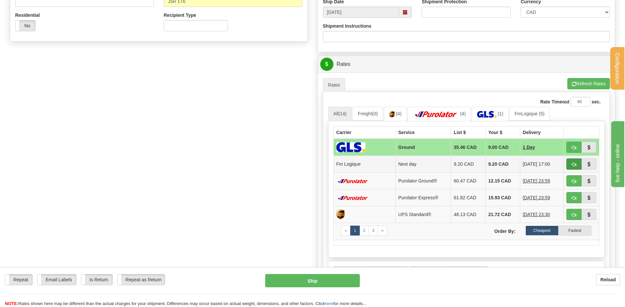
type input "AUCUN"
click at [572, 164] on button "button" at bounding box center [574, 164] width 15 height 11
type input "jour"
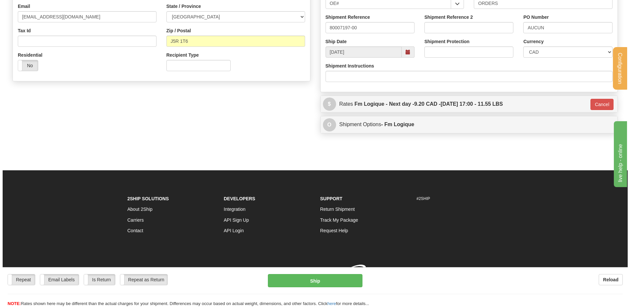
scroll to position [200, 0]
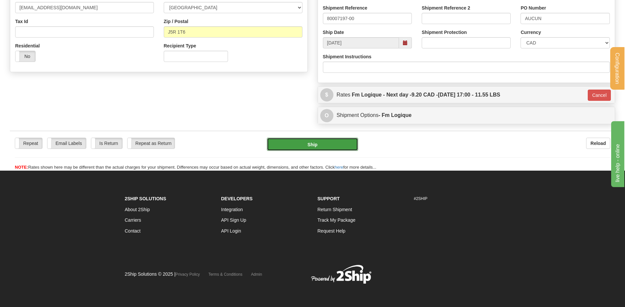
click at [331, 148] on button "Ship" at bounding box center [312, 144] width 91 height 13
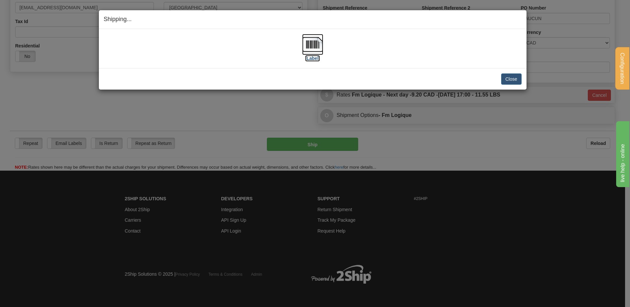
click at [315, 43] on img at bounding box center [312, 44] width 21 height 21
click at [510, 77] on button "Close" at bounding box center [511, 78] width 20 height 11
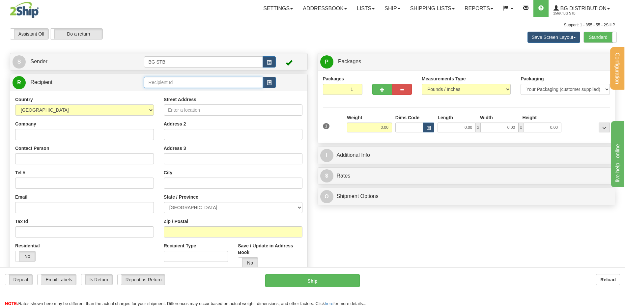
click at [188, 82] on input "text" at bounding box center [203, 82] width 119 height 11
type input "5009"
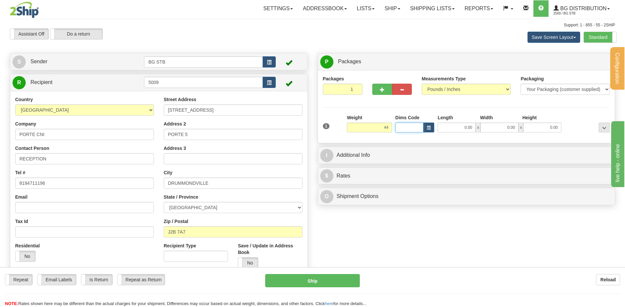
type input "44.00"
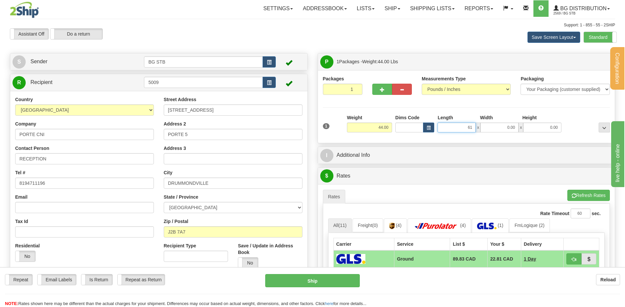
type input "61.00"
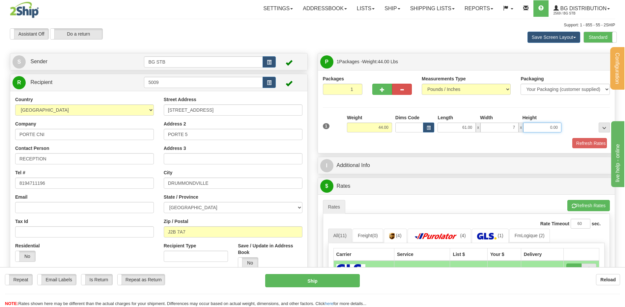
type input "7.00"
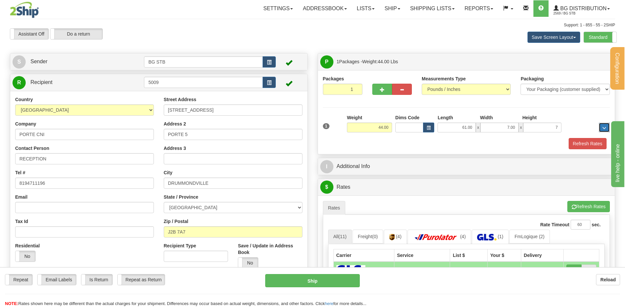
type input "7.00"
click at [376, 91] on button "button" at bounding box center [382, 89] width 20 height 11
type input "2"
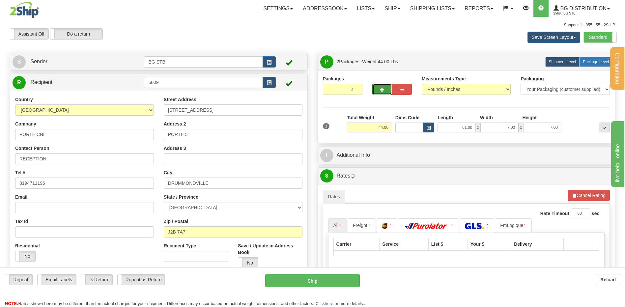
click at [582, 64] on label "Package Level Pack.." at bounding box center [595, 62] width 33 height 10
radio input "true"
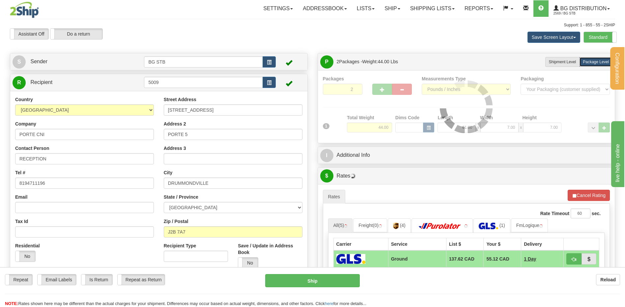
scroll to position [99, 0]
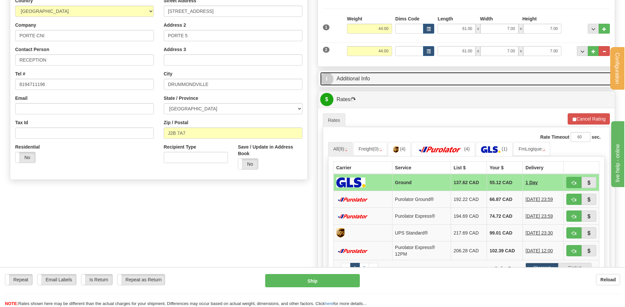
click at [363, 81] on link "I Additional Info" at bounding box center [466, 79] width 293 height 14
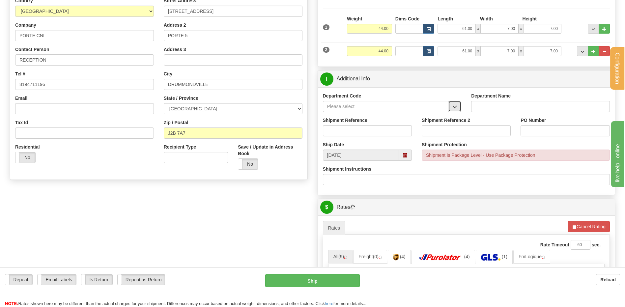
click at [454, 110] on button "button" at bounding box center [454, 106] width 13 height 11
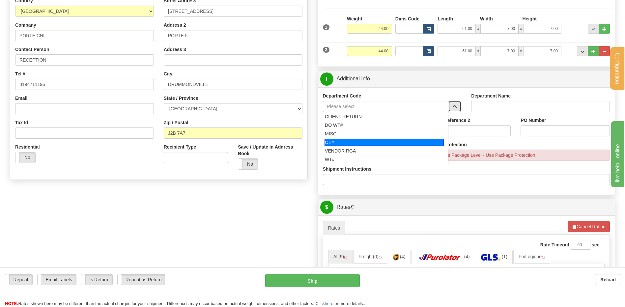
click at [378, 143] on div "OE#" at bounding box center [384, 142] width 119 height 7
type input "OE#"
type input "ORDERS"
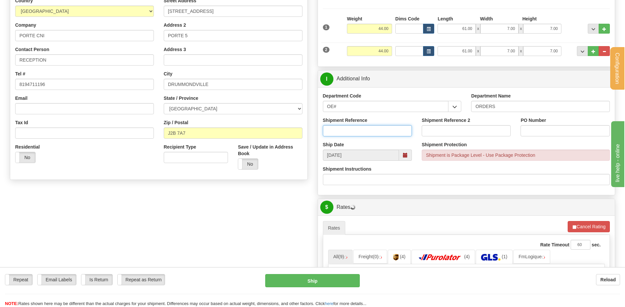
click at [376, 133] on input "Shipment Reference" at bounding box center [367, 130] width 89 height 11
type input "80006531-00"
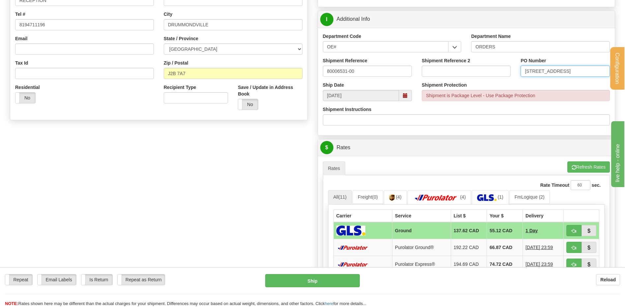
scroll to position [198, 0]
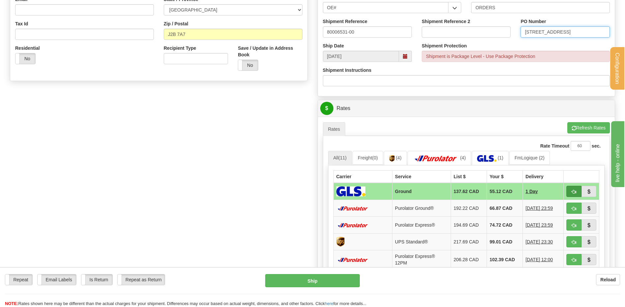
type input "[STREET_ADDRESS]"
click at [570, 194] on button "button" at bounding box center [574, 191] width 15 height 11
type input "1"
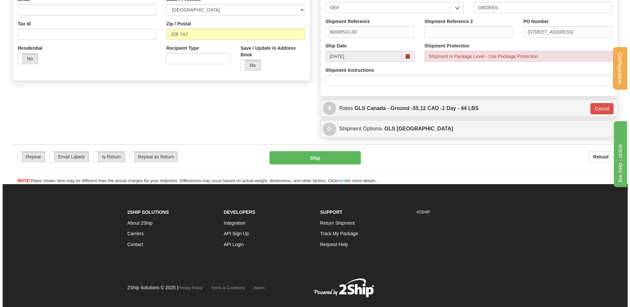
scroll to position [99, 0]
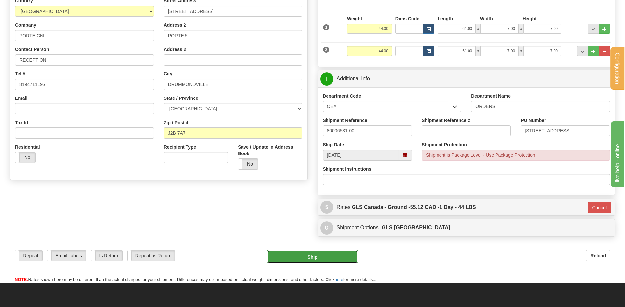
click at [324, 258] on button "Ship" at bounding box center [312, 256] width 91 height 13
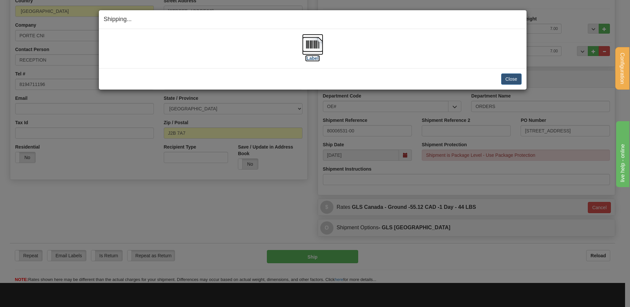
click at [314, 50] on img at bounding box center [312, 44] width 21 height 21
